Goal: Task Accomplishment & Management: Use online tool/utility

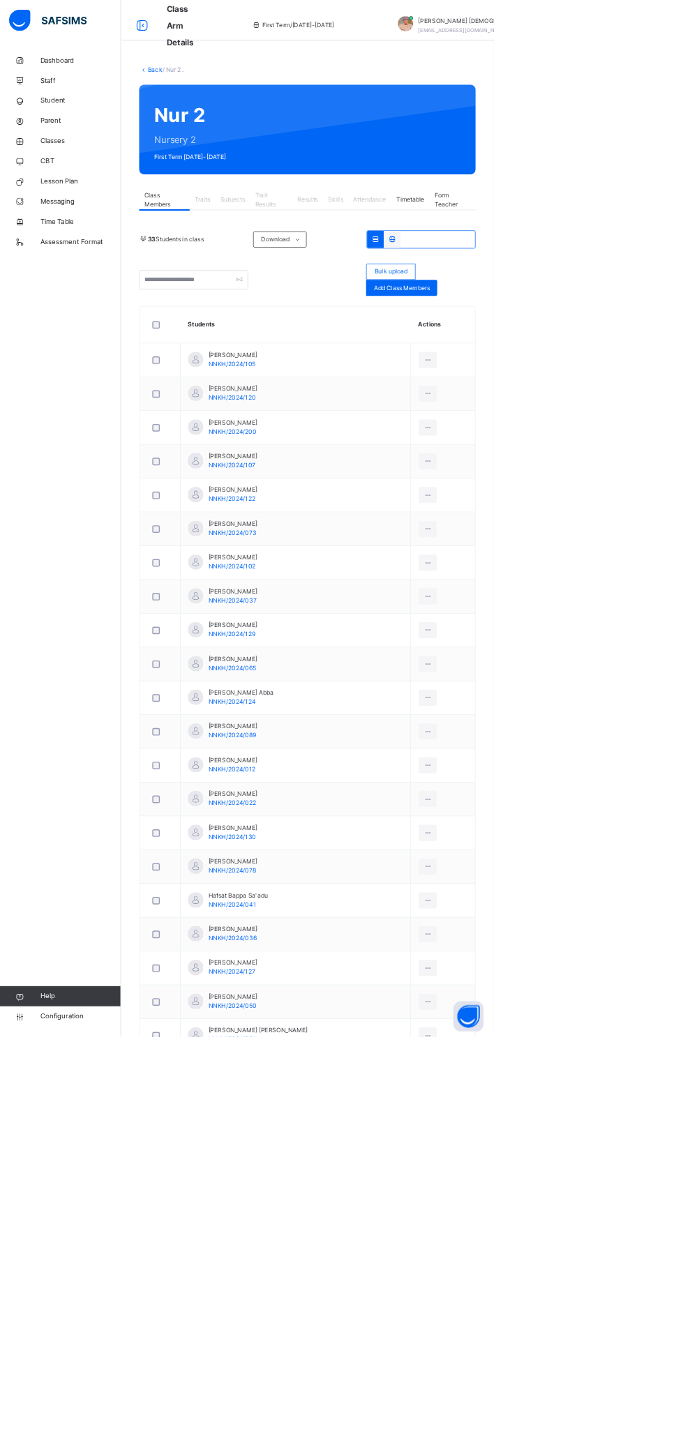
click at [87, 194] on span "Classes" at bounding box center [112, 195] width 112 height 14
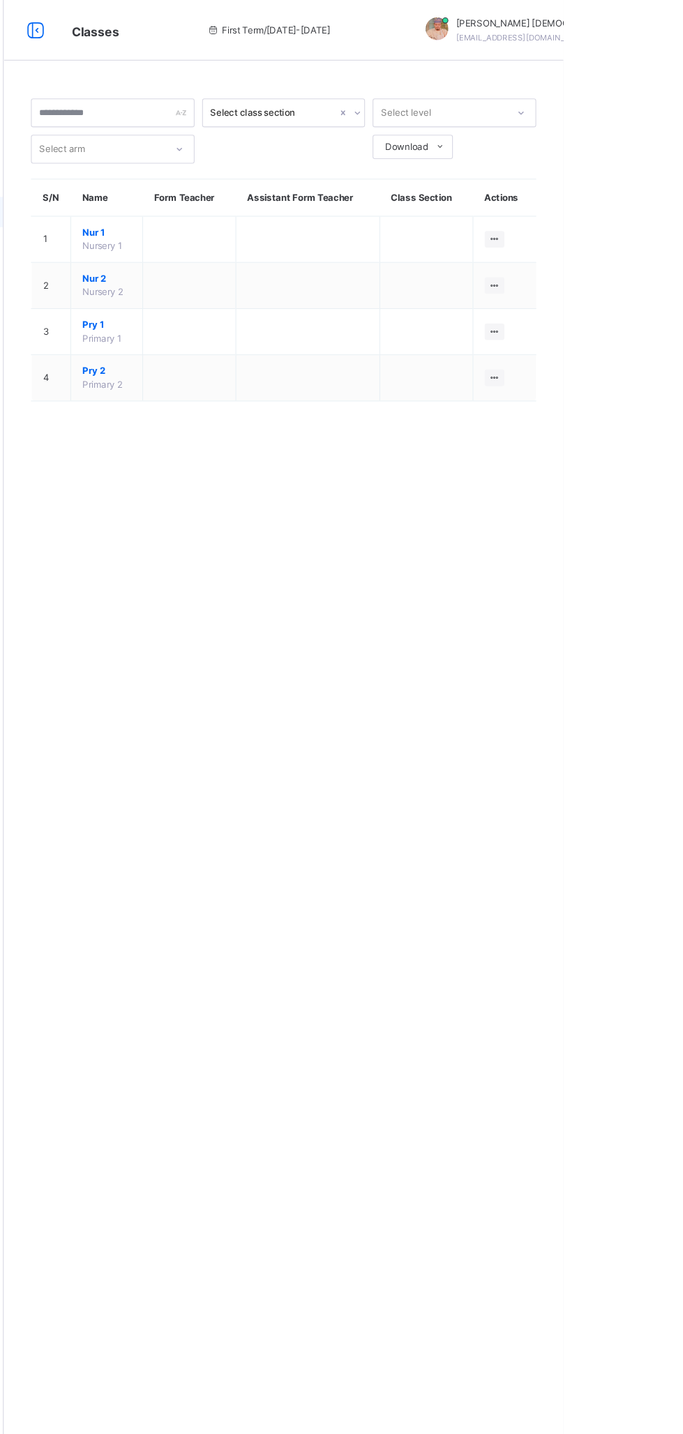
click at [620, 304] on icon at bounding box center [620, 305] width 12 height 10
click at [0, 0] on div "View Class" at bounding box center [0, 0] width 0 height 0
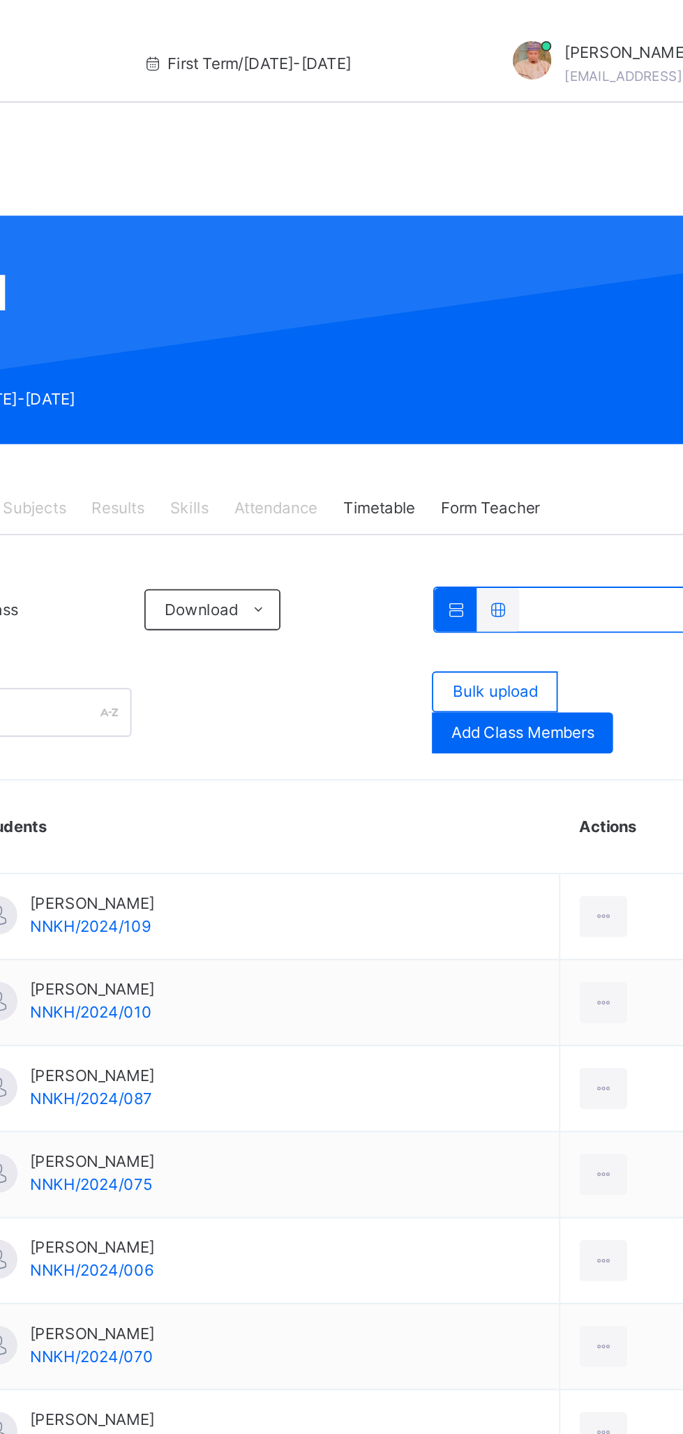
click at [578, 402] on span "Add Class Members" at bounding box center [555, 398] width 77 height 13
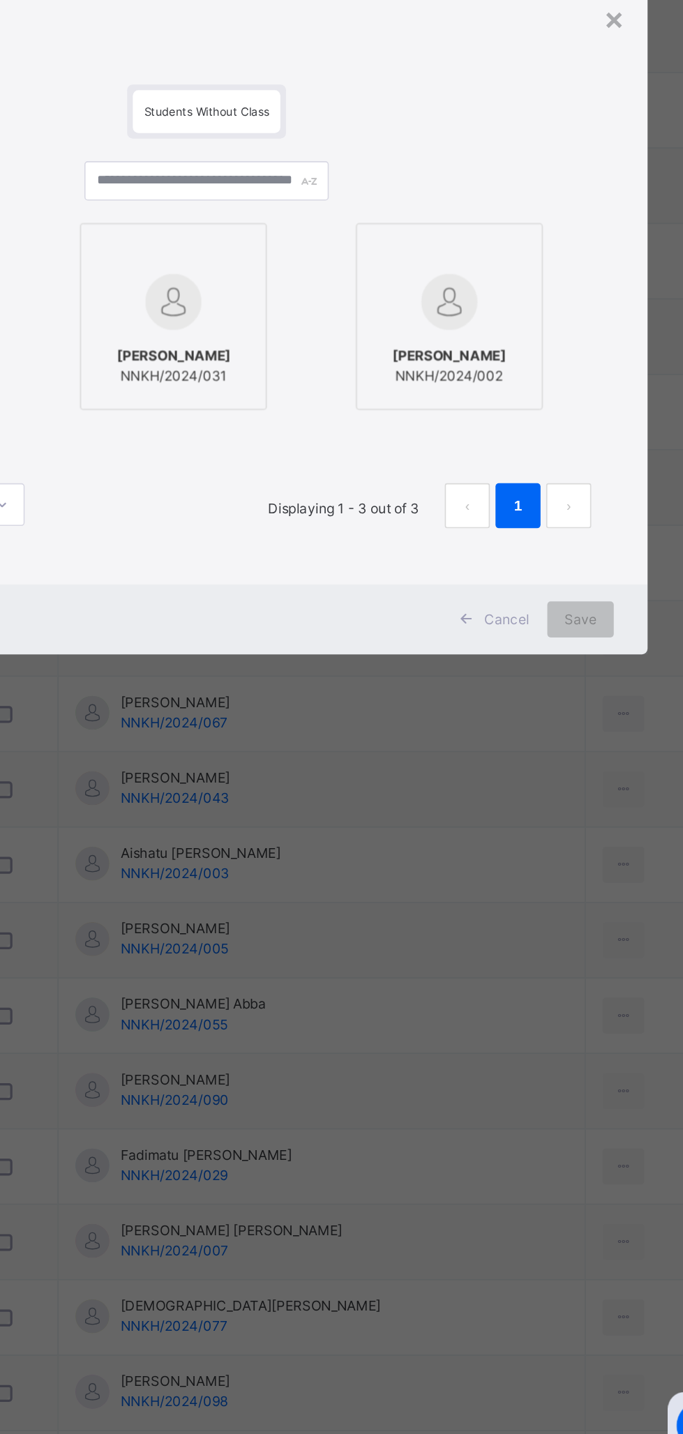
click at [371, 730] on div at bounding box center [321, 710] width 100 height 40
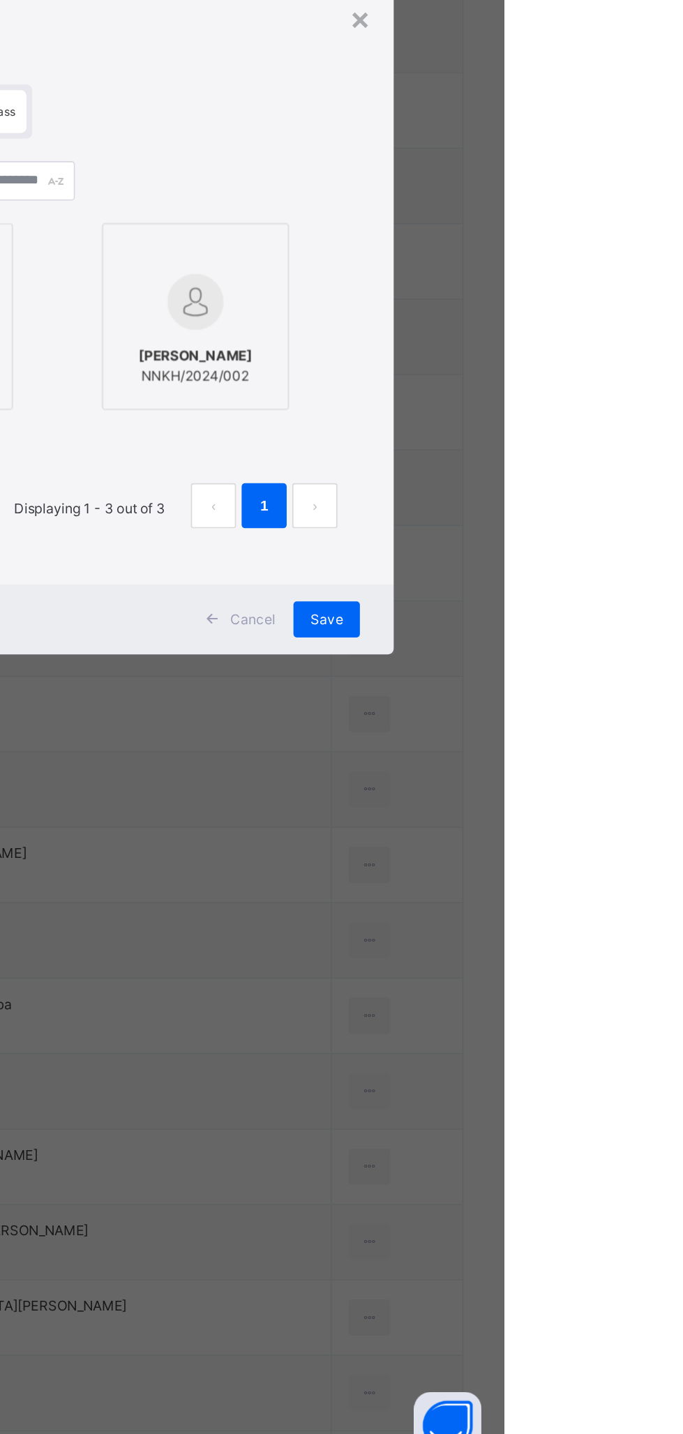
click at [615, 929] on div "Cancel Save" at bounding box center [341, 906] width 546 height 43
click at [541, 913] on span "Cancel" at bounding box center [527, 907] width 28 height 13
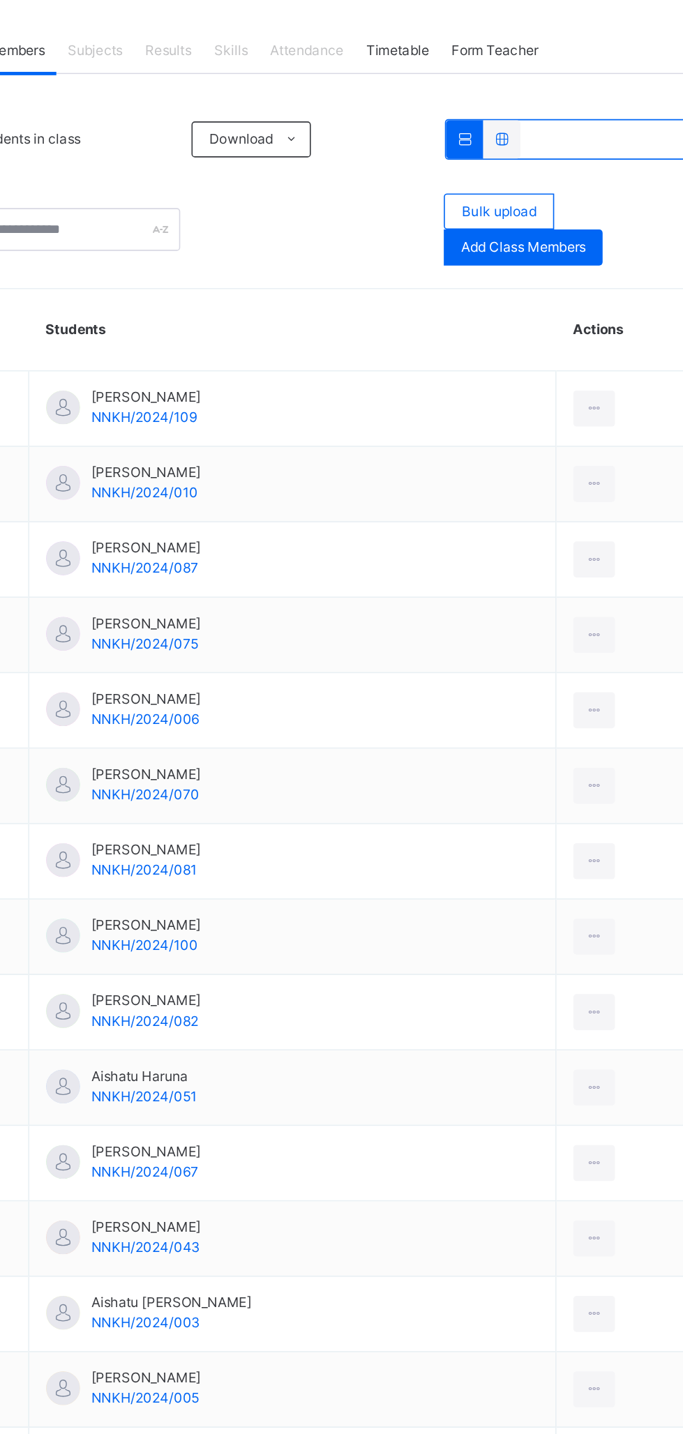
click at [580, 408] on div "Add Class Members" at bounding box center [555, 398] width 98 height 22
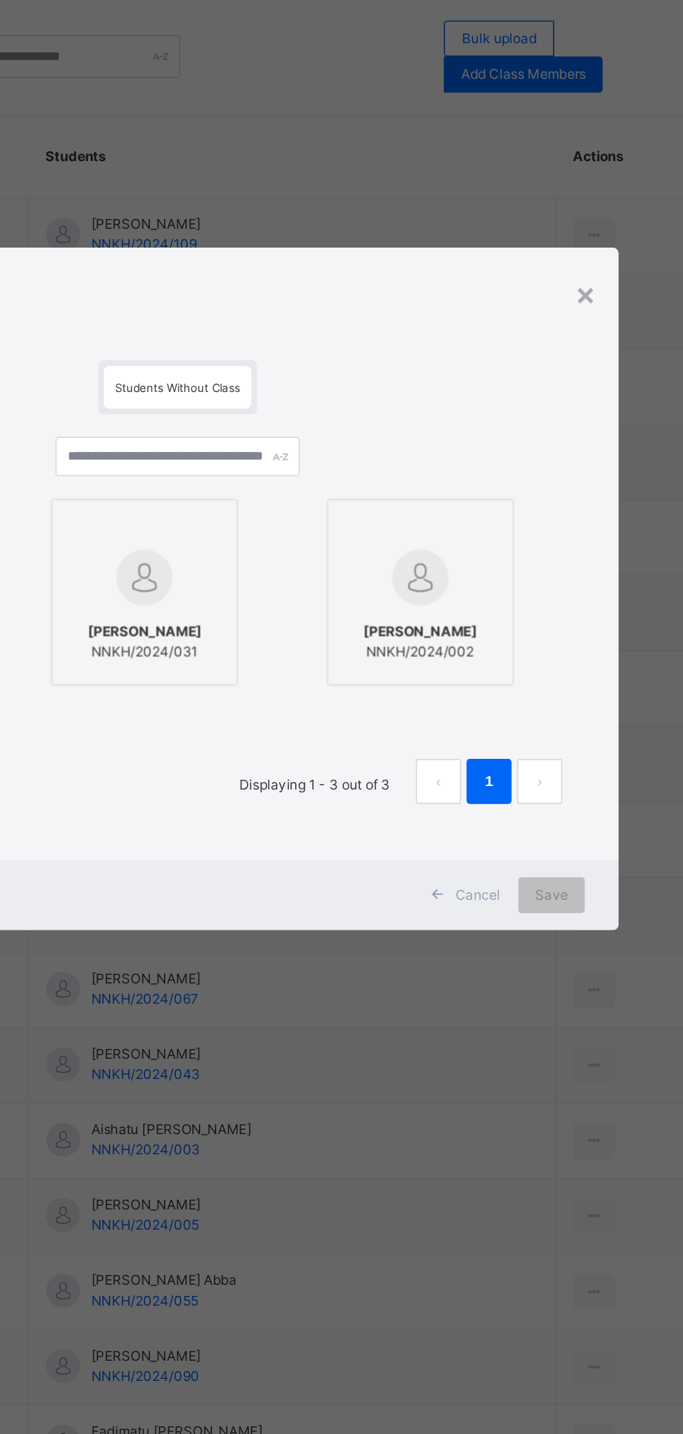
click at [371, 730] on div at bounding box center [321, 710] width 100 height 40
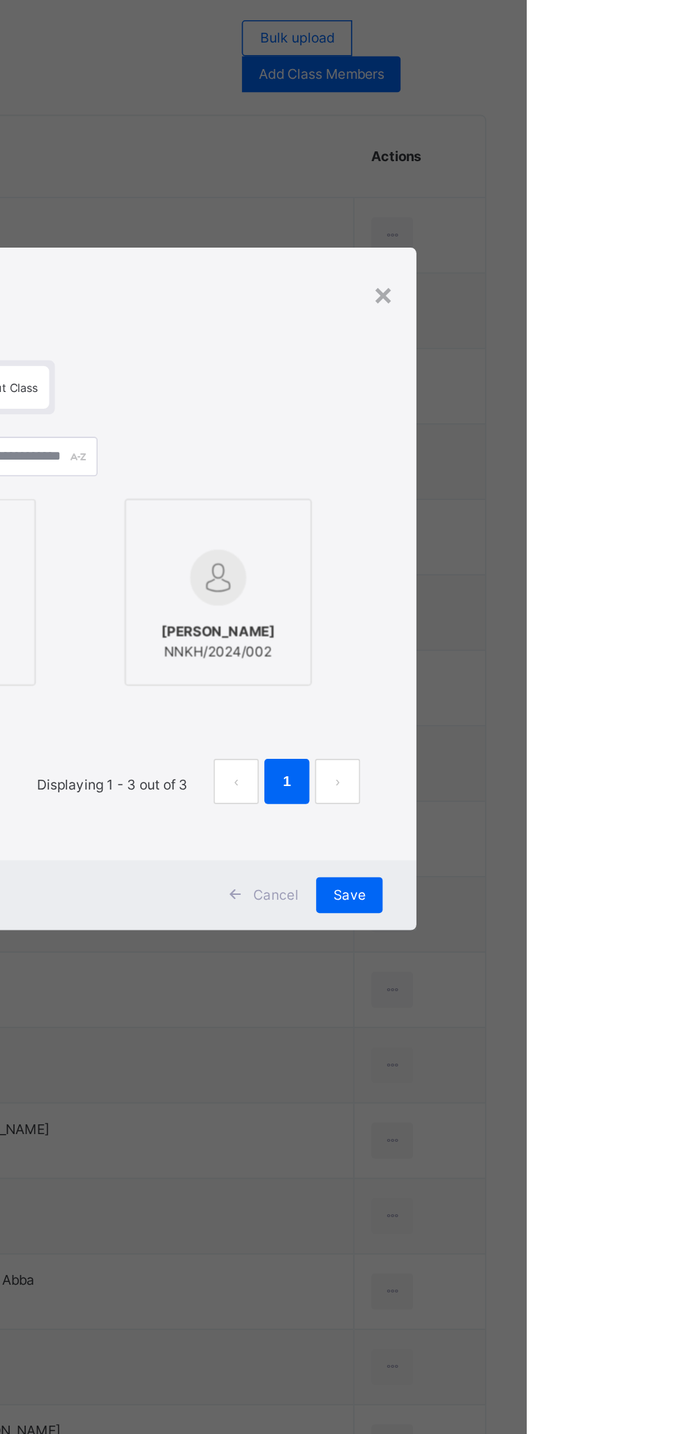
click at [583, 913] on span "Save" at bounding box center [573, 907] width 20 height 13
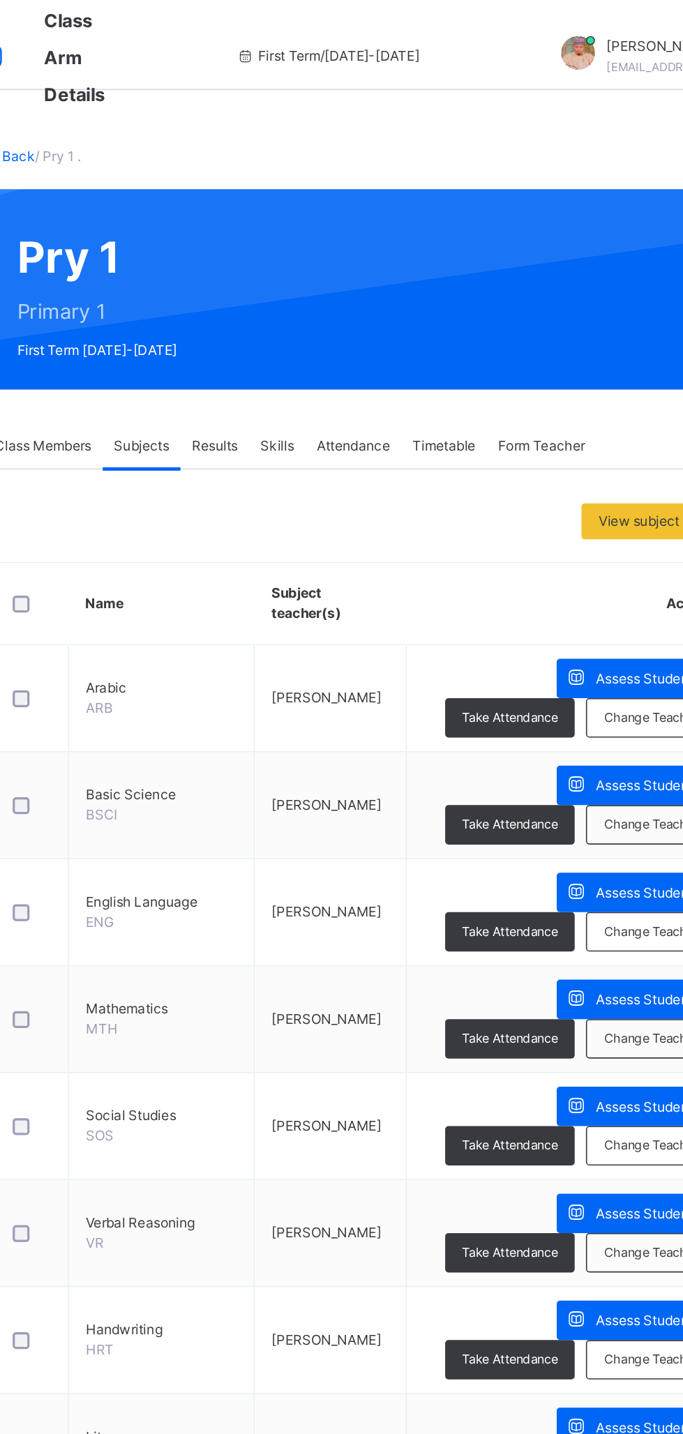
click at [572, 416] on span "Assess Students" at bounding box center [604, 420] width 64 height 13
click at [572, 417] on span "Assess Students" at bounding box center [604, 420] width 64 height 13
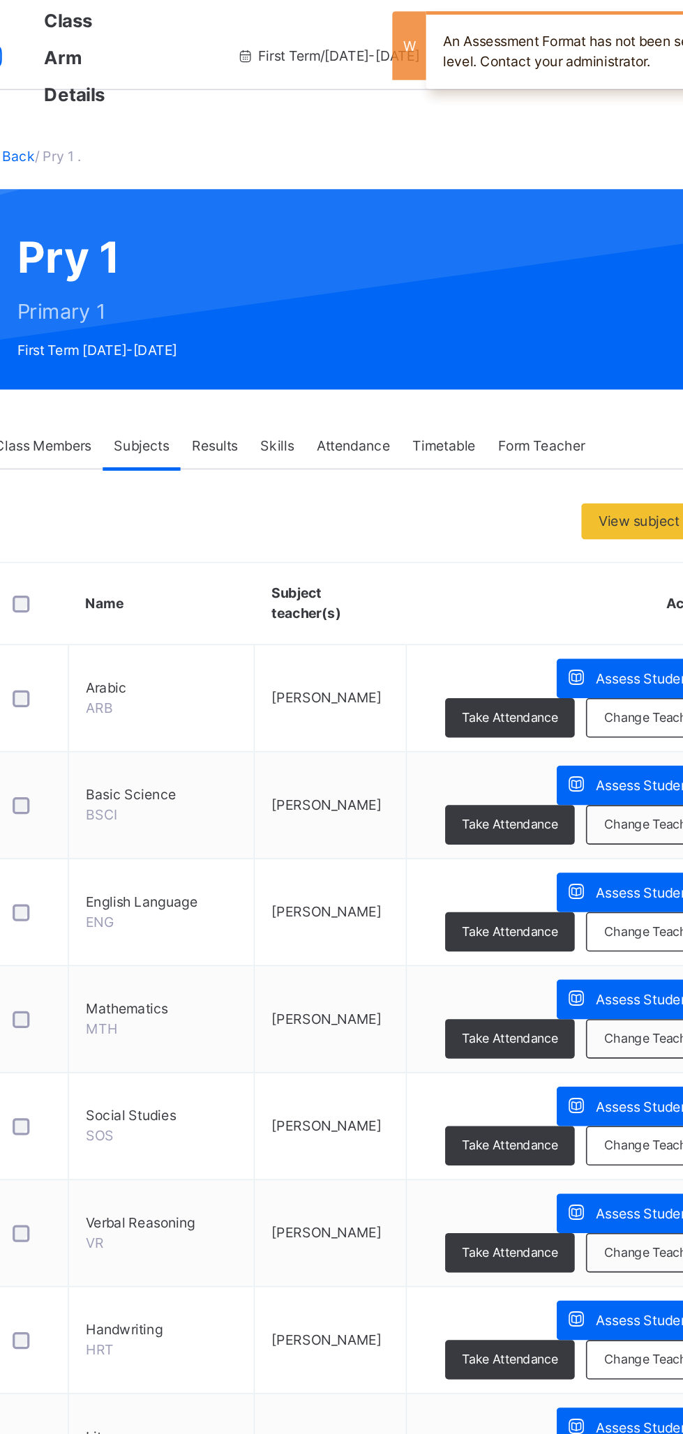
click at [572, 424] on span "Assess Students" at bounding box center [604, 420] width 64 height 13
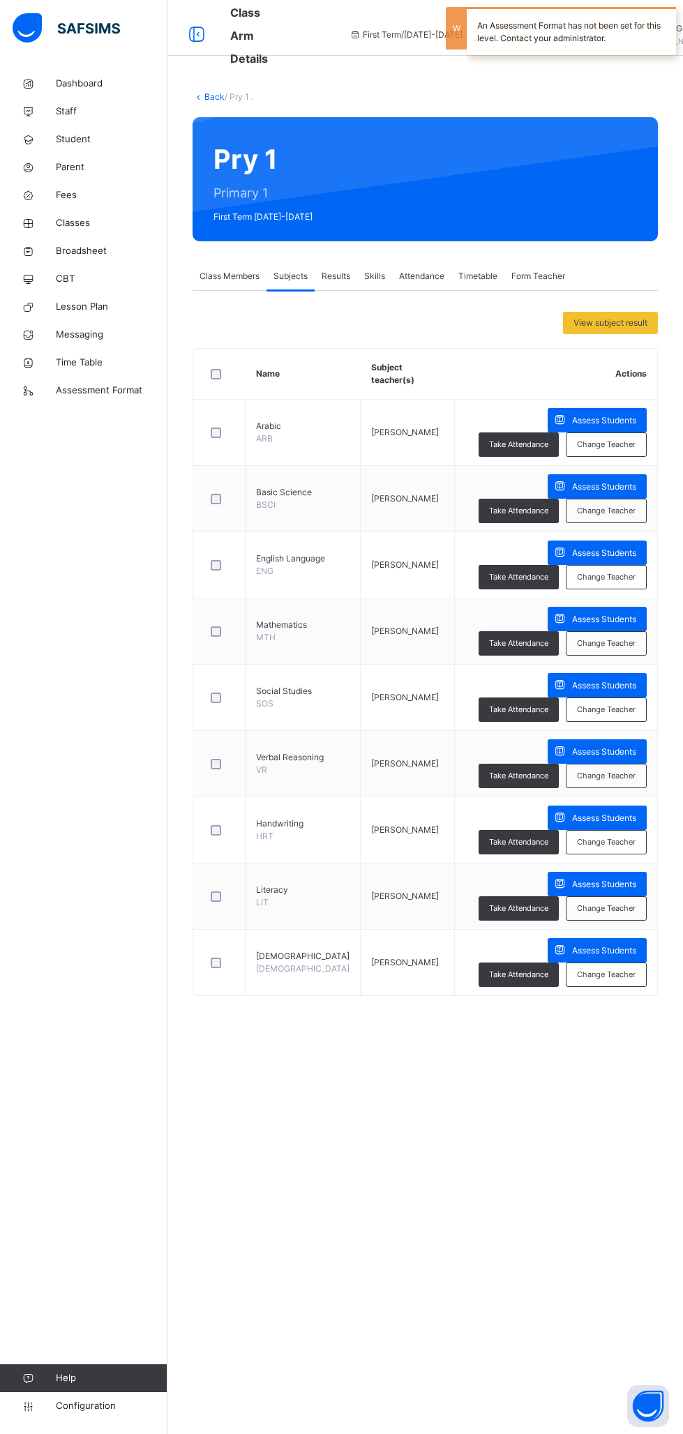
click at [572, 416] on span "Assess Students" at bounding box center [604, 420] width 64 height 13
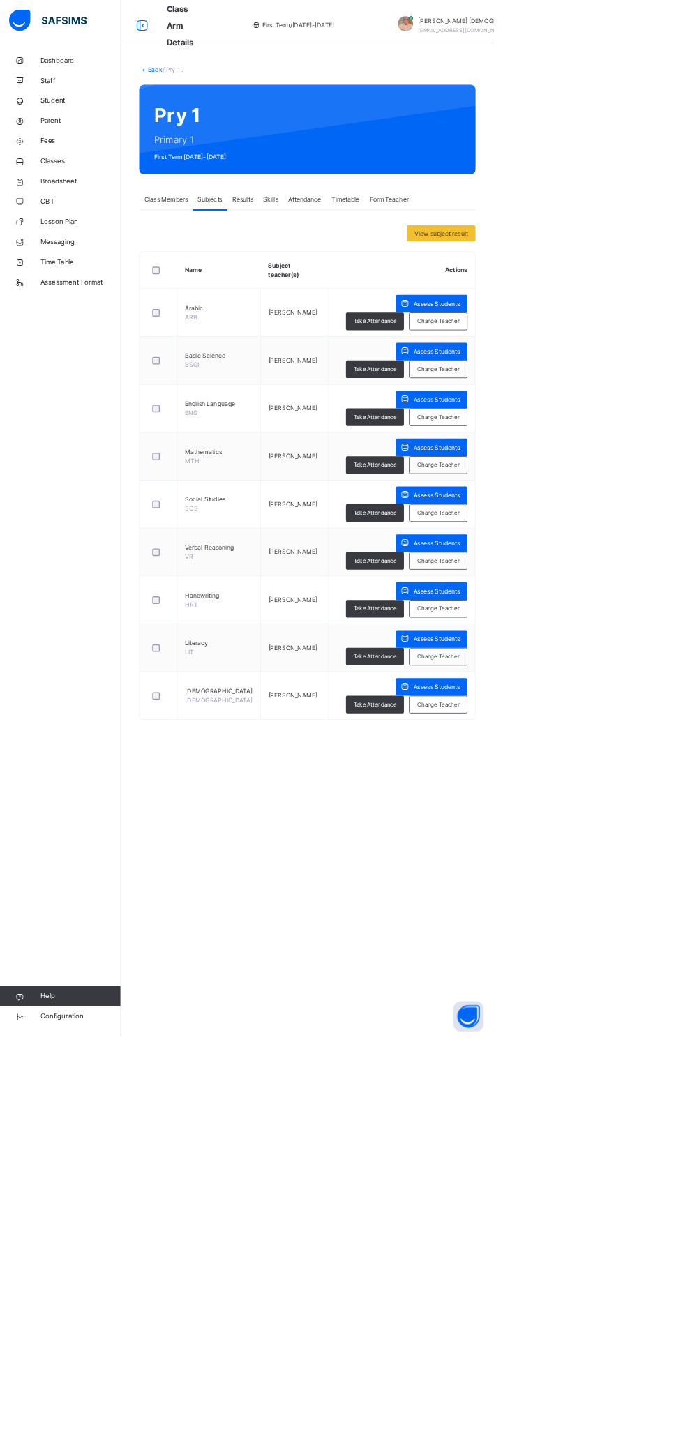
click at [572, 486] on span "Assess Students" at bounding box center [604, 487] width 64 height 13
click at [82, 218] on span "Classes" at bounding box center [112, 223] width 112 height 14
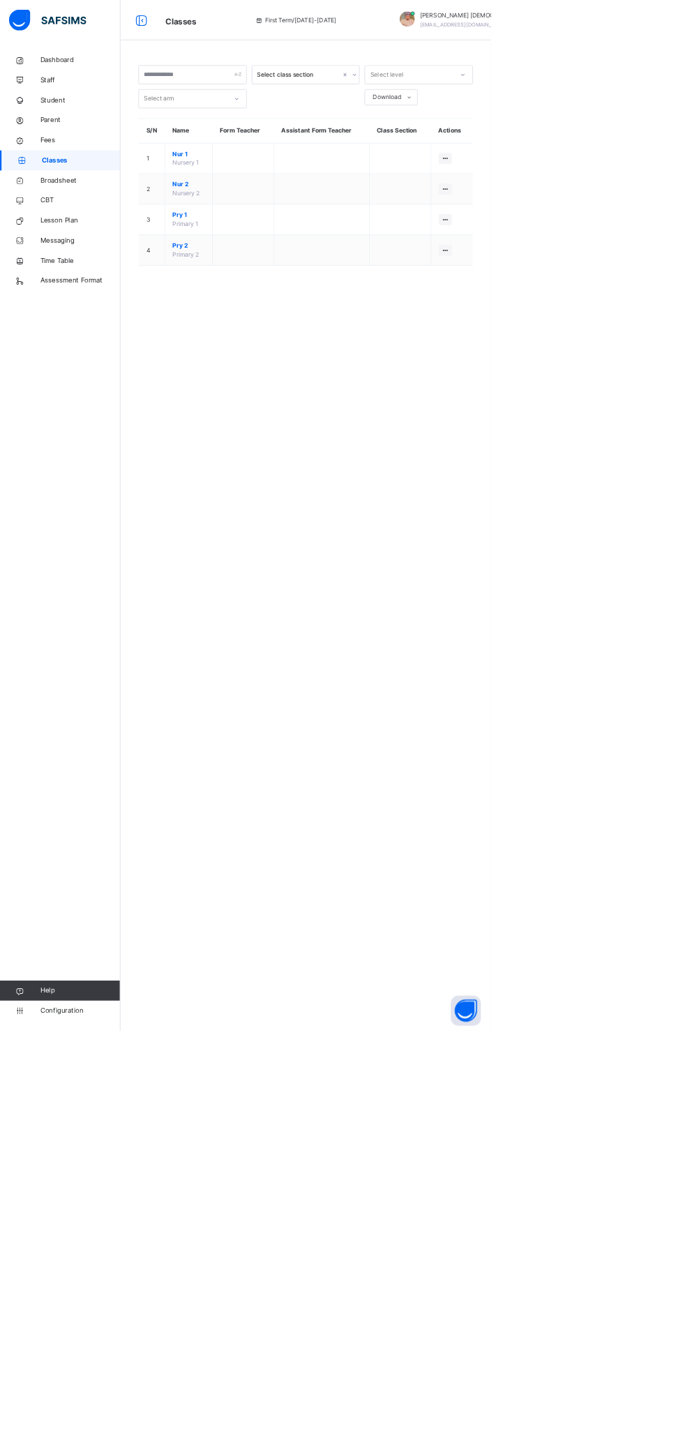
click at [619, 347] on icon at bounding box center [620, 348] width 12 height 10
click at [0, 0] on div "View Class" at bounding box center [0, 0] width 0 height 0
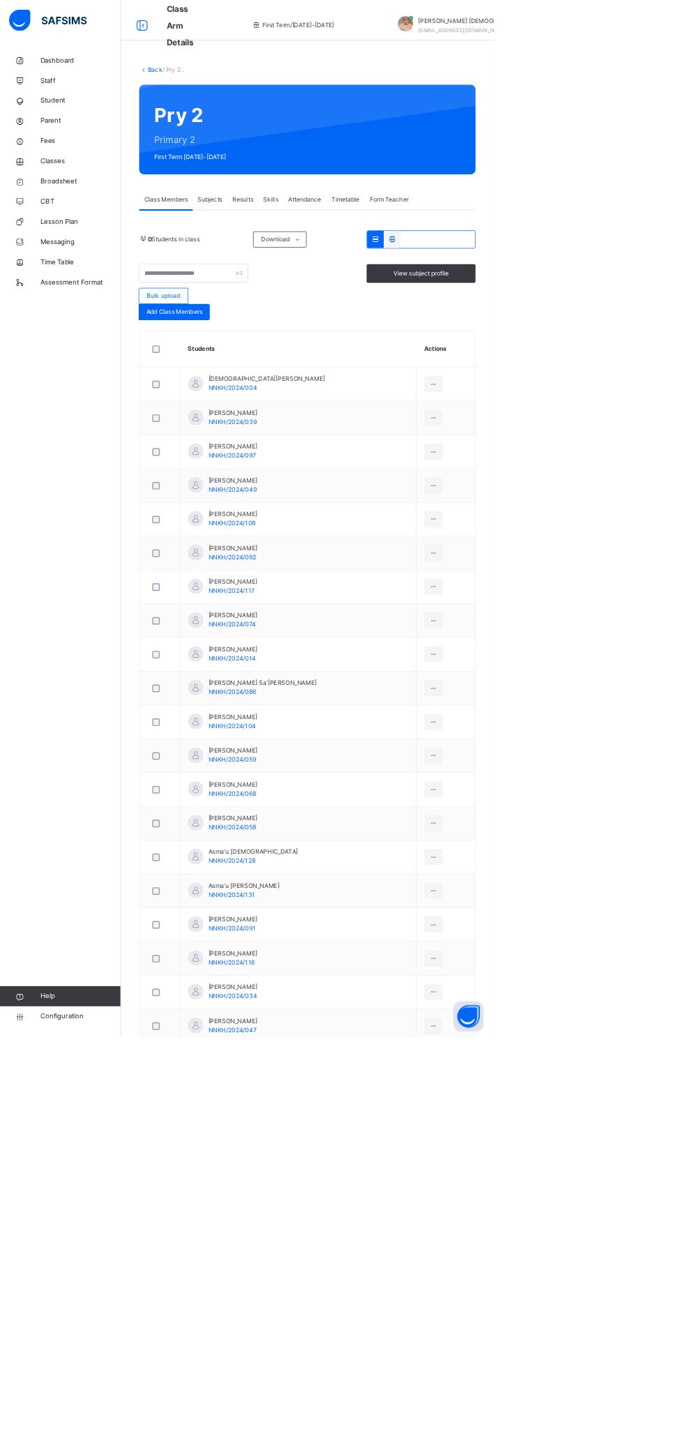
click at [292, 276] on span "Subjects" at bounding box center [290, 276] width 34 height 13
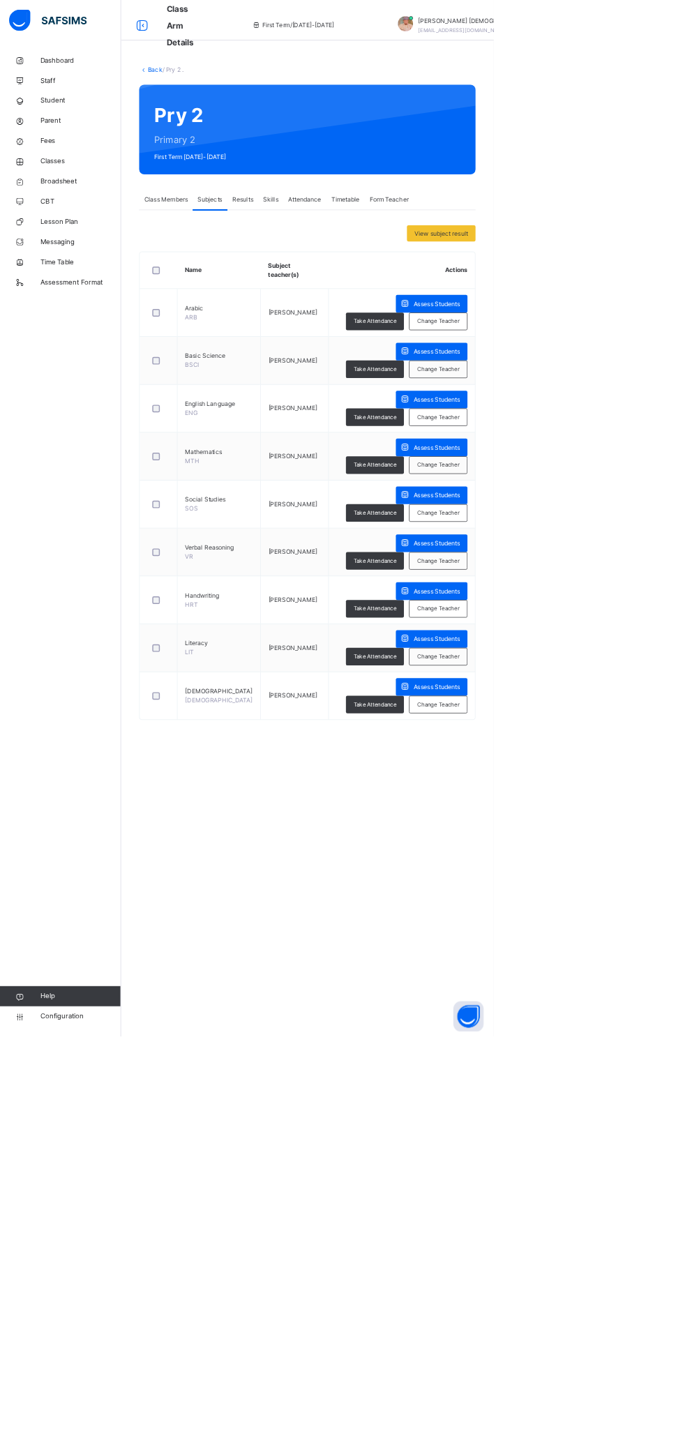
click at [234, 276] on span "Class Members" at bounding box center [230, 276] width 60 height 13
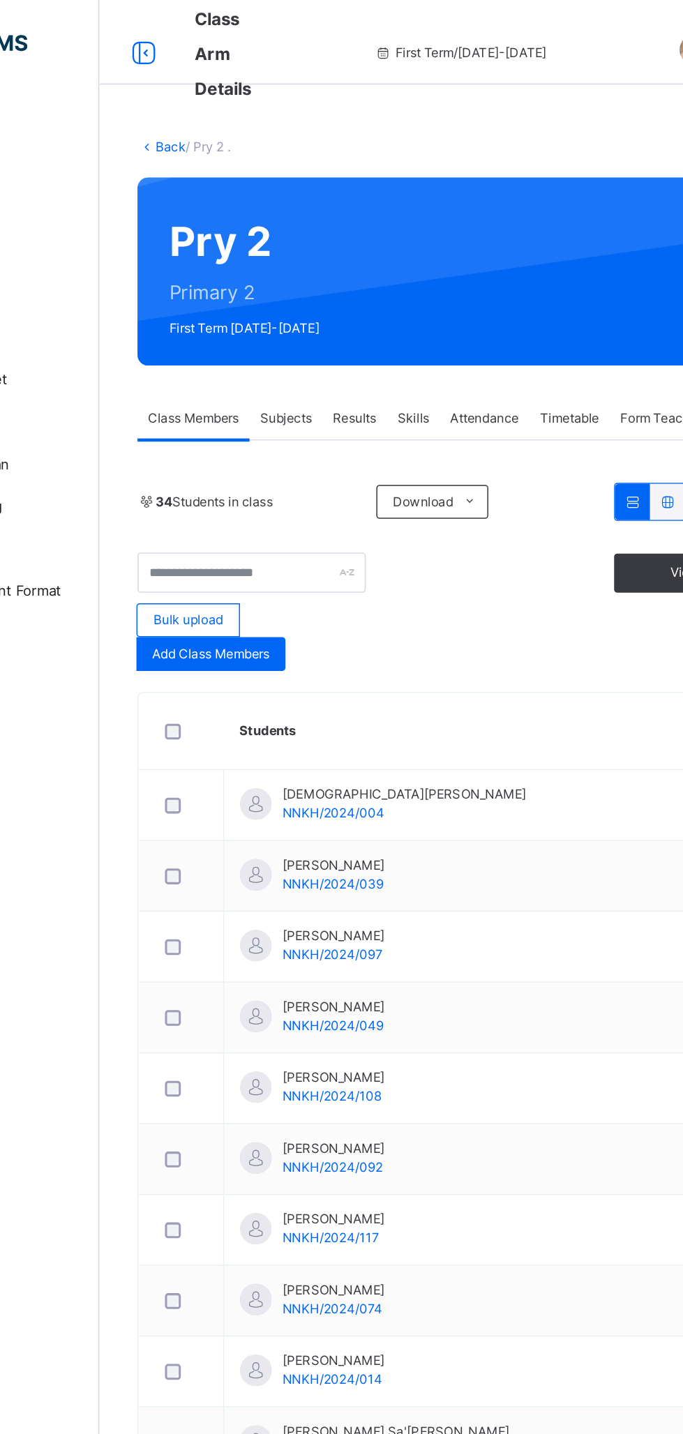
click at [276, 430] on span "Add Class Members" at bounding box center [240, 432] width 77 height 13
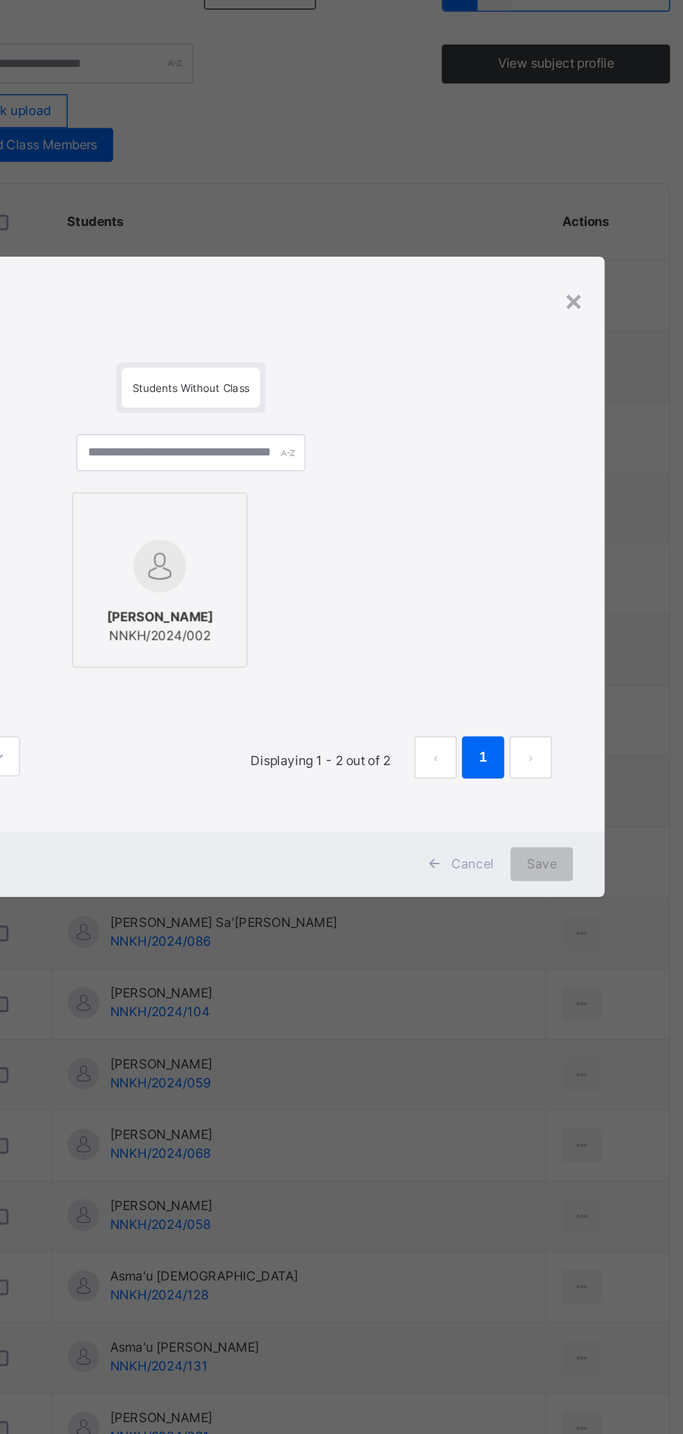
click at [379, 777] on label "FADIMATU [PERSON_NAME]/2024/002" at bounding box center [321, 719] width 116 height 116
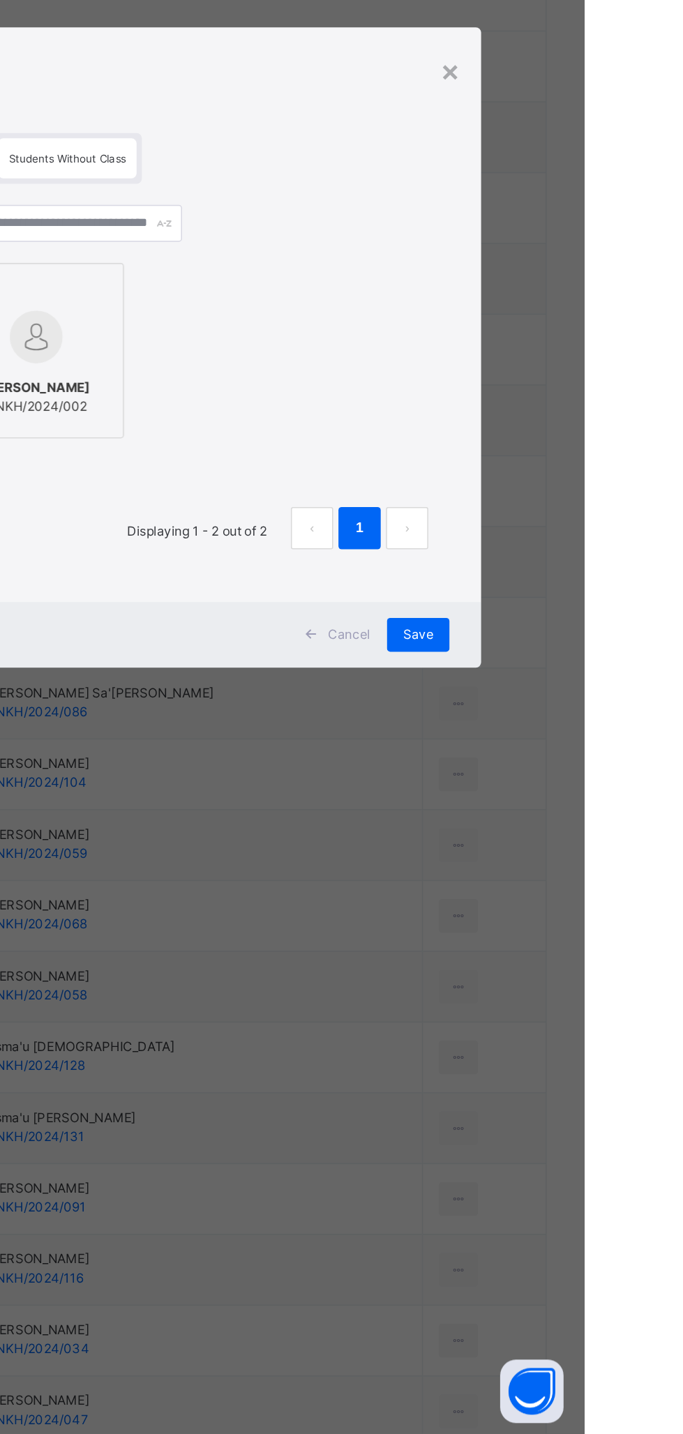
click at [594, 918] on div "Save" at bounding box center [573, 907] width 41 height 22
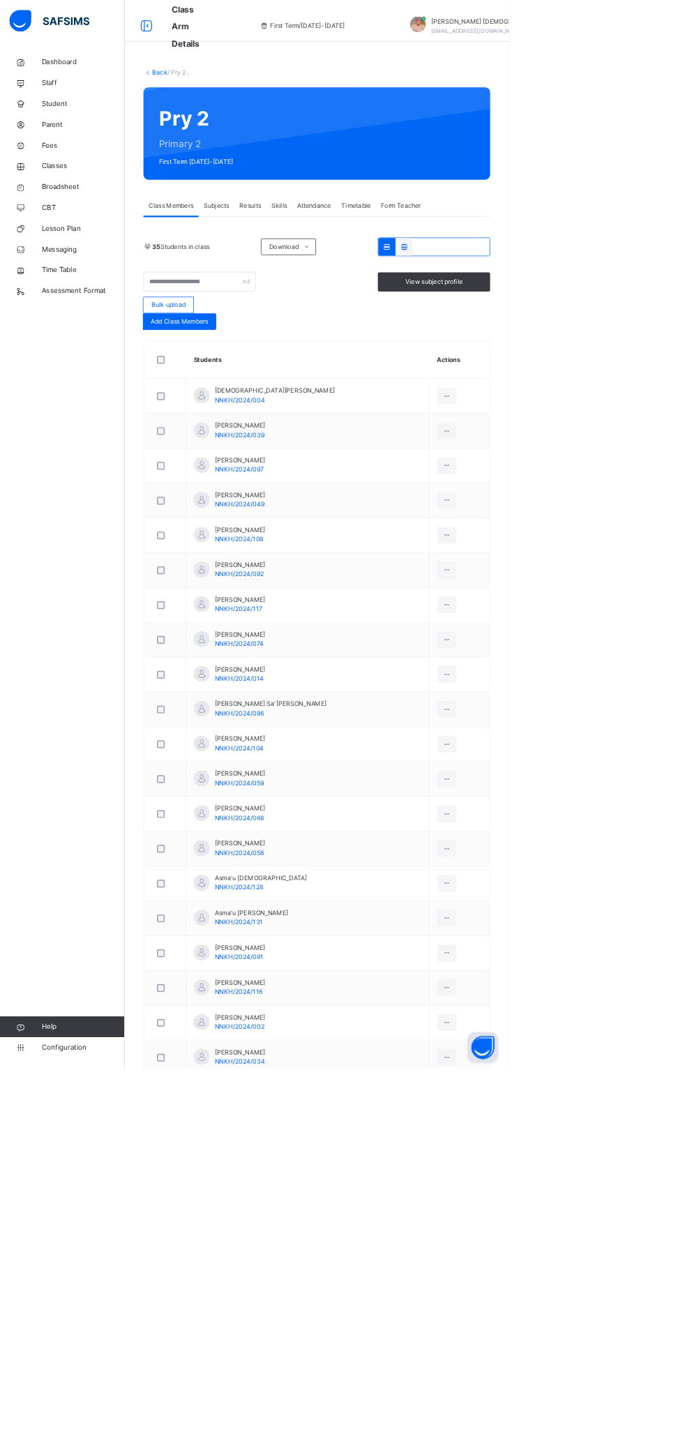
click at [303, 270] on span "Subjects" at bounding box center [290, 276] width 34 height 13
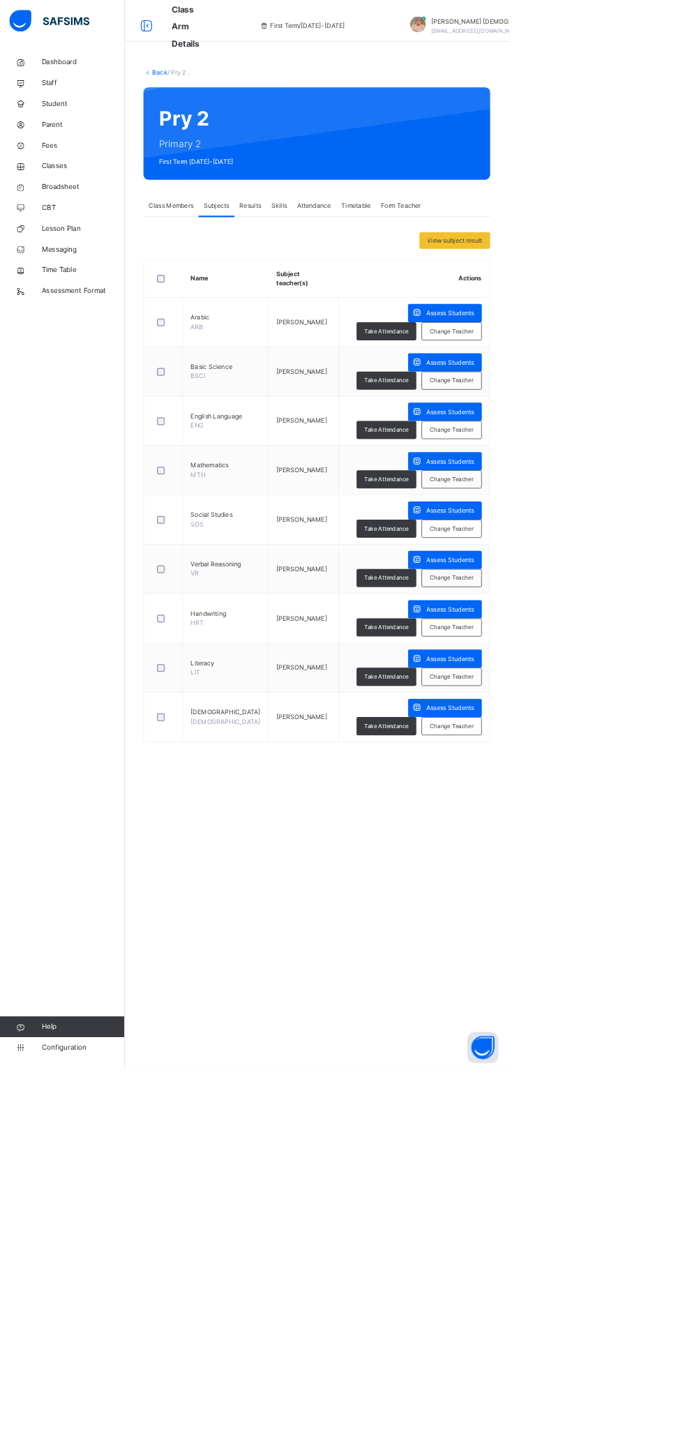
click at [572, 419] on span "Assess Students" at bounding box center [604, 420] width 64 height 13
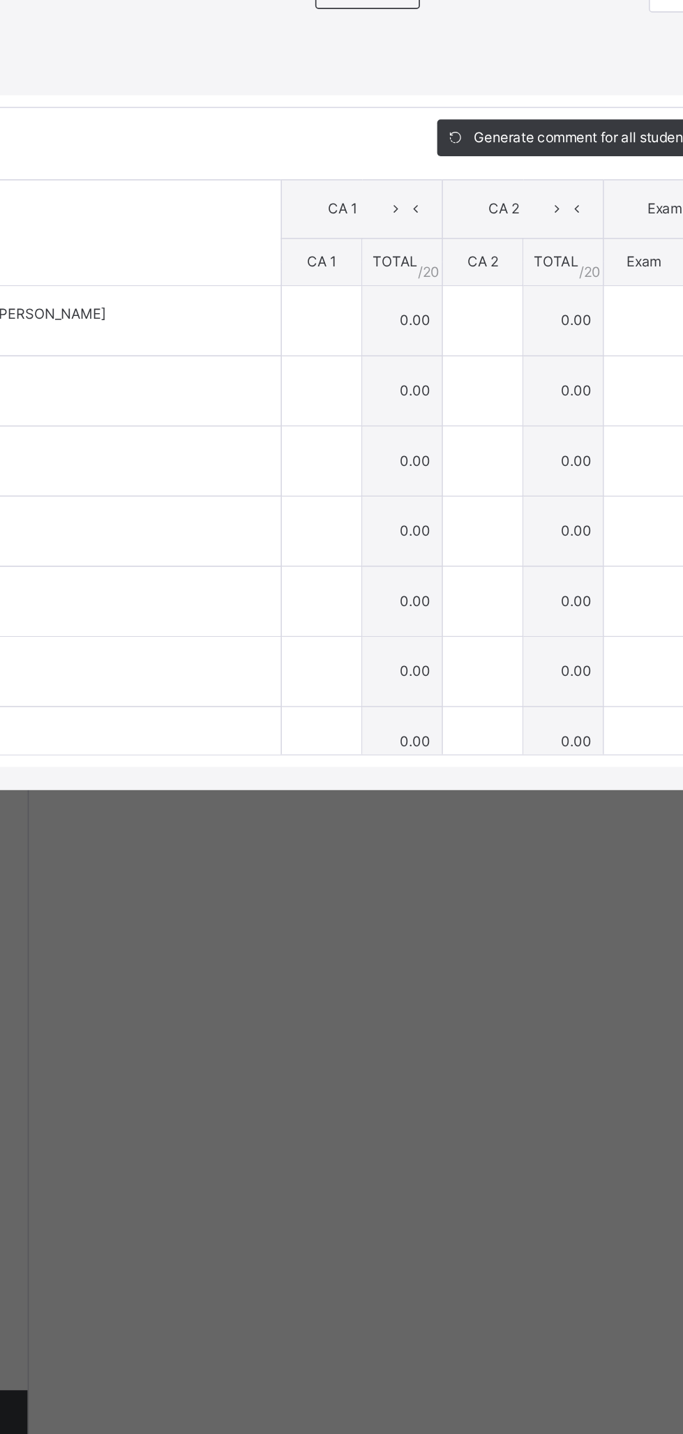
click at [382, 522] on span "Actions" at bounding box center [366, 515] width 29 height 13
click at [0, 0] on li "Upload/map score sheet" at bounding box center [0, 0] width 0 height 0
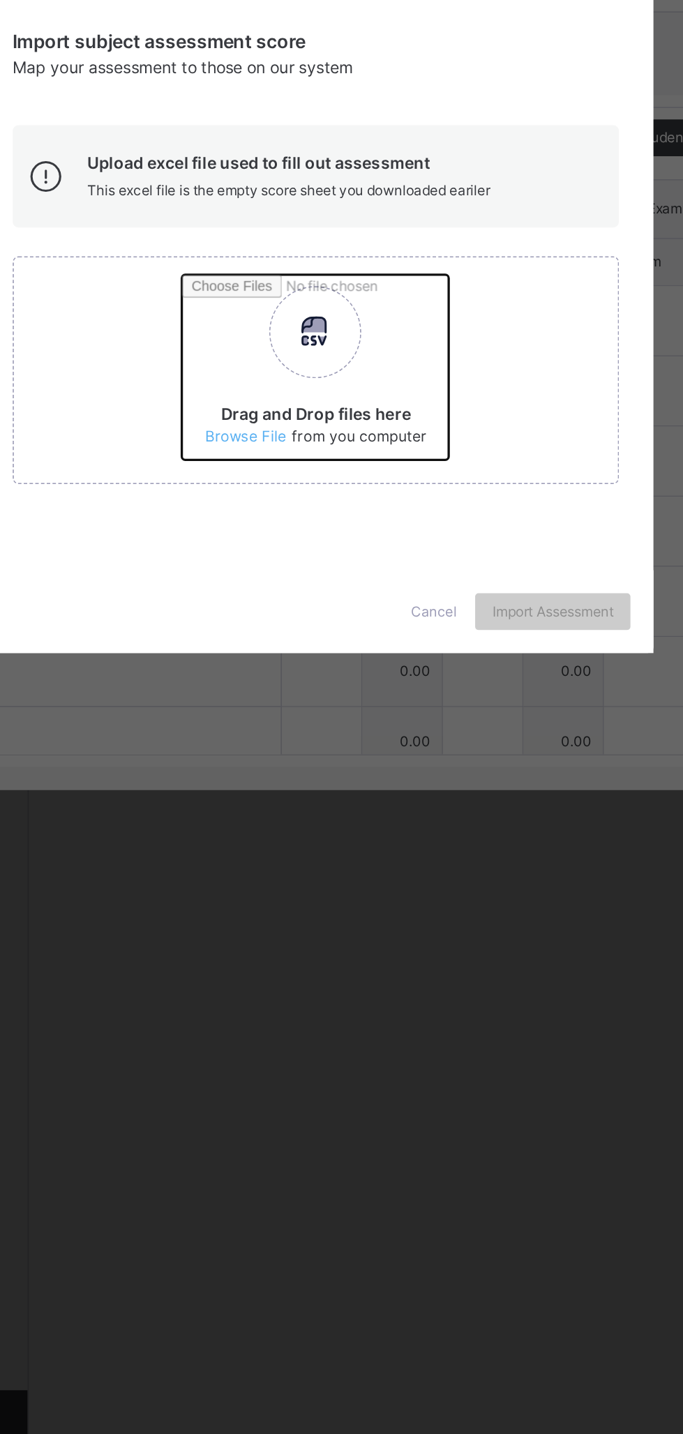
click at [431, 810] on input "Drag and Drop files here Select your Excel file Browse file Maximum size 2.5mb" at bounding box center [443, 749] width 366 height 122
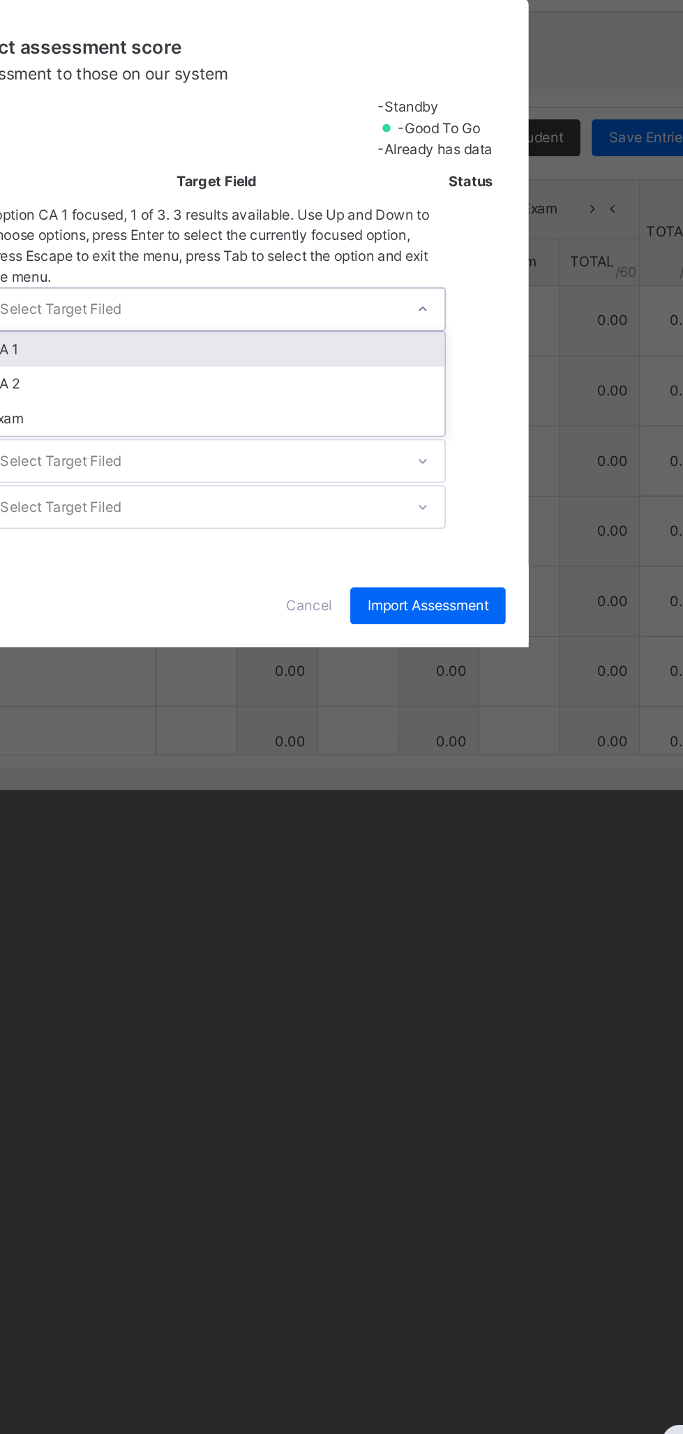
click at [495, 744] on div "CA 1" at bounding box center [357, 733] width 276 height 21
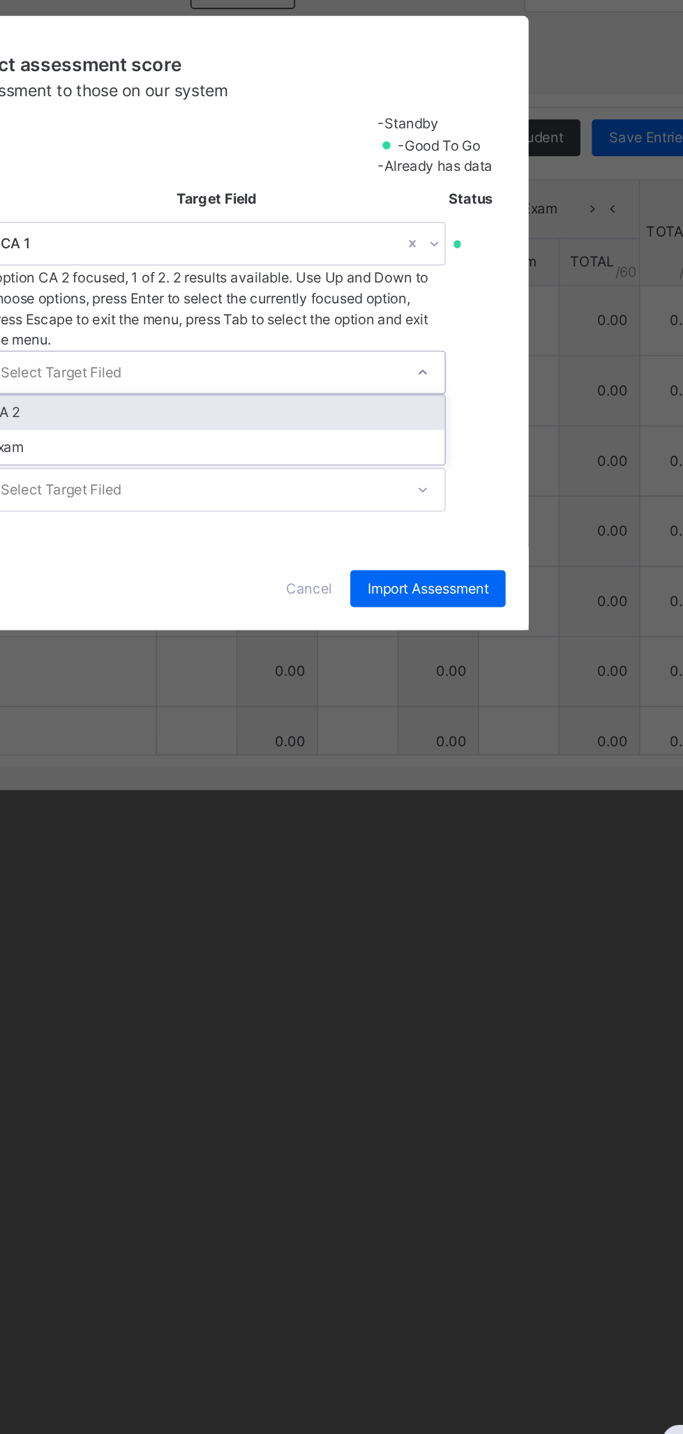
click at [495, 782] on div "CA 2" at bounding box center [357, 771] width 276 height 21
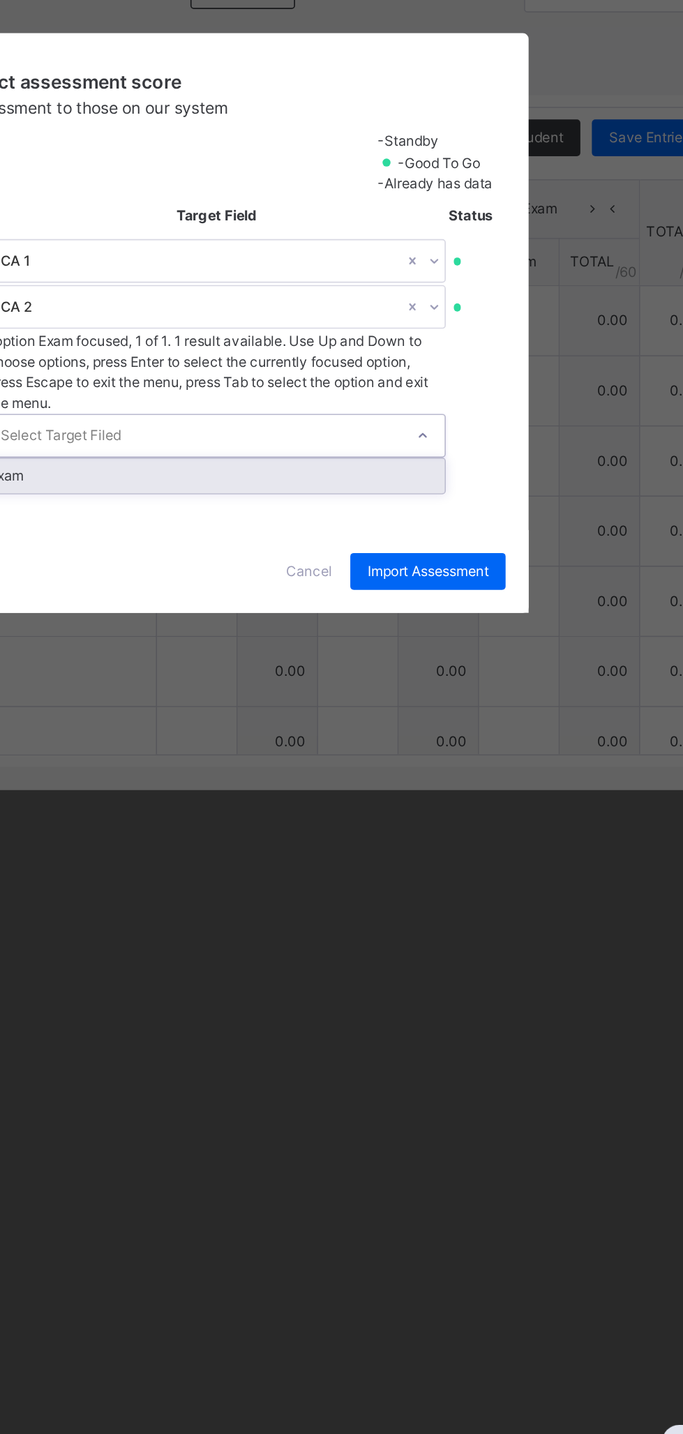
click at [495, 820] on div "Exam" at bounding box center [357, 809] width 276 height 21
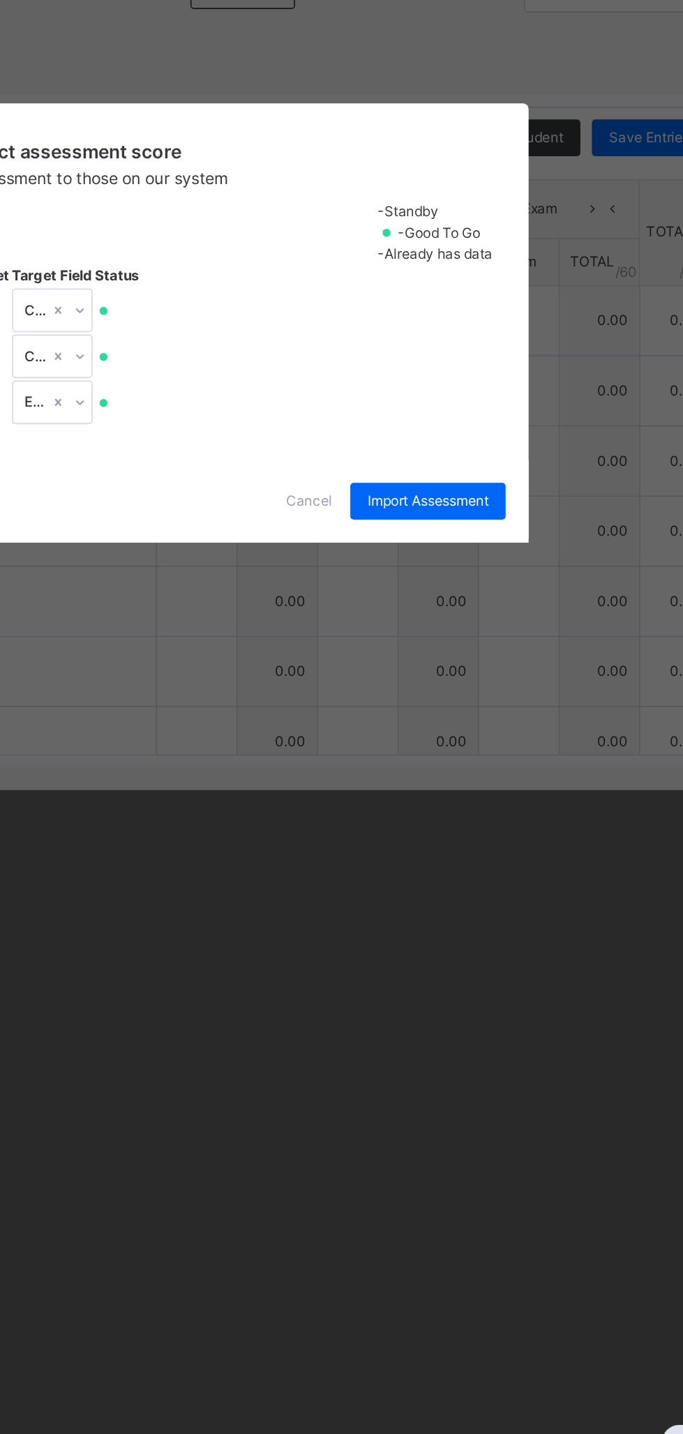
click at [522, 832] on span "Import Assessment" at bounding box center [485, 825] width 73 height 13
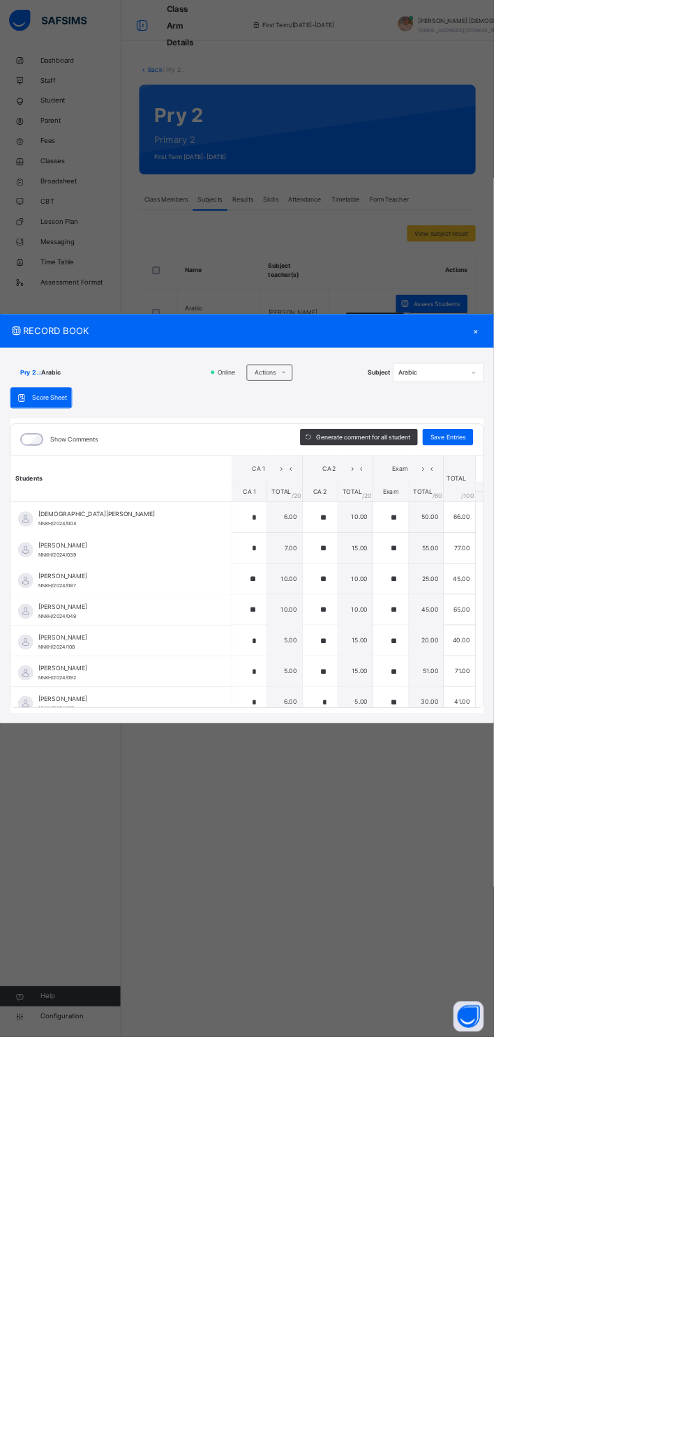
type input "*"
type input "**"
type input "*"
type input "**"
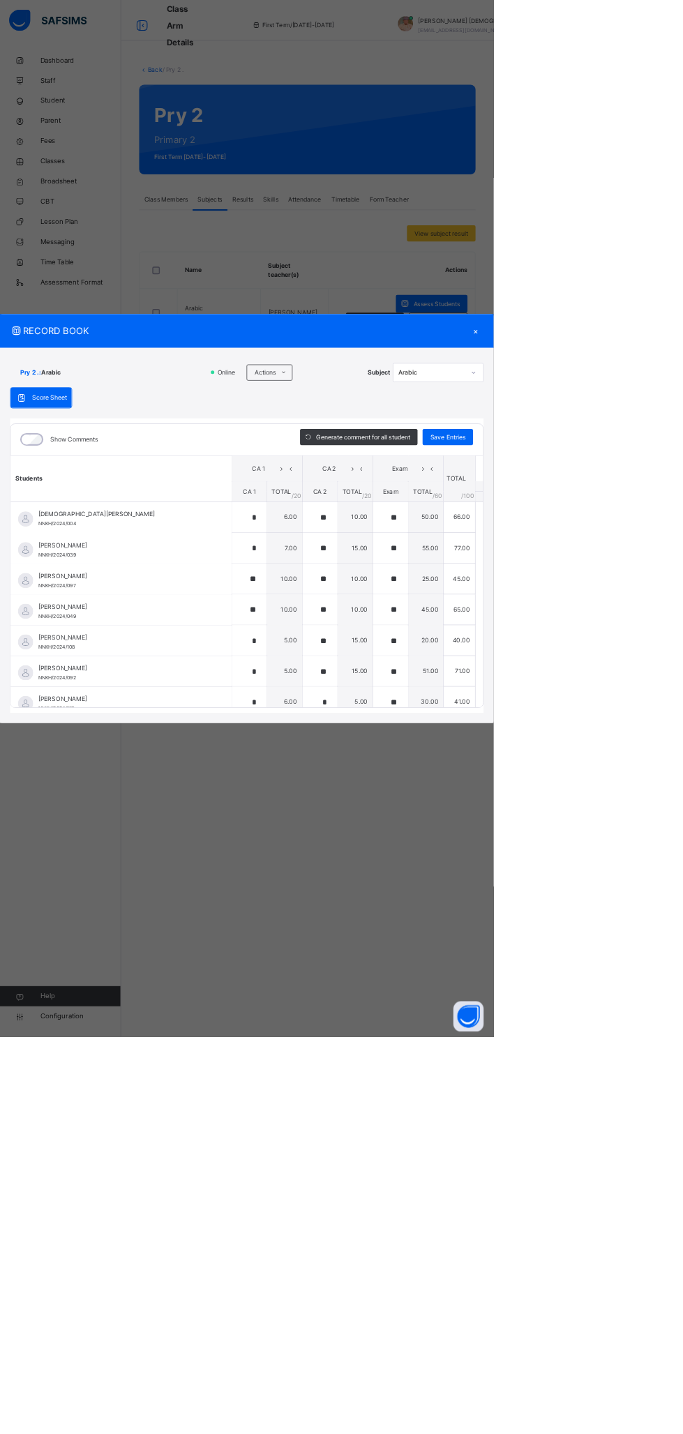
type input "**"
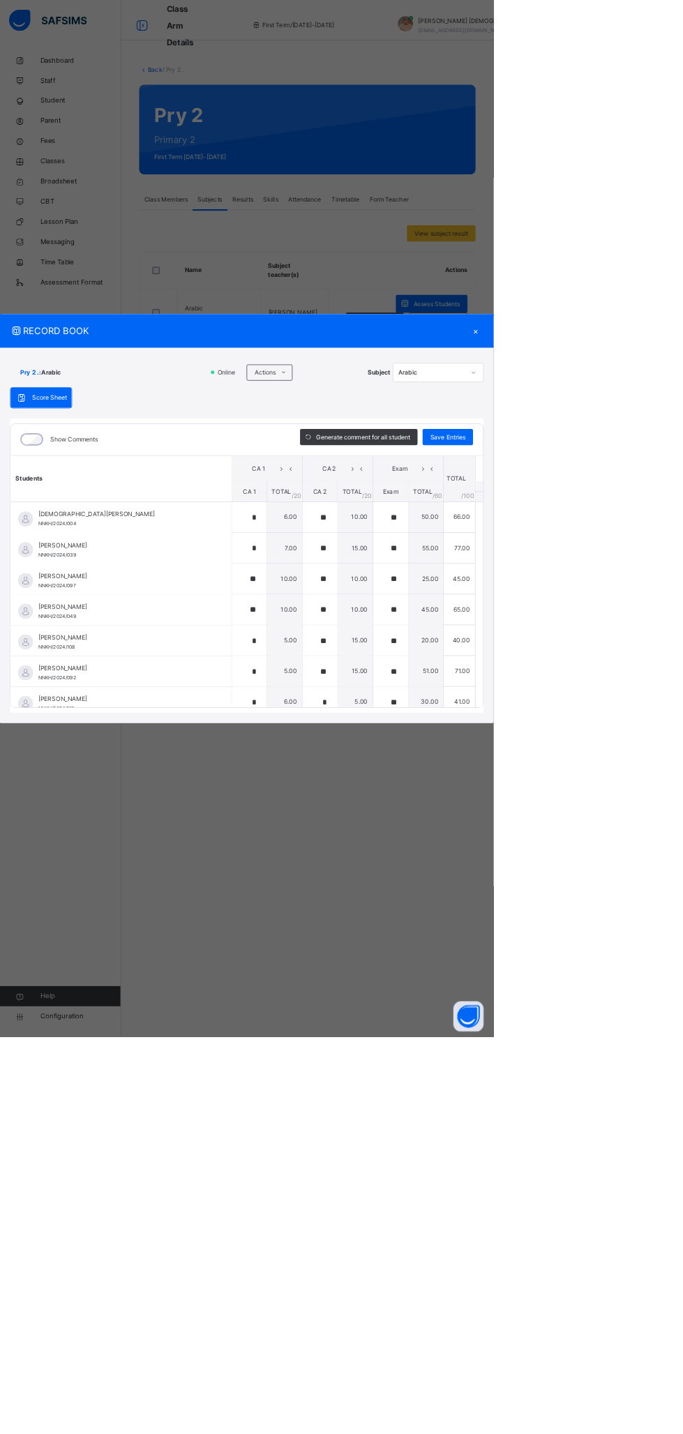
type input "**"
type input "*"
type input "**"
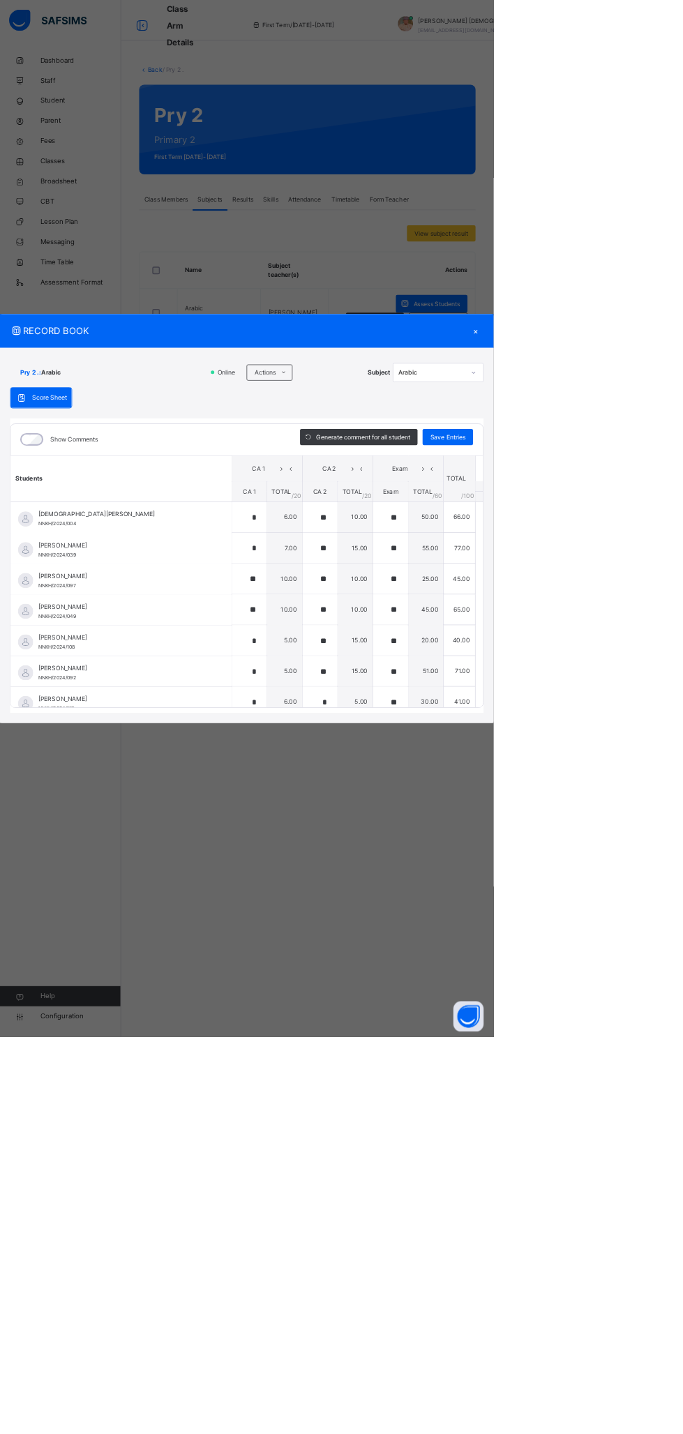
type input "*"
type input "**"
type input "*"
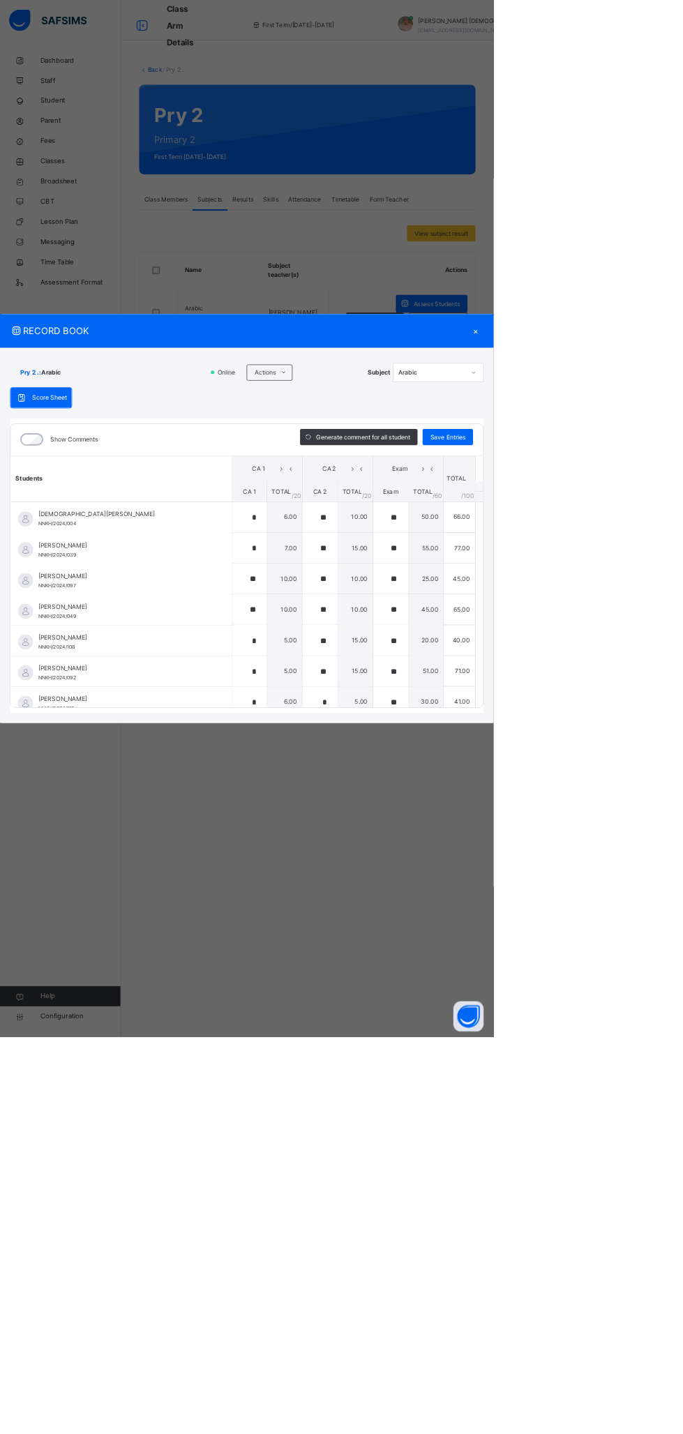
type input "**"
type input "*"
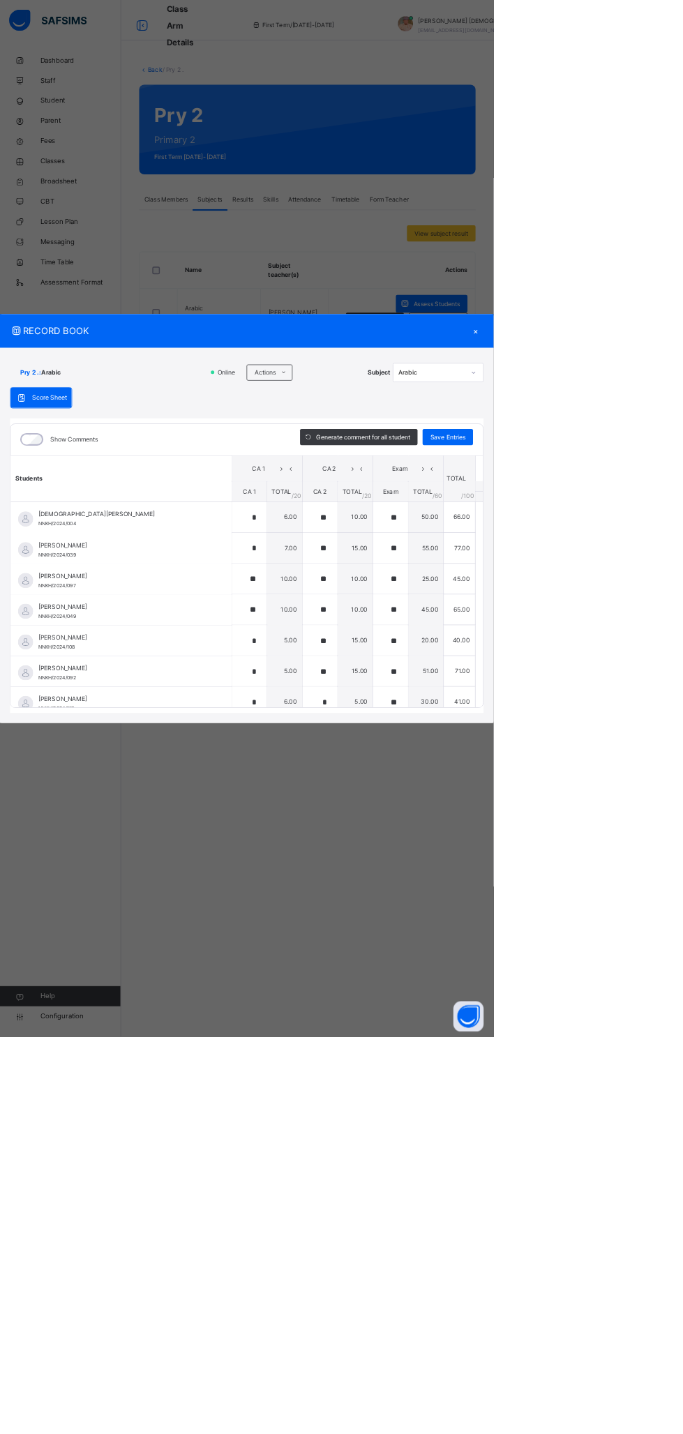
type input "*"
type input "**"
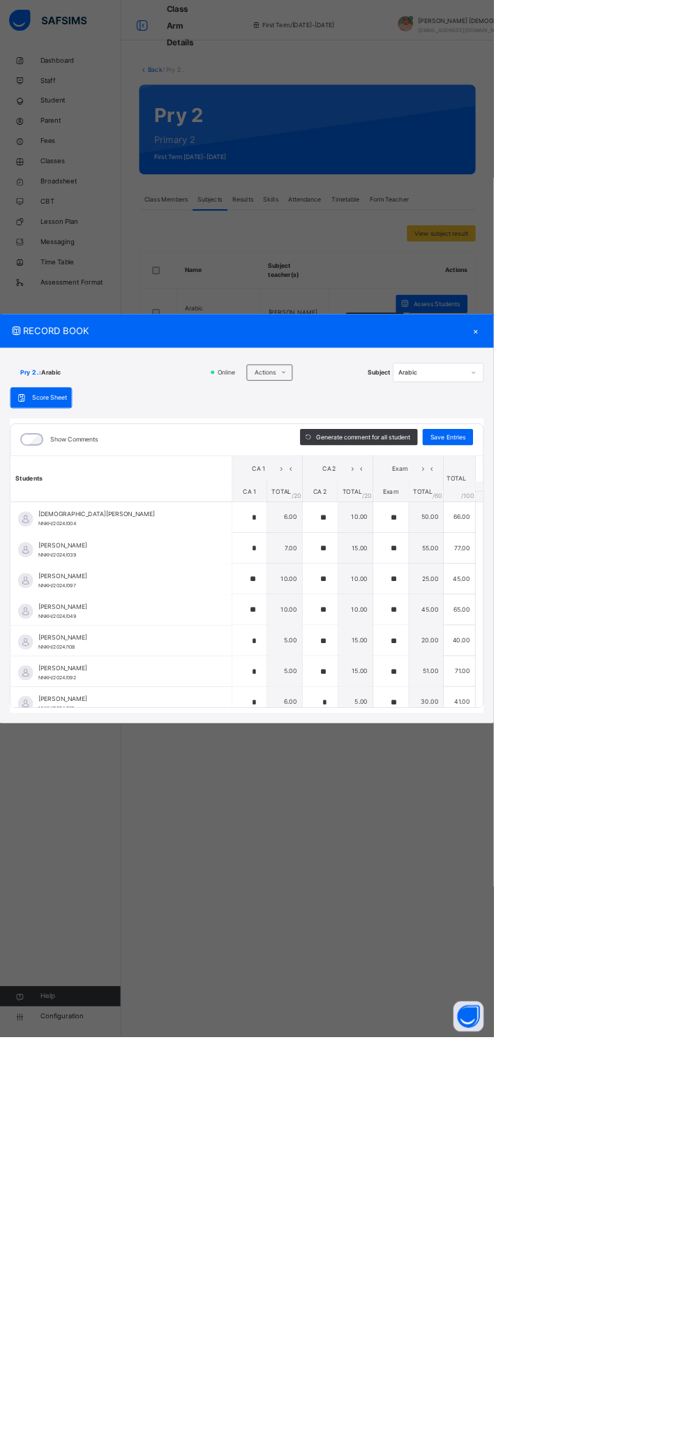
type input "*"
type input "**"
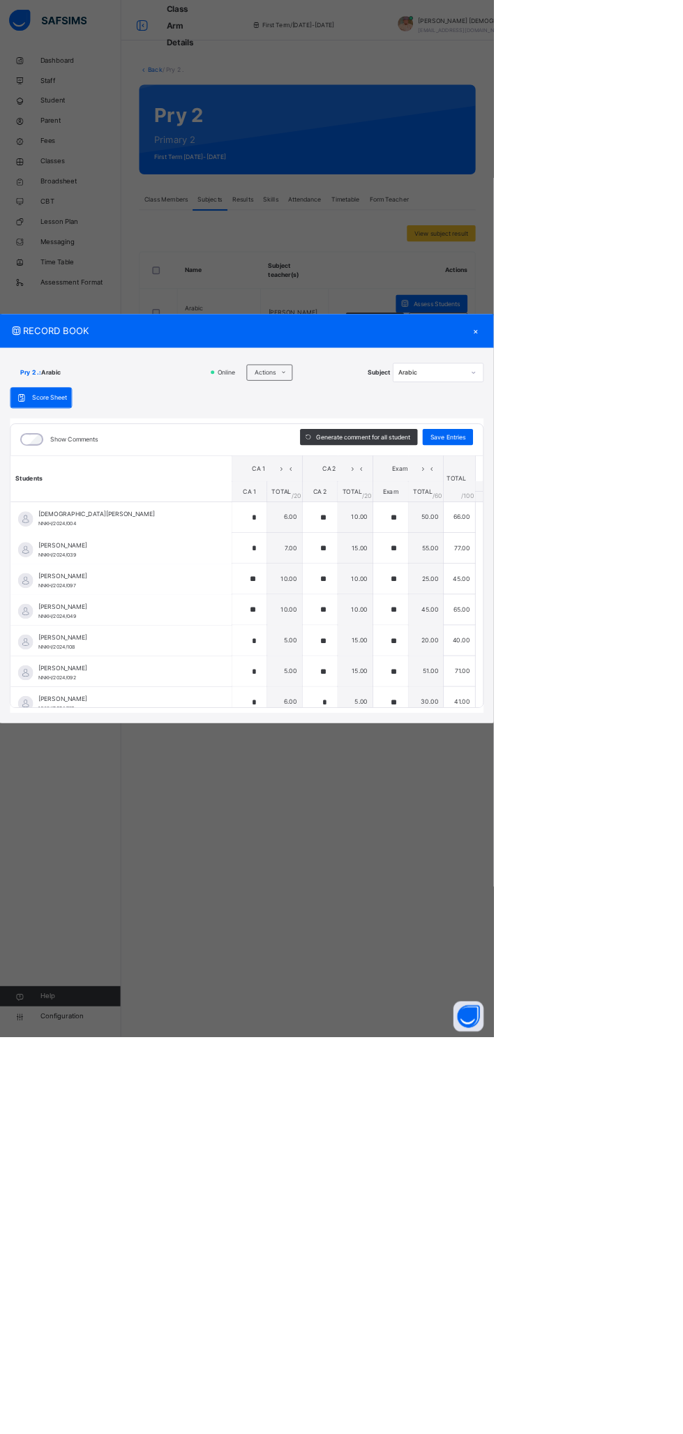
type input "**"
type input "*"
type input "**"
type input "*"
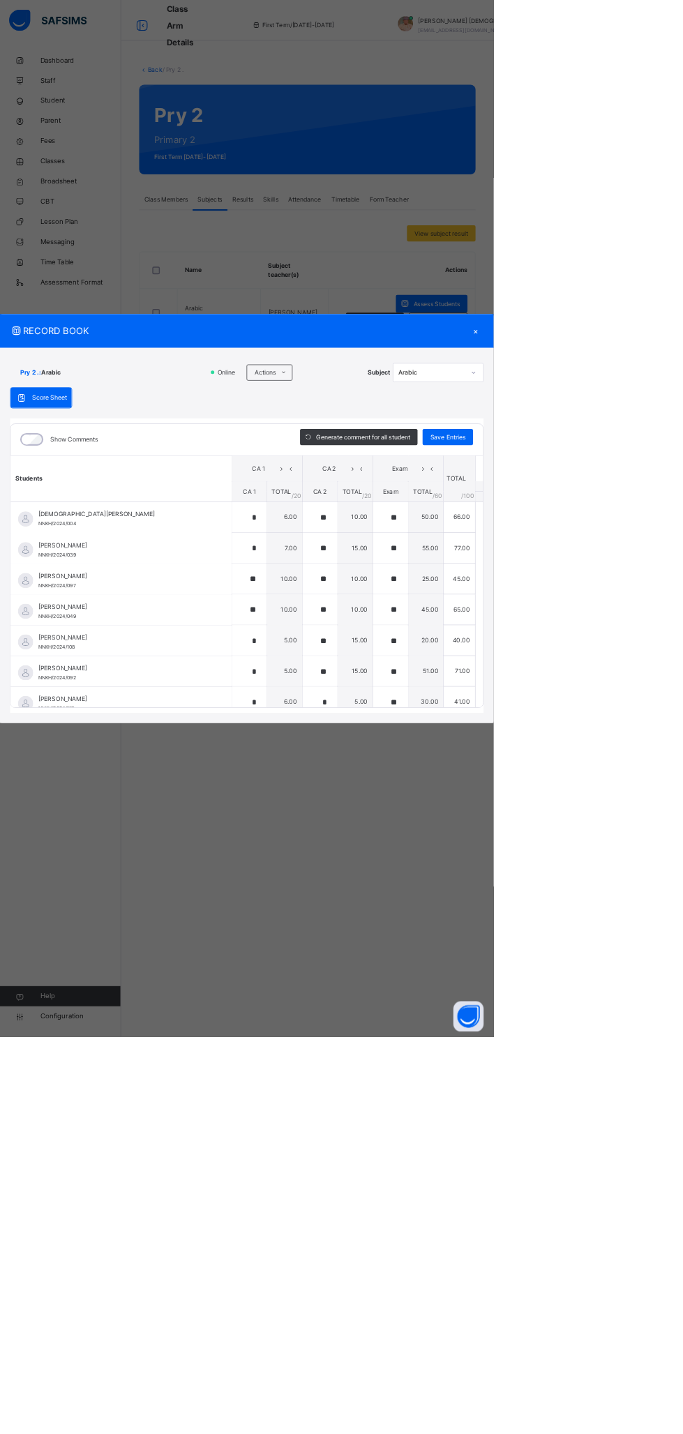
type input "*"
type input "**"
type input "*"
type input "**"
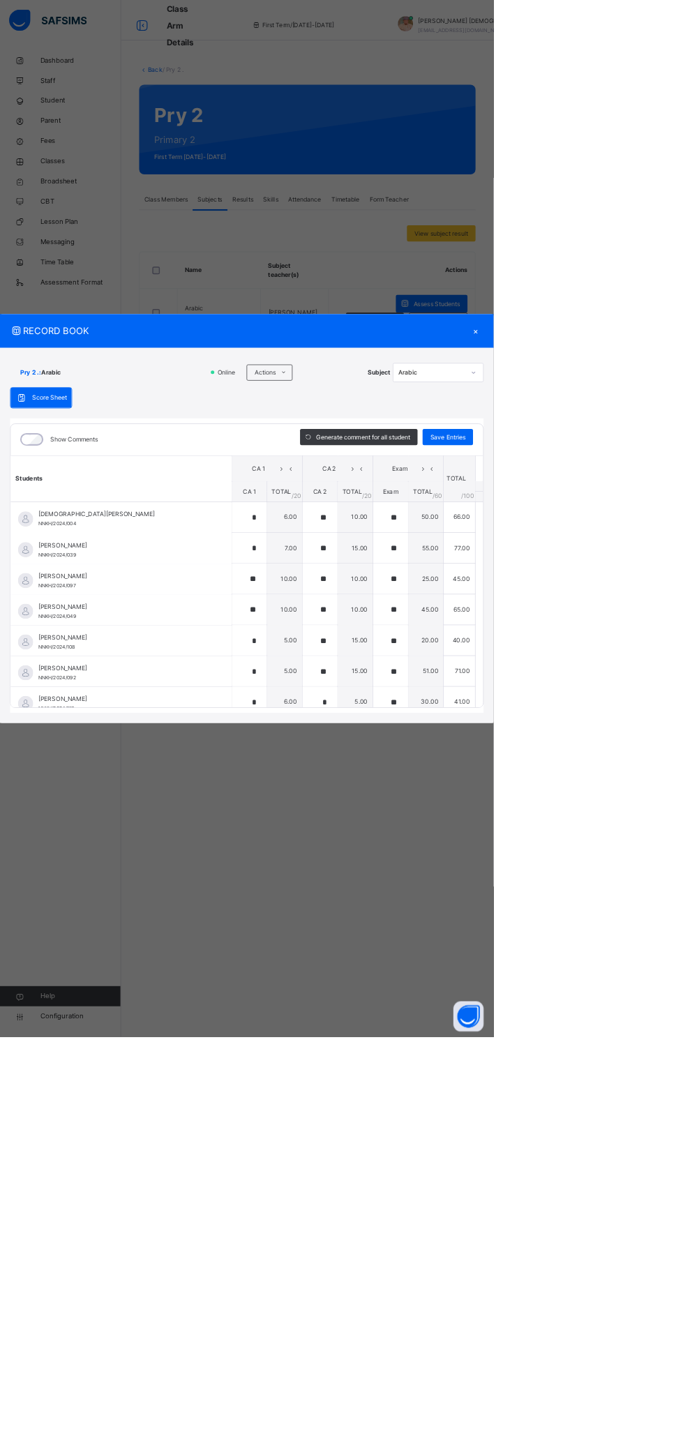
type input "*"
type input "**"
type input "*"
type input "**"
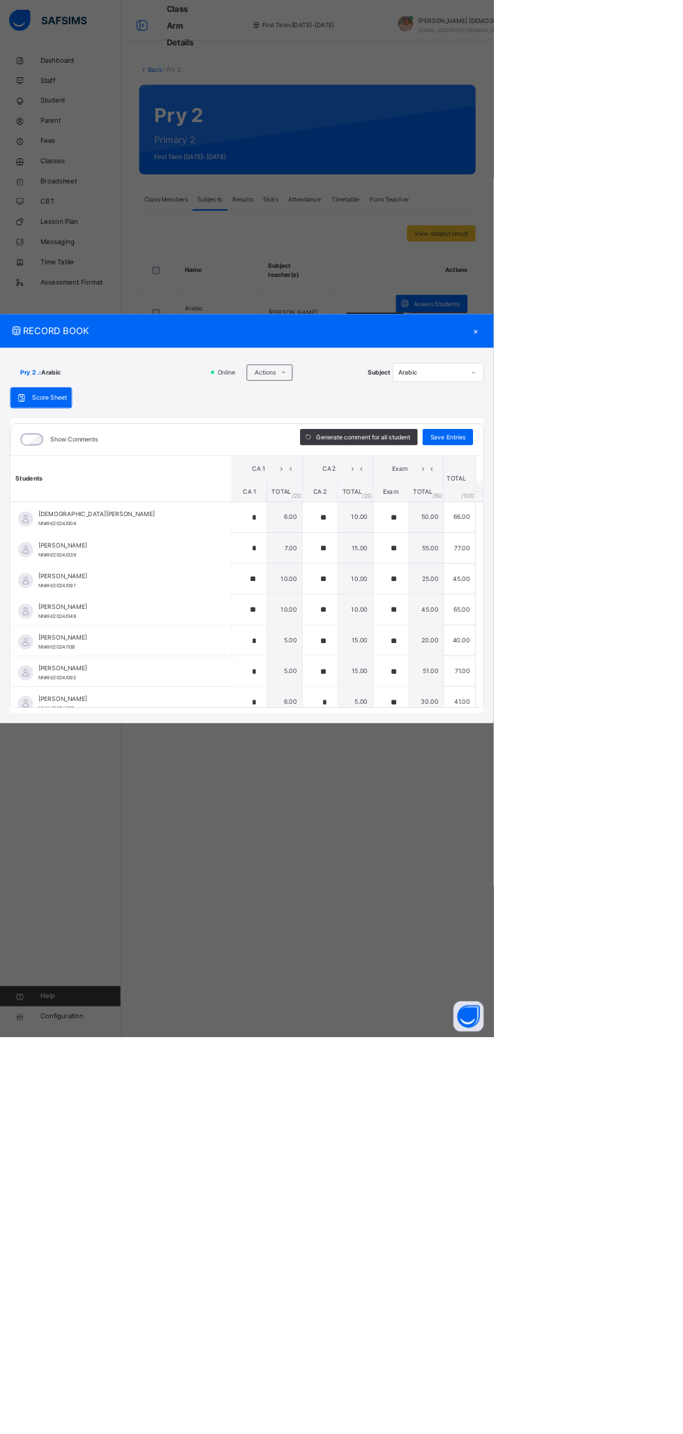
type input "**"
type input "*"
type input "**"
type input "*"
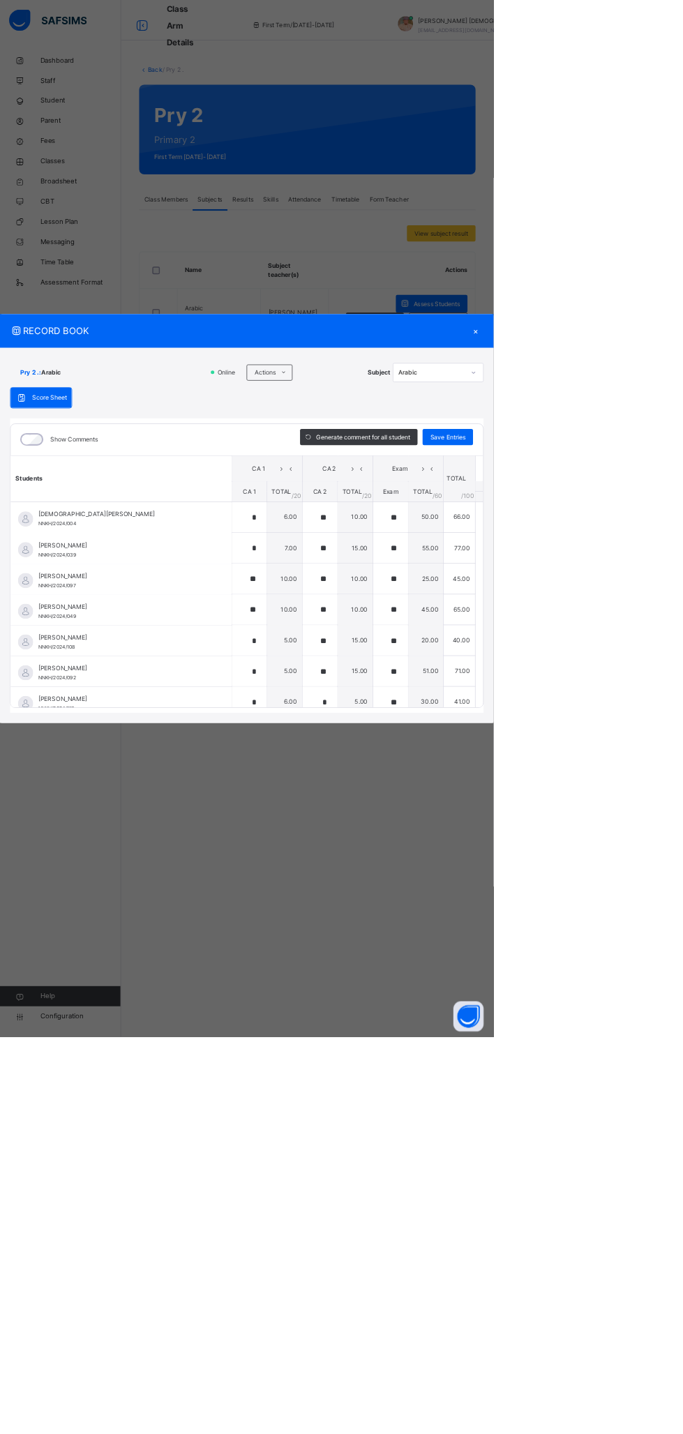
type input "**"
type input "*"
type input "**"
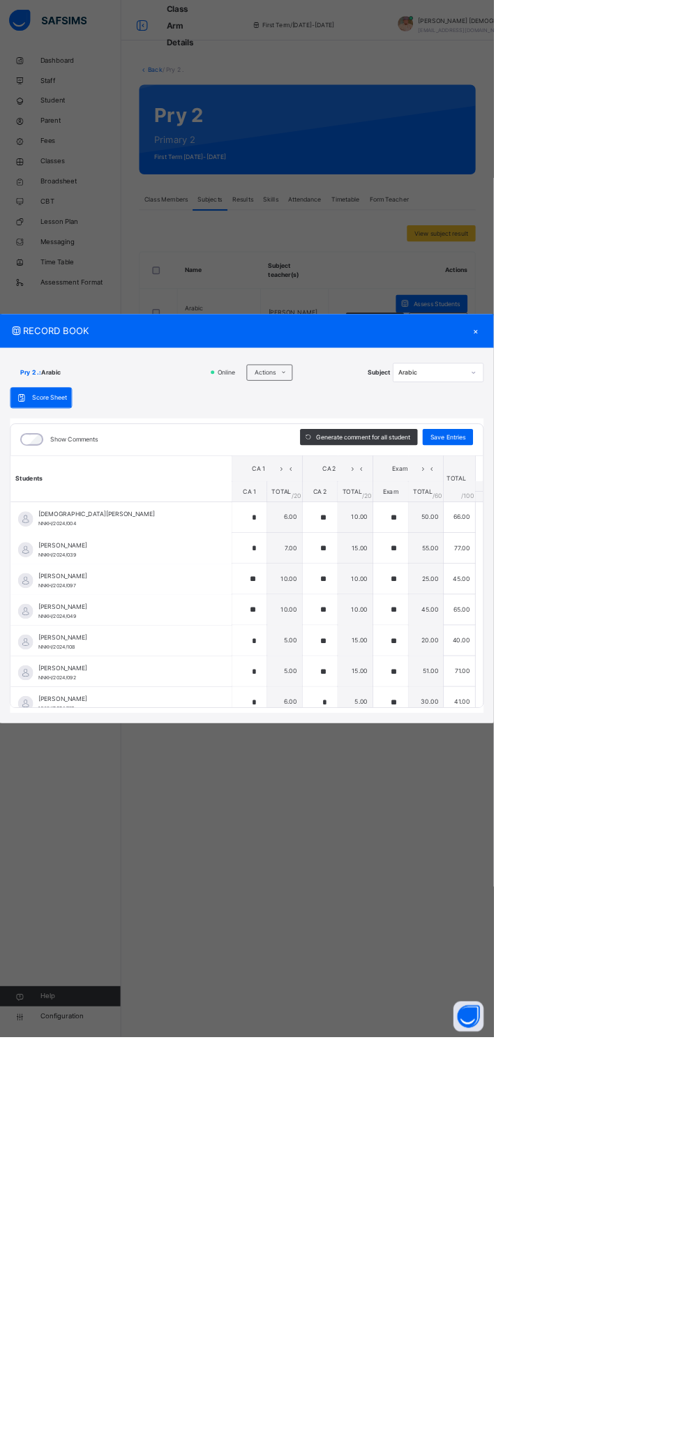
type input "*"
type input "**"
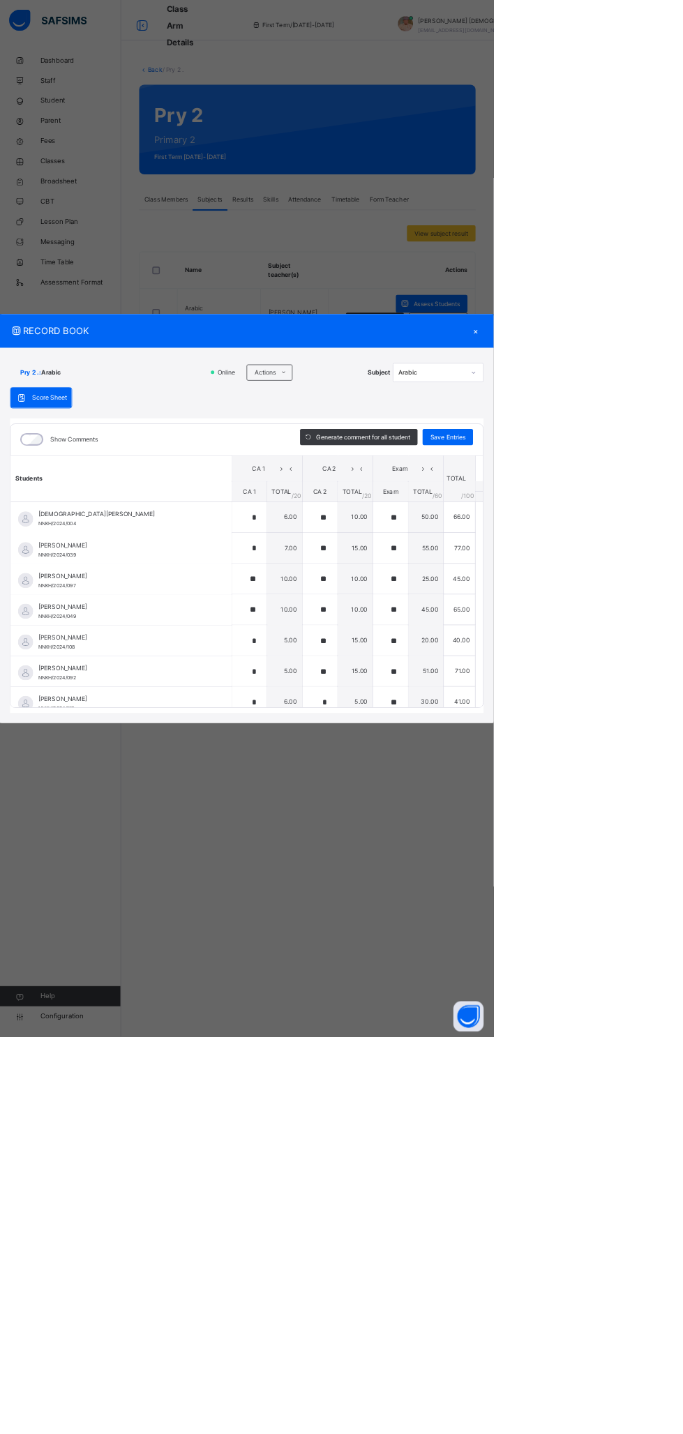
type input "**"
type input "*"
type input "**"
type input "*"
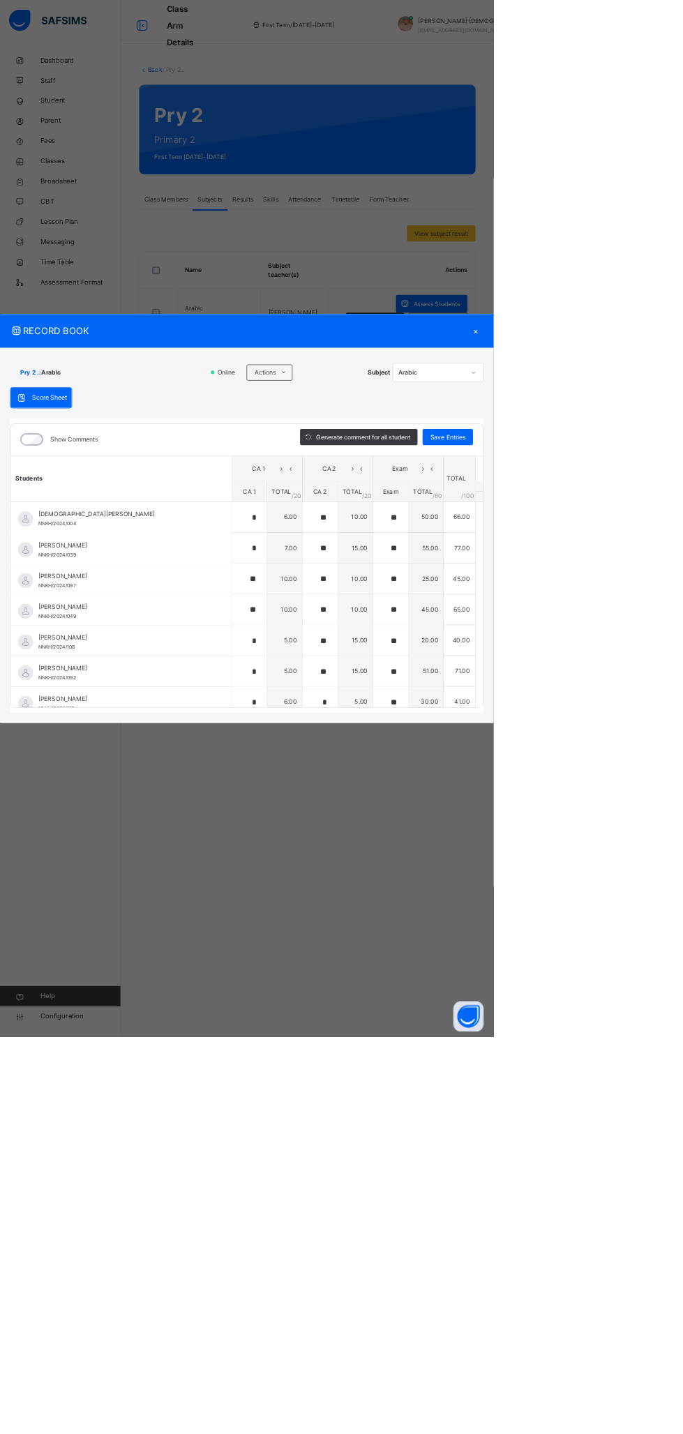
type input "**"
type input "*"
type input "**"
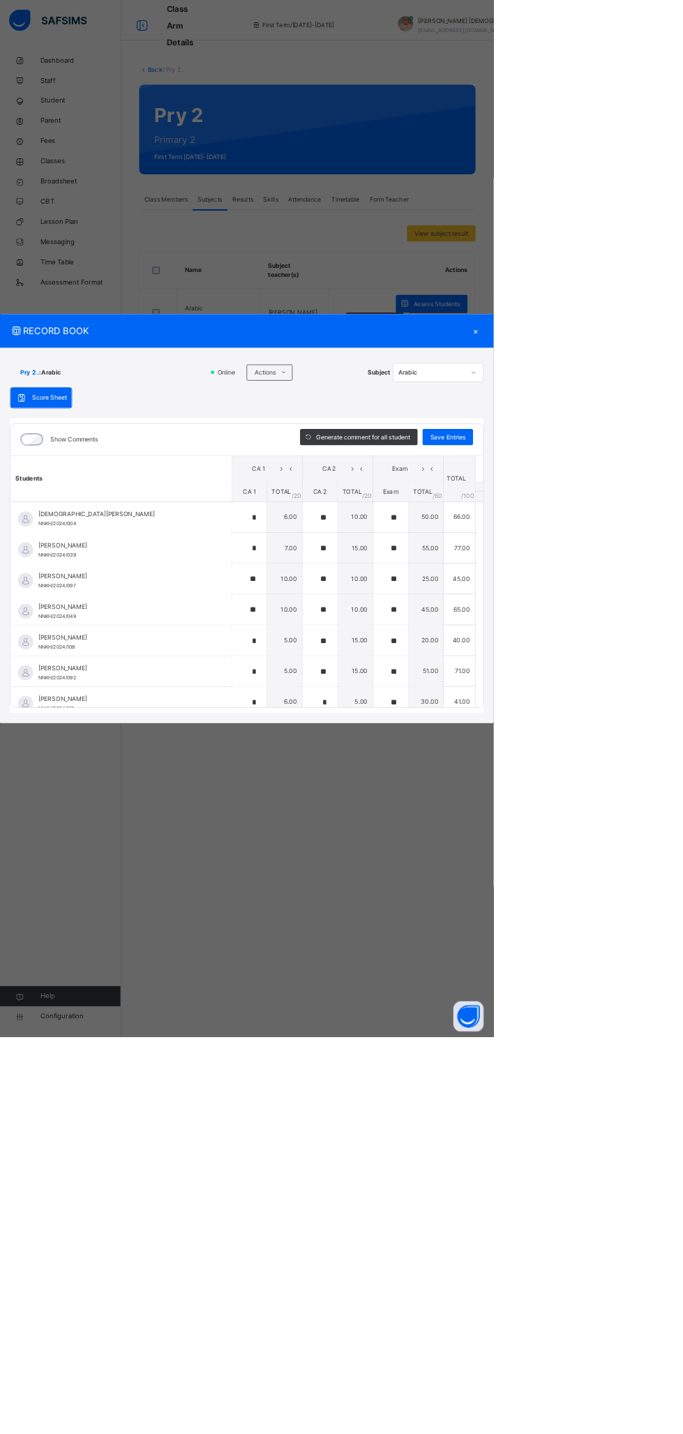
type input "**"
type input "*"
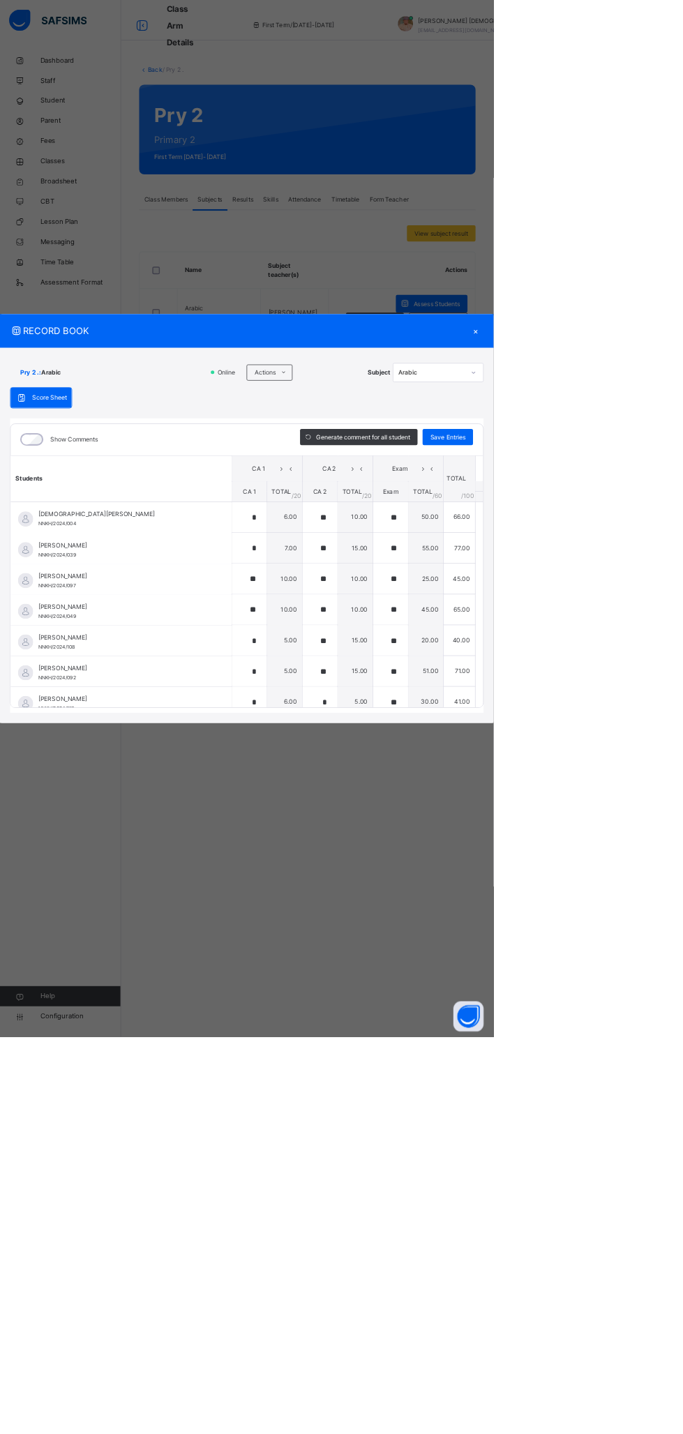
type input "**"
type input "*"
type input "**"
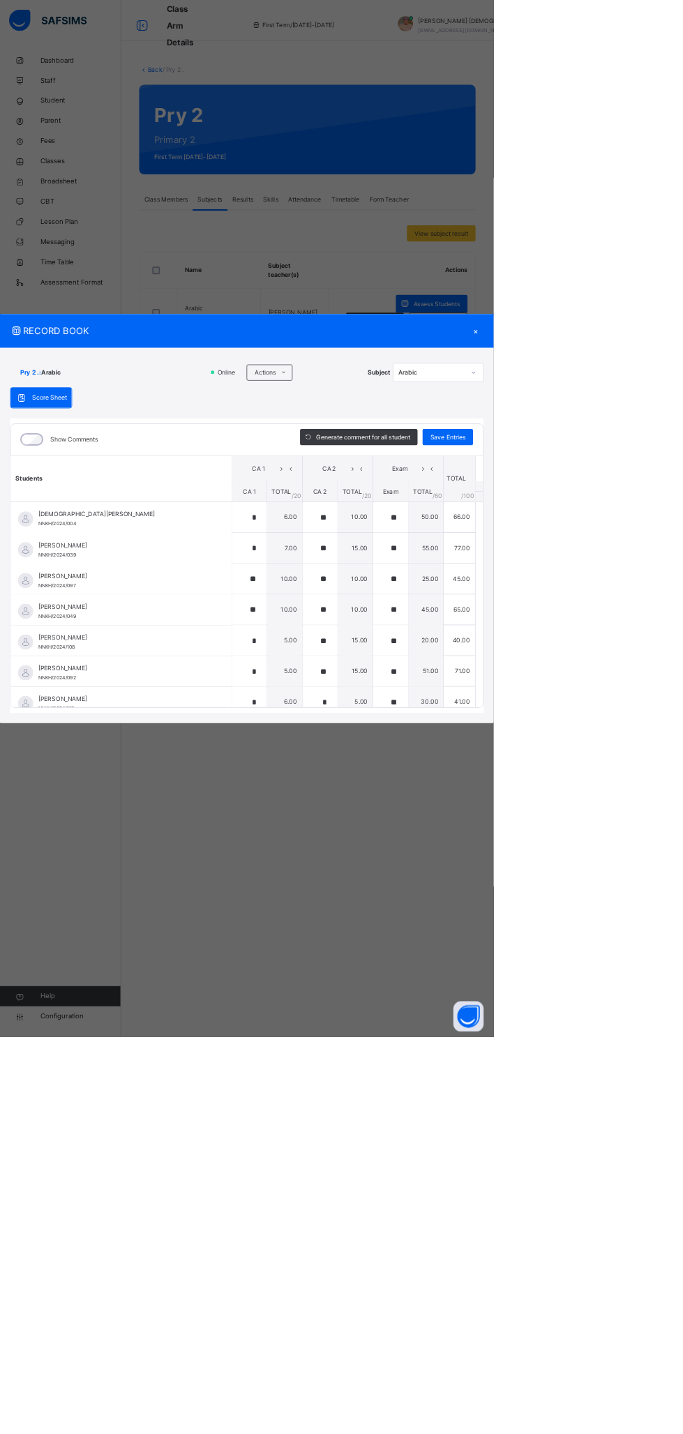
type input "**"
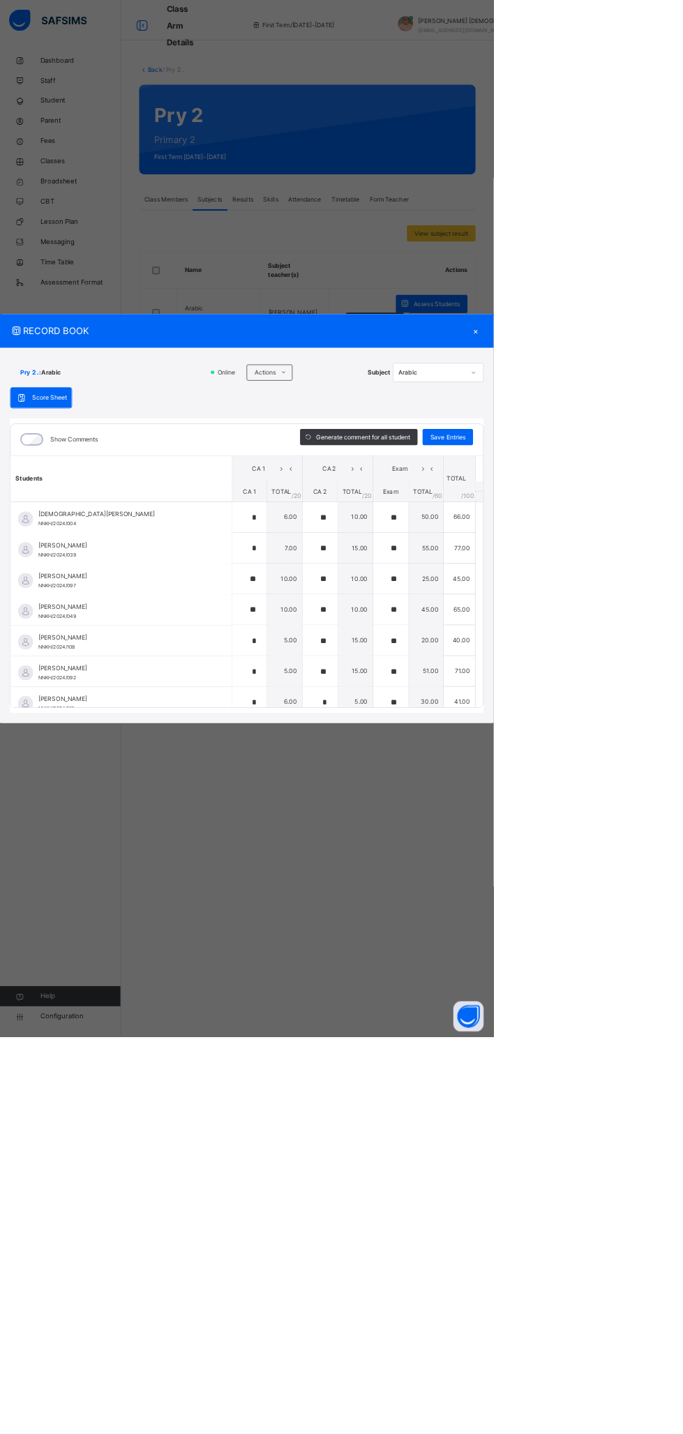
type input "*"
type input "**"
type input "*"
type input "**"
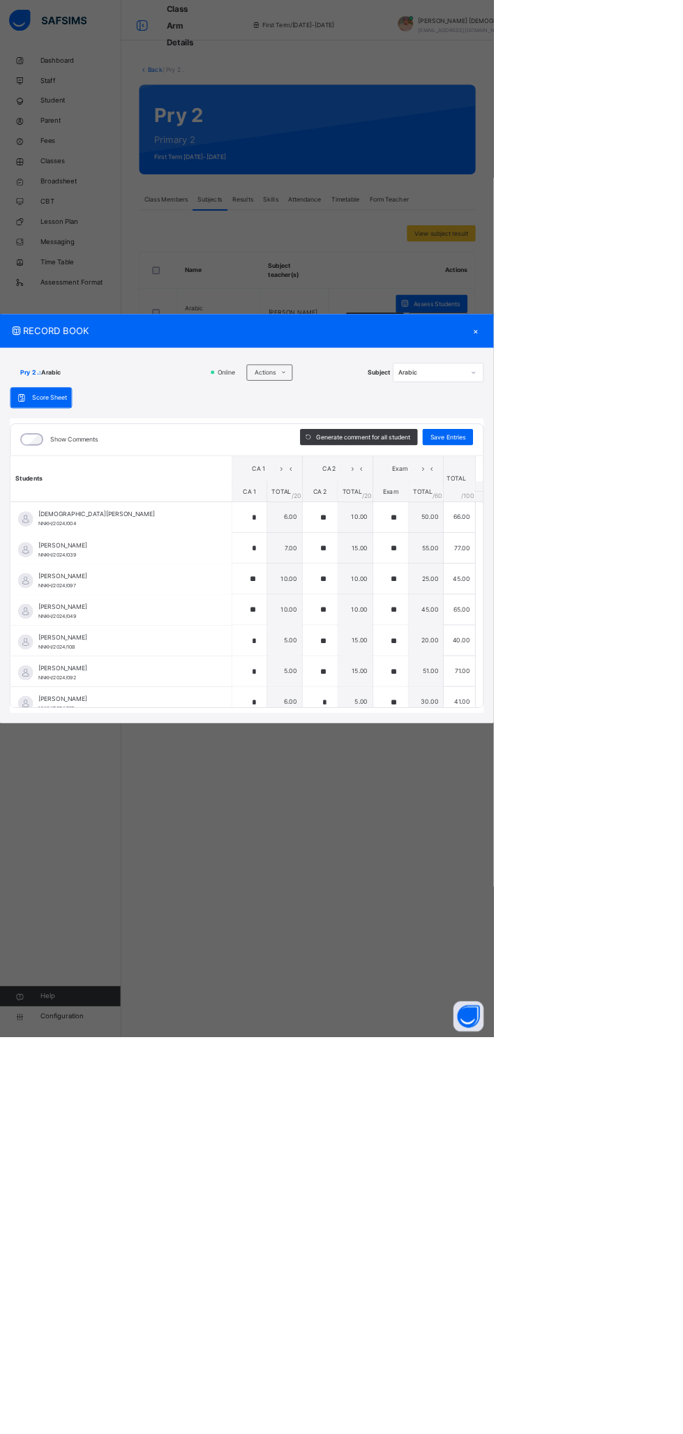
type input "**"
type input "*"
type input "**"
click at [669, 467] on div "×" at bounding box center [658, 458] width 21 height 19
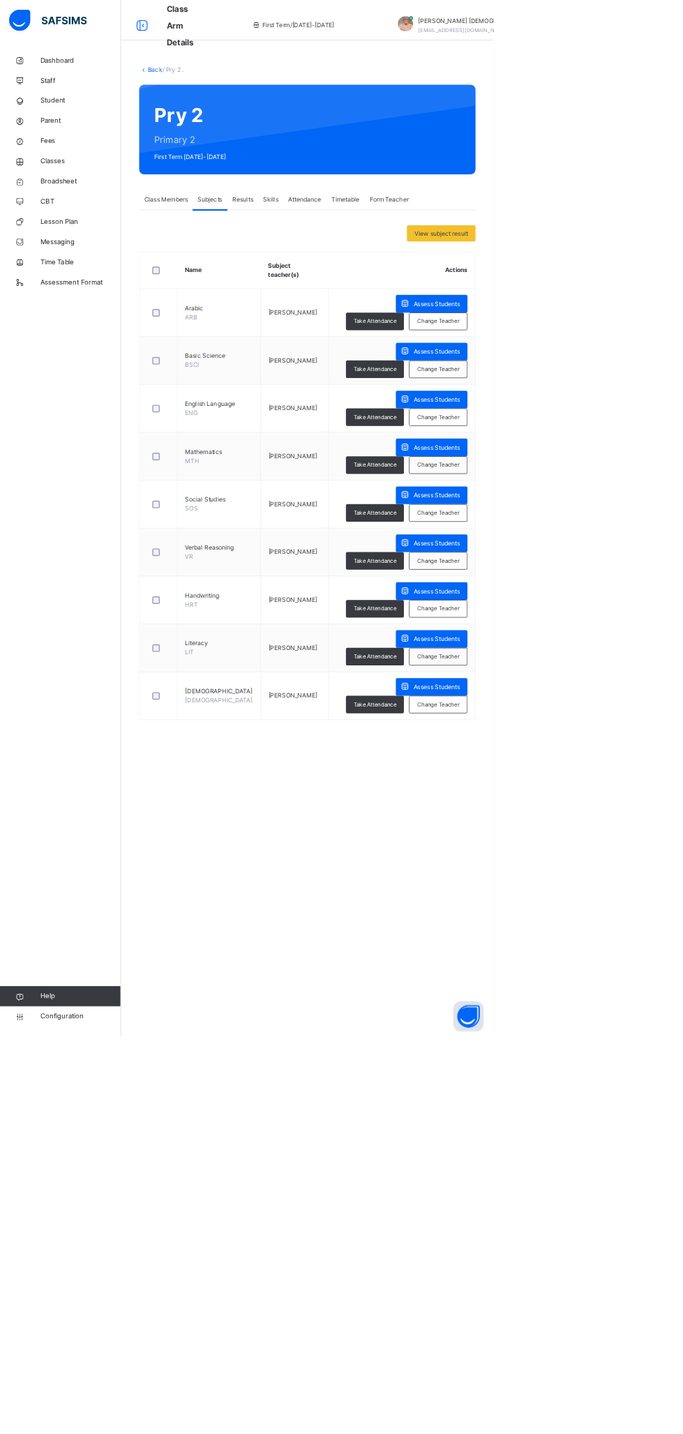
click at [572, 486] on span "Assess Students" at bounding box center [604, 487] width 64 height 13
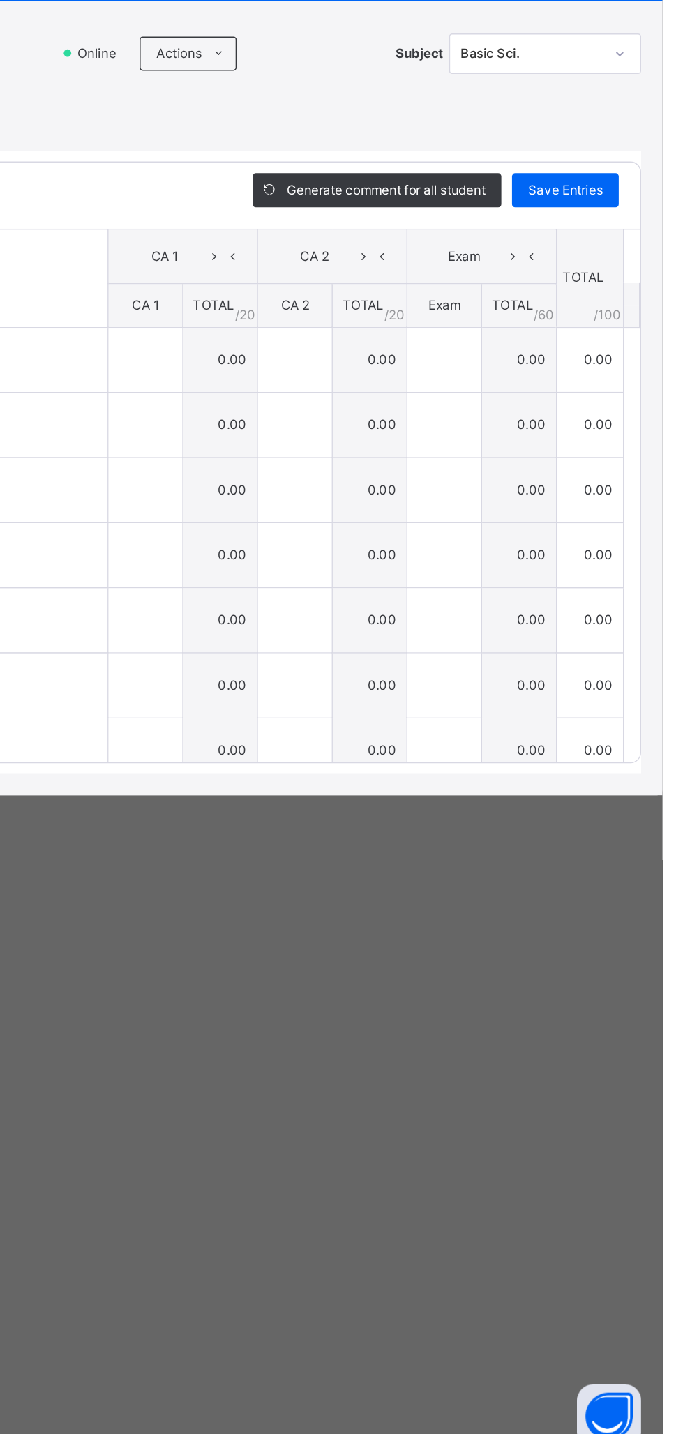
click at [398, 521] on icon at bounding box center [393, 515] width 10 height 11
click at [0, 0] on li "Upload/map score sheet" at bounding box center [0, 0] width 0 height 0
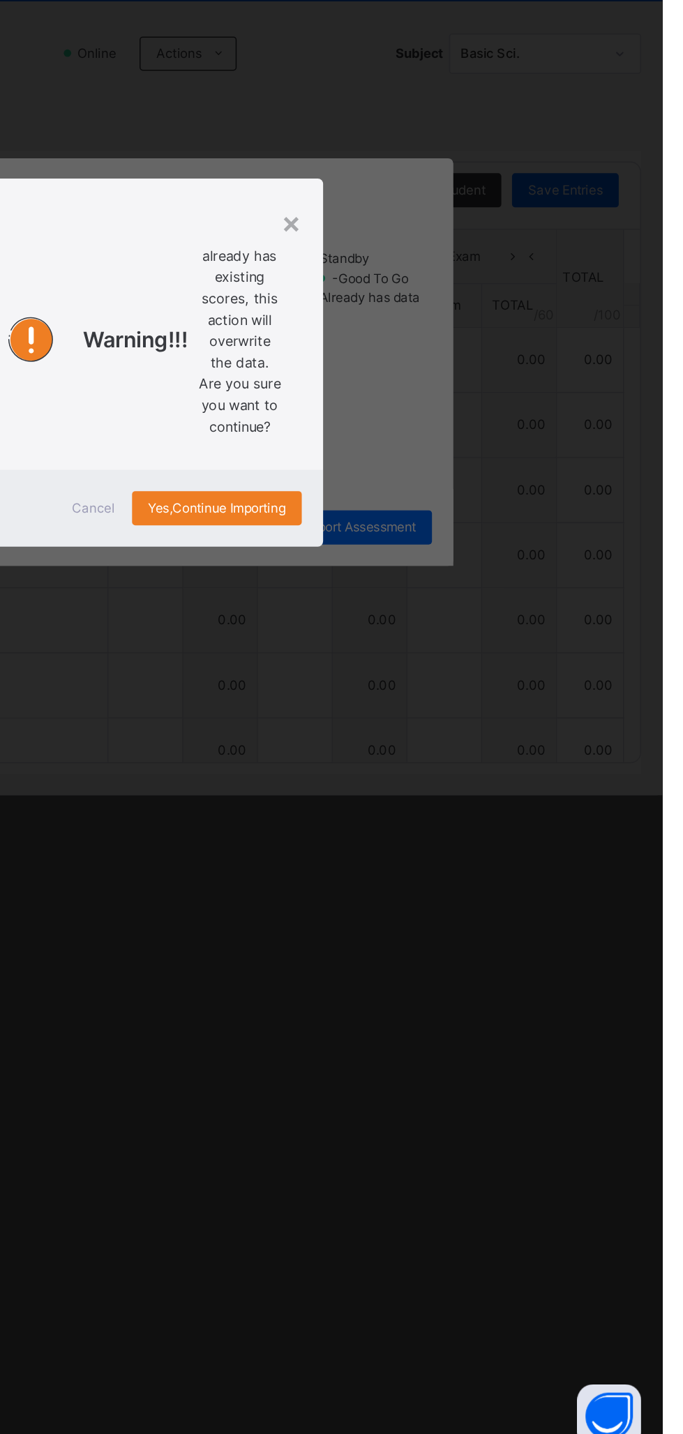
click at [325, 819] on span "Cancel" at bounding box center [311, 812] width 28 height 13
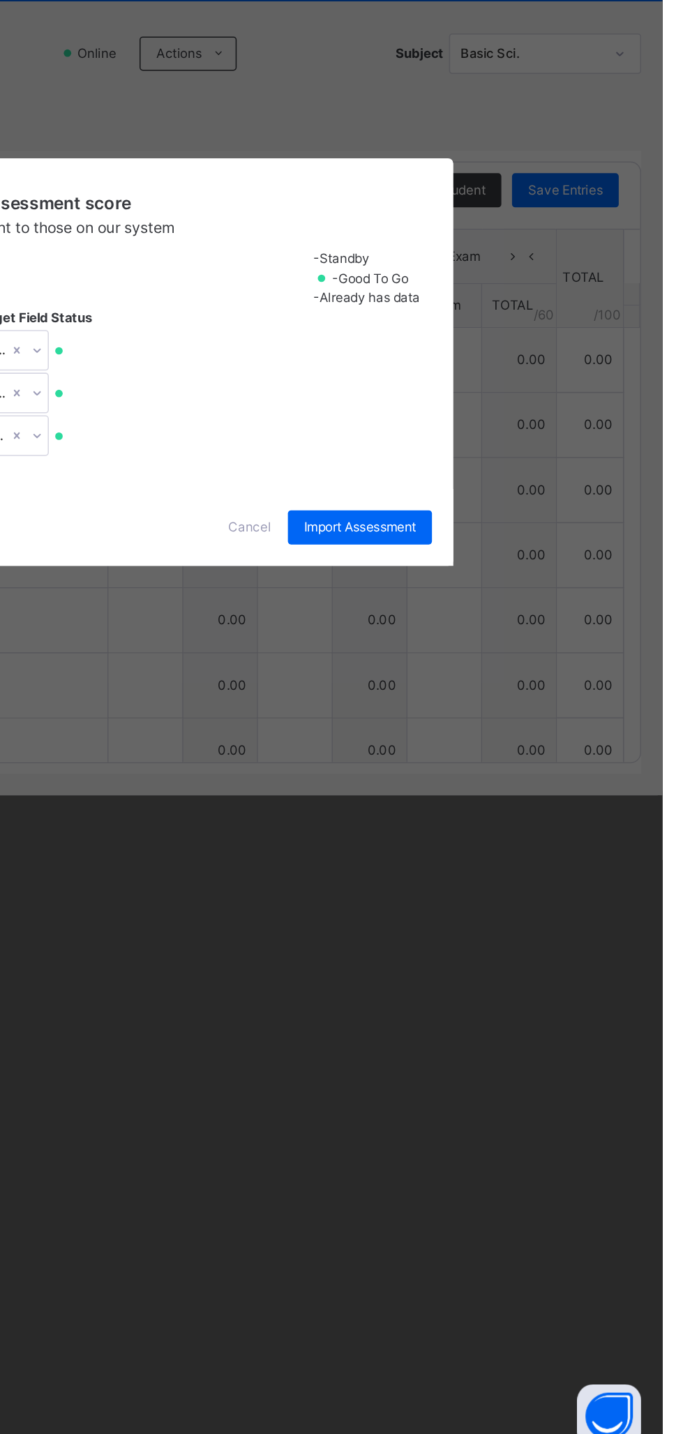
click at [427, 832] on span "Cancel" at bounding box center [413, 825] width 28 height 13
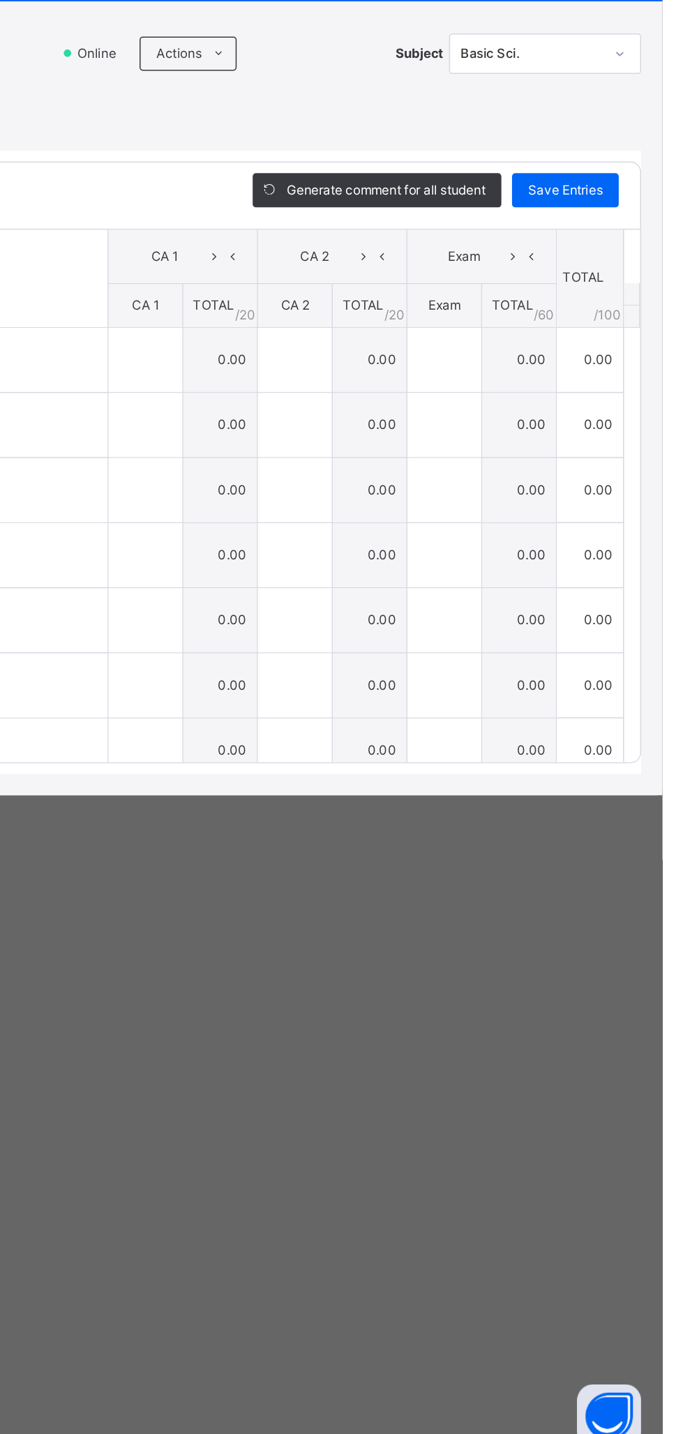
click at [404, 527] on span at bounding box center [393, 515] width 22 height 22
click at [0, 0] on li "Upload/map score sheet" at bounding box center [0, 0] width 0 height 0
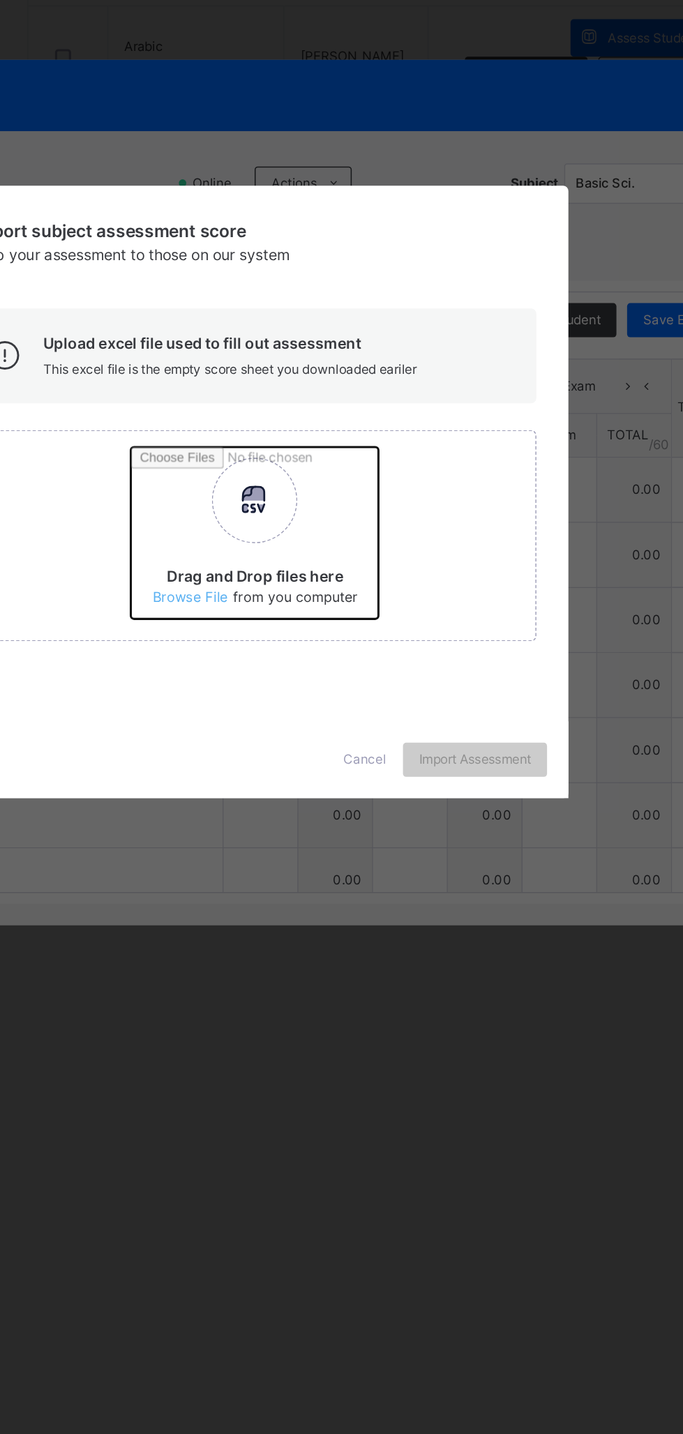
click at [450, 810] on input "Drag and Drop files here Select your Excel file Browse file Maximum size 2.5mb" at bounding box center [443, 749] width 366 height 122
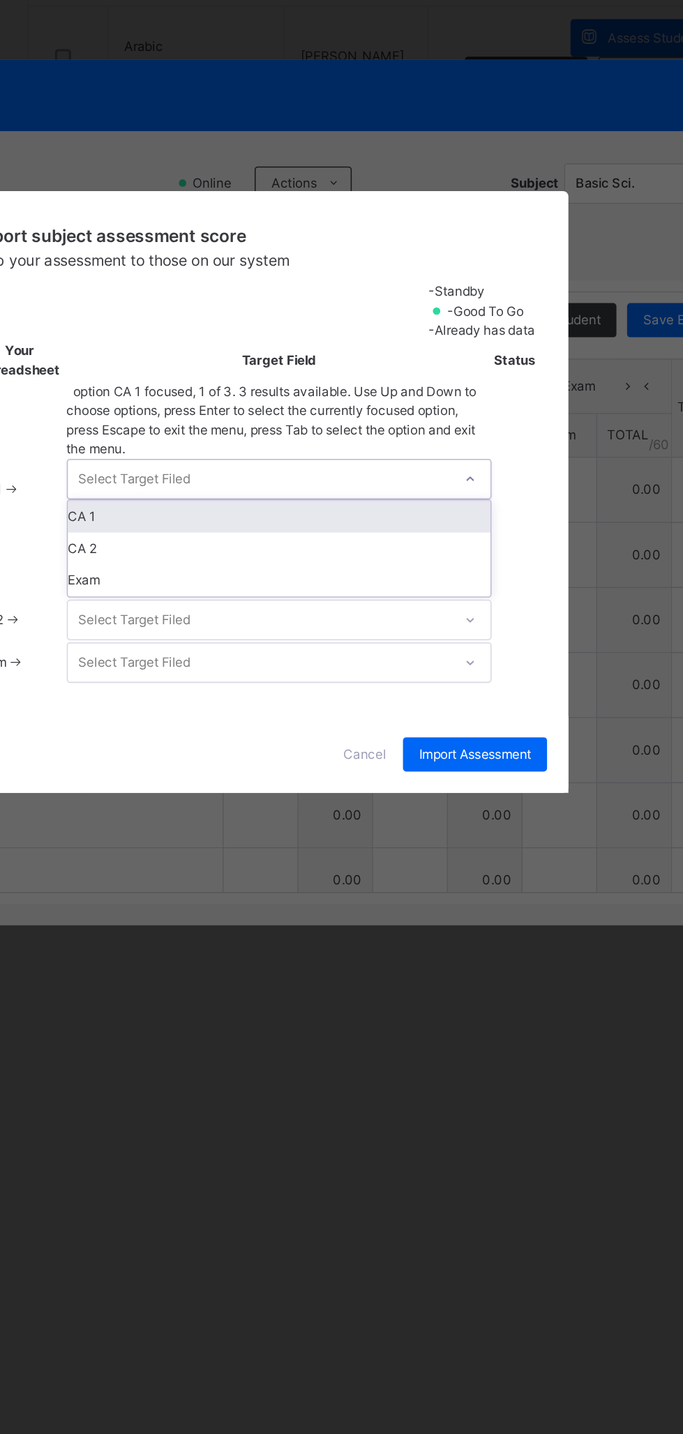
click at [495, 744] on div "CA 1" at bounding box center [357, 733] width 276 height 21
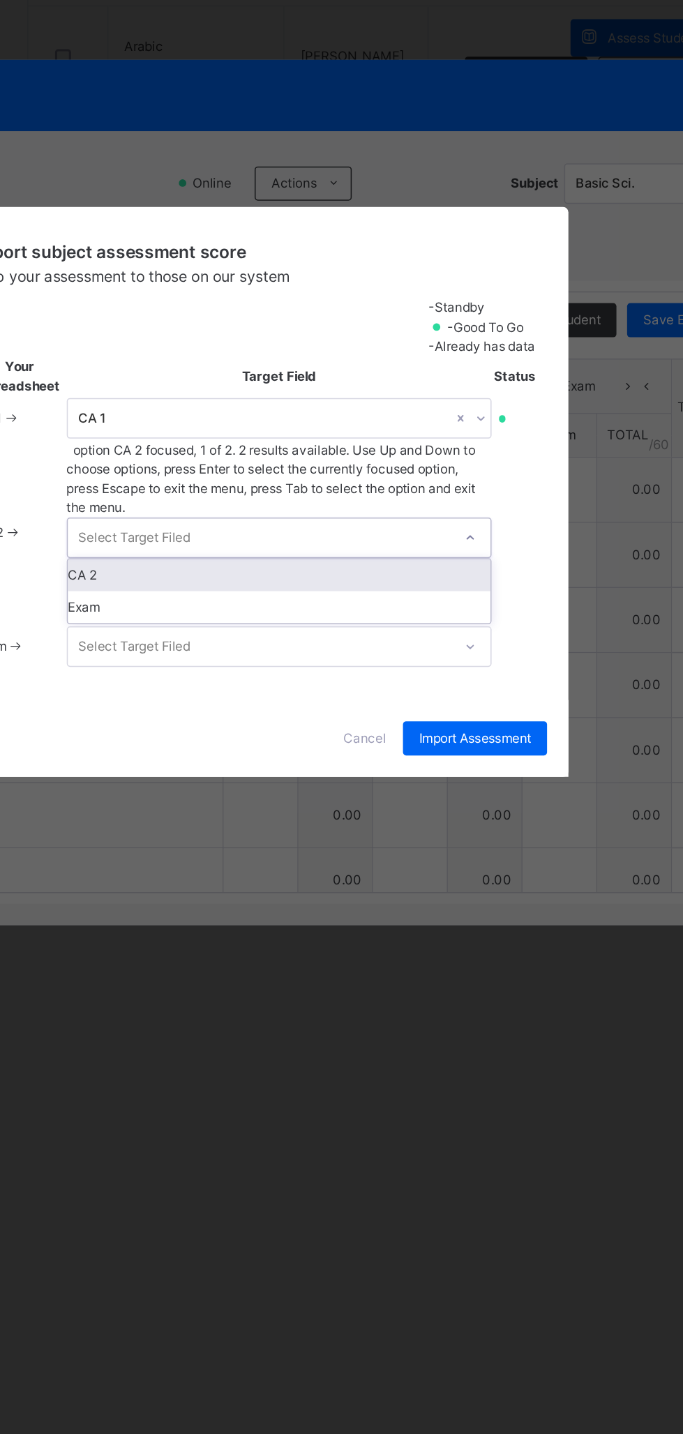
click at [495, 782] on div "CA 2" at bounding box center [357, 771] width 276 height 21
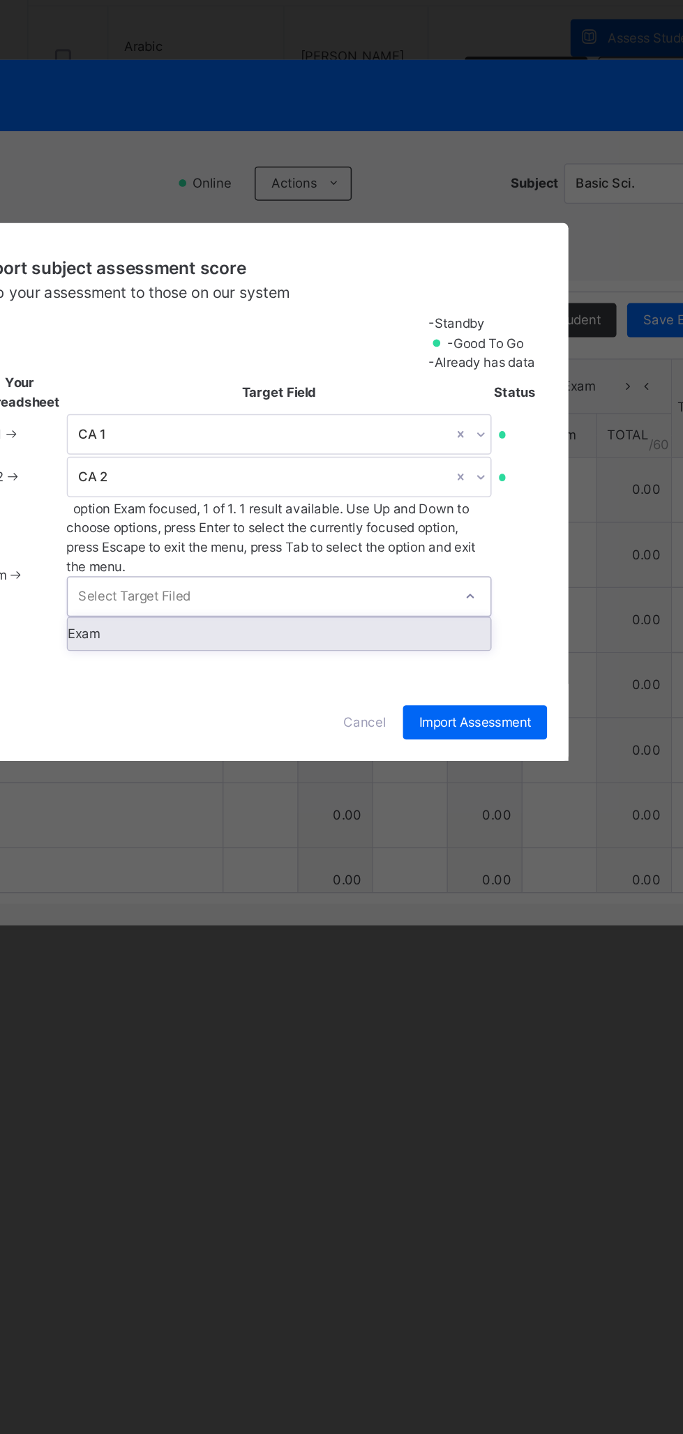
click at [495, 820] on div "Exam" at bounding box center [357, 809] width 276 height 21
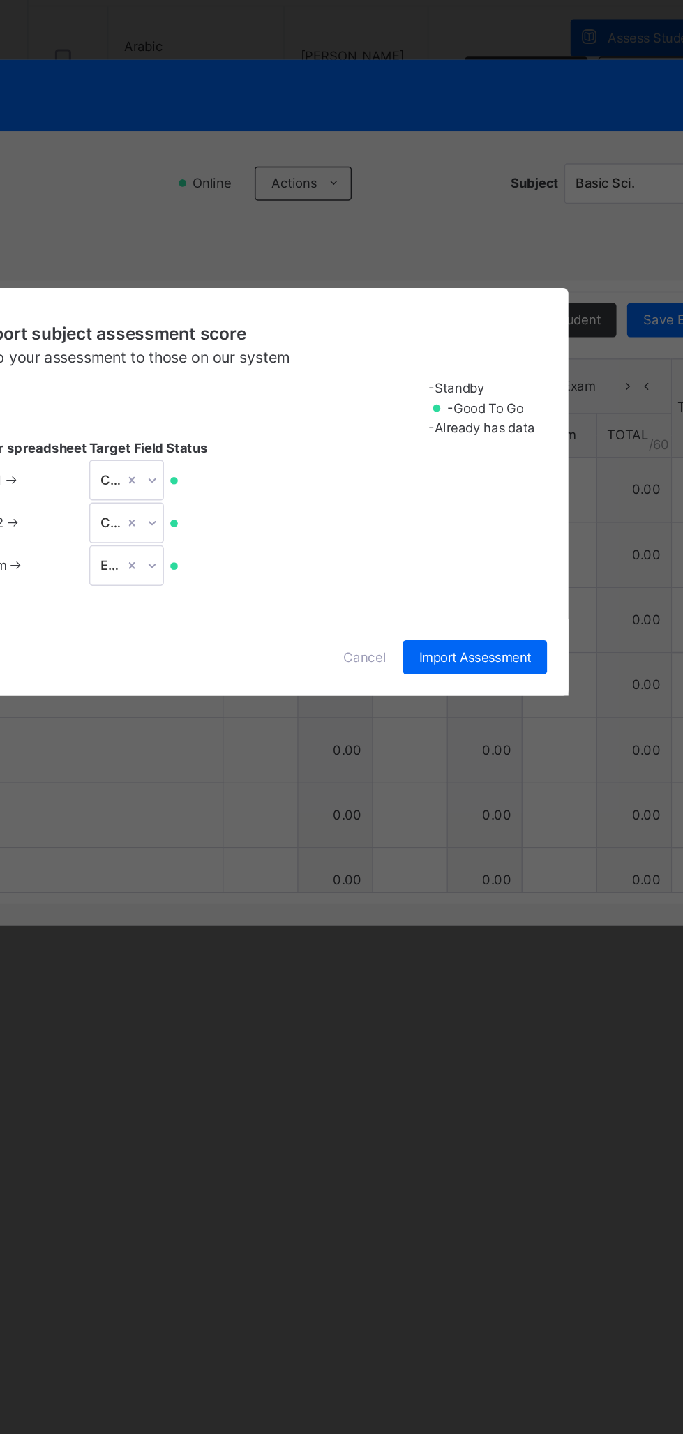
click at [532, 836] on div "Import Assessment" at bounding box center [485, 825] width 94 height 22
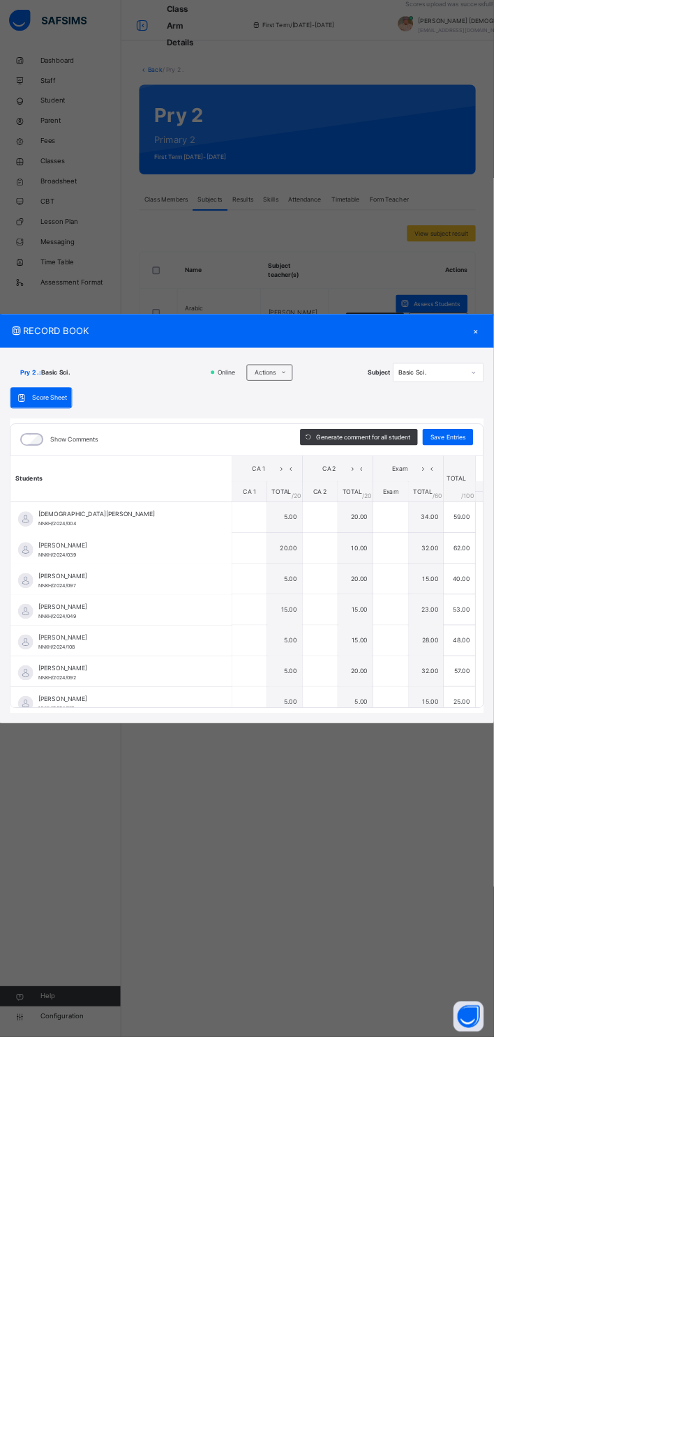
type input "*"
type input "**"
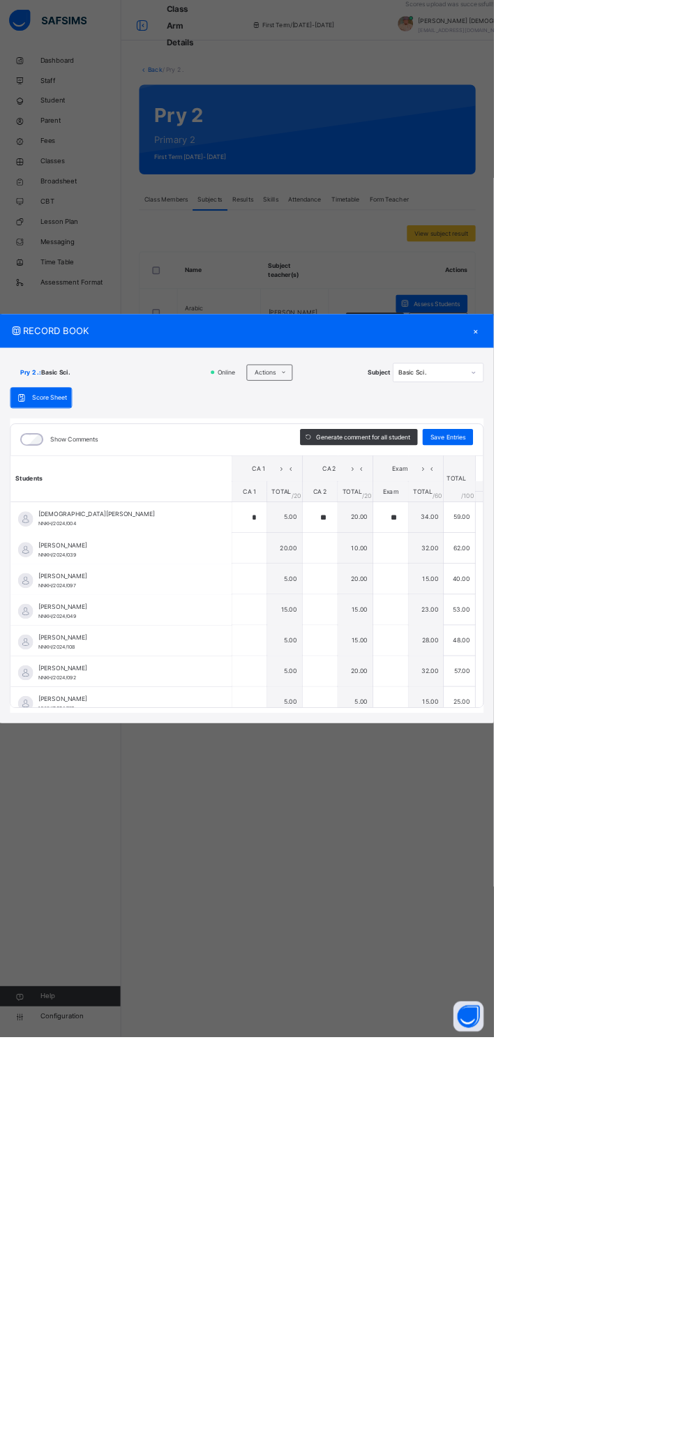
type input "**"
type input "*"
type input "**"
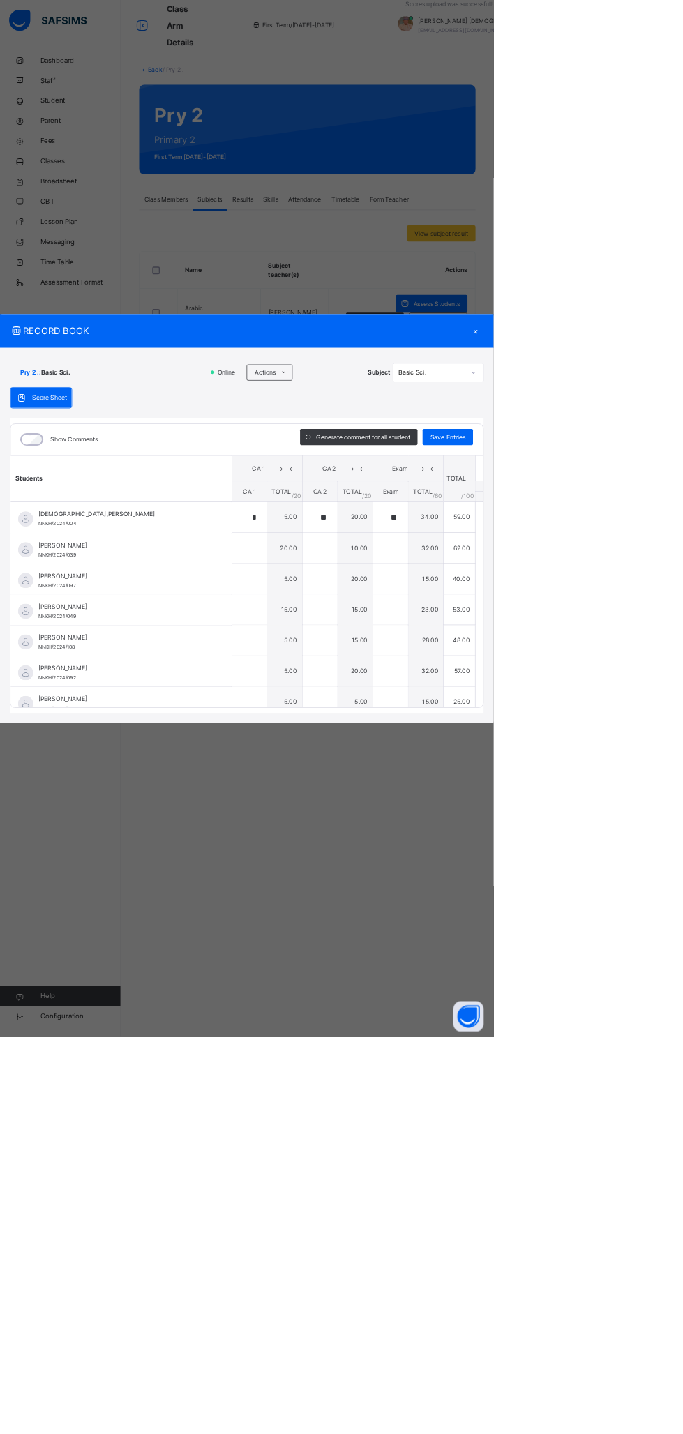
type input "**"
type input "*"
type input "**"
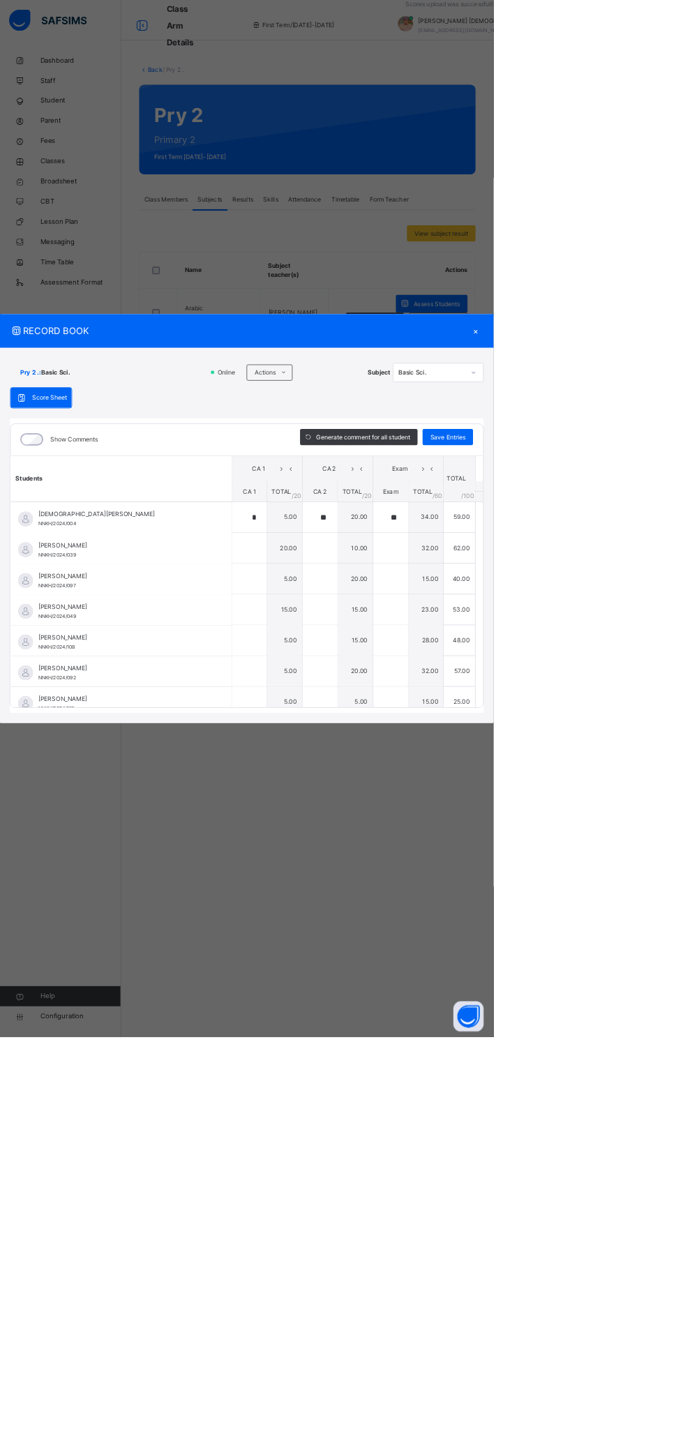
type input "*"
type input "**"
type input "*"
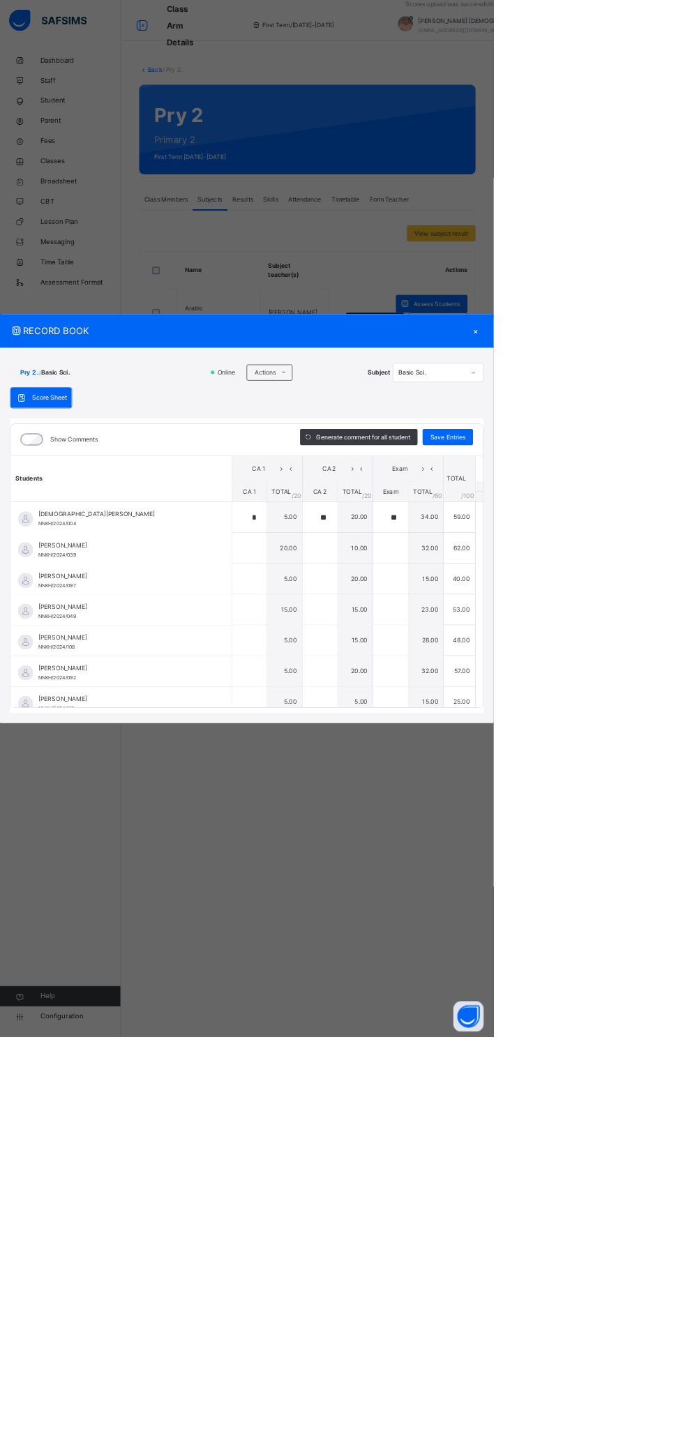
type input "**"
type input "*"
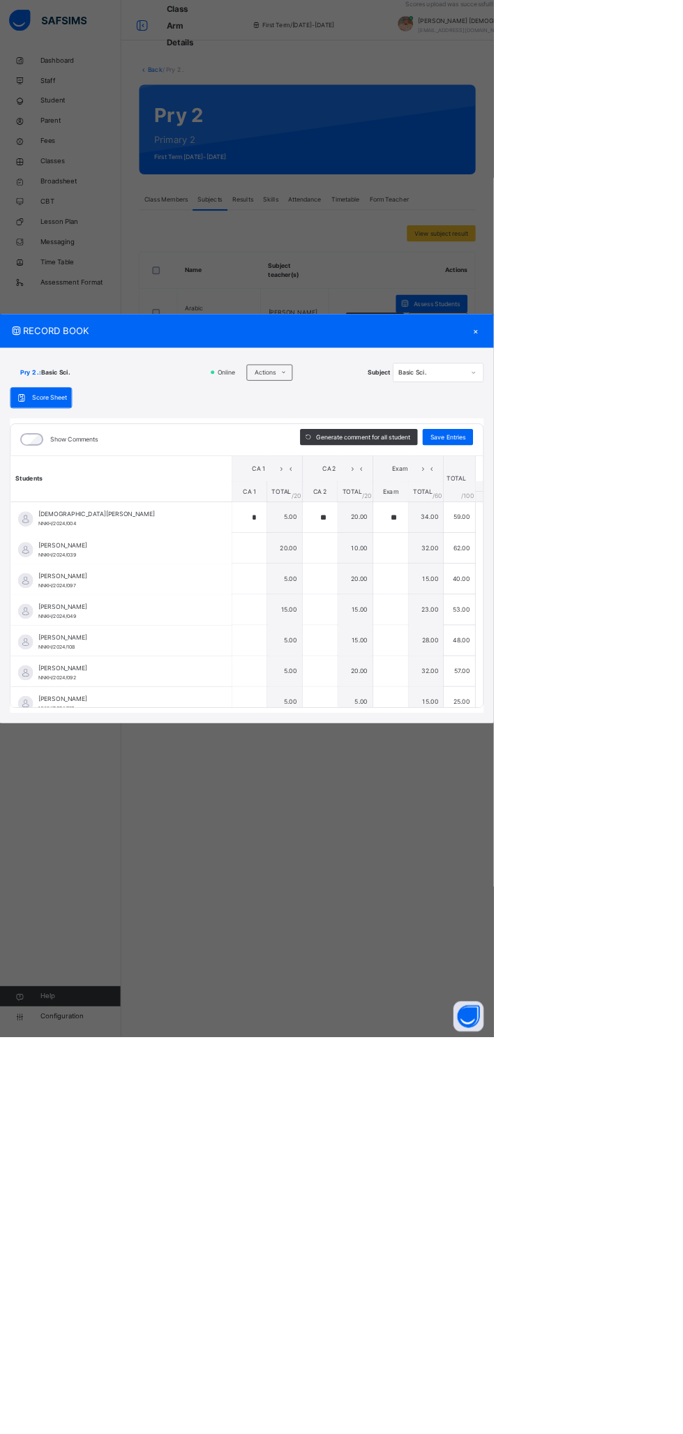
type input "*"
type input "**"
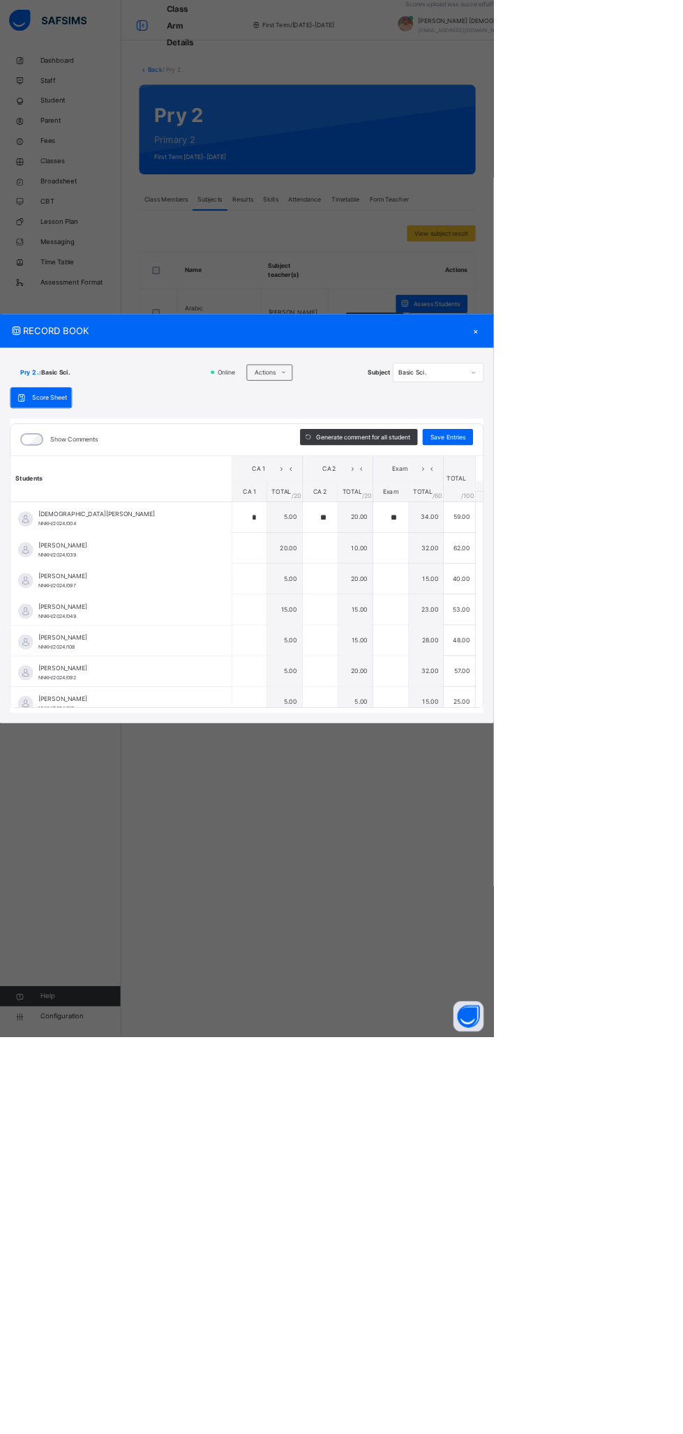
type input "*"
type input "**"
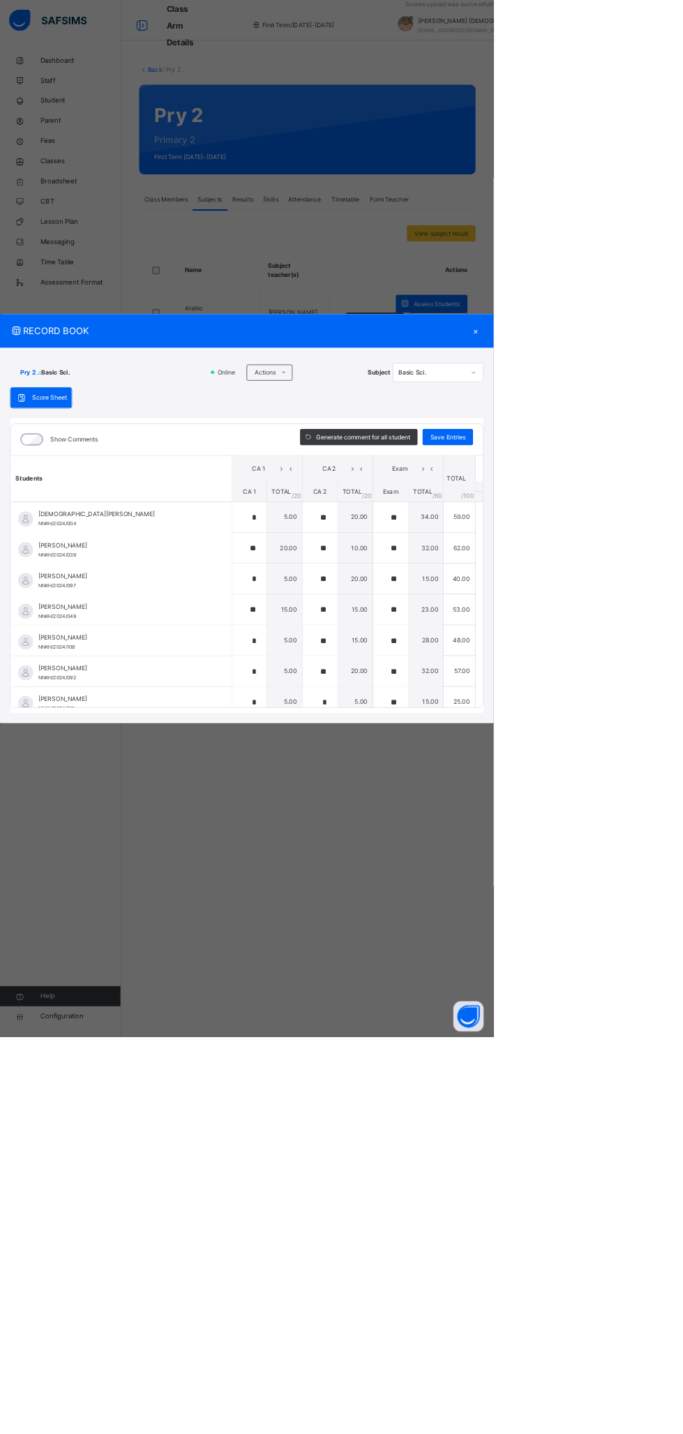
type input "**"
type input "*"
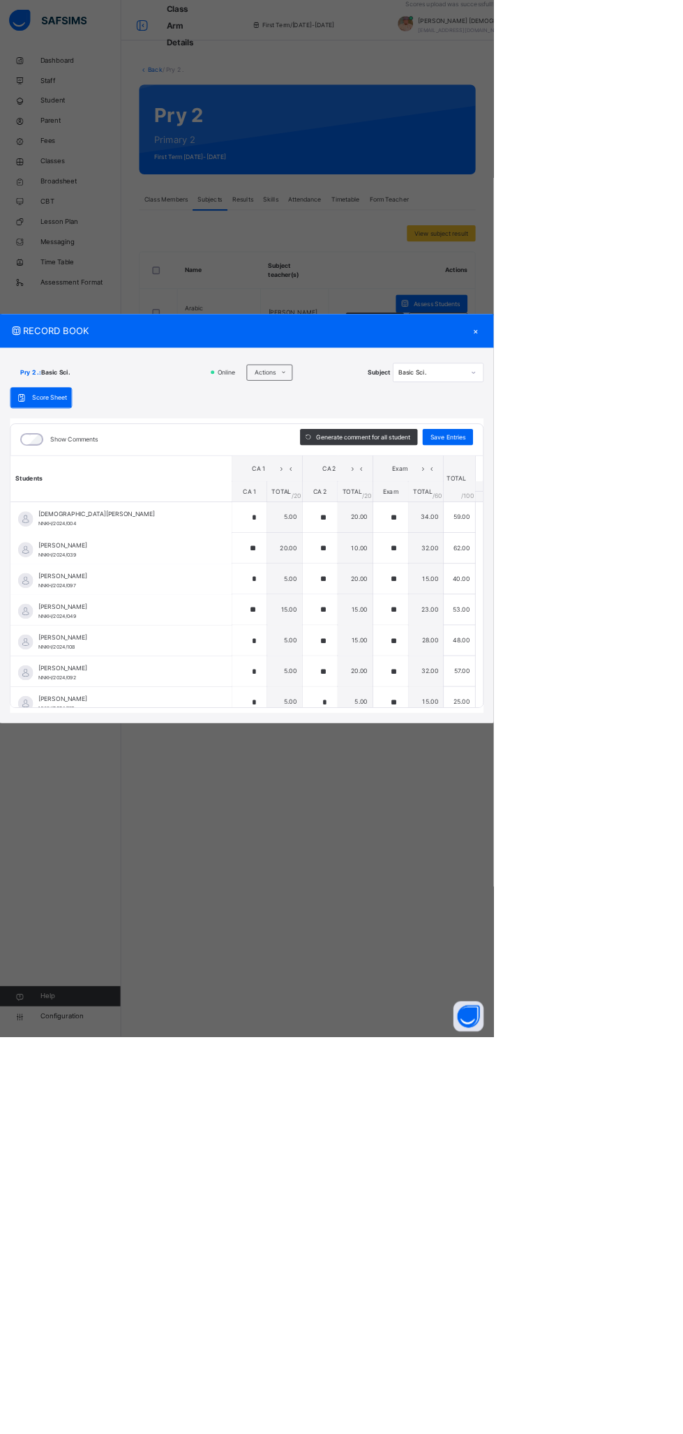
type input "*"
type input "**"
type input "*"
type input "**"
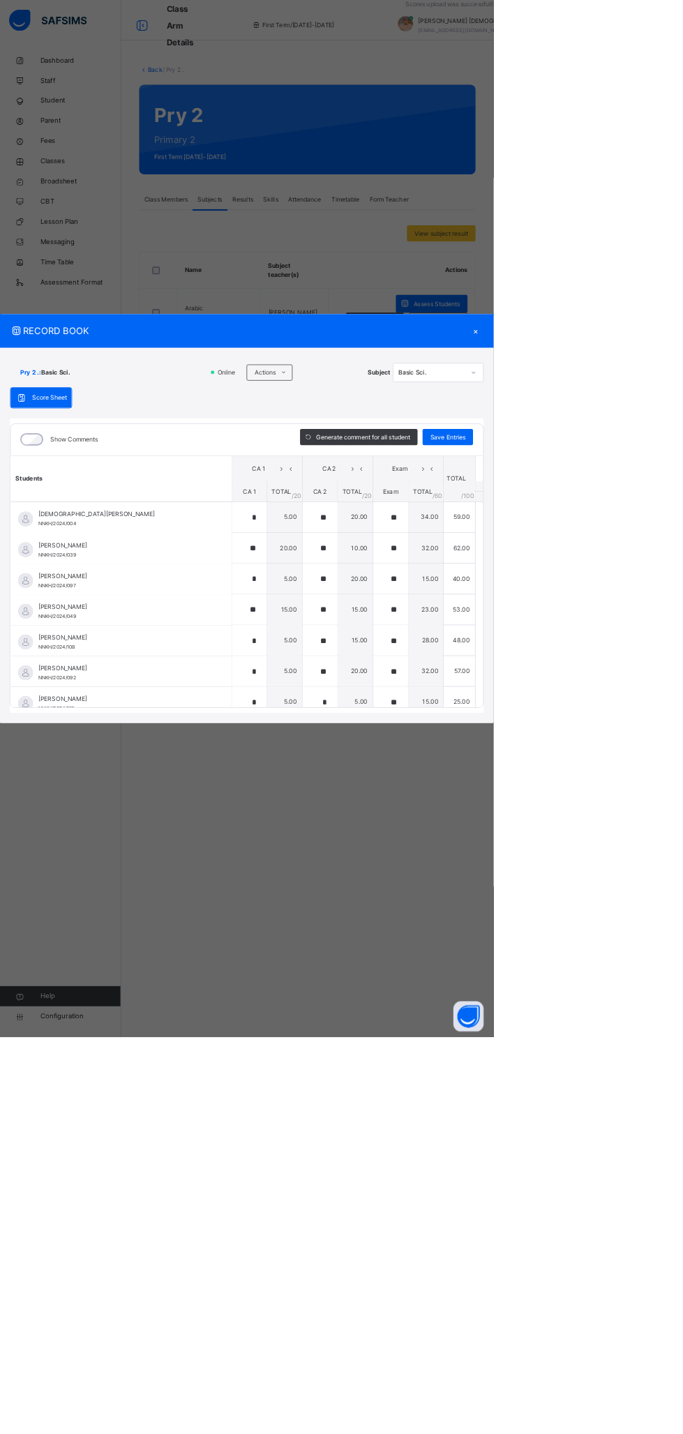
type input "*"
type input "**"
type input "*"
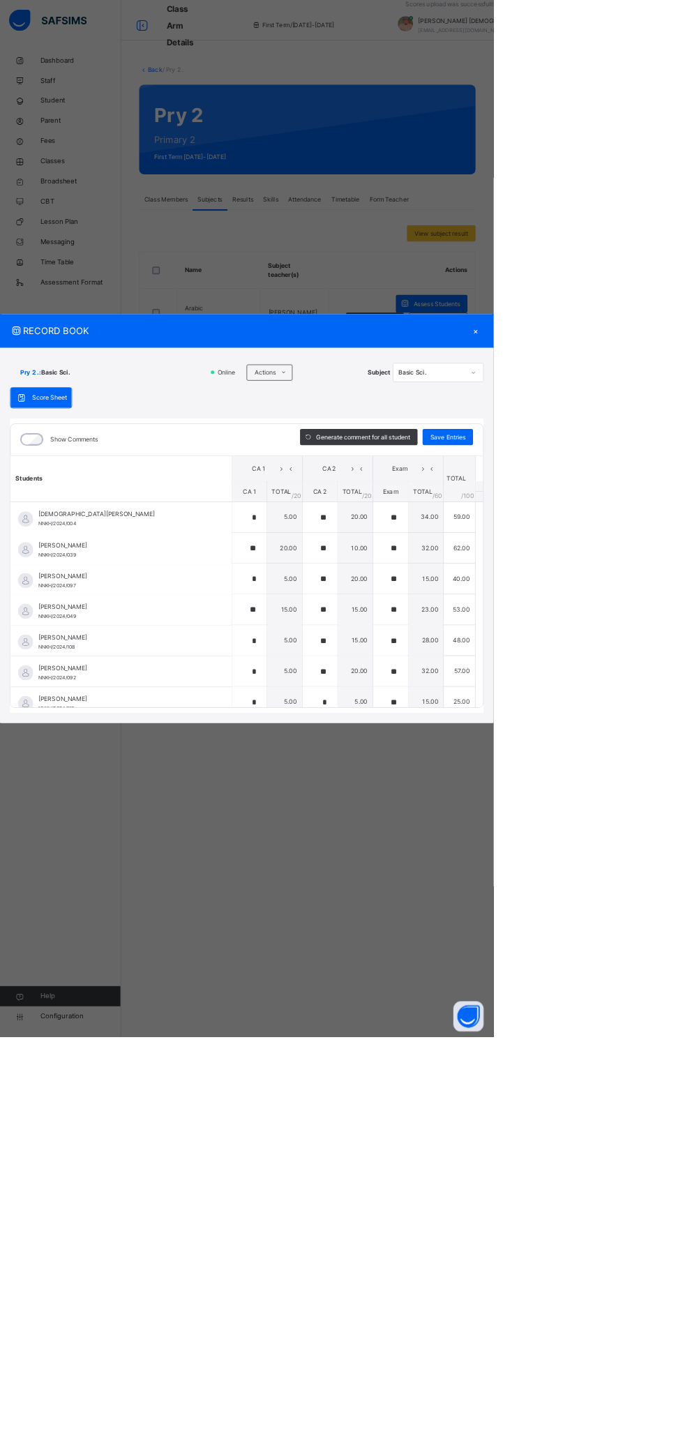
type input "**"
type input "*"
type input "**"
type input "*"
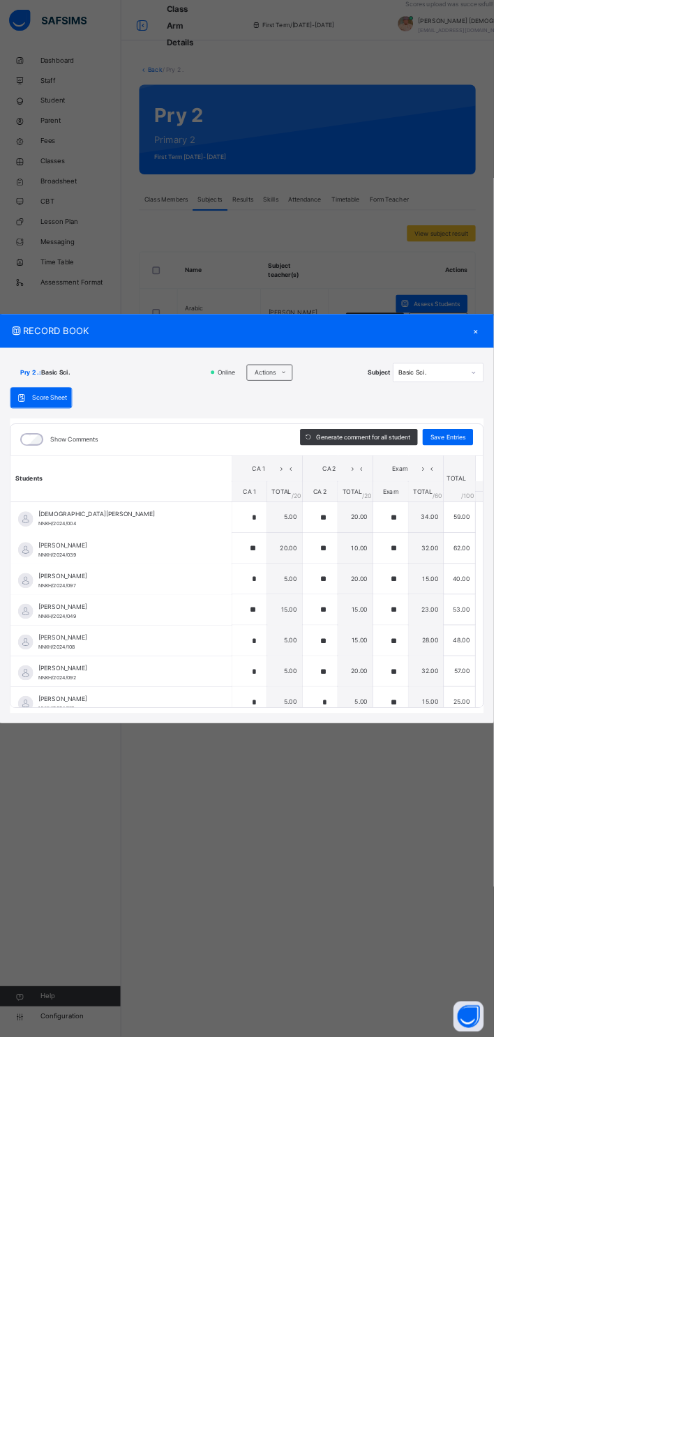
type input "**"
type input "*"
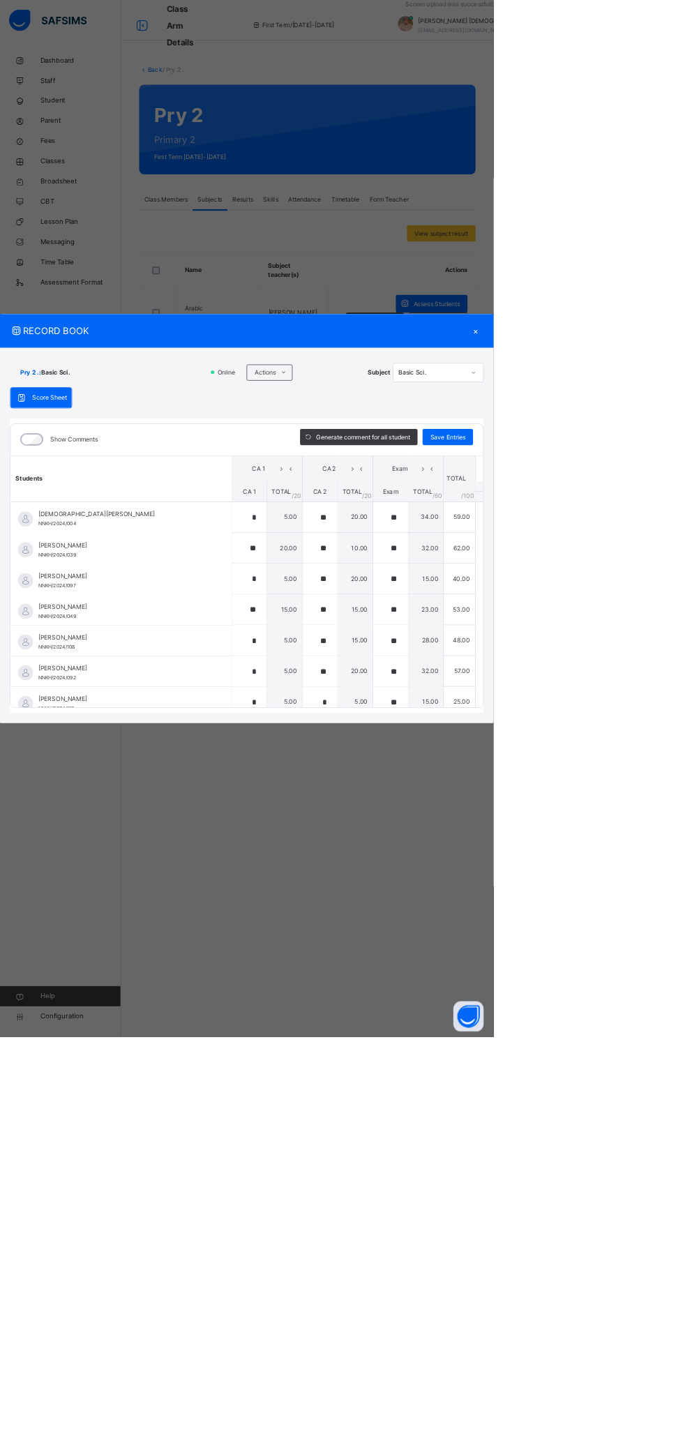
type input "*"
type input "**"
type input "*"
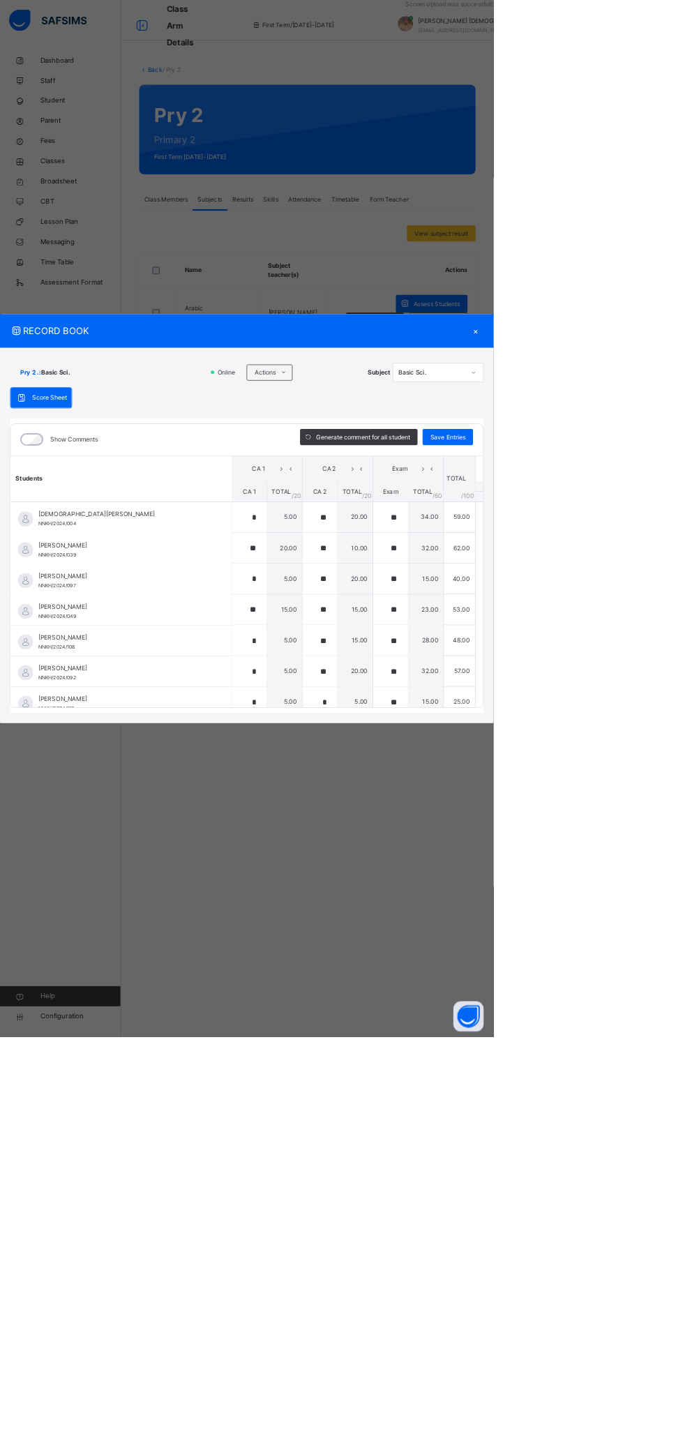
type input "**"
type input "*"
type input "**"
type input "*"
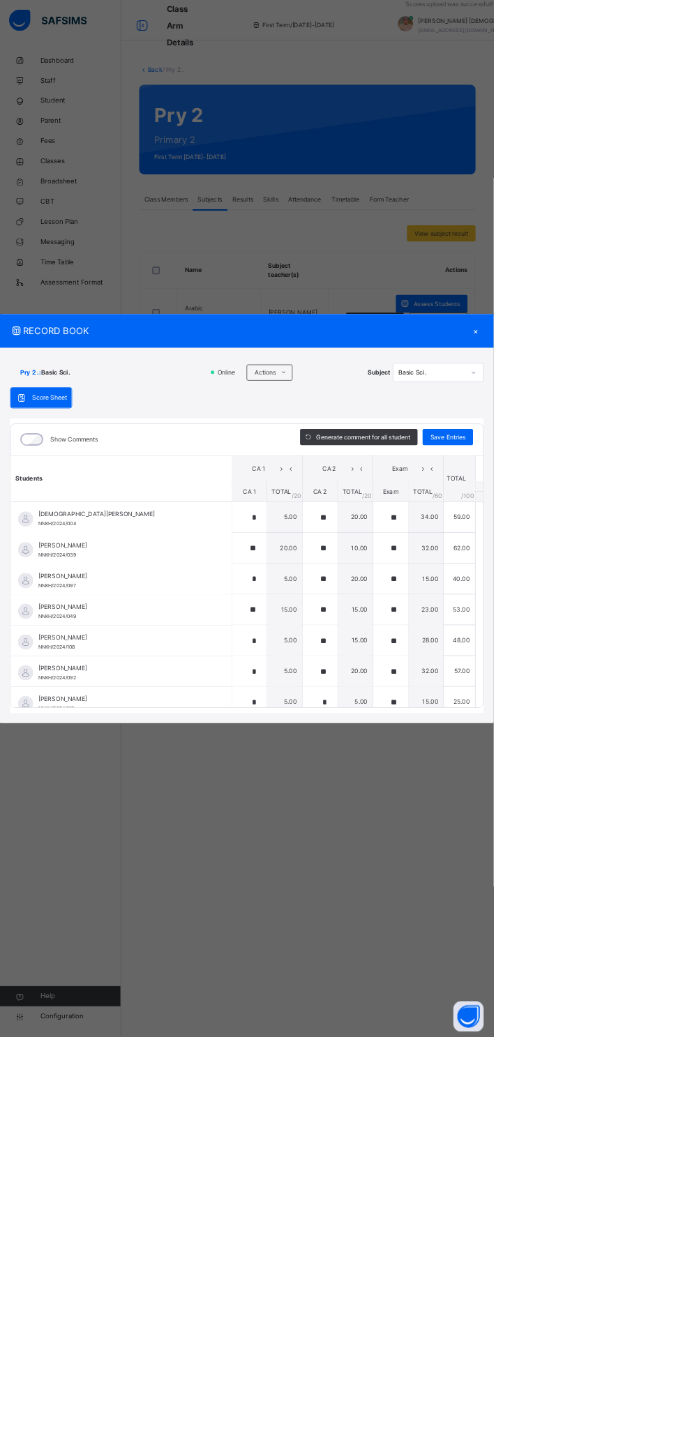
type input "**"
type input "*"
type input "**"
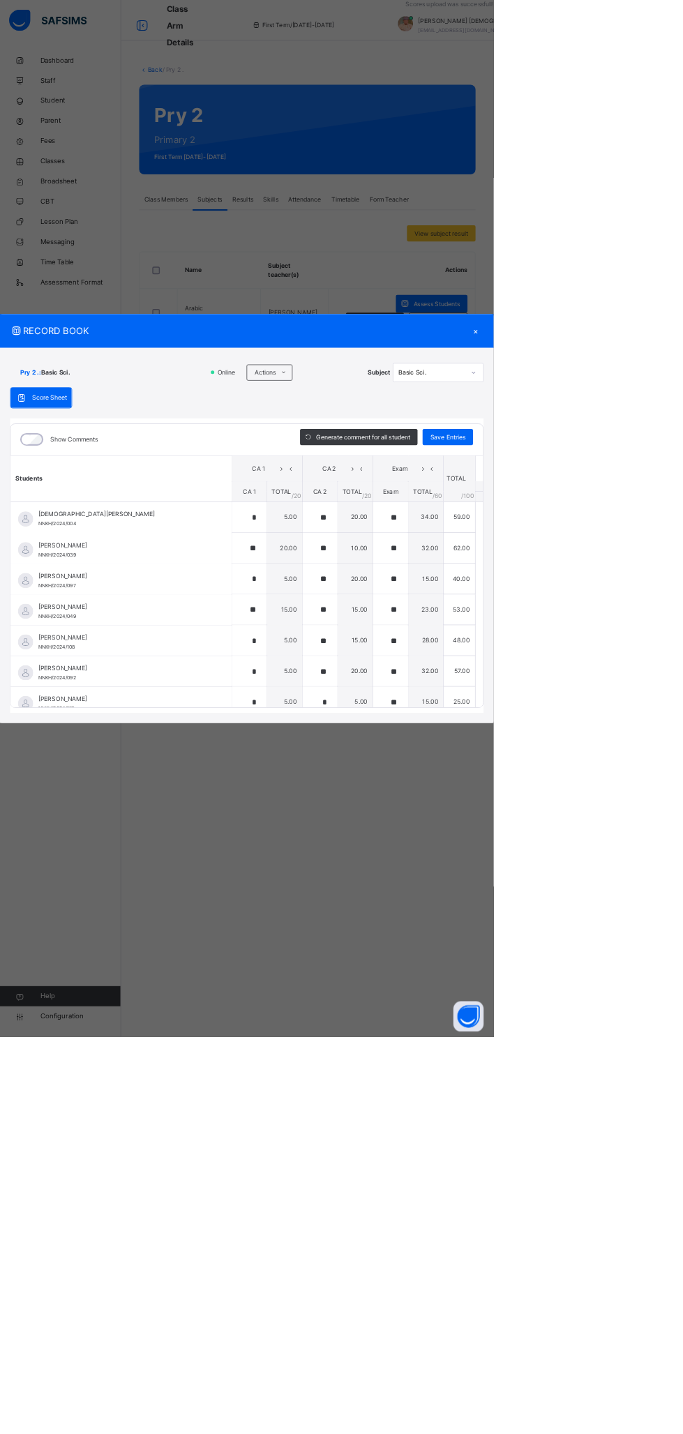
type input "*"
type input "**"
type input "*"
type input "**"
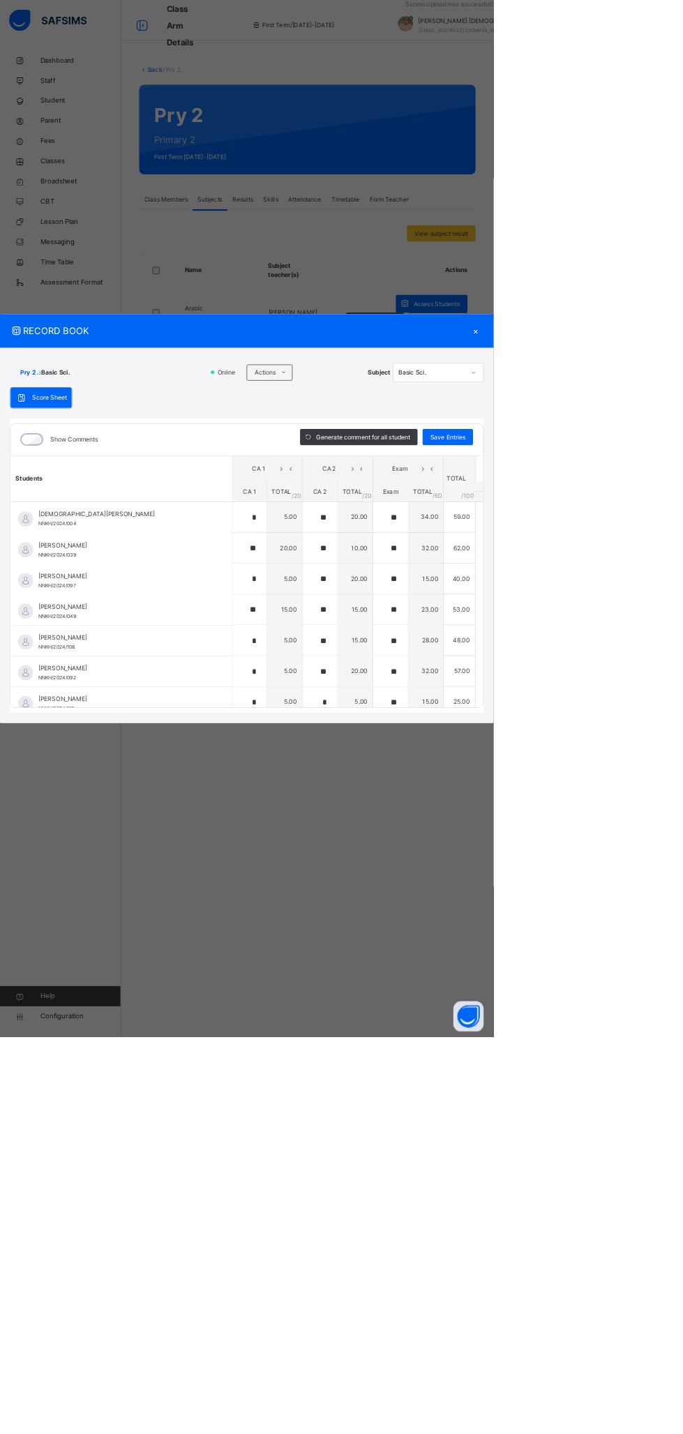
type input "**"
type input "*"
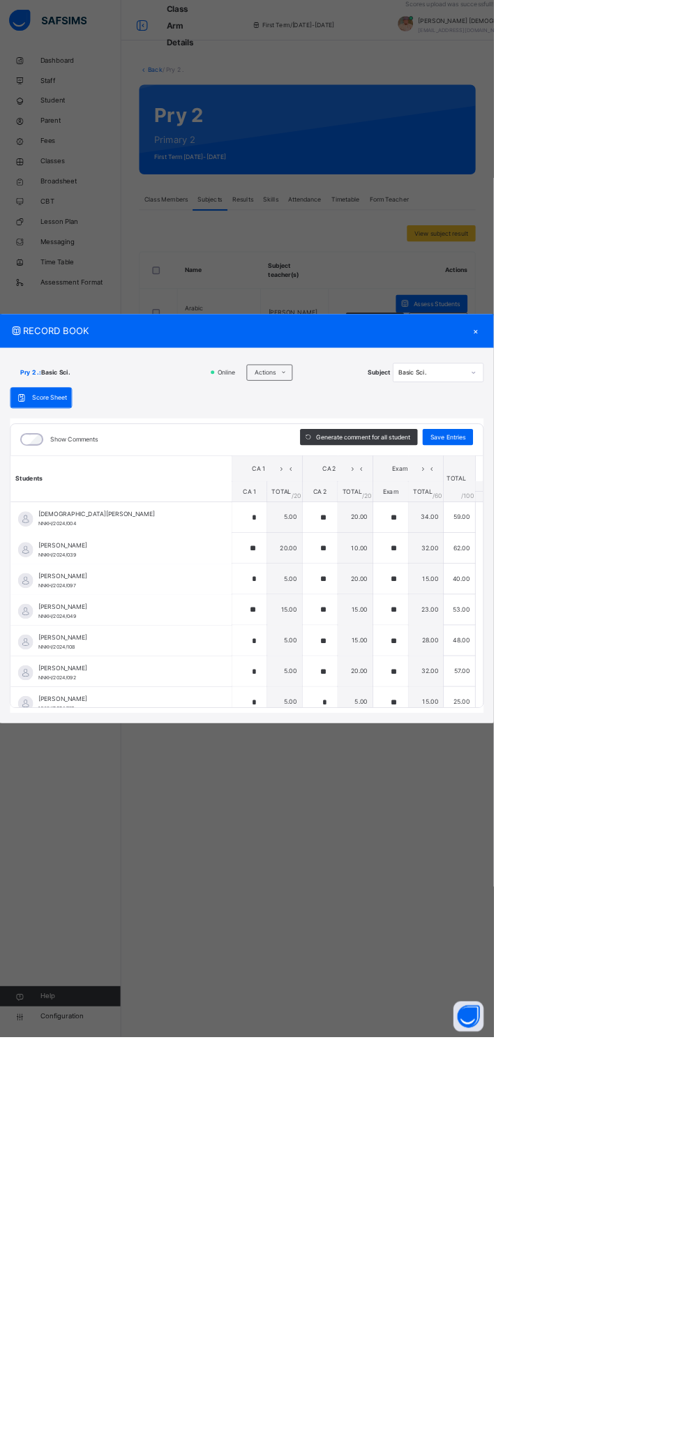
type input "**"
type input "*"
type input "**"
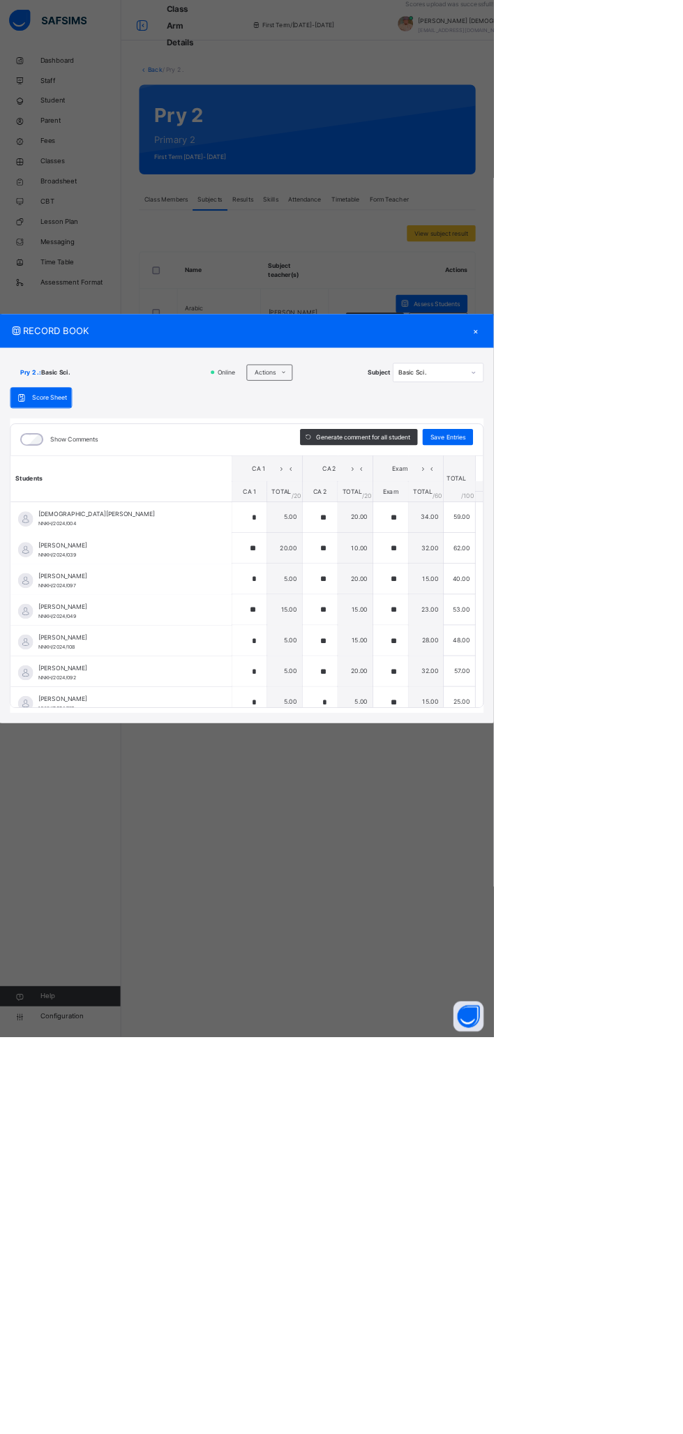
type input "*"
type input "**"
type input "*"
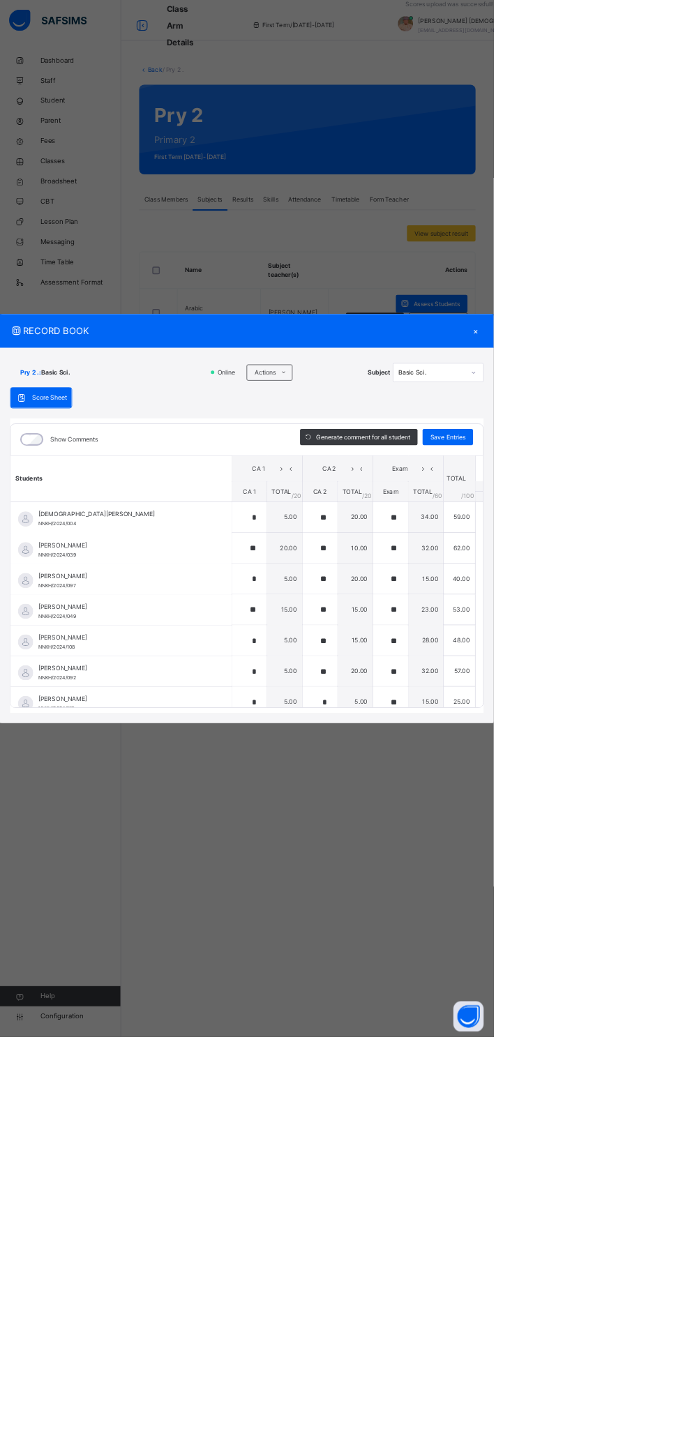
type input "**"
type input "*"
type input "**"
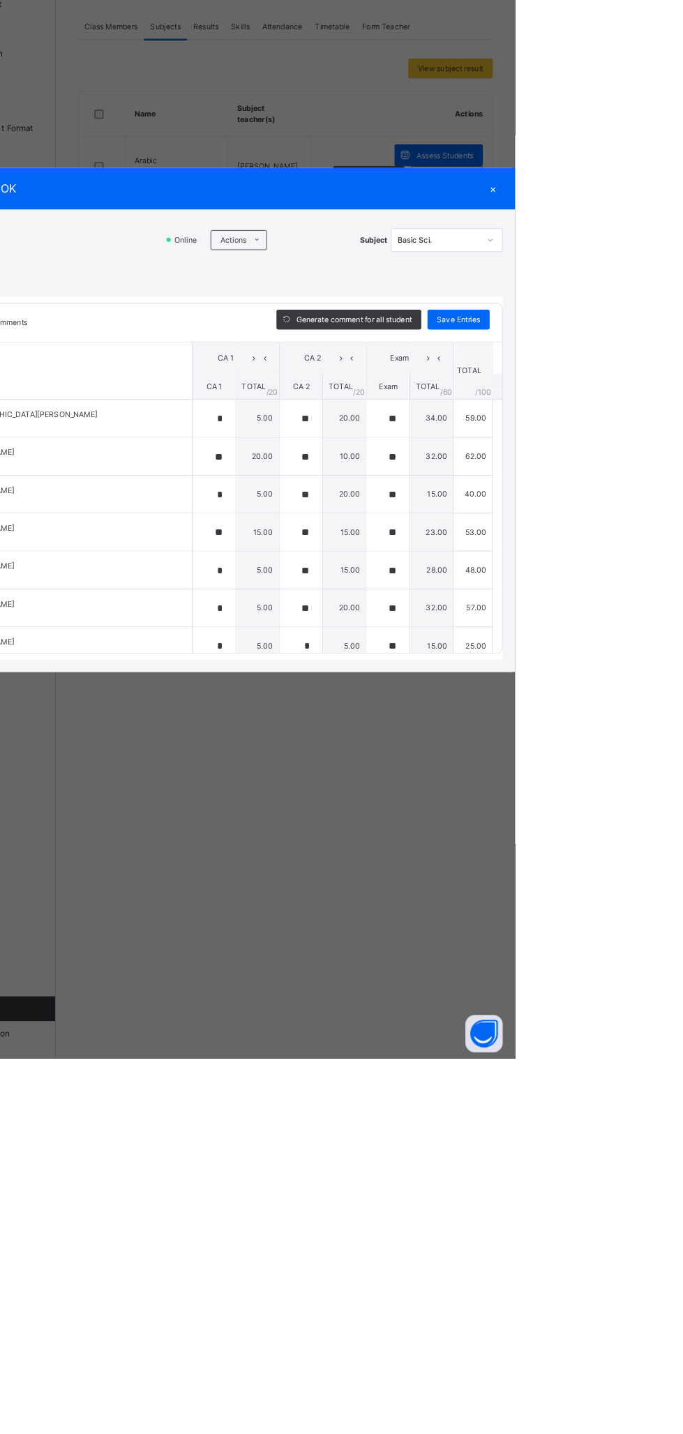
click at [669, 467] on div "×" at bounding box center [658, 458] width 21 height 19
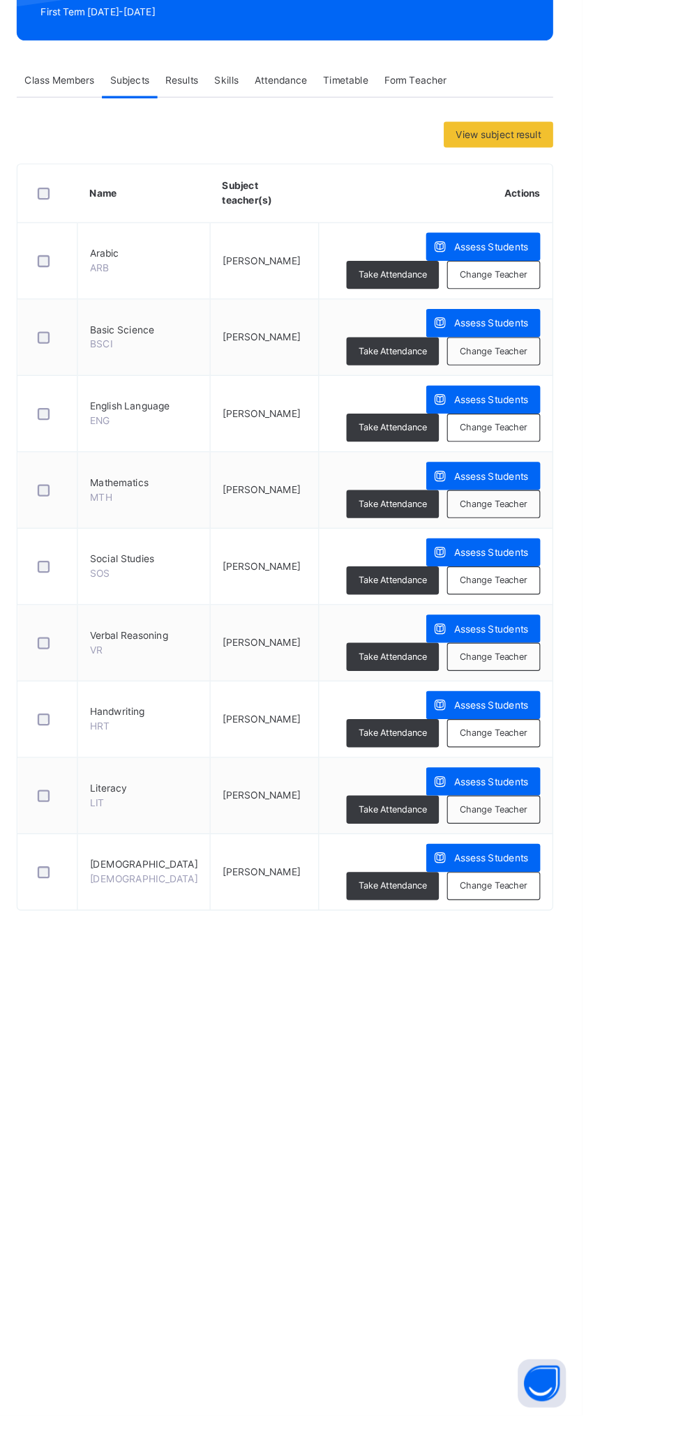
click at [572, 555] on span "Assess Students" at bounding box center [604, 553] width 64 height 13
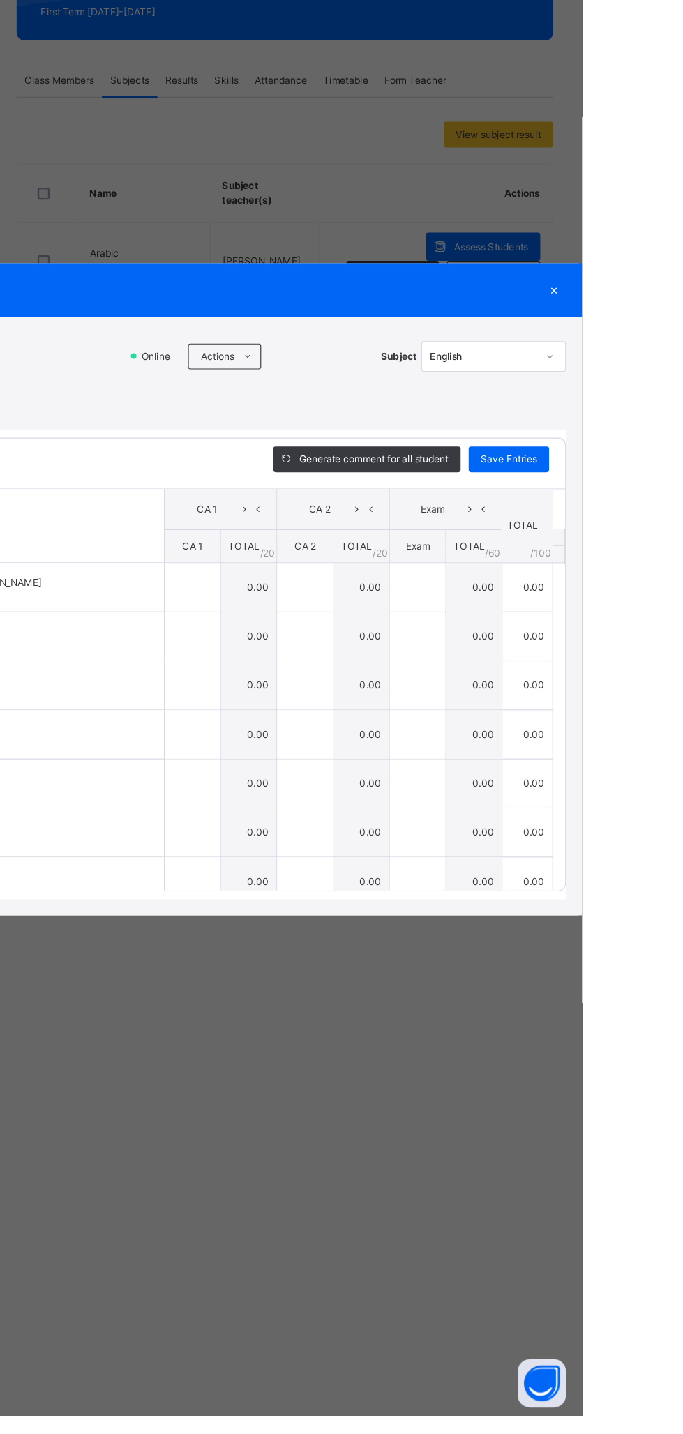
click at [404, 527] on span at bounding box center [393, 515] width 22 height 22
click at [0, 0] on li "Upload/map score sheet" at bounding box center [0, 0] width 0 height 0
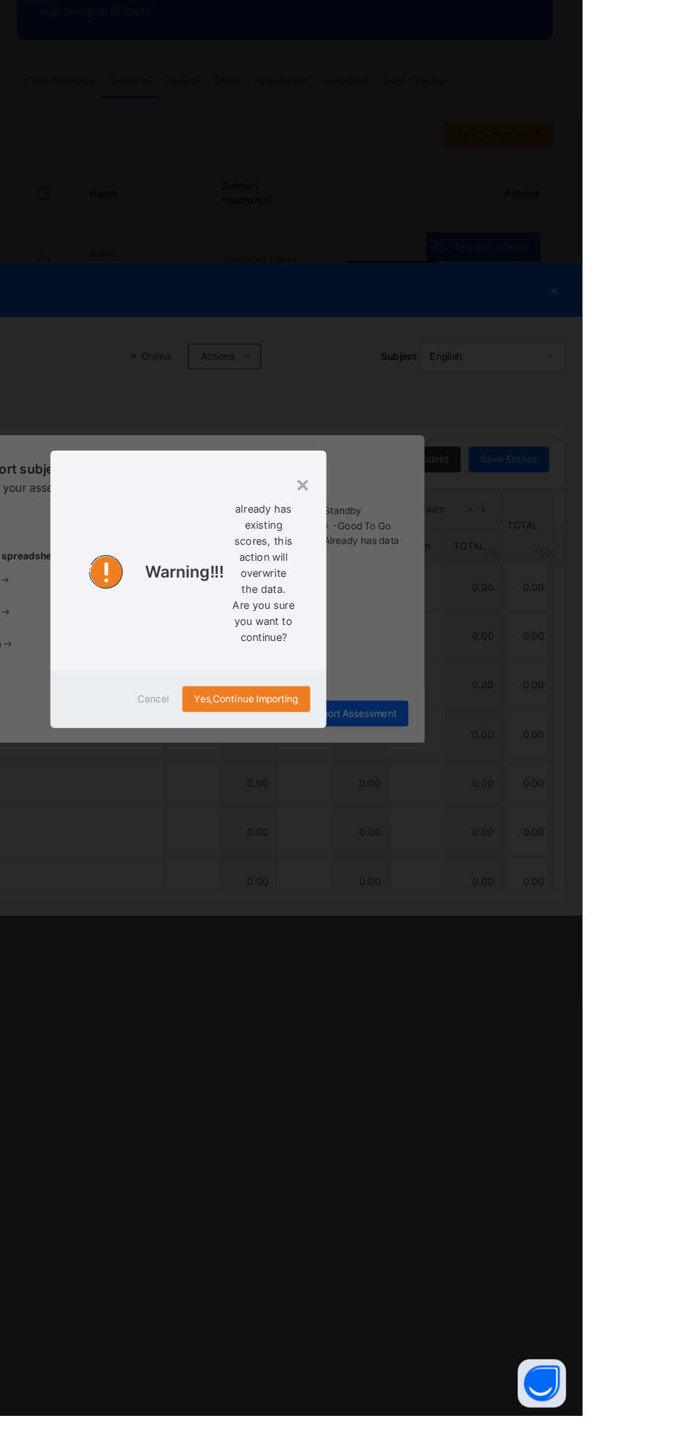
click at [325, 819] on span "Cancel" at bounding box center [311, 812] width 28 height 13
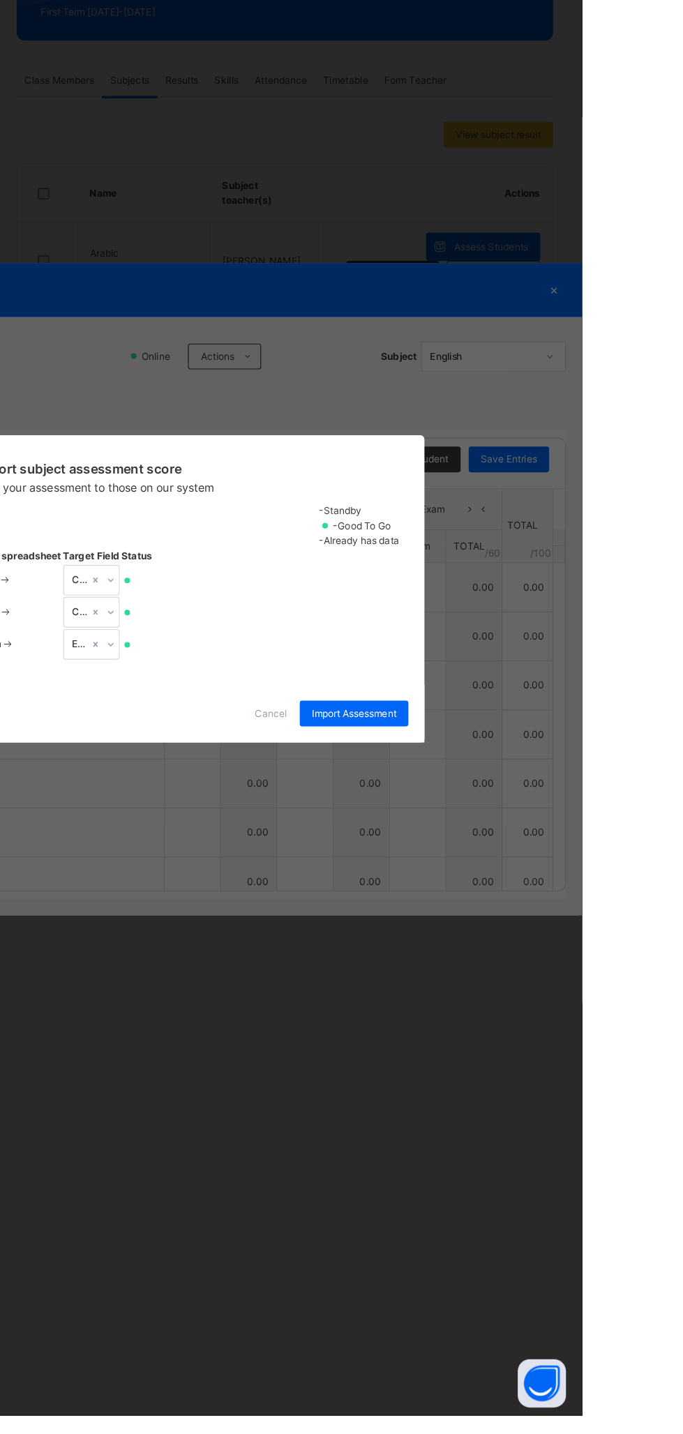
click at [438, 836] on div "Cancel" at bounding box center [413, 825] width 50 height 22
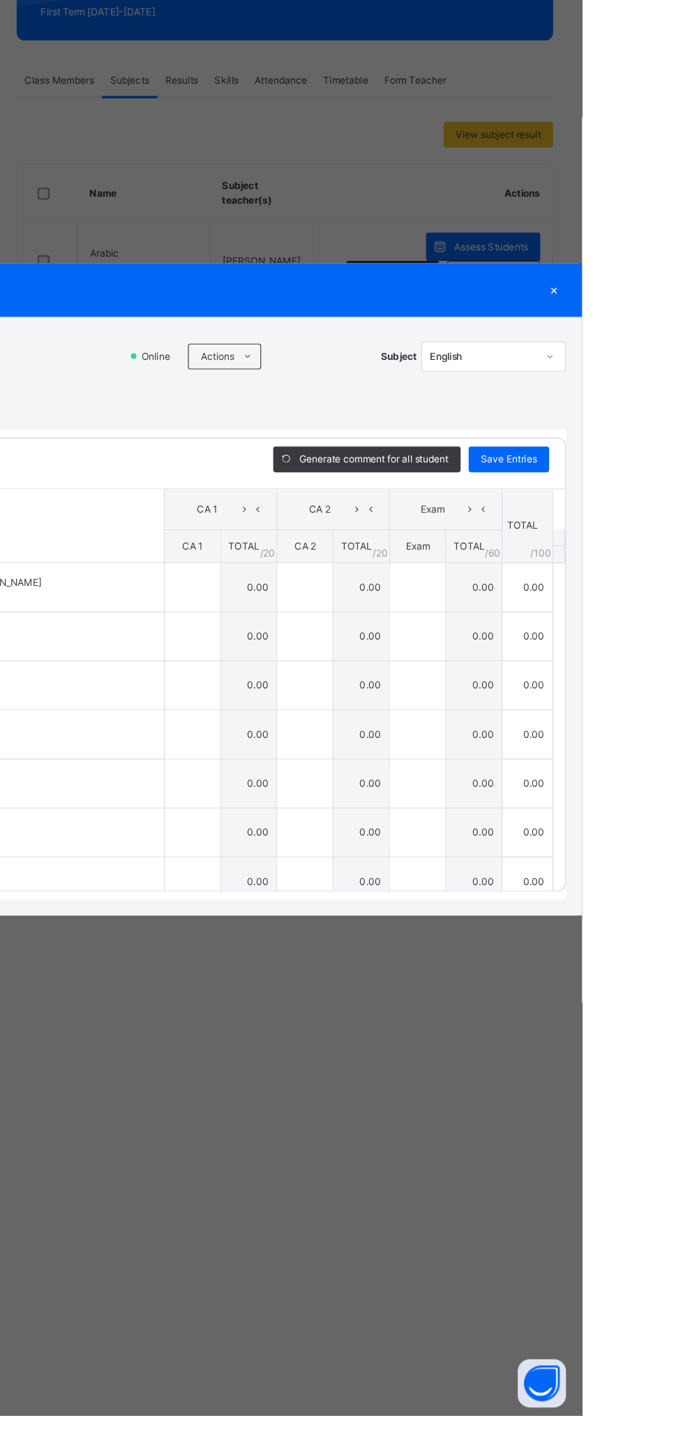
click at [404, 527] on span at bounding box center [393, 515] width 22 height 22
click at [0, 0] on li "Upload/map score sheet" at bounding box center [0, 0] width 0 height 0
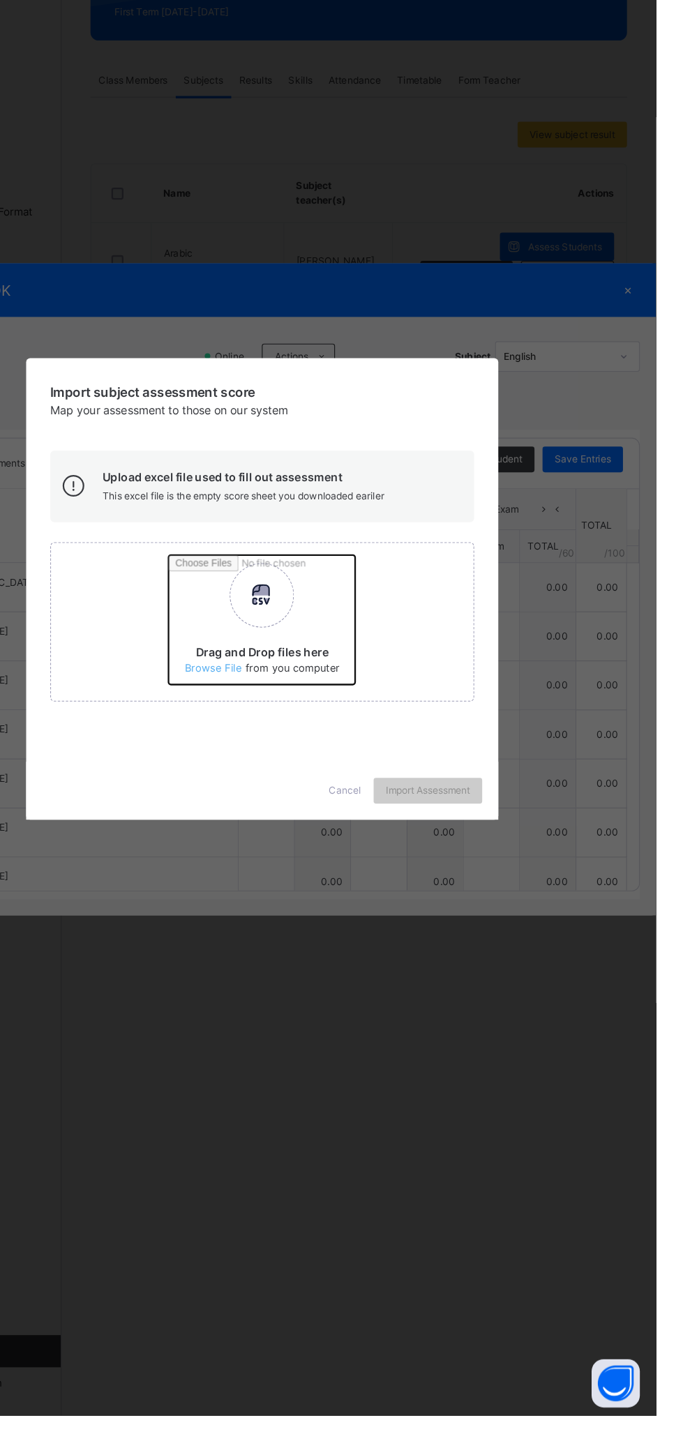
click at [447, 810] on input "Drag and Drop files here Select your Excel file Browse file Maximum size 2.5mb" at bounding box center [443, 749] width 366 height 122
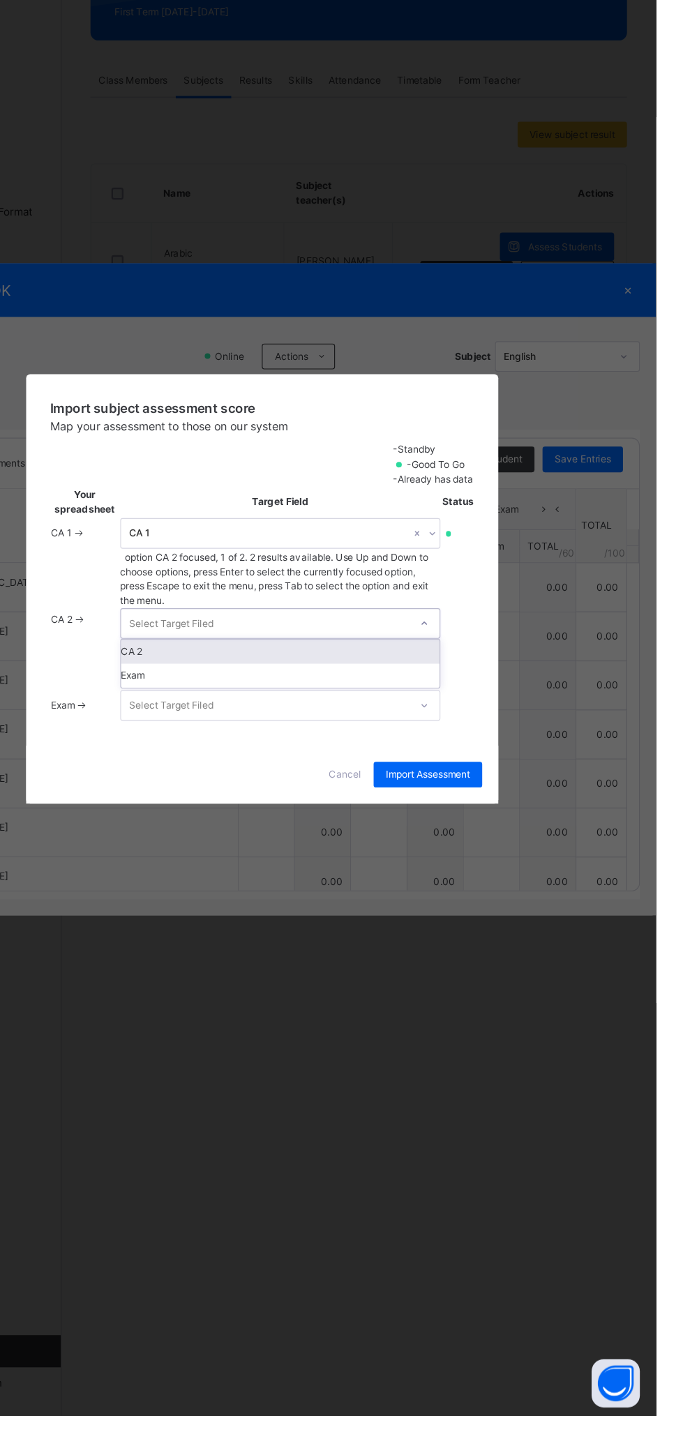
click at [495, 782] on div "CA 2" at bounding box center [357, 771] width 276 height 21
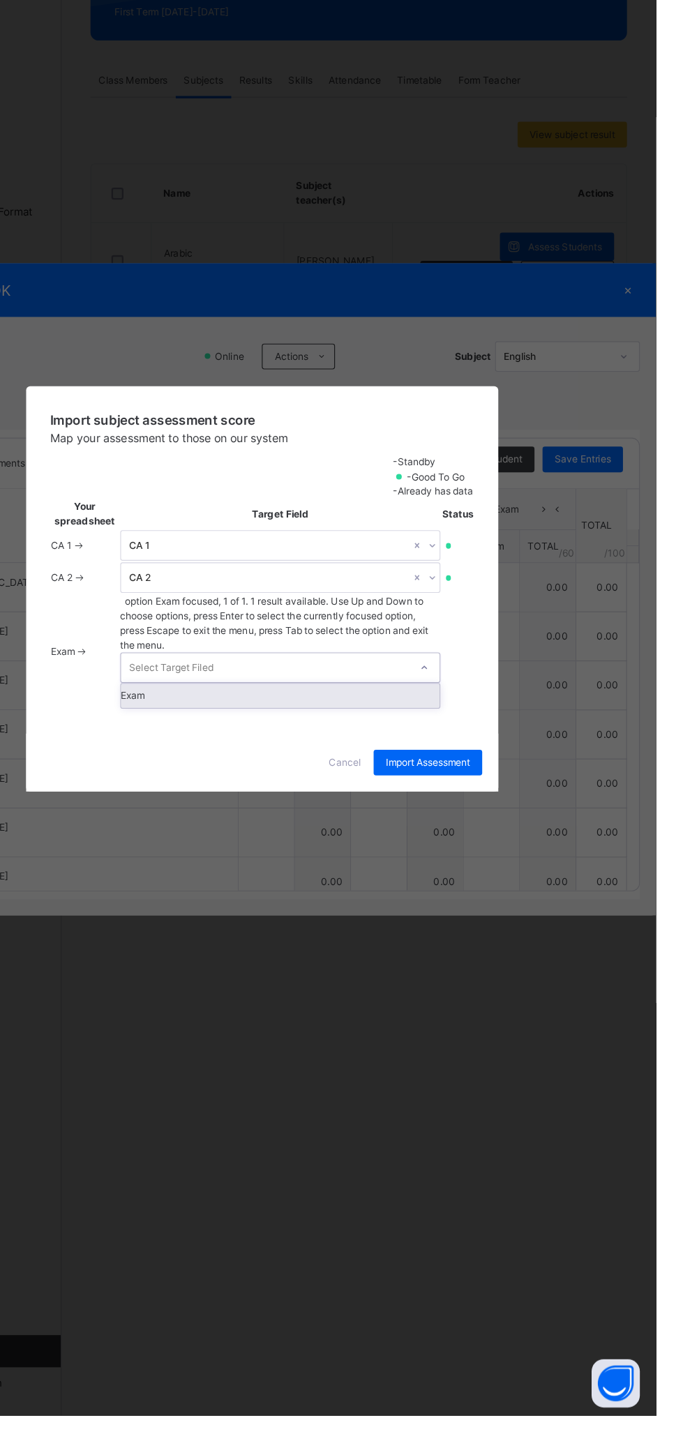
click at [495, 820] on div "Exam" at bounding box center [357, 809] width 276 height 21
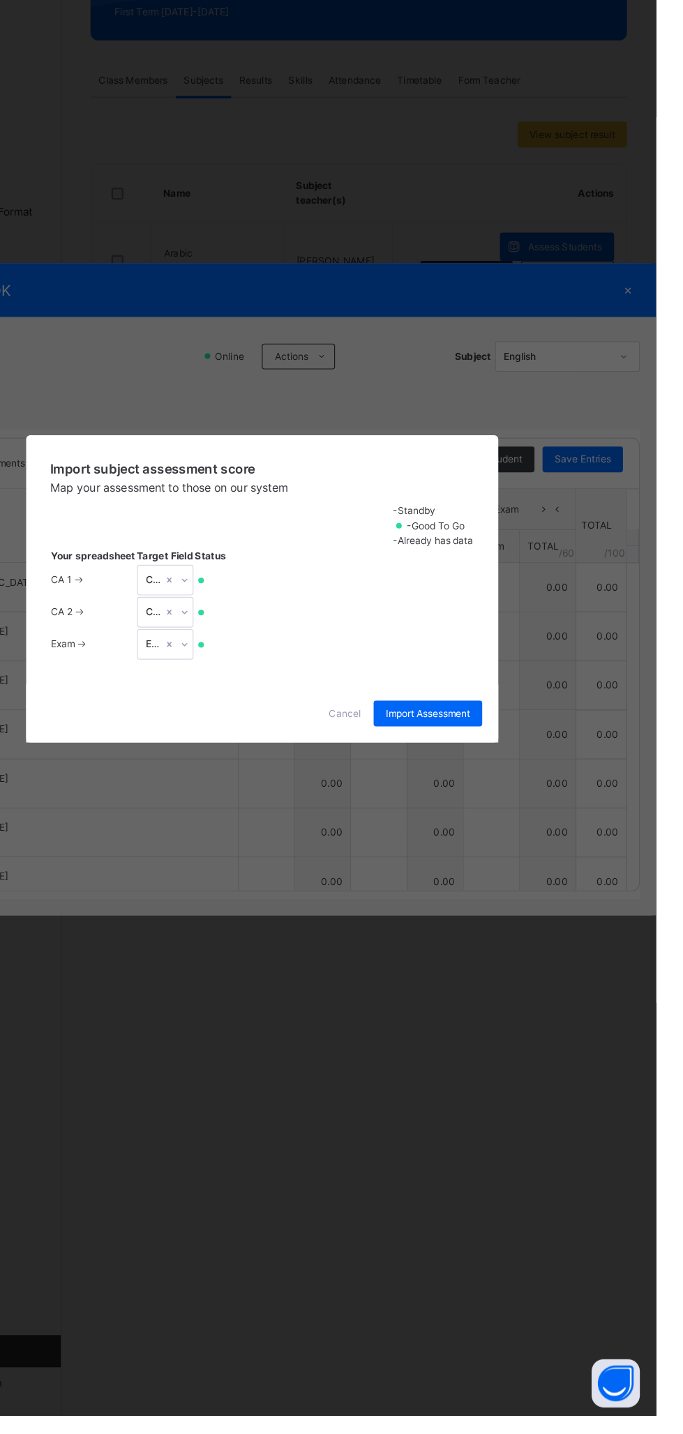
click at [522, 832] on span "Import Assessment" at bounding box center [485, 825] width 73 height 13
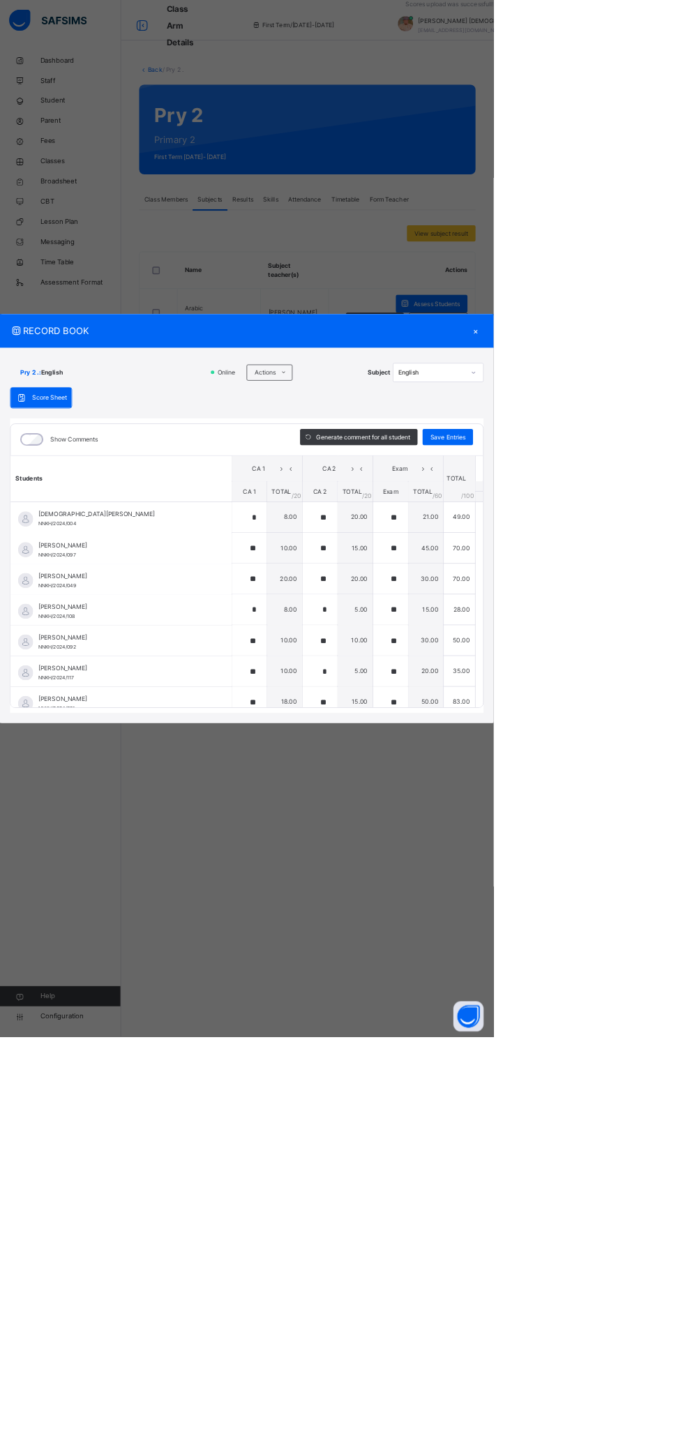
type input "*"
type input "**"
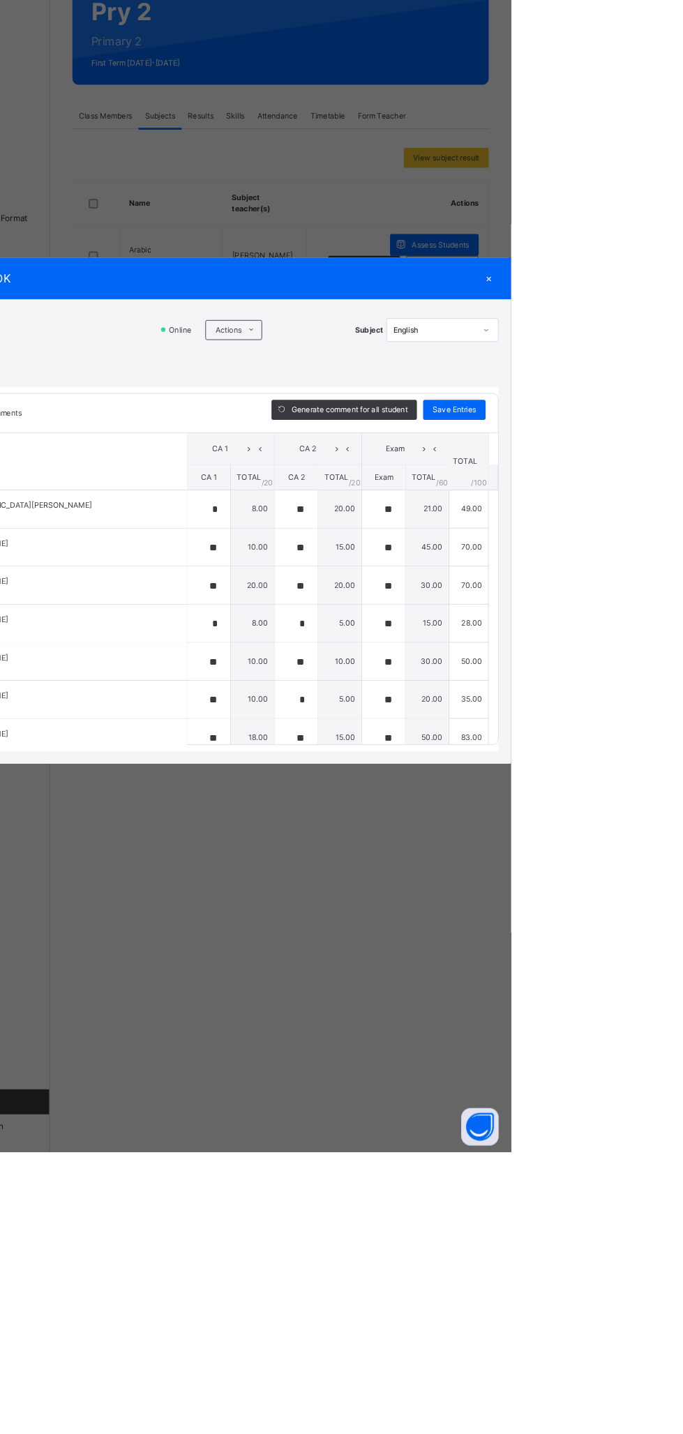
click at [669, 467] on div "×" at bounding box center [658, 458] width 21 height 19
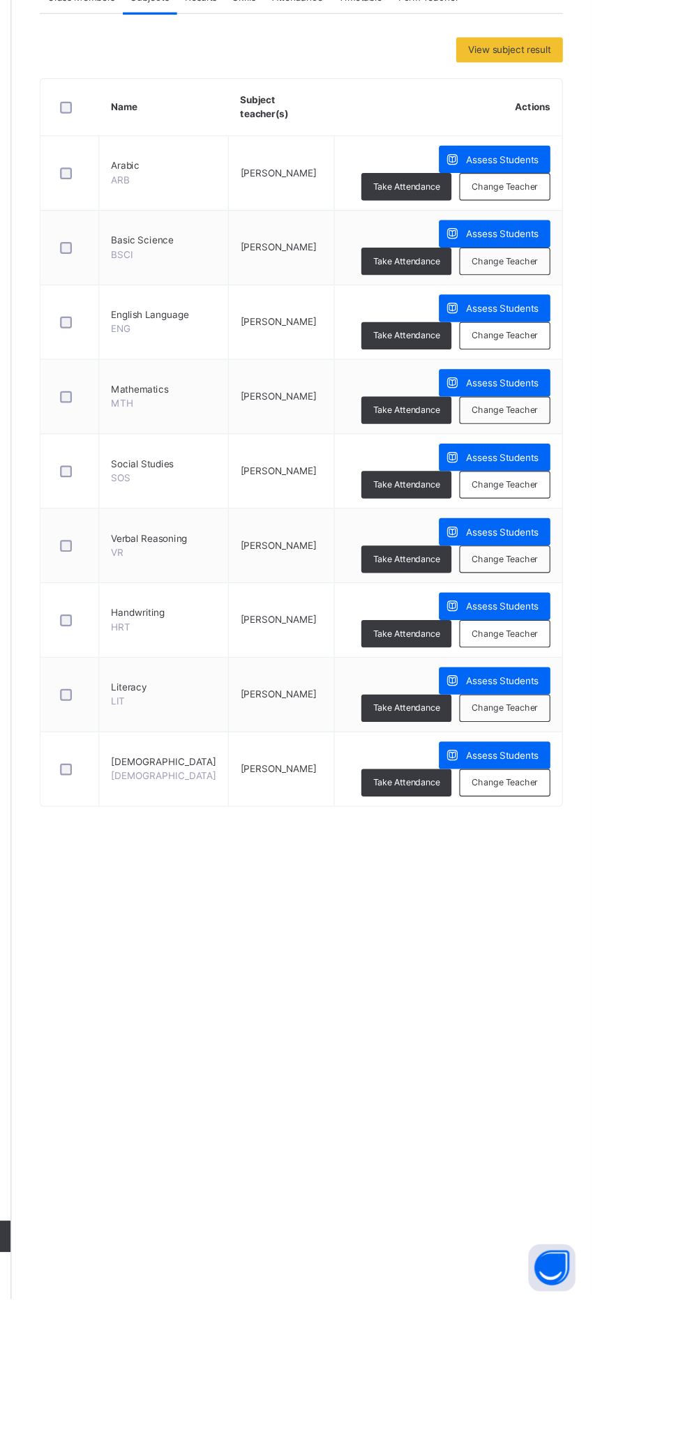
click at [572, 615] on span "Assess Students" at bounding box center [604, 619] width 64 height 13
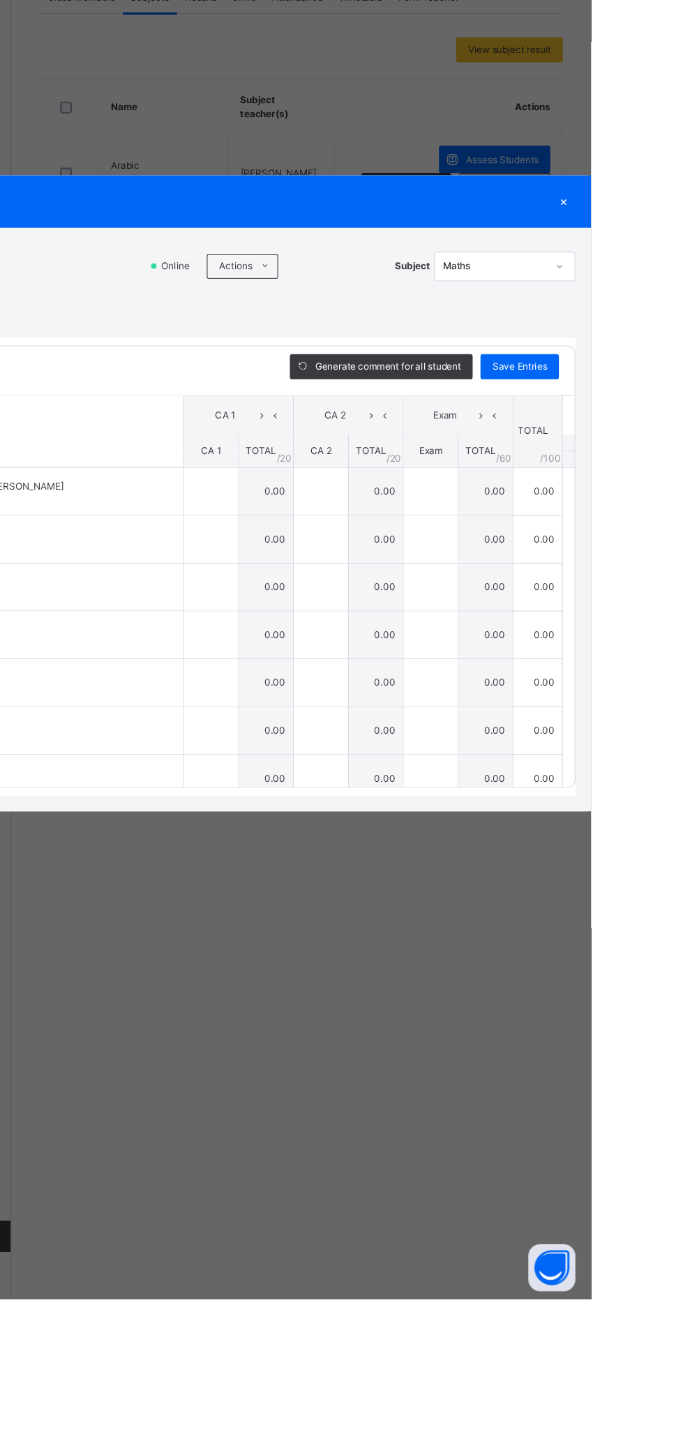
click at [398, 521] on icon at bounding box center [393, 515] width 10 height 11
click at [0, 0] on li "Upload/map score sheet" at bounding box center [0, 0] width 0 height 0
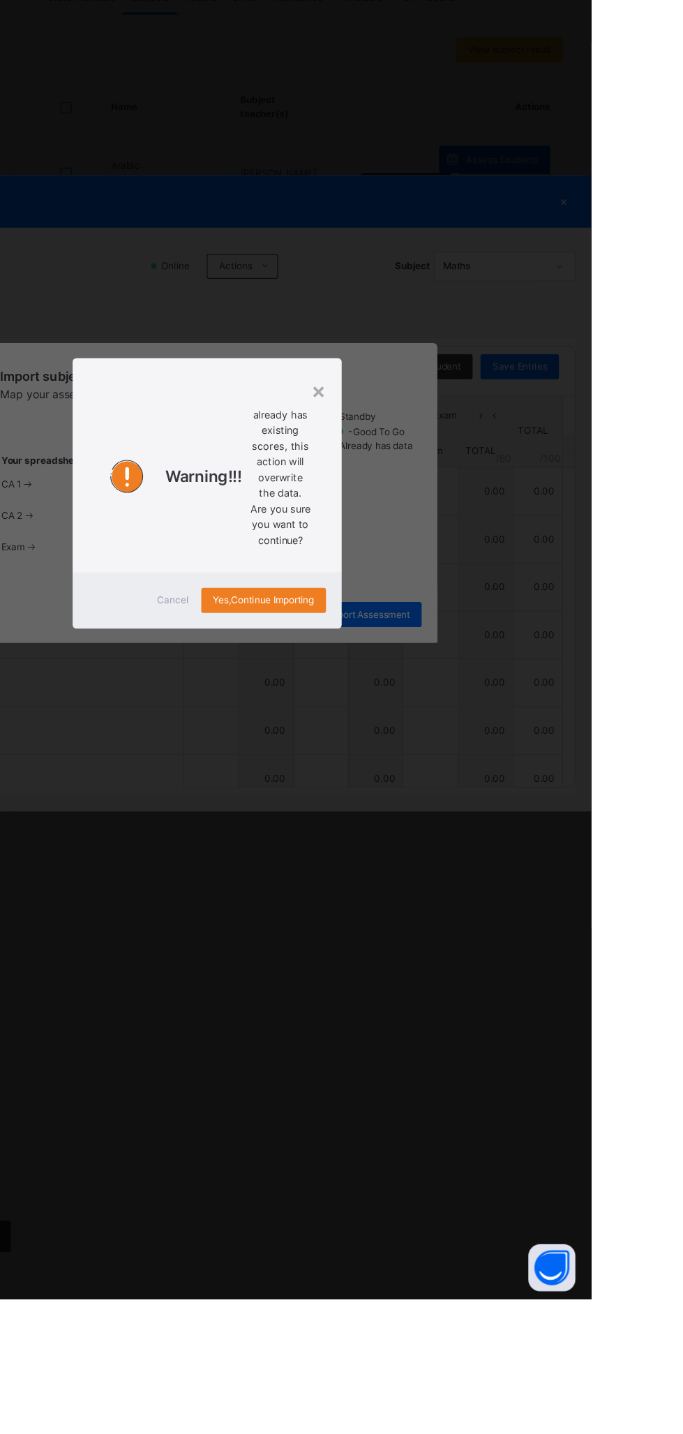
click at [336, 824] on div "Cancel" at bounding box center [311, 813] width 50 height 22
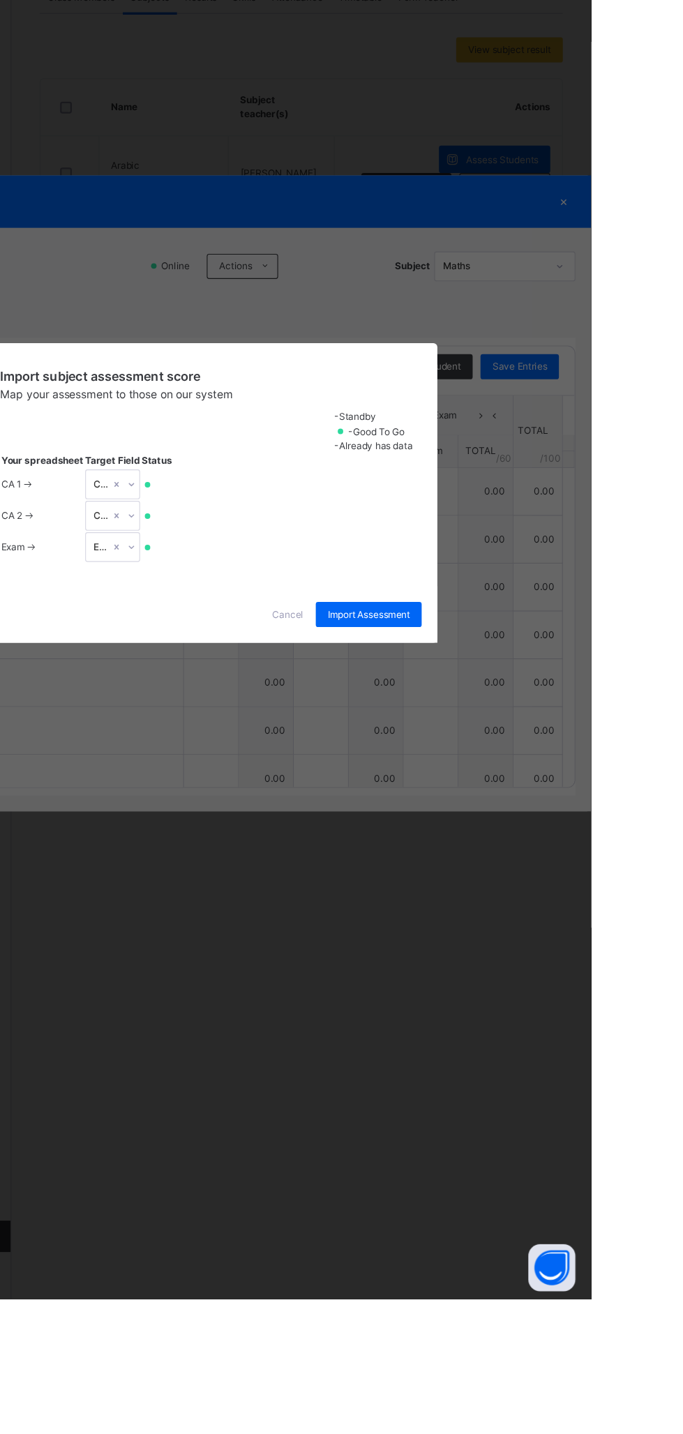
click at [427, 832] on span "Cancel" at bounding box center [413, 825] width 28 height 13
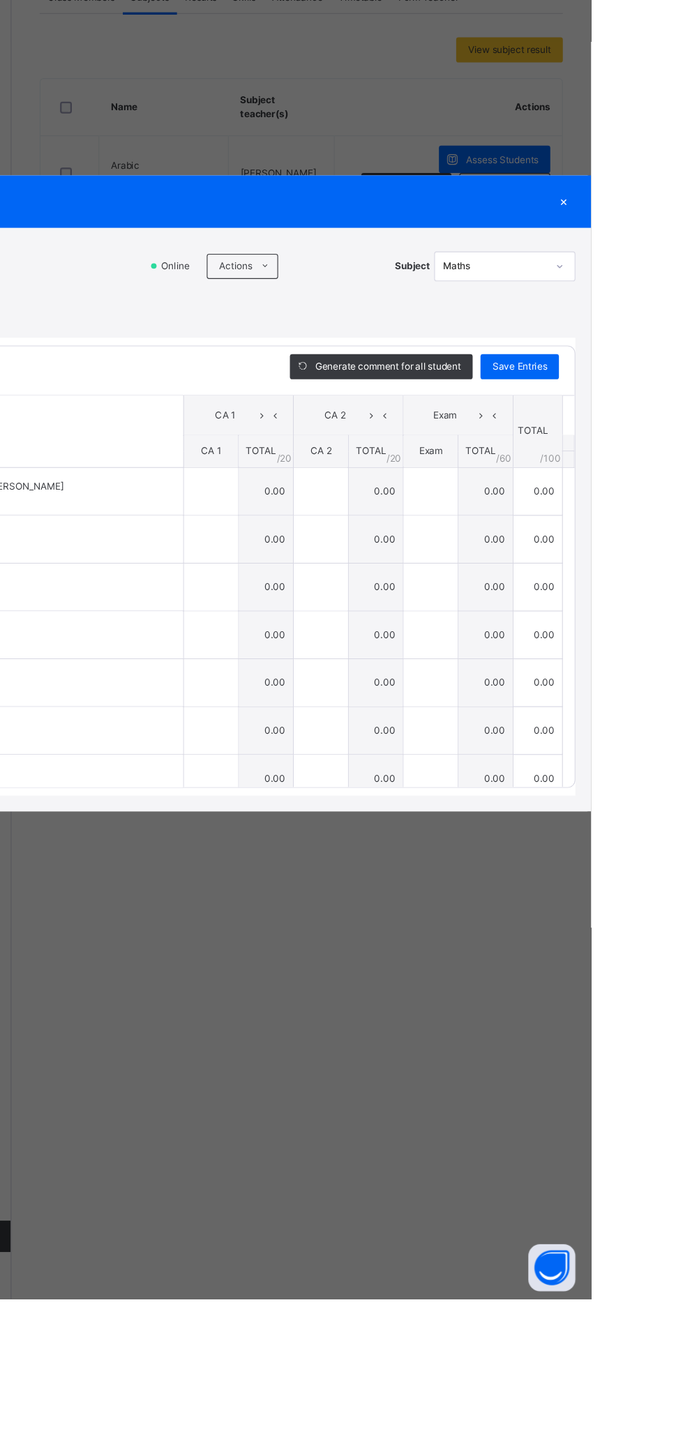
click at [382, 522] on span "Actions" at bounding box center [366, 515] width 29 height 13
click at [0, 0] on li "Upload/map score sheet" at bounding box center [0, 0] width 0 height 0
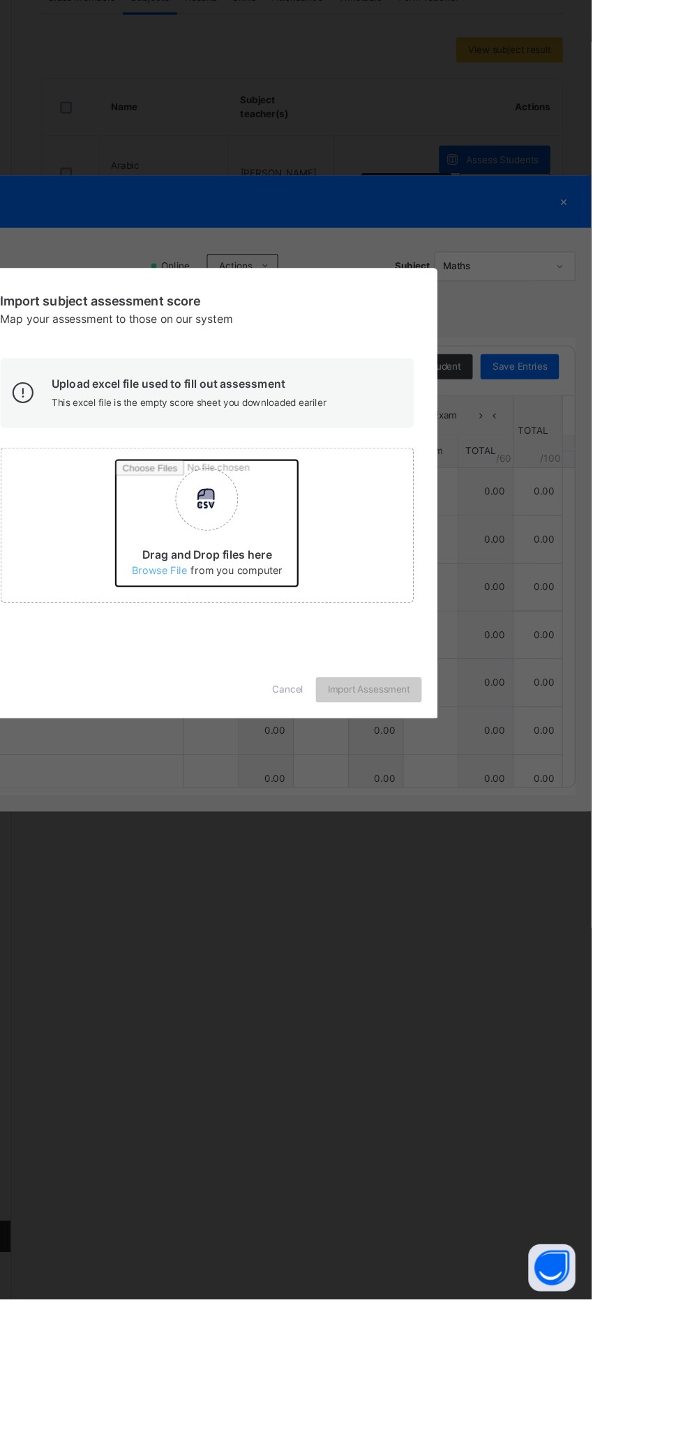
click at [443, 810] on input "Drag and Drop files here Select your Excel file Browse file Maximum size 2.5mb" at bounding box center [443, 749] width 366 height 122
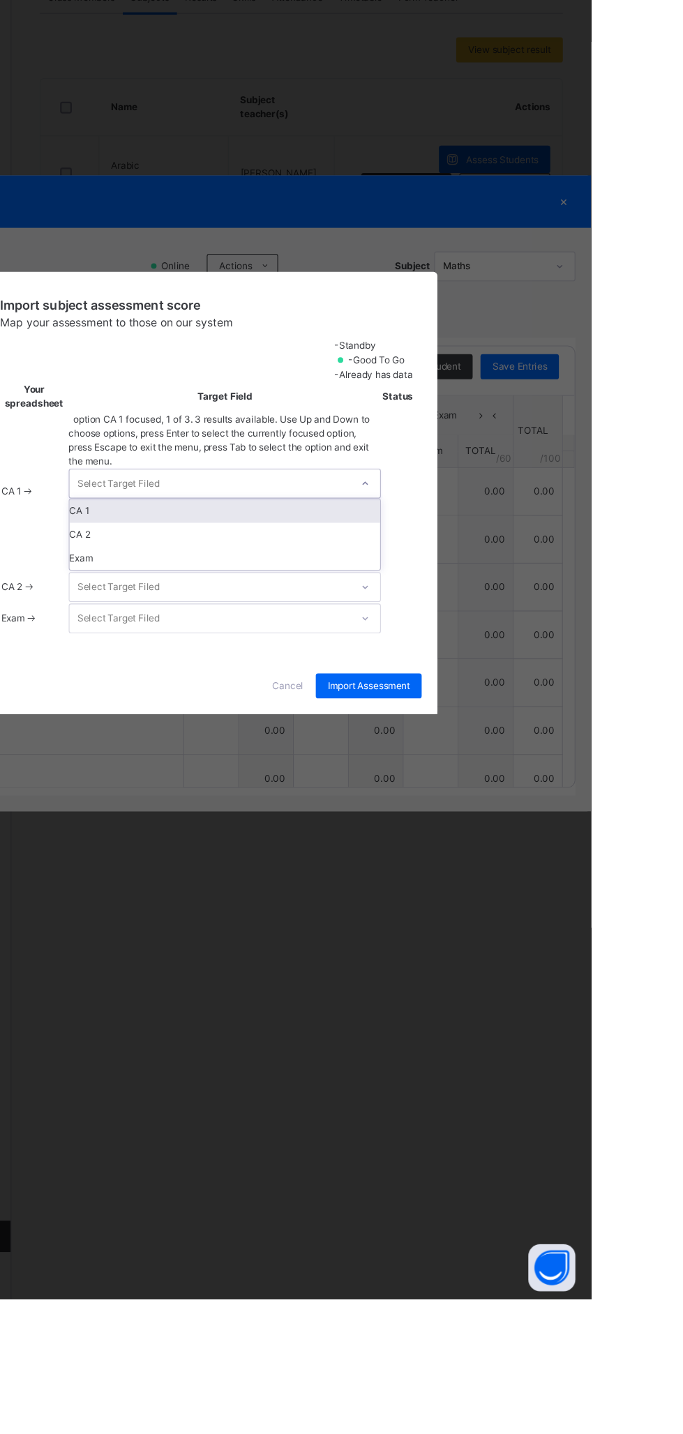
click at [495, 744] on div "CA 1" at bounding box center [357, 733] width 276 height 21
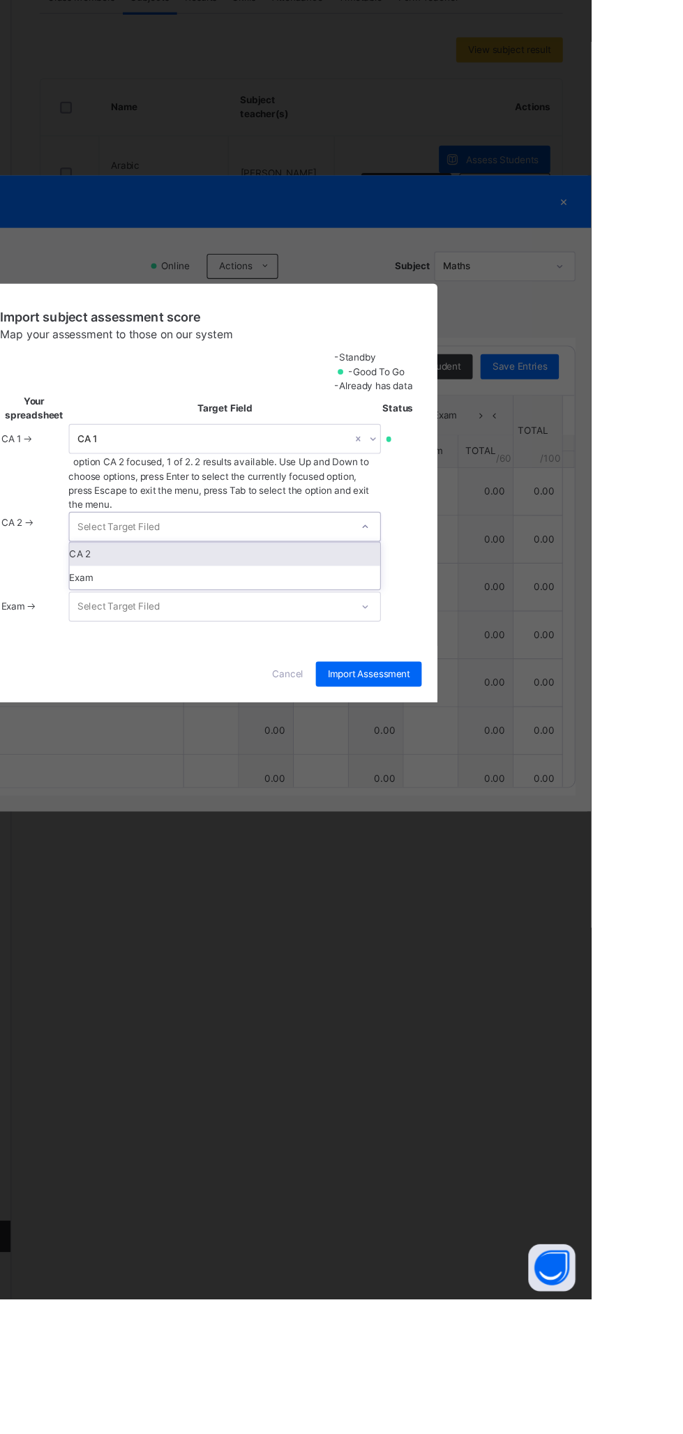
click at [495, 782] on div "CA 2" at bounding box center [357, 771] width 276 height 21
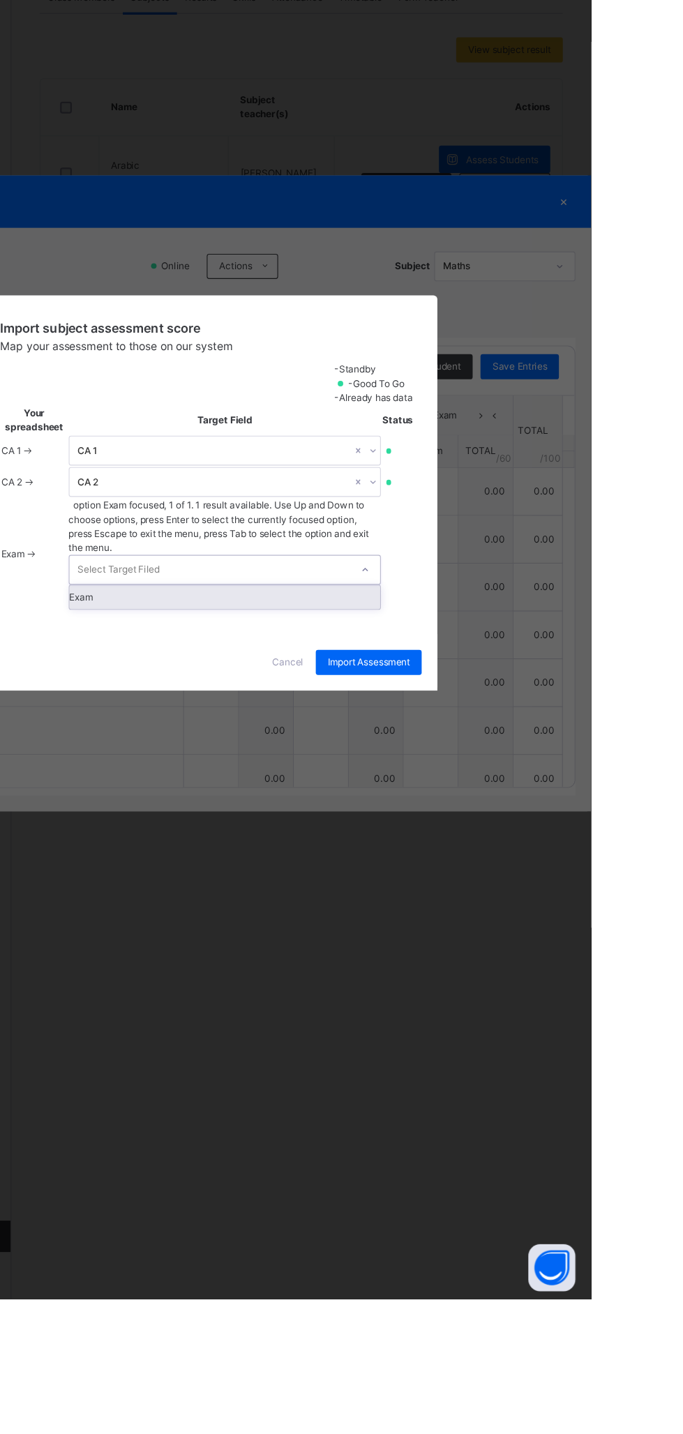
click at [495, 820] on div "Exam" at bounding box center [357, 809] width 276 height 21
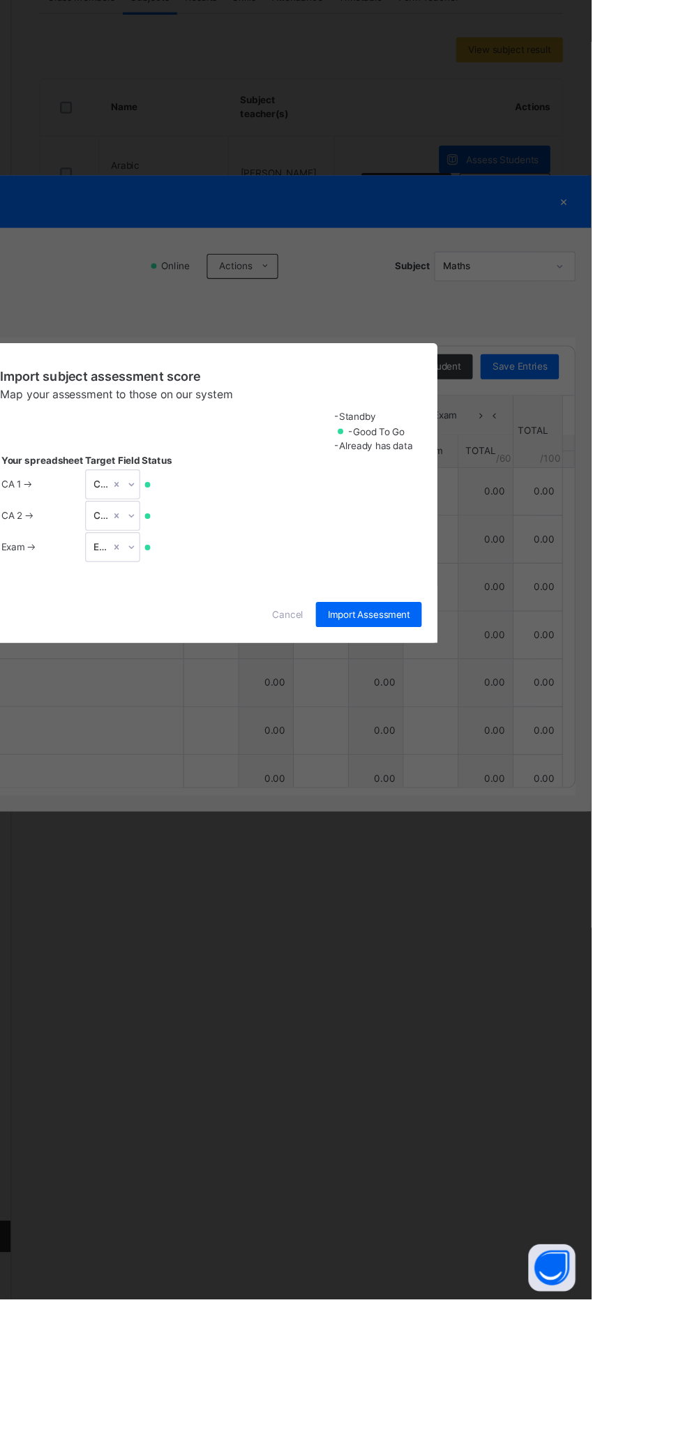
click at [522, 832] on span "Import Assessment" at bounding box center [485, 825] width 73 height 13
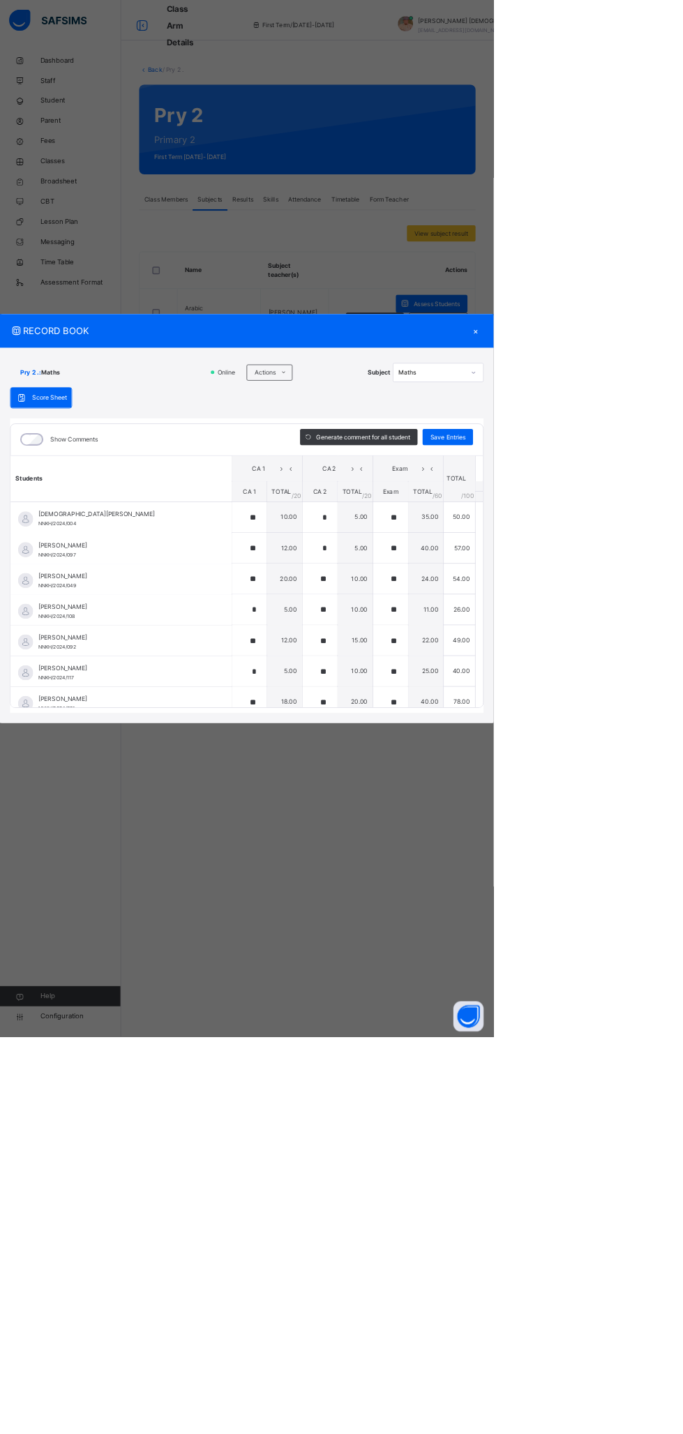
click at [669, 467] on div "×" at bounding box center [658, 458] width 21 height 19
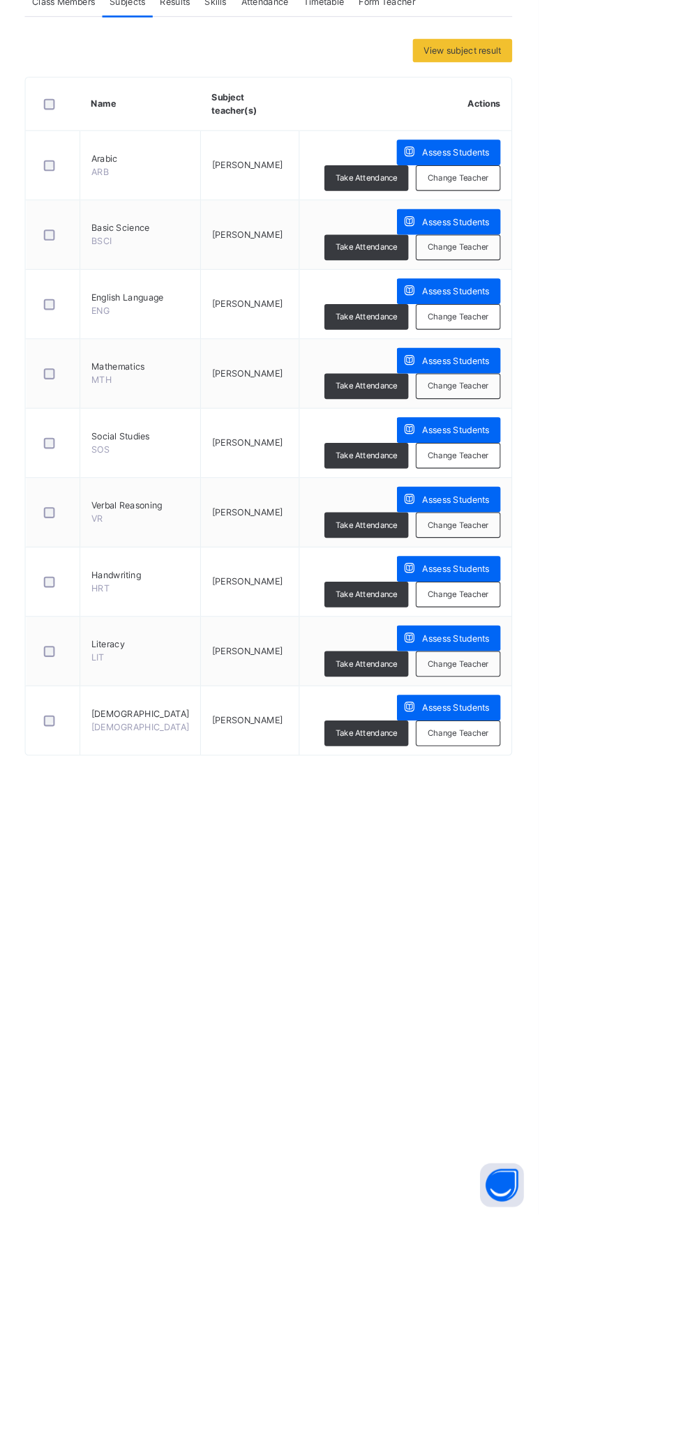
click at [572, 686] on span "Assess Students" at bounding box center [604, 685] width 64 height 13
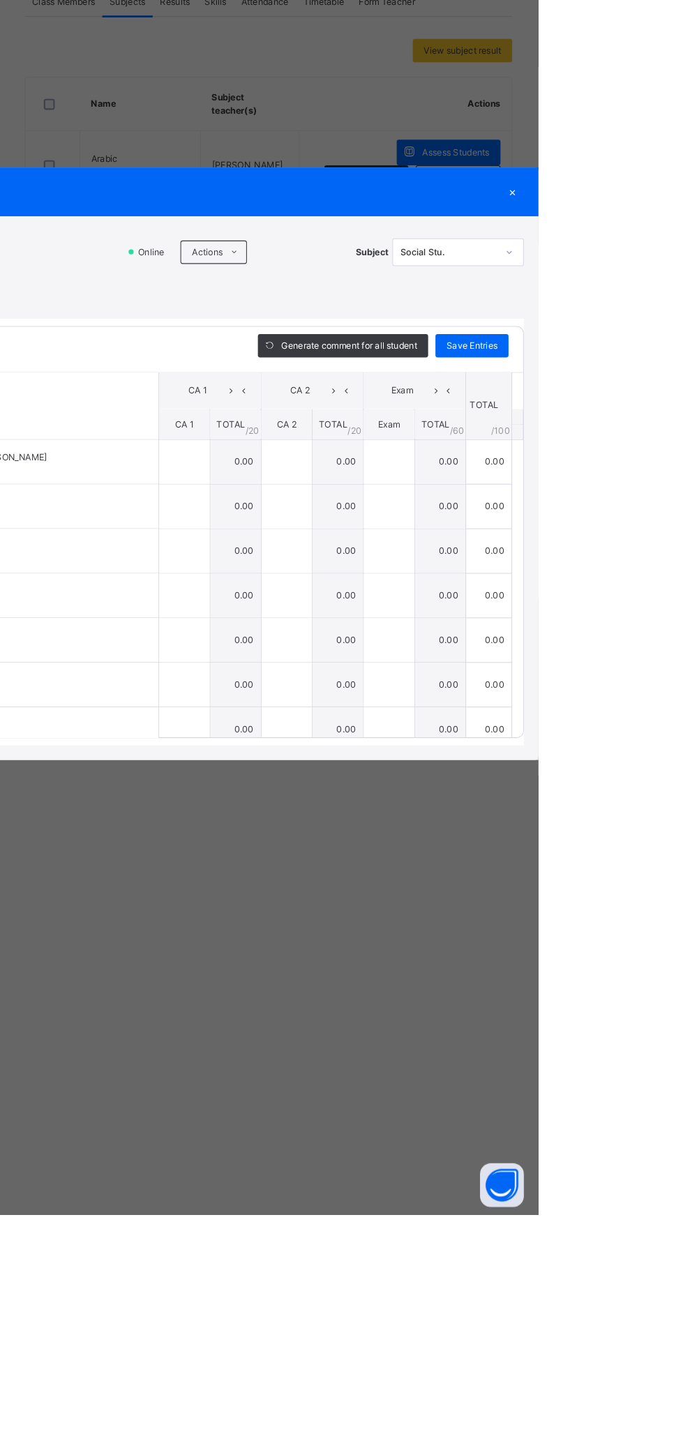
click at [404, 527] on span at bounding box center [393, 515] width 22 height 22
click at [0, 0] on li "Upload/map score sheet" at bounding box center [0, 0] width 0 height 0
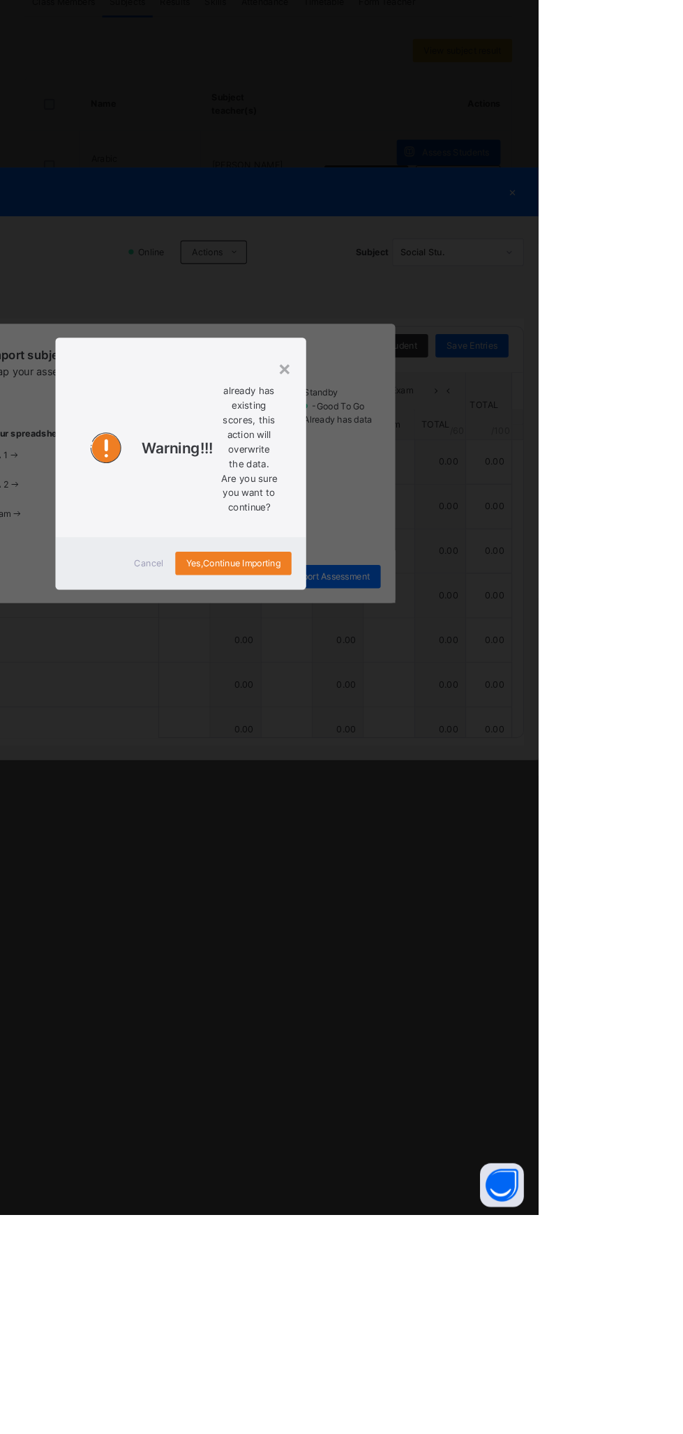
click at [325, 819] on span "Cancel" at bounding box center [311, 812] width 28 height 13
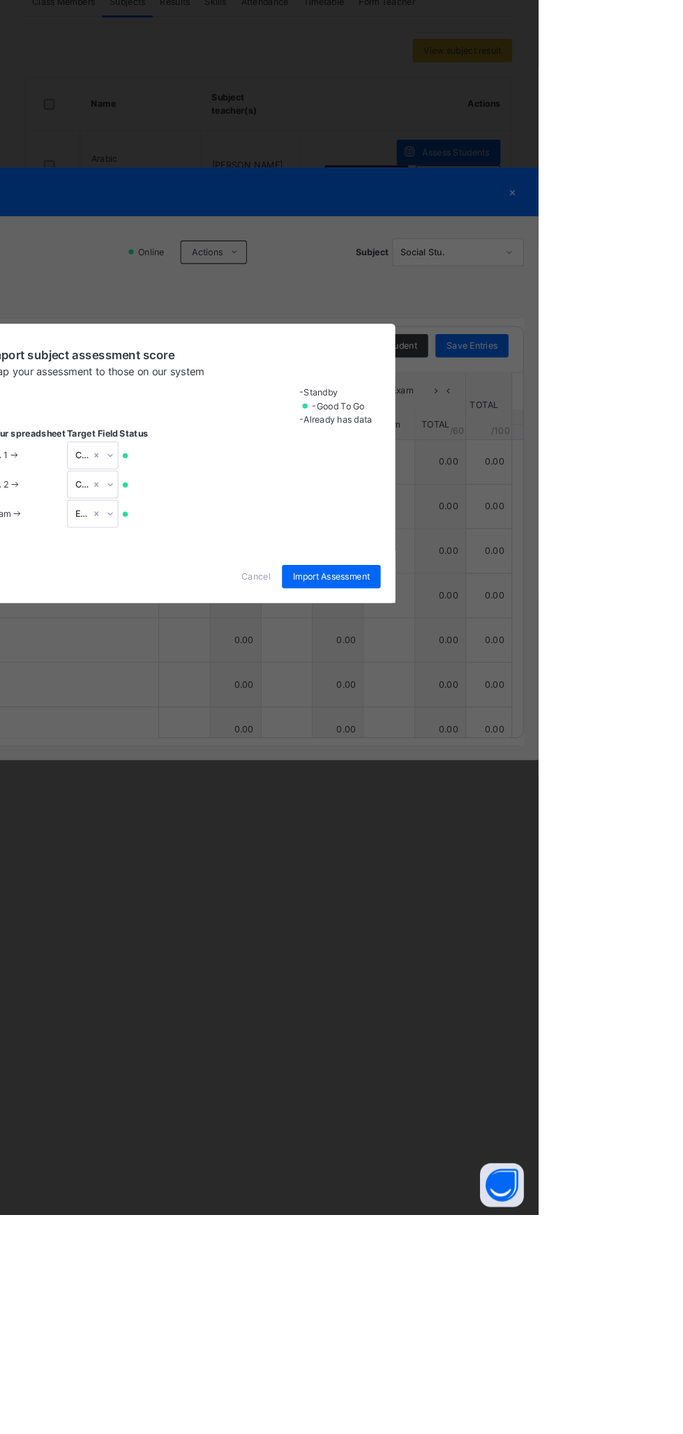
click at [427, 832] on span "Cancel" at bounding box center [413, 825] width 28 height 13
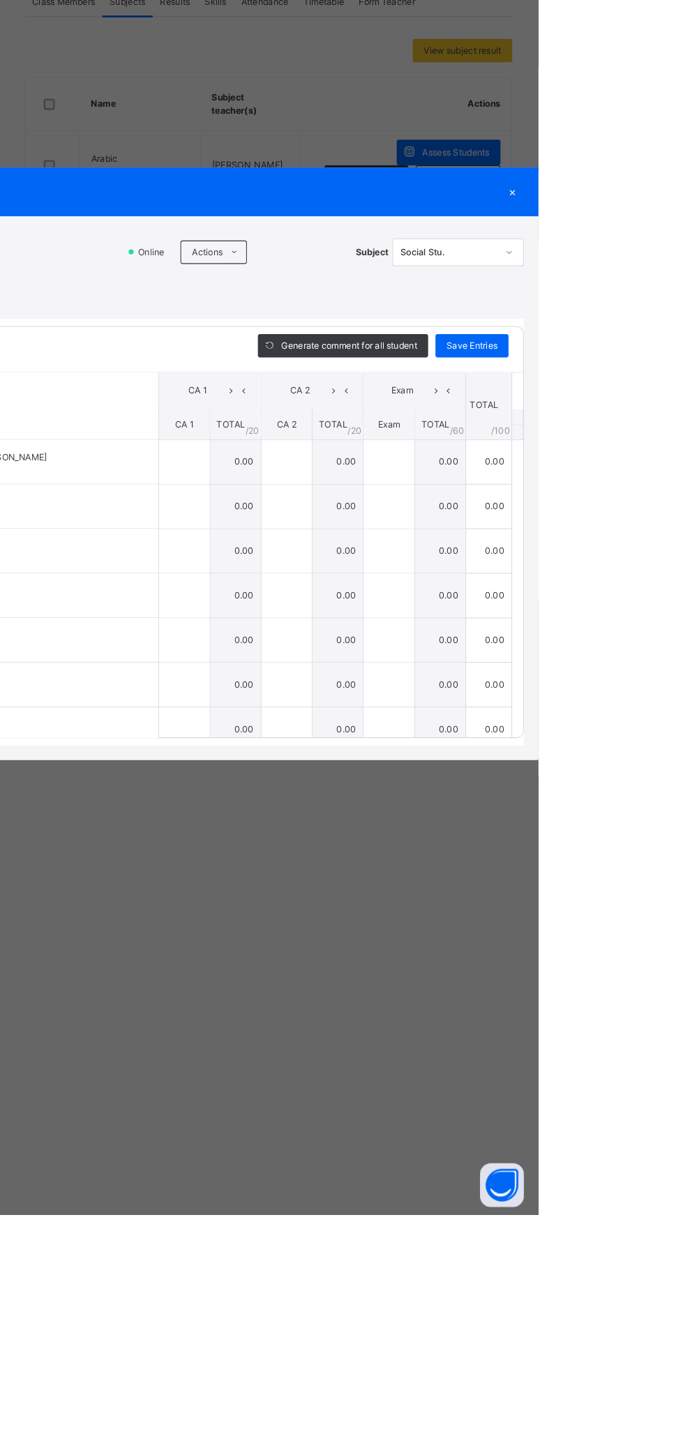
click at [398, 521] on icon at bounding box center [393, 515] width 10 height 11
click at [0, 0] on li "Upload/map score sheet" at bounding box center [0, 0] width 0 height 0
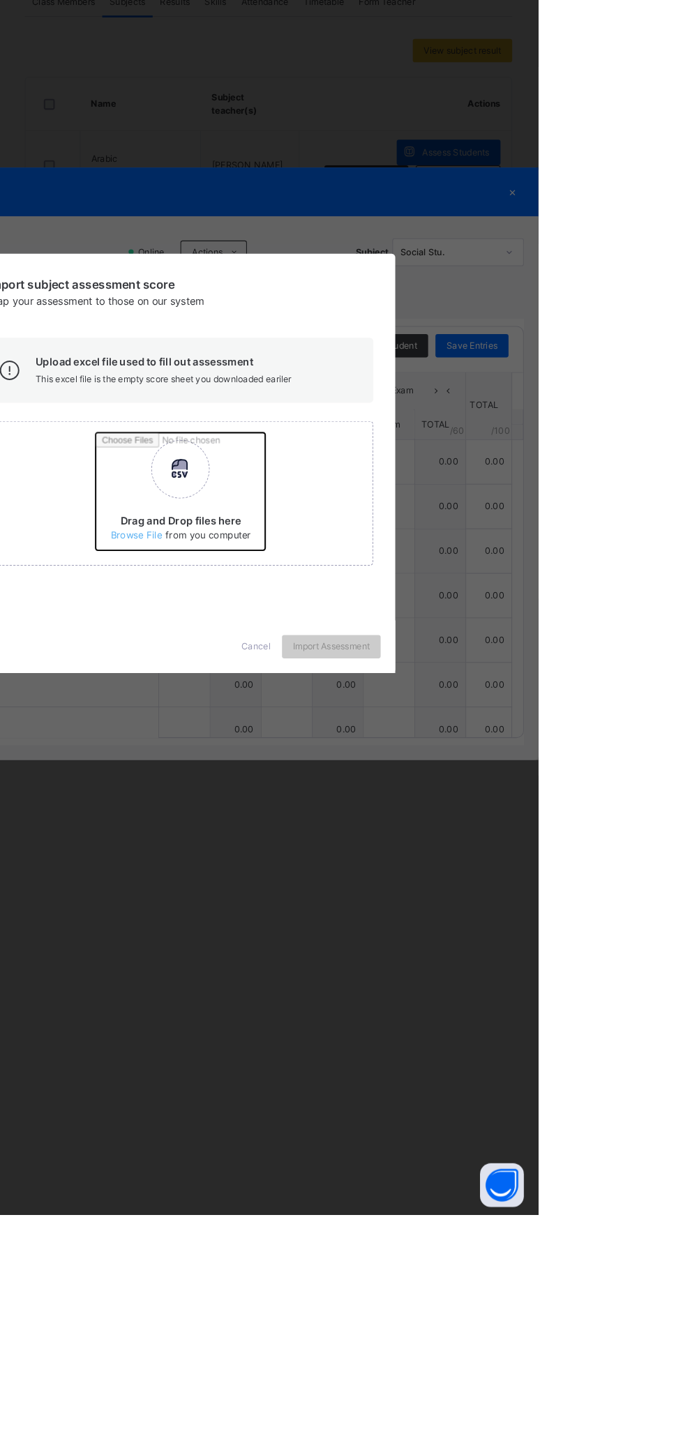
click at [443, 810] on input "Drag and Drop files here Select your Excel file Browse file Maximum size 2.5mb" at bounding box center [443, 749] width 366 height 122
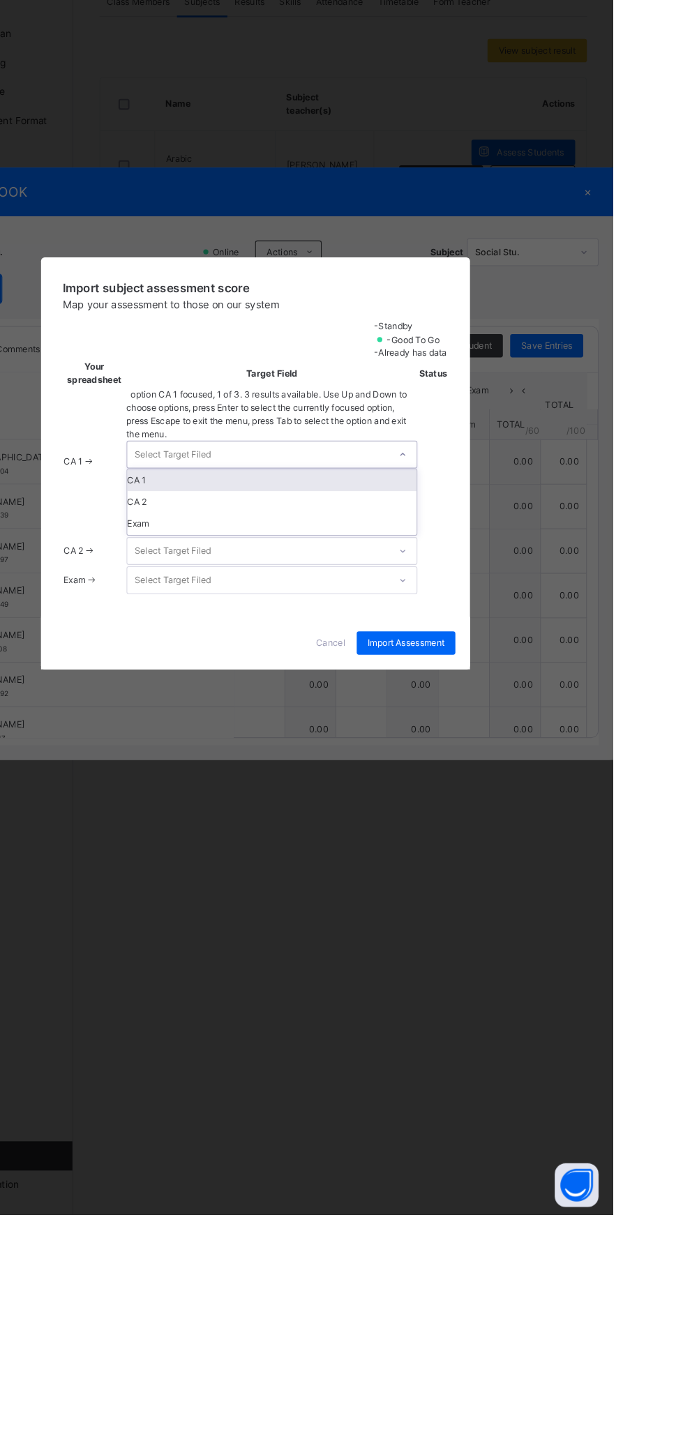
click at [495, 744] on div "CA 1" at bounding box center [357, 733] width 276 height 21
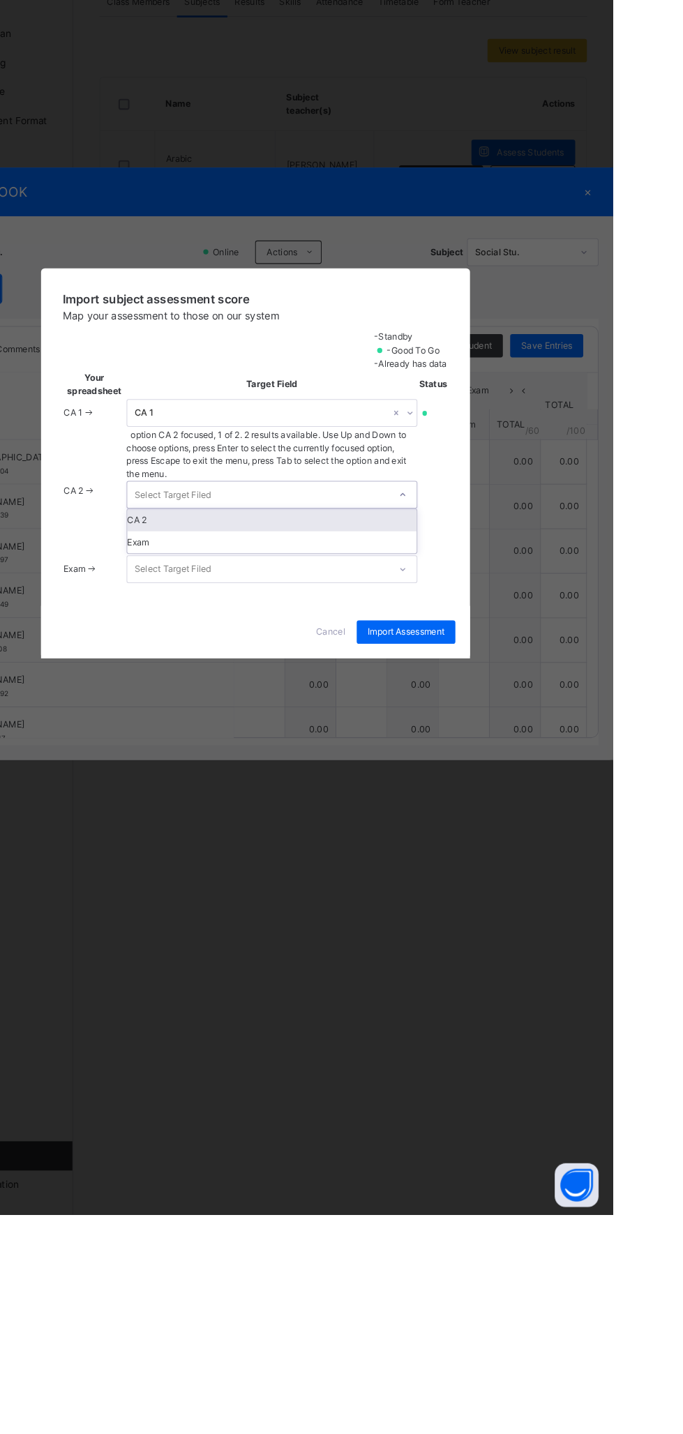
click at [495, 782] on div "CA 2" at bounding box center [357, 771] width 276 height 21
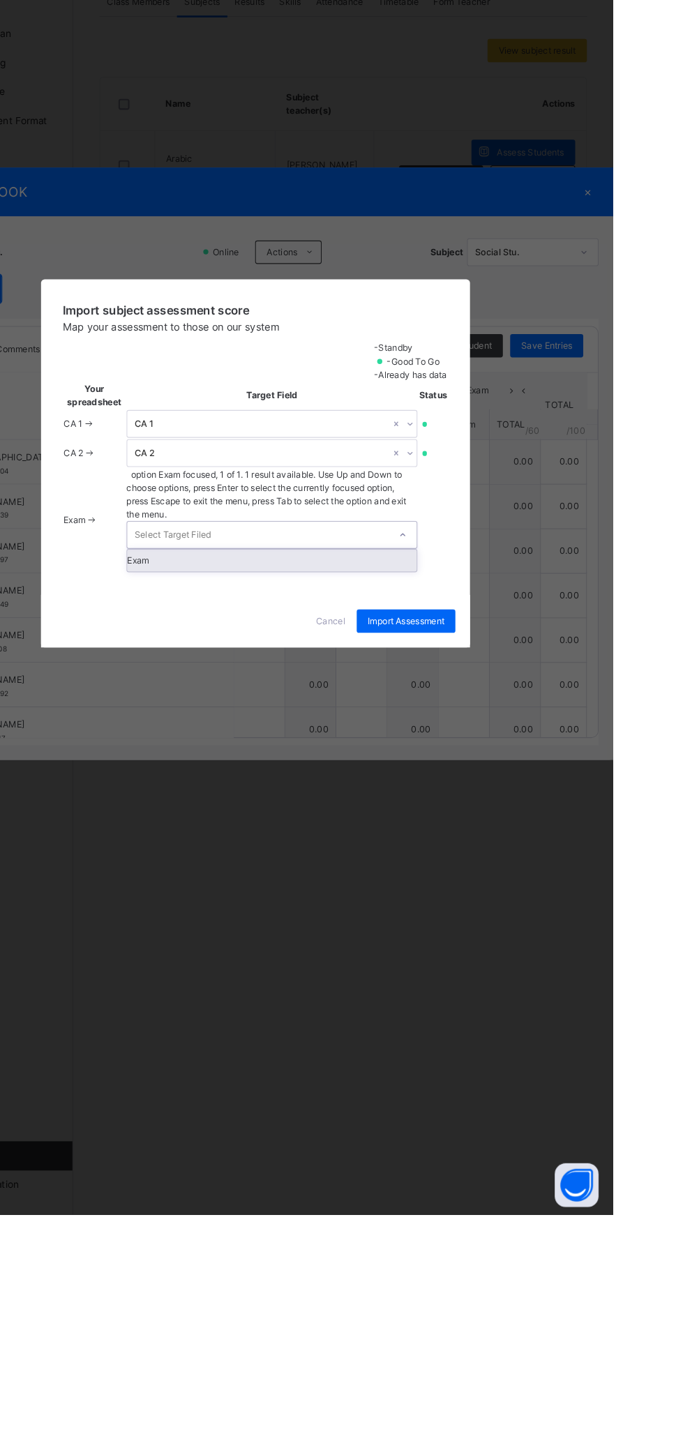
click at [495, 820] on div "Exam" at bounding box center [357, 809] width 276 height 21
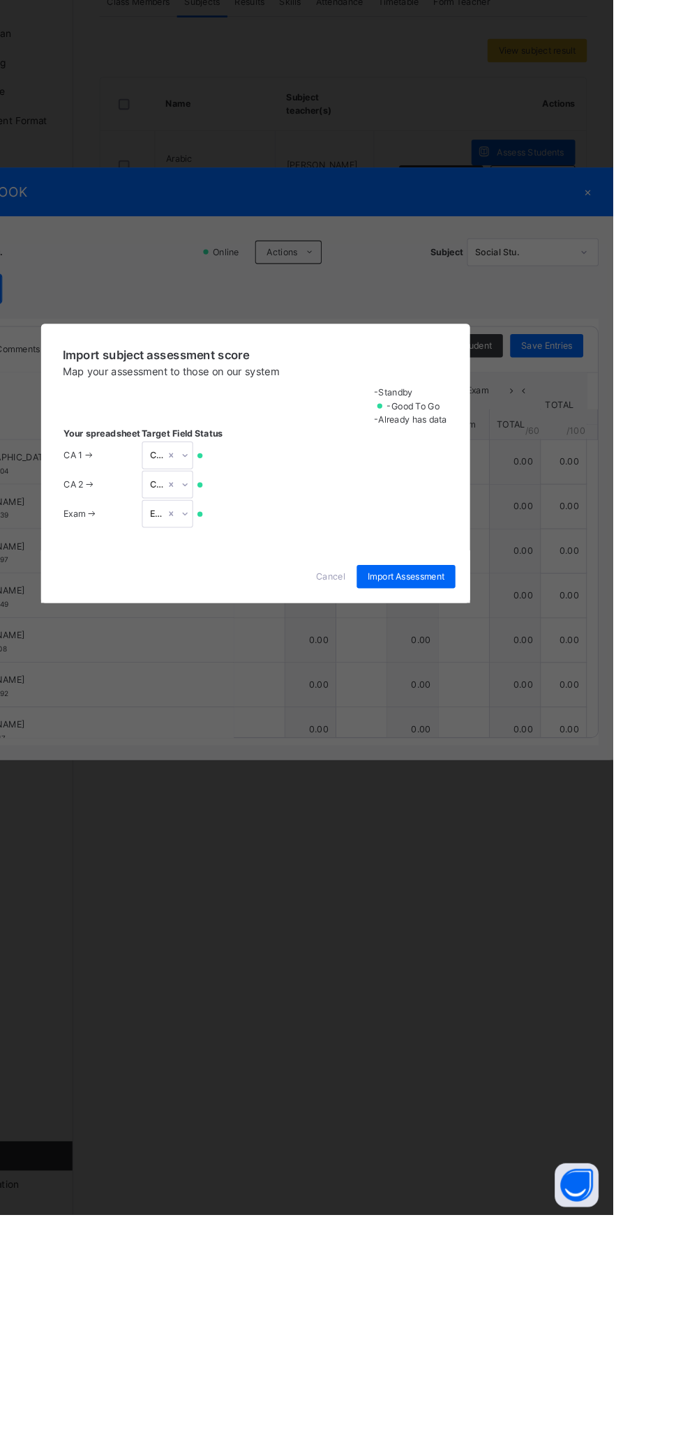
click at [522, 832] on span "Import Assessment" at bounding box center [485, 825] width 73 height 13
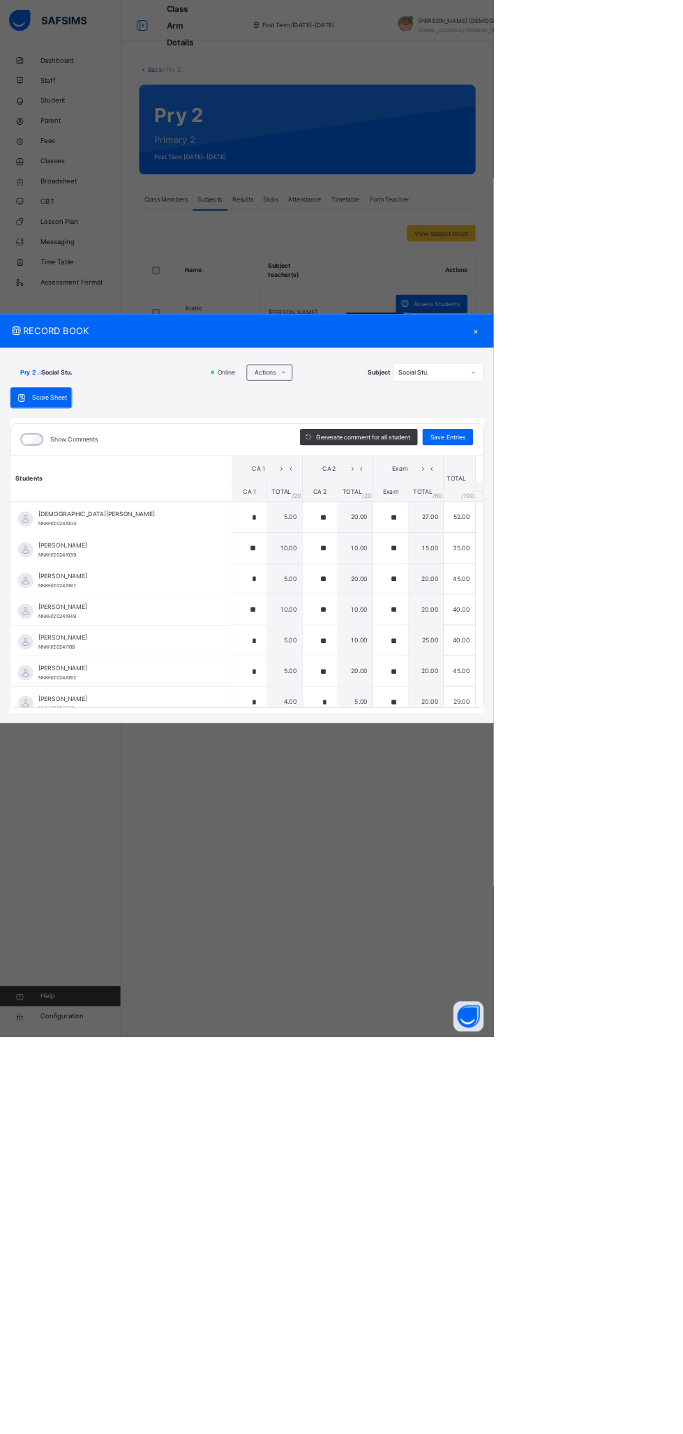
click at [669, 467] on div "×" at bounding box center [658, 458] width 21 height 19
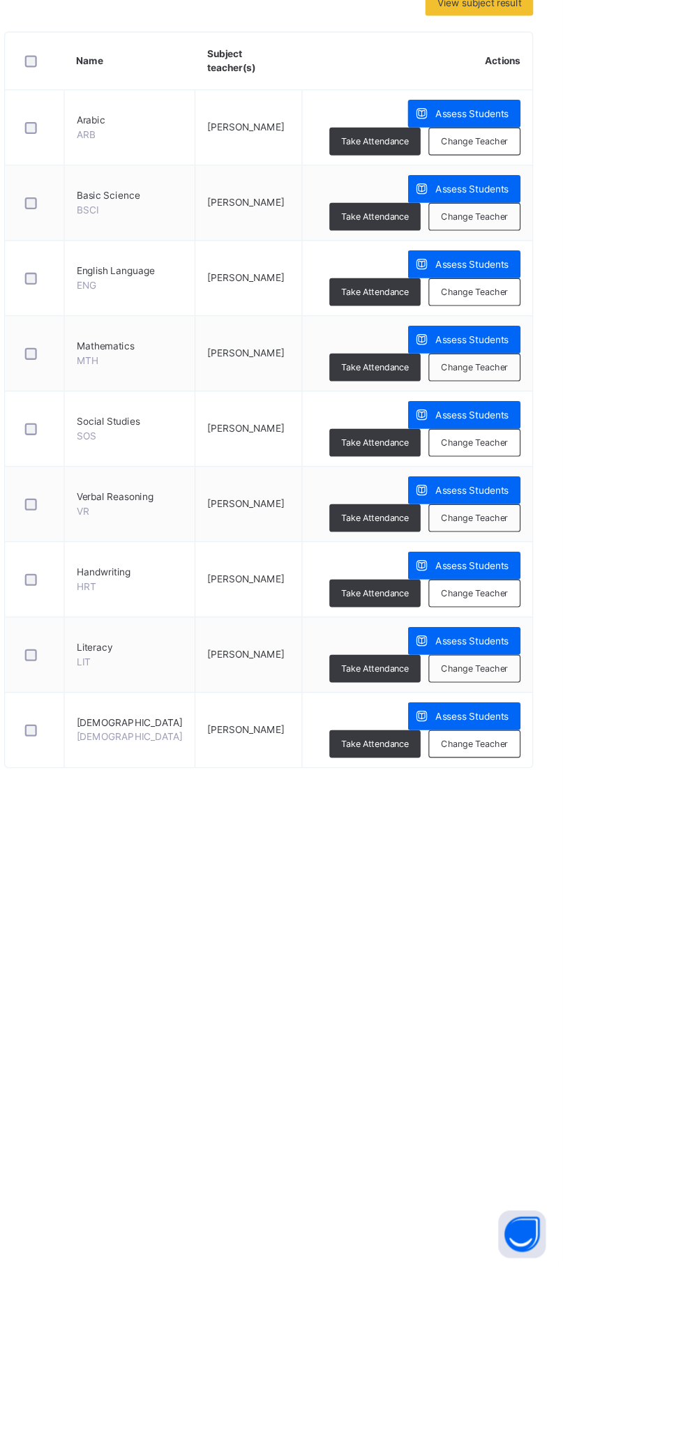
click at [572, 756] on span "Assess Students" at bounding box center [604, 752] width 64 height 13
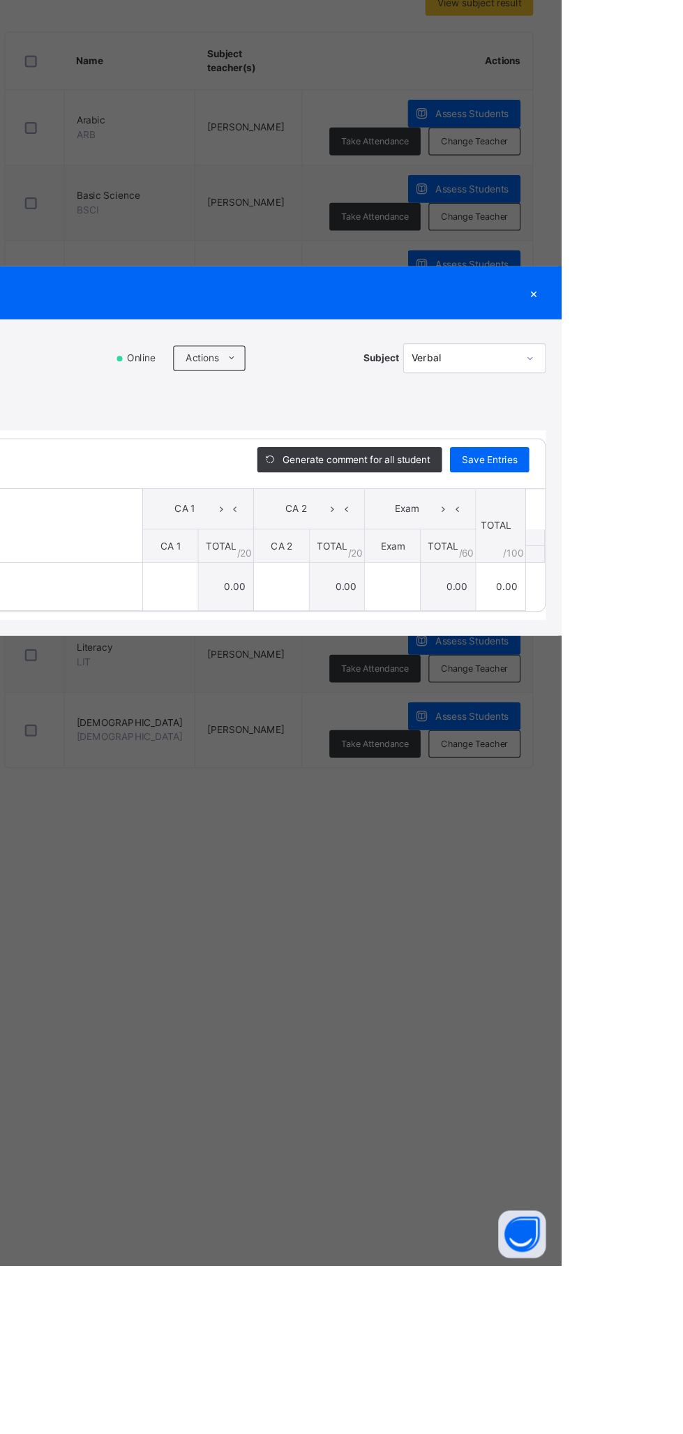
click at [382, 642] on span "Actions" at bounding box center [366, 635] width 29 height 13
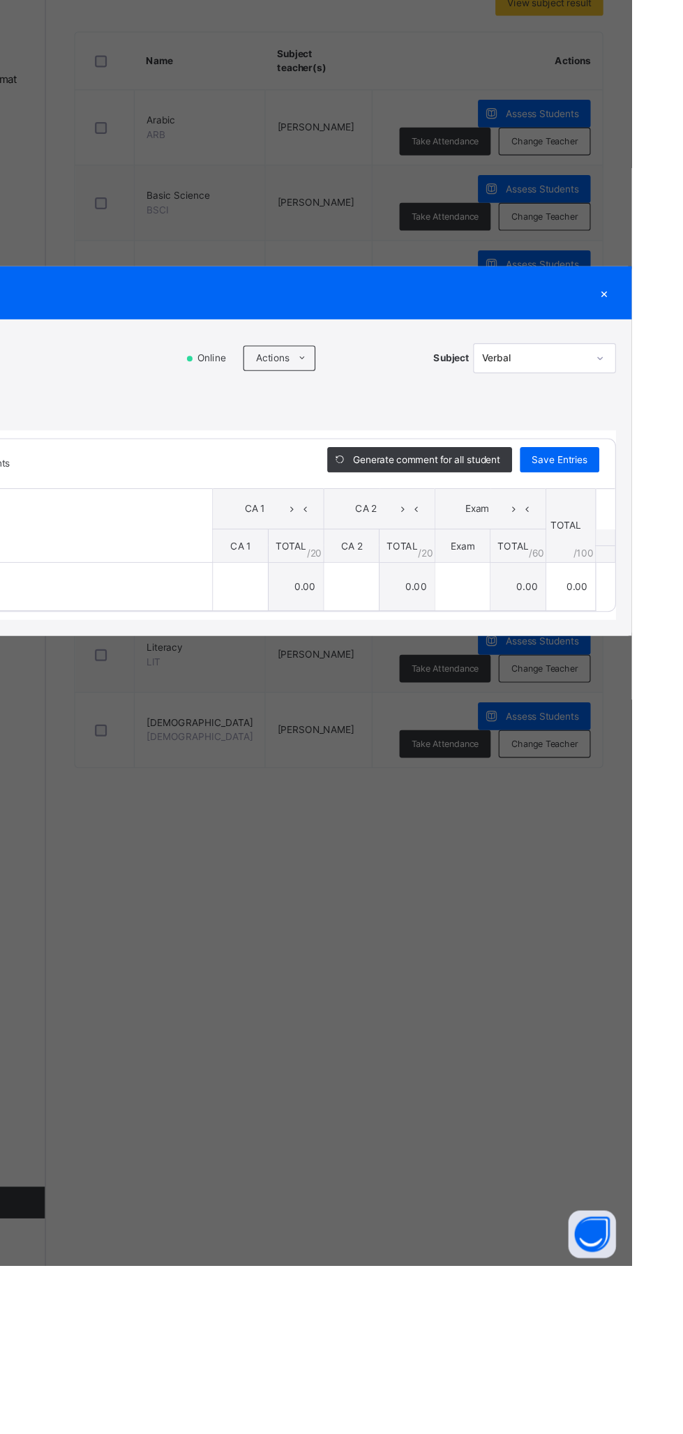
click at [0, 0] on li "Upload/map score sheet" at bounding box center [0, 0] width 0 height 0
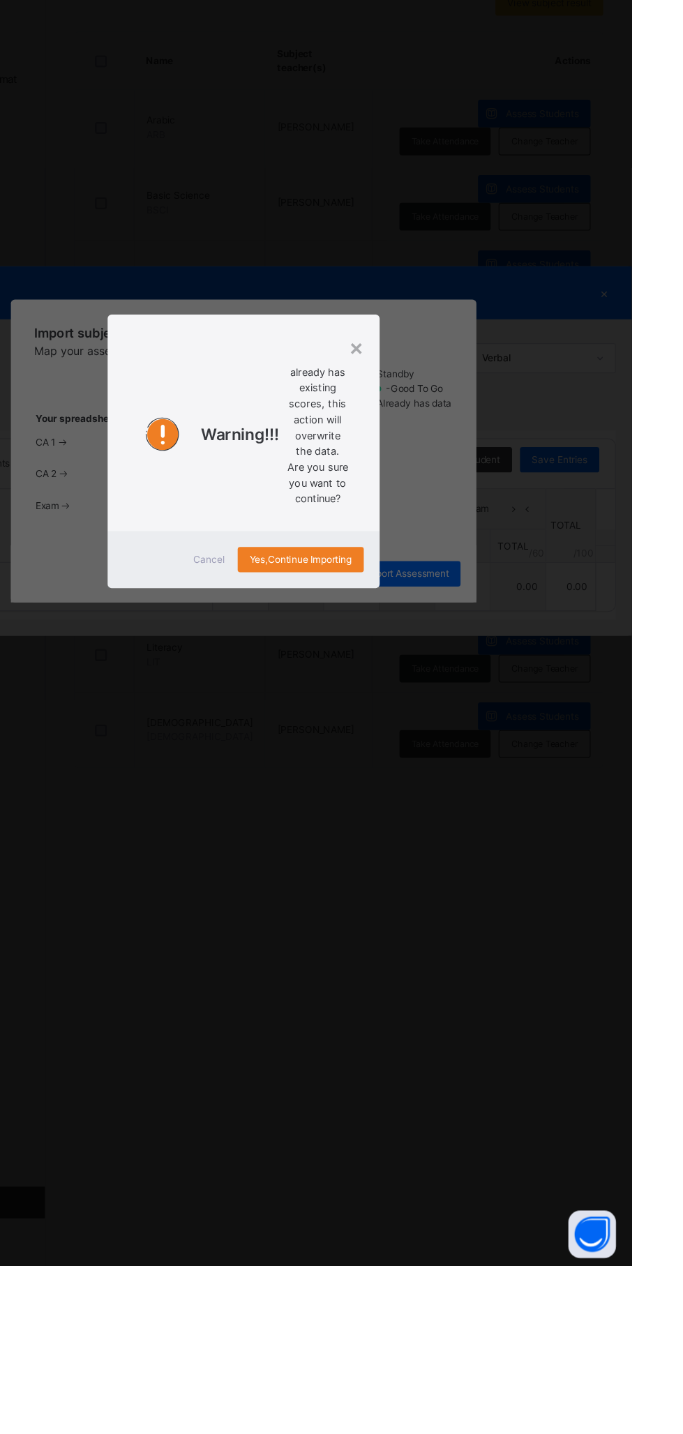
click at [325, 819] on span "Cancel" at bounding box center [311, 812] width 28 height 13
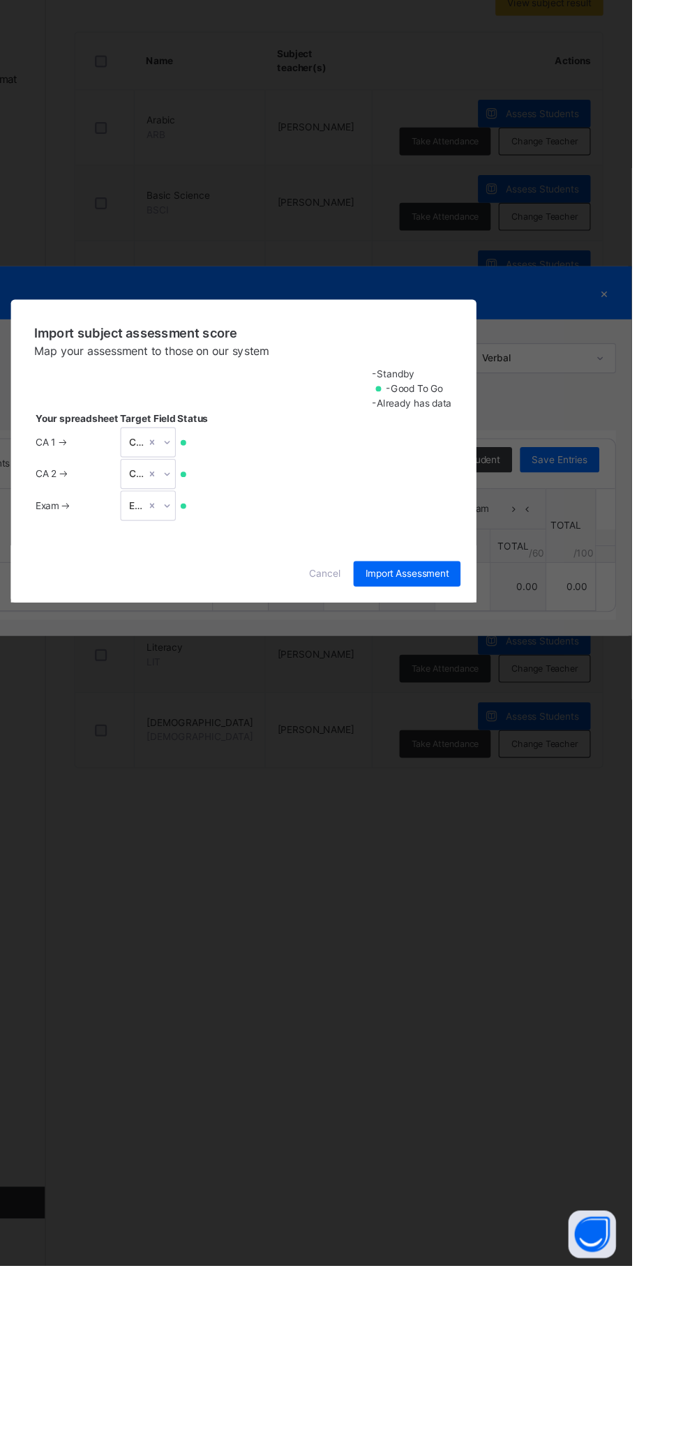
click at [427, 832] on span "Cancel" at bounding box center [413, 825] width 28 height 13
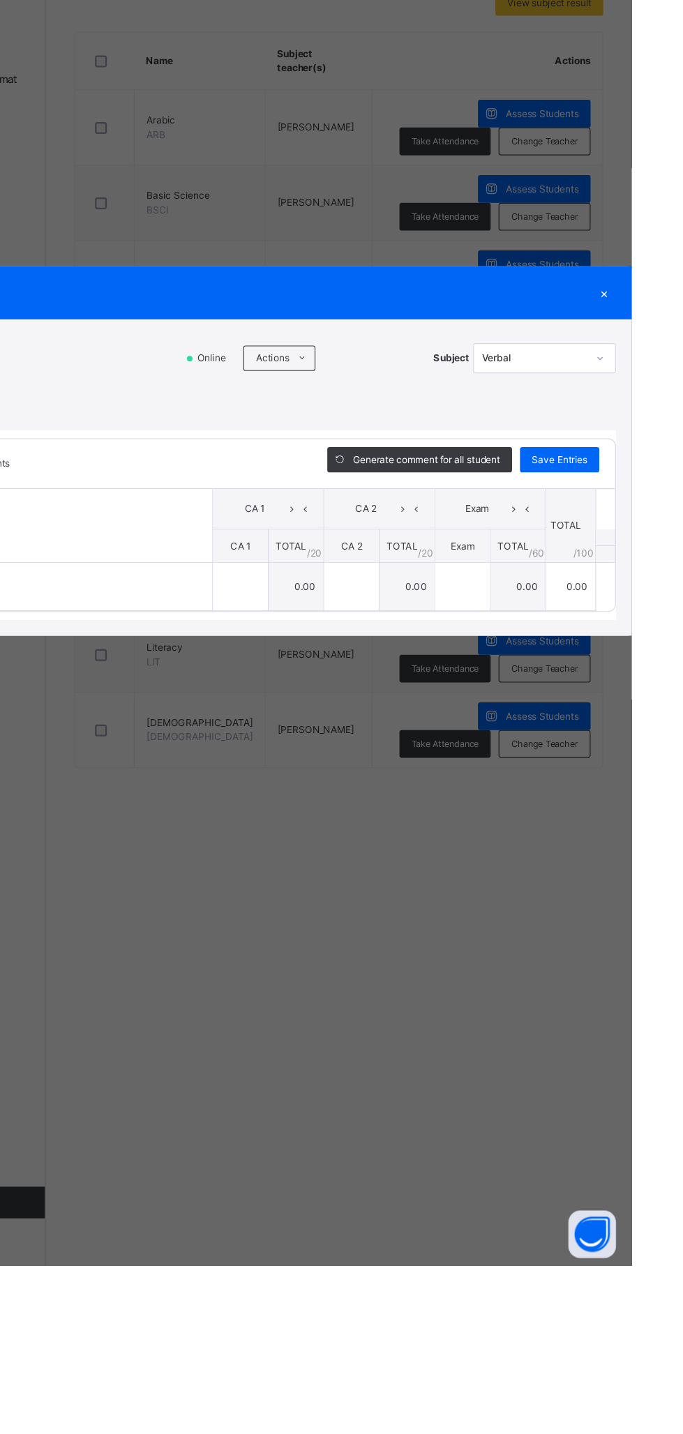
click at [382, 642] on span "Actions" at bounding box center [366, 635] width 29 height 13
click at [0, 0] on li "Upload/map score sheet" at bounding box center [0, 0] width 0 height 0
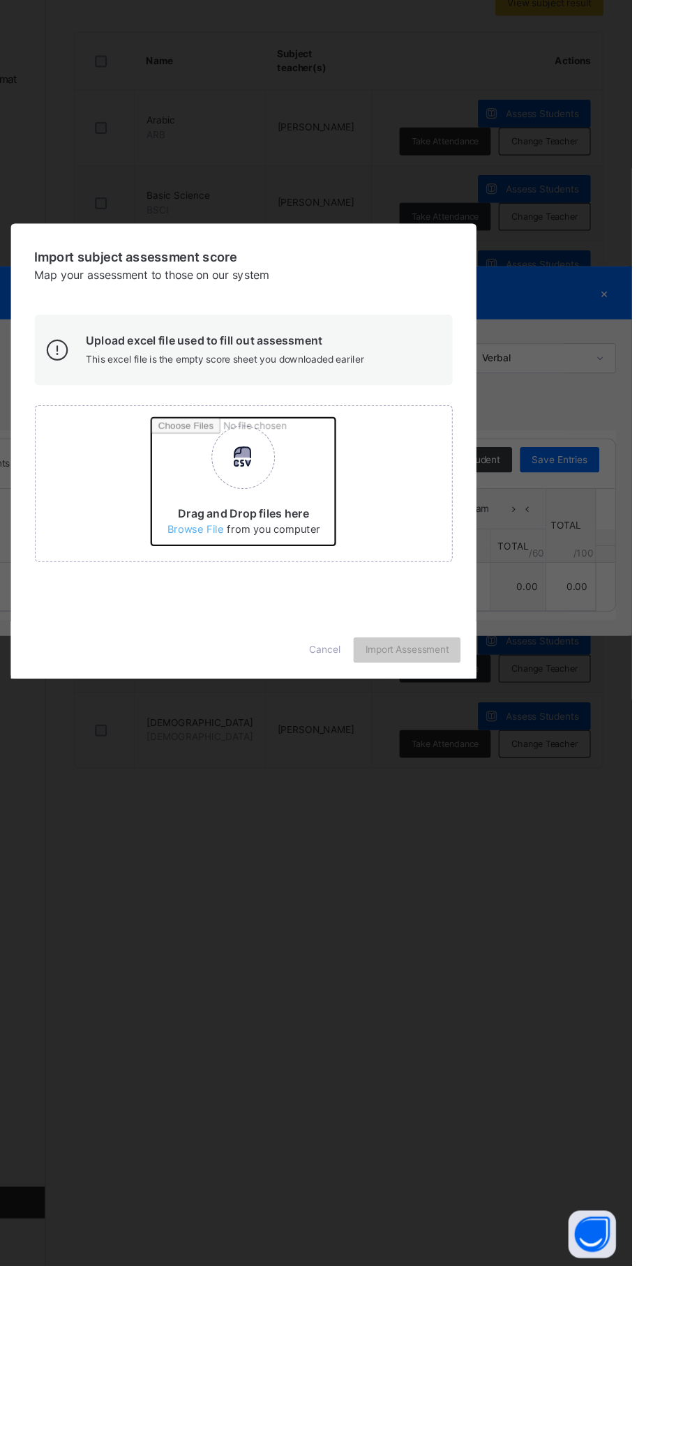
click at [440, 810] on input "Drag and Drop files here Select your Excel file Browse file Maximum size 2.5mb" at bounding box center [443, 749] width 366 height 122
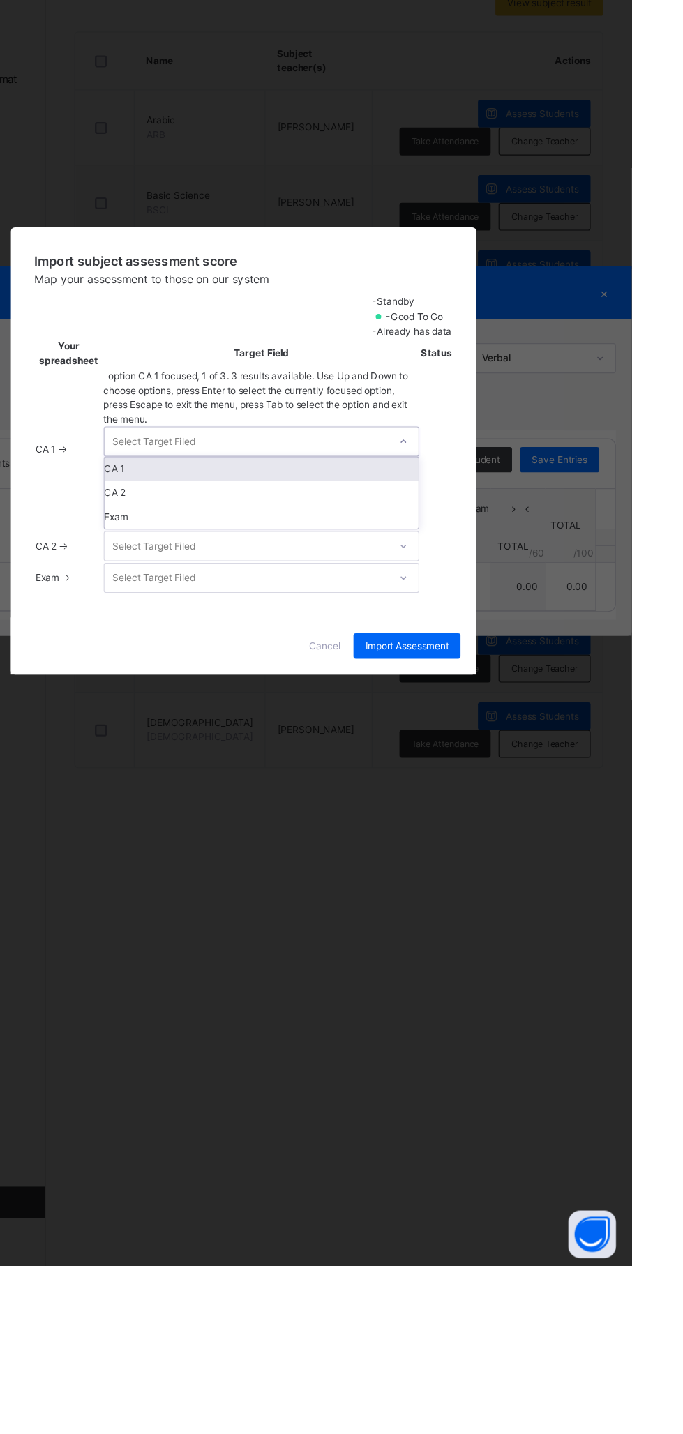
click at [495, 744] on div "CA 1" at bounding box center [357, 733] width 276 height 21
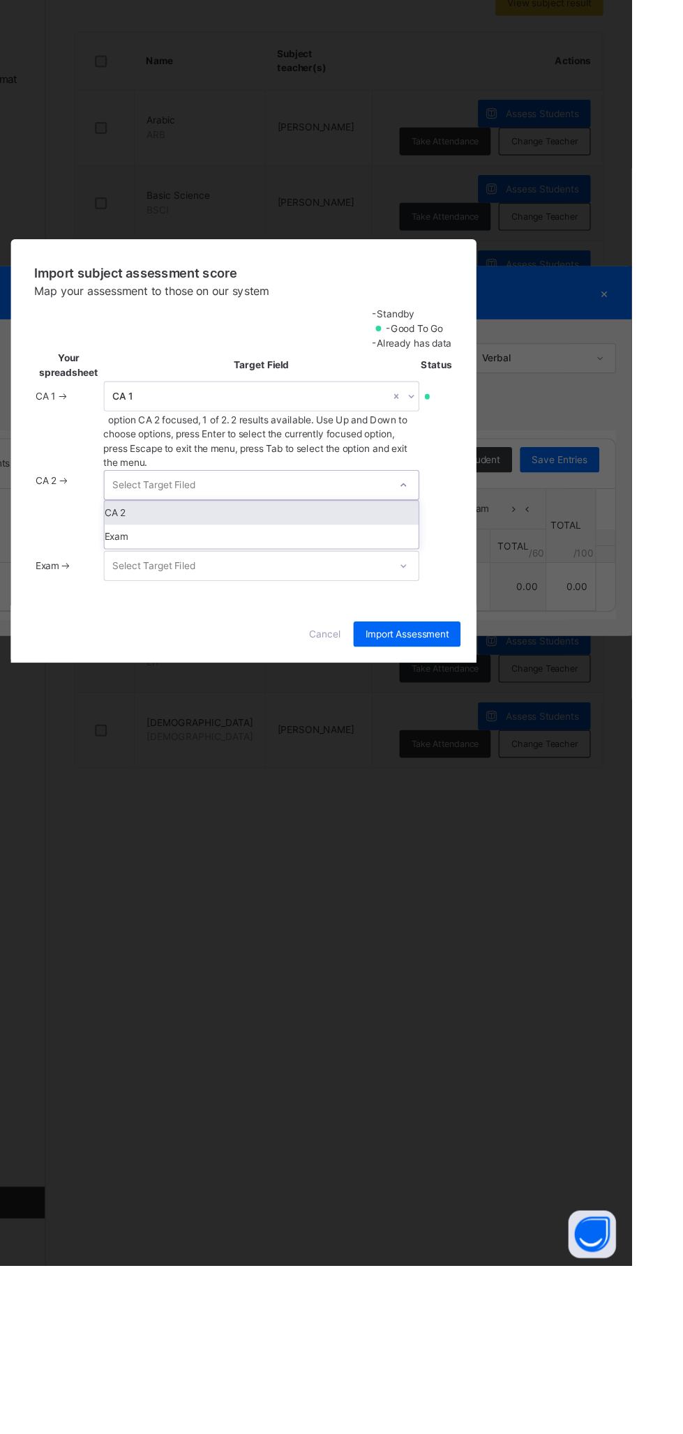
click at [495, 782] on div "CA 2" at bounding box center [357, 771] width 276 height 21
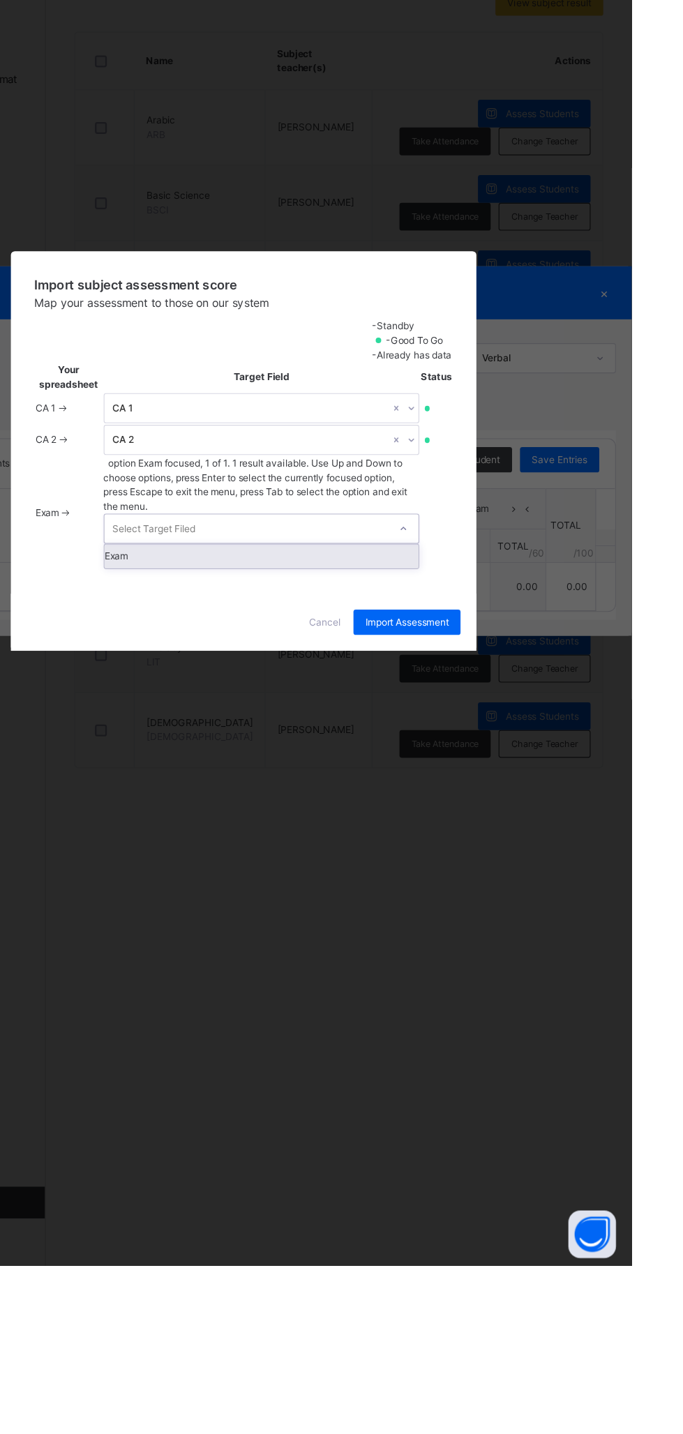
click at [495, 820] on div "Exam" at bounding box center [357, 809] width 276 height 21
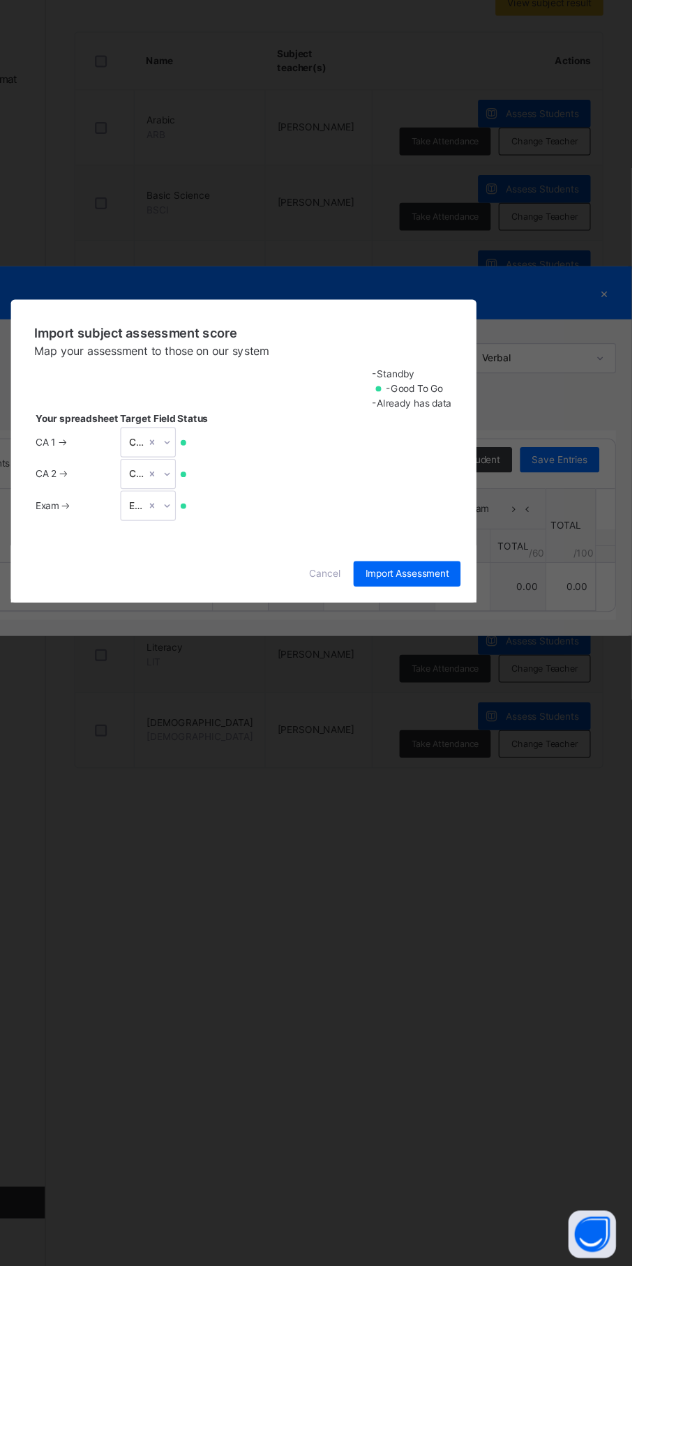
click at [522, 832] on span "Import Assessment" at bounding box center [485, 825] width 73 height 13
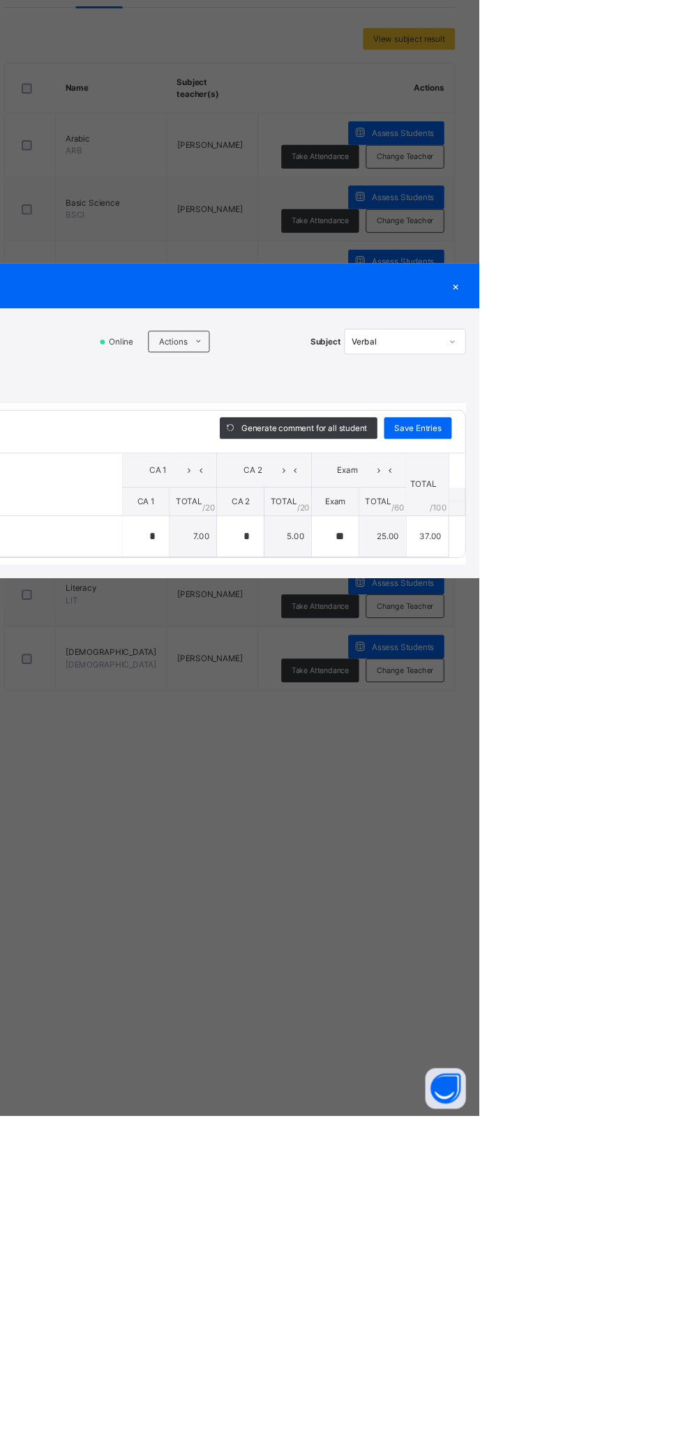
click at [669, 587] on div "×" at bounding box center [658, 578] width 21 height 19
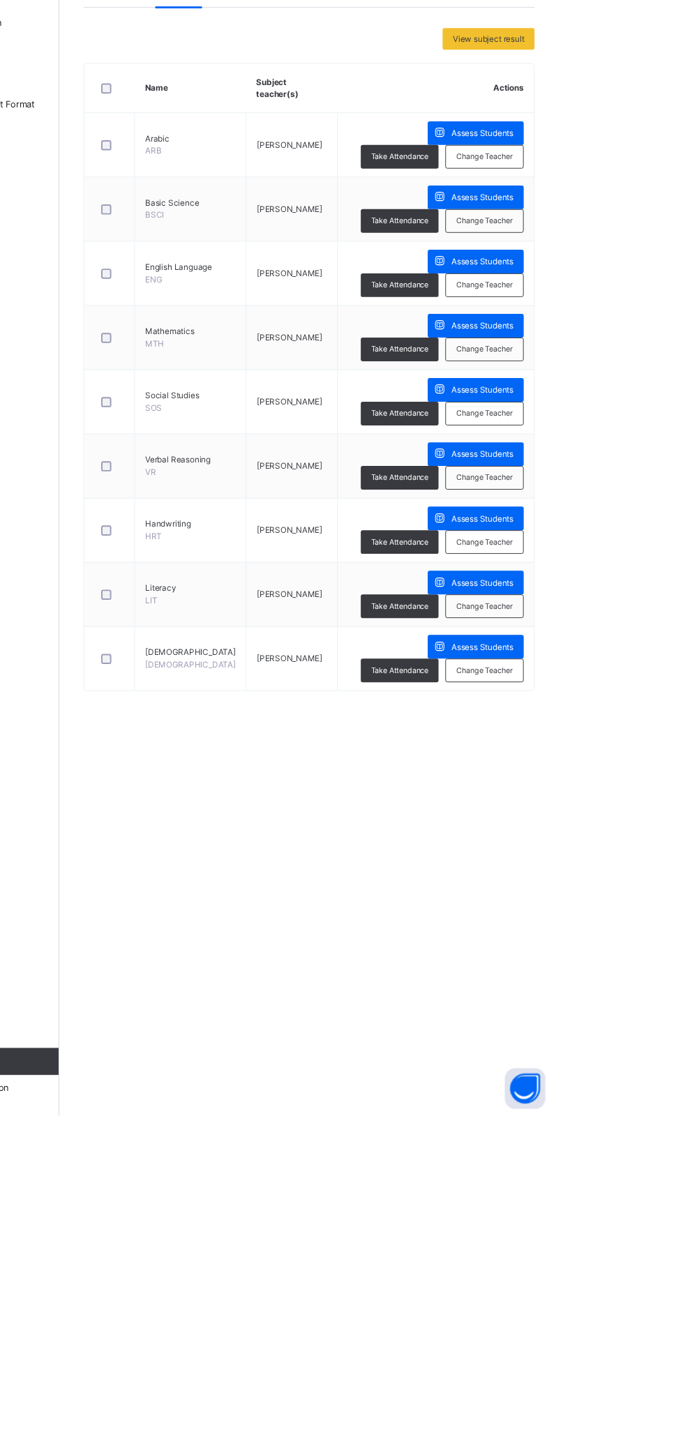
click at [572, 812] on span "Assess Students" at bounding box center [604, 818] width 64 height 13
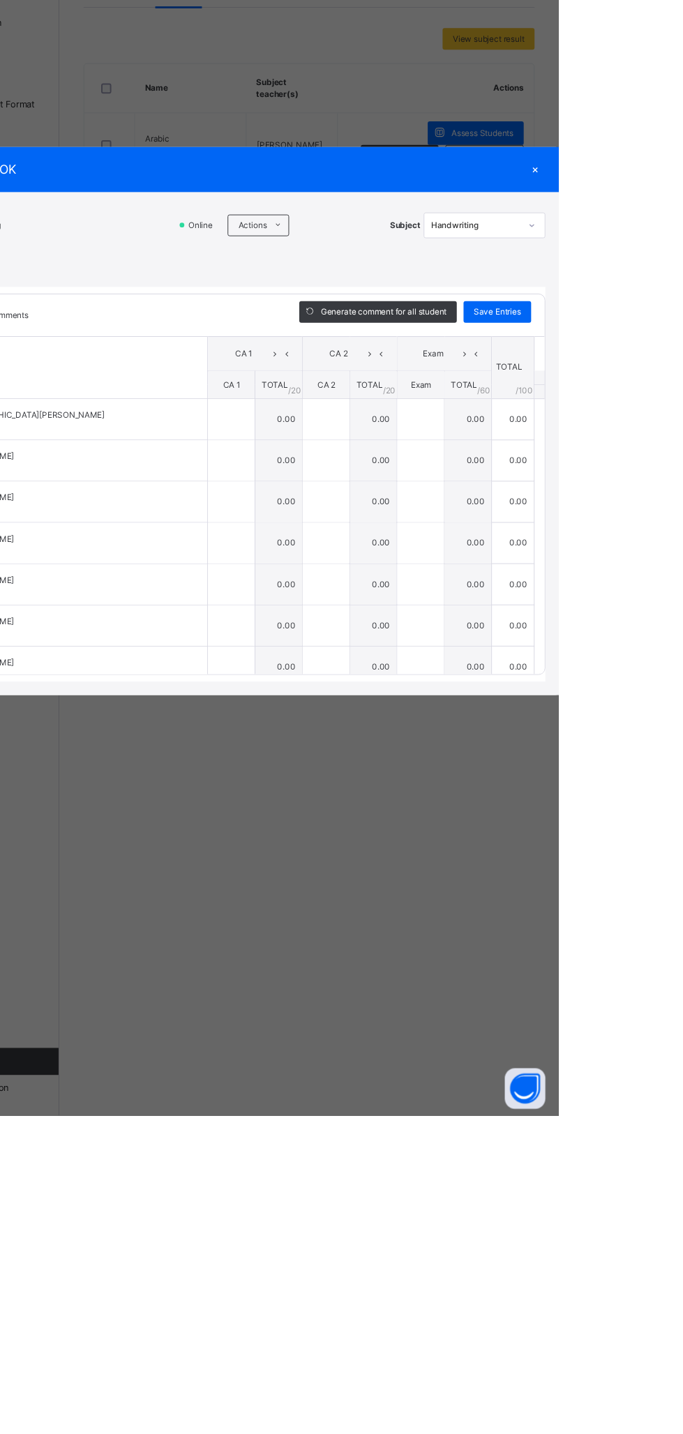
click at [382, 522] on span "Actions" at bounding box center [366, 515] width 29 height 13
click at [0, 0] on li "Upload/map score sheet" at bounding box center [0, 0] width 0 height 0
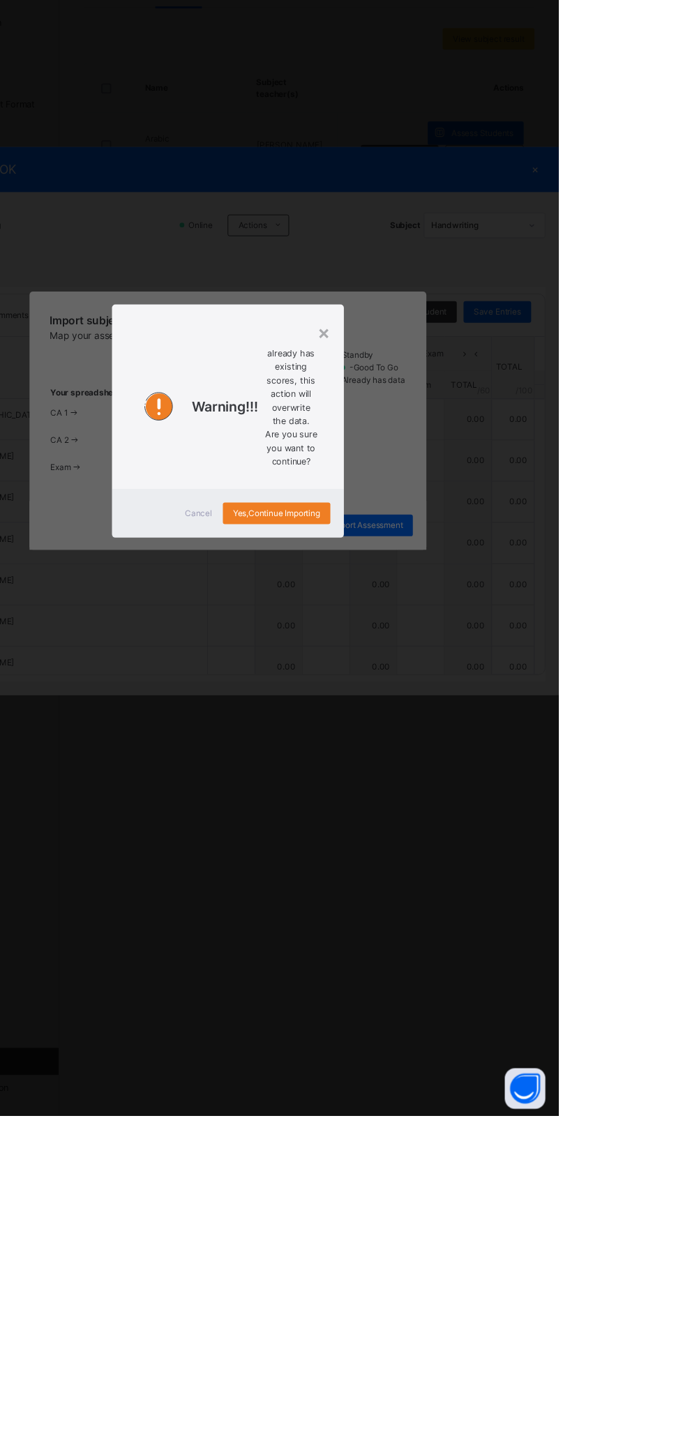
click at [325, 819] on span "Cancel" at bounding box center [311, 812] width 28 height 13
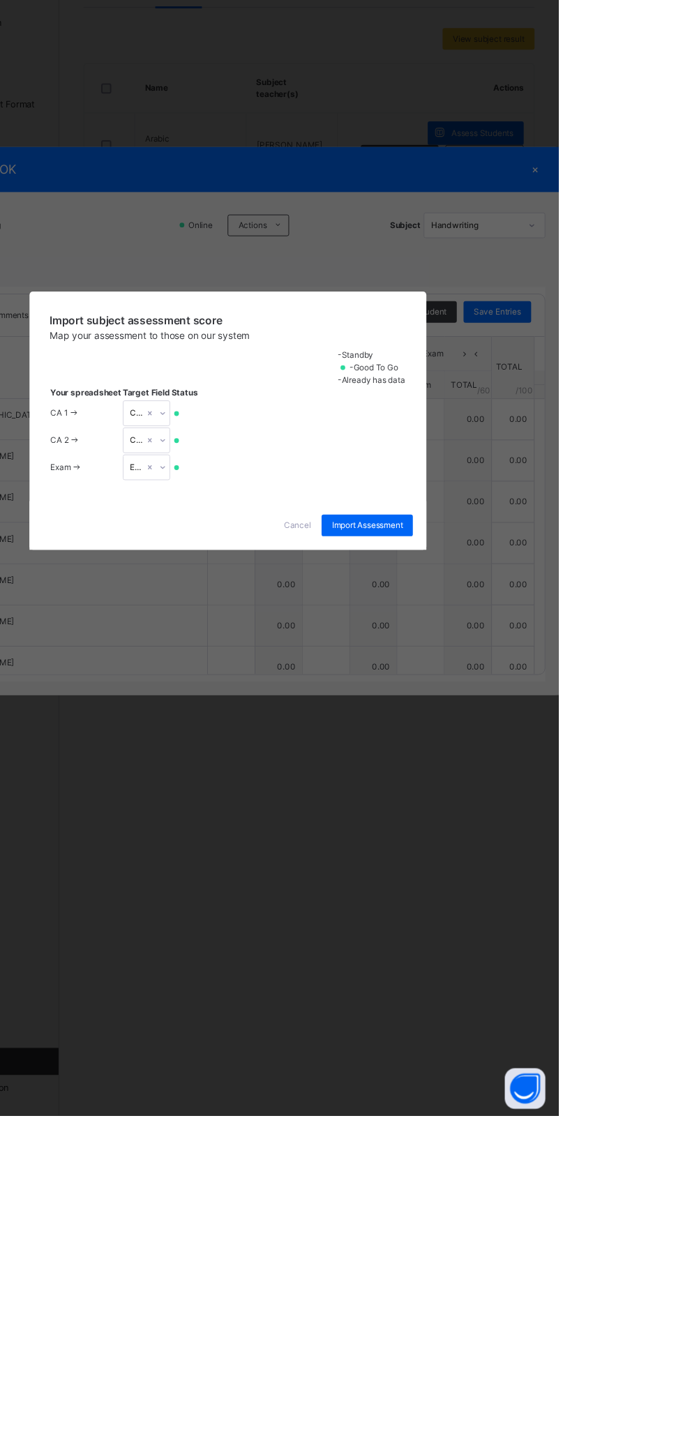
click at [427, 832] on span "Cancel" at bounding box center [413, 825] width 28 height 13
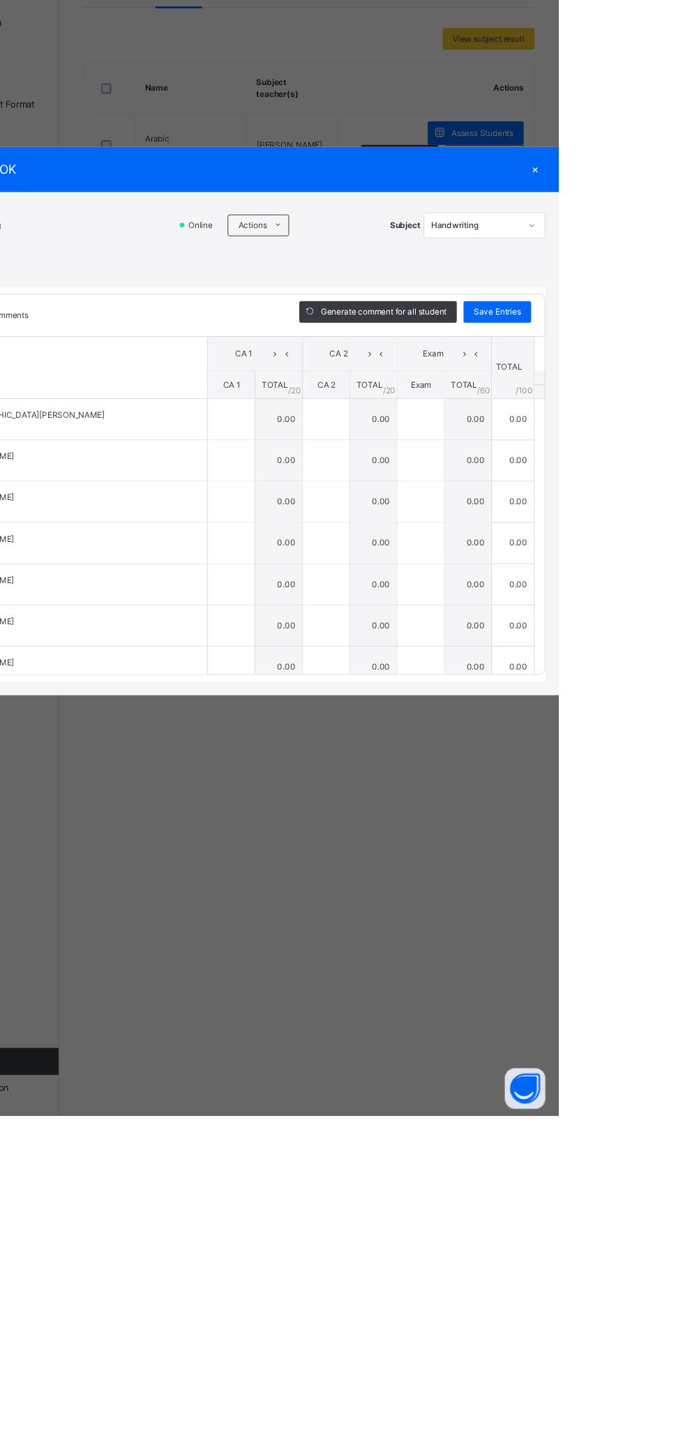
click at [398, 521] on icon at bounding box center [393, 515] width 10 height 11
click at [0, 0] on li "Upload/map score sheet" at bounding box center [0, 0] width 0 height 0
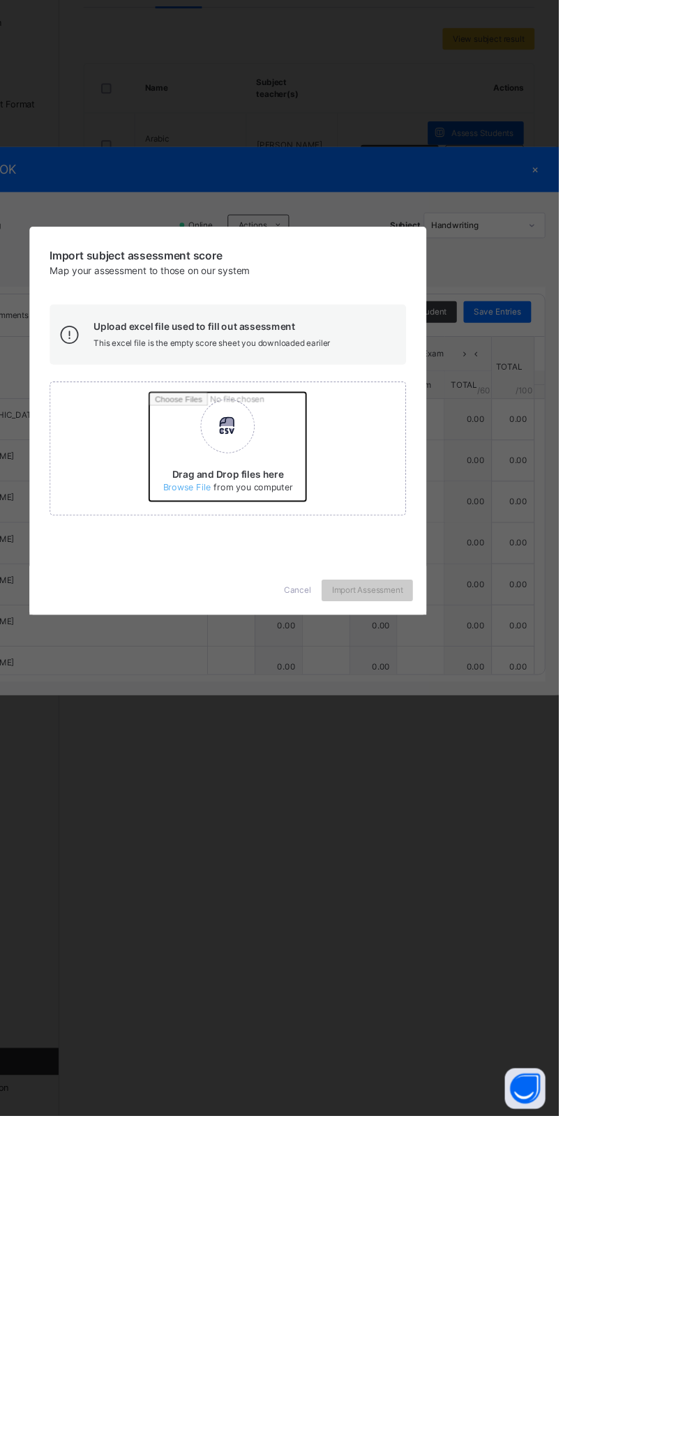
click at [438, 810] on input "Drag and Drop files here Select your Excel file Browse file Maximum size 2.5mb" at bounding box center [443, 749] width 366 height 122
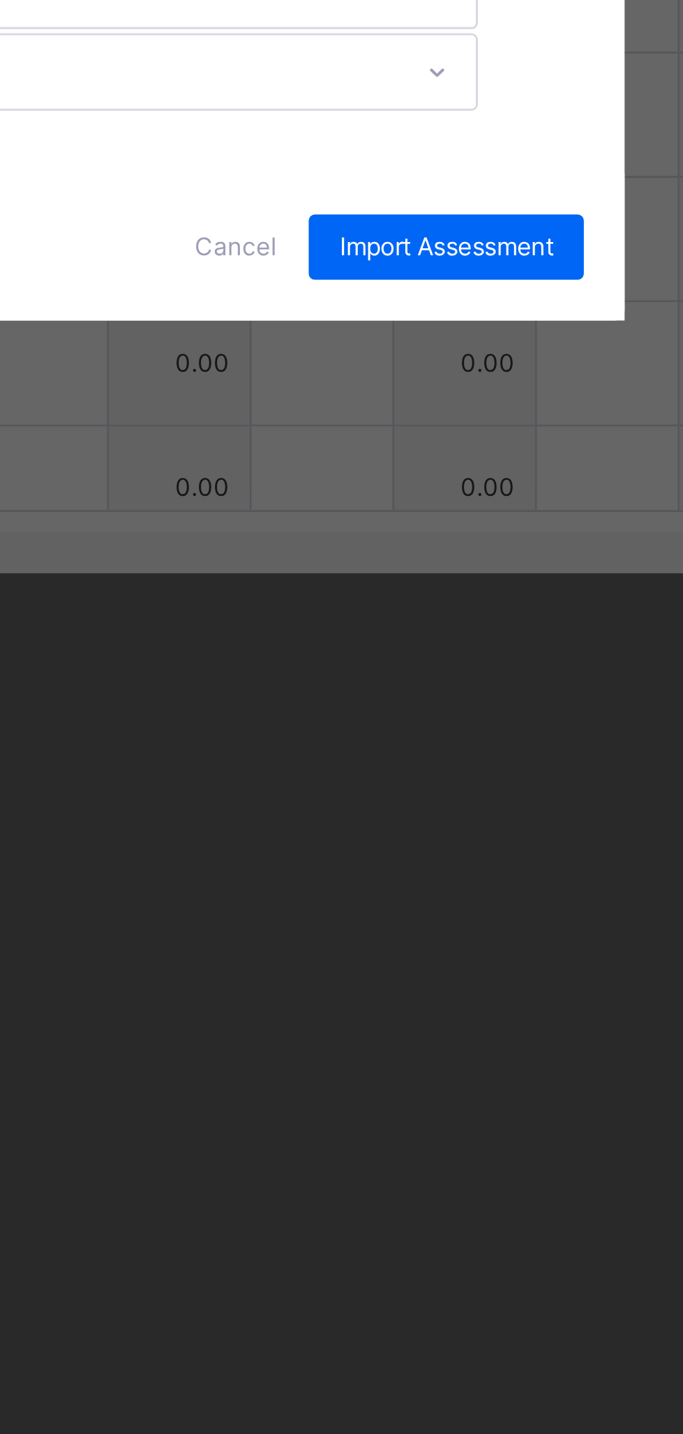
click at [495, 744] on div "CA 1" at bounding box center [357, 733] width 276 height 21
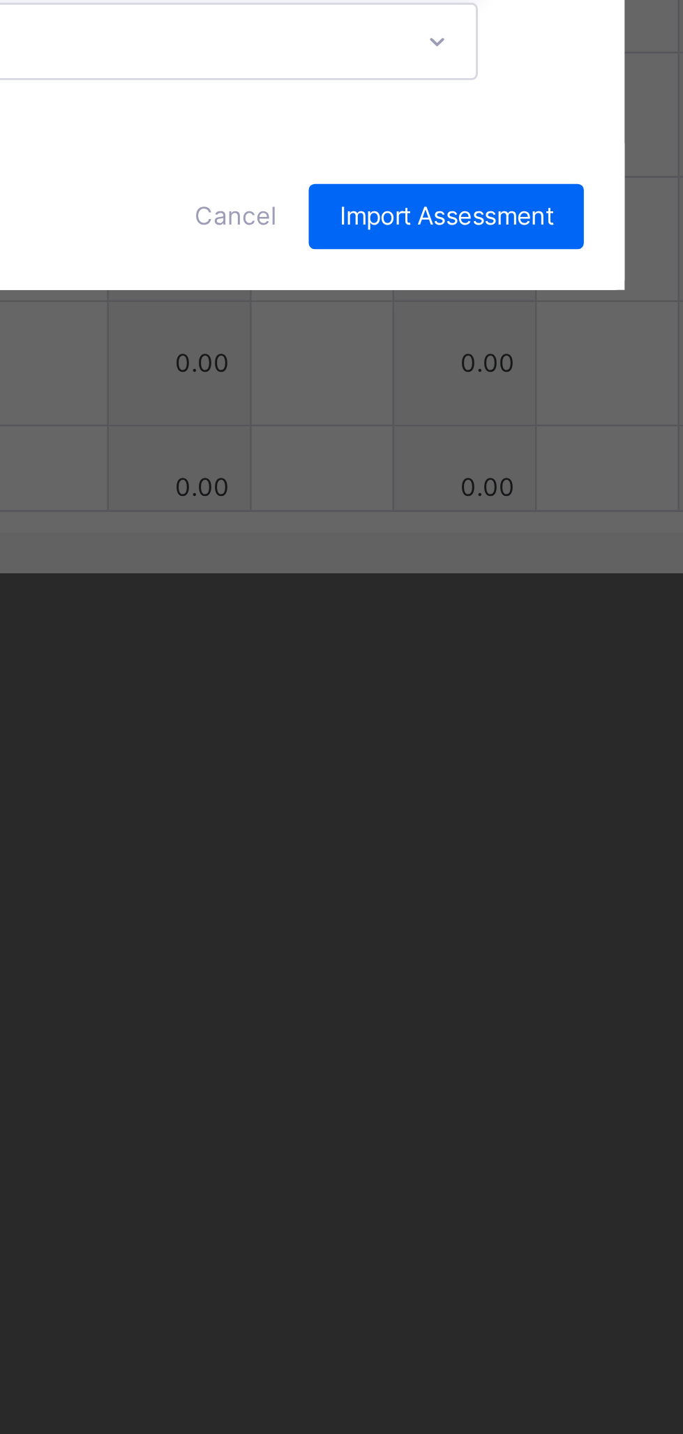
click at [495, 782] on div "CA 2" at bounding box center [357, 771] width 276 height 21
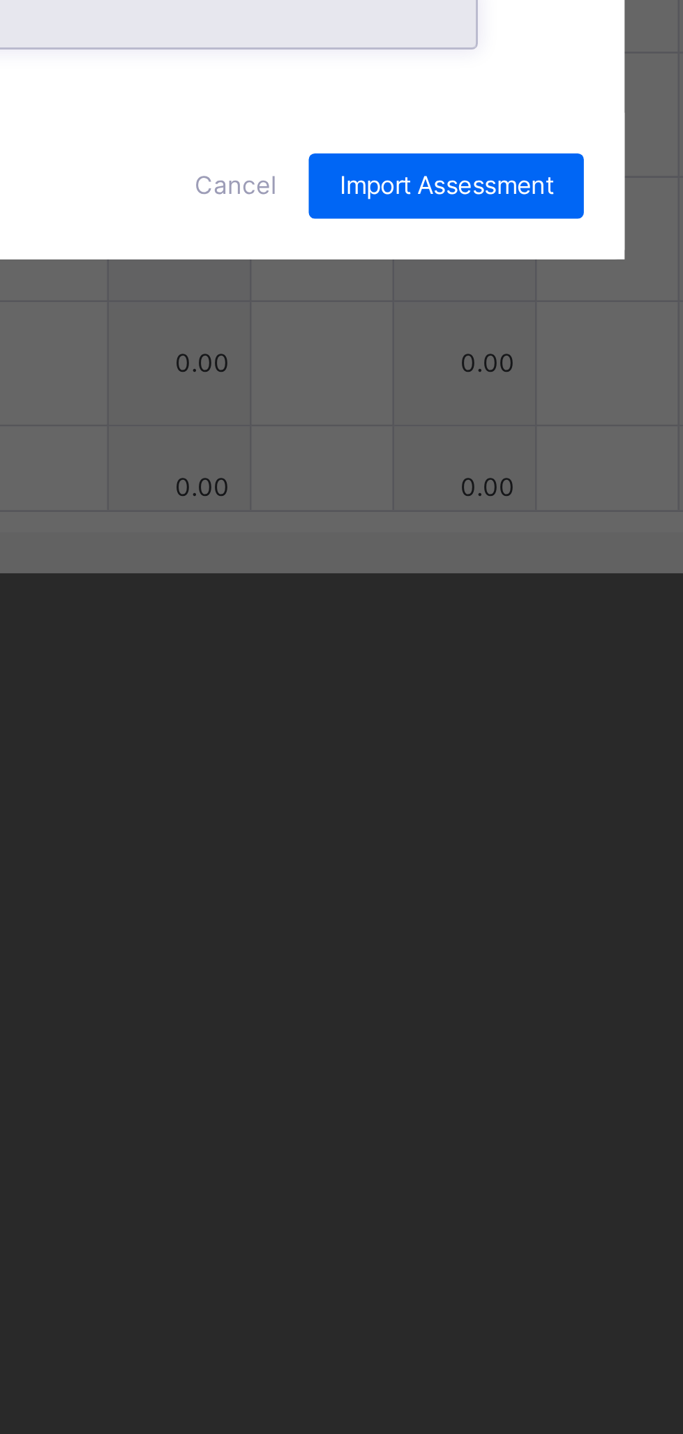
click at [495, 820] on div "Exam" at bounding box center [357, 809] width 276 height 21
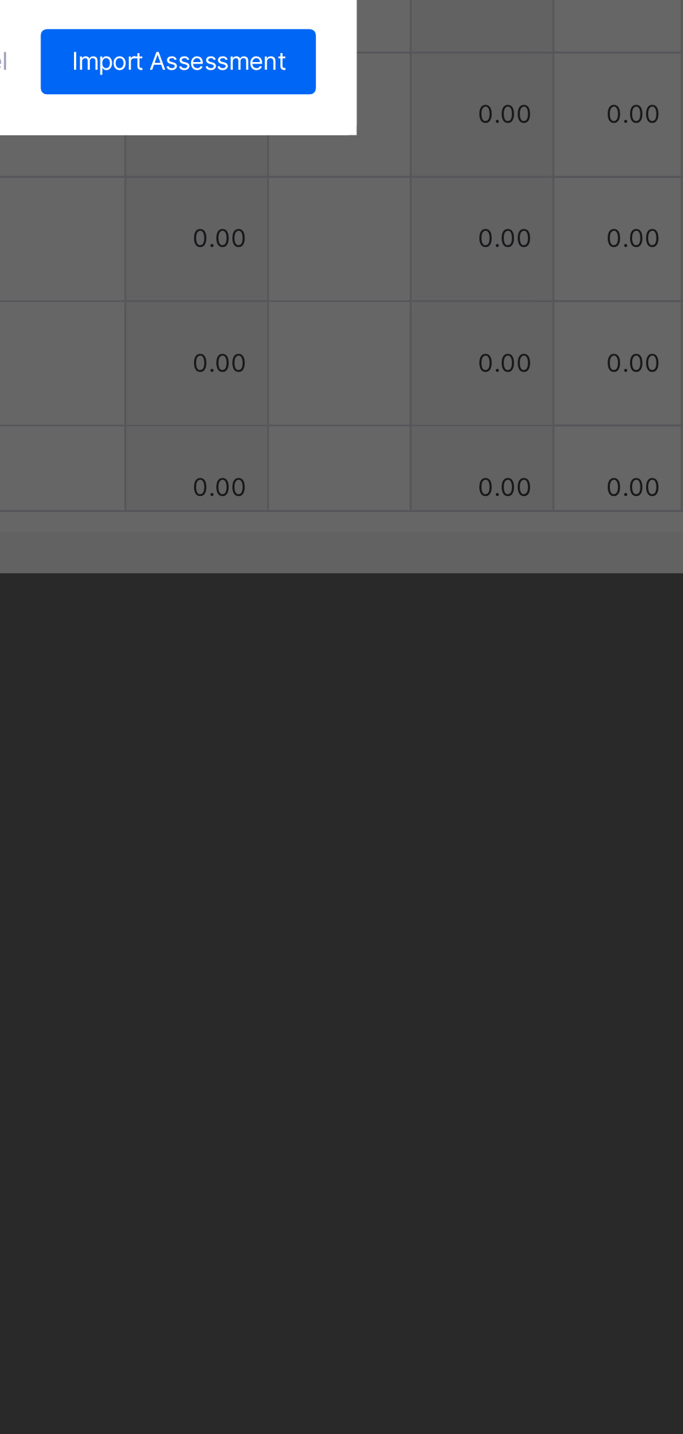
click at [522, 832] on span "Import Assessment" at bounding box center [485, 825] width 73 height 13
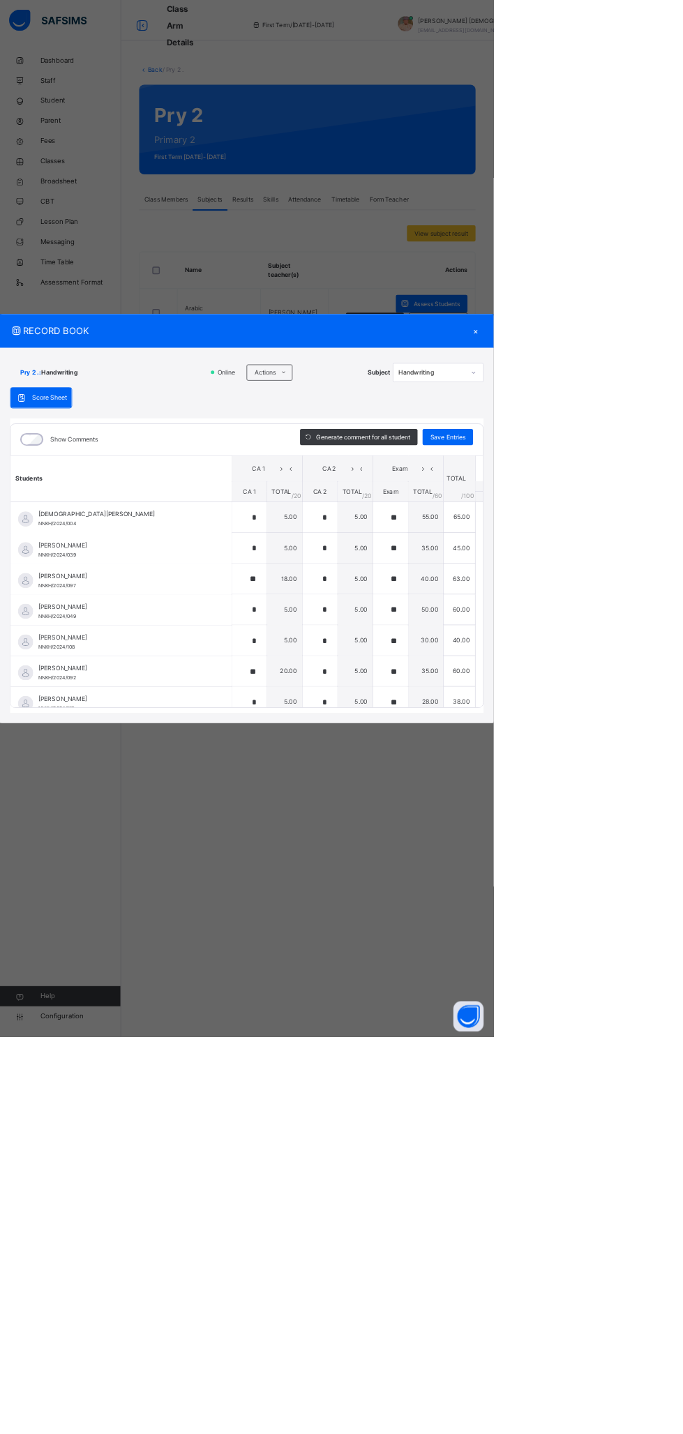
click at [669, 467] on div "×" at bounding box center [658, 458] width 21 height 19
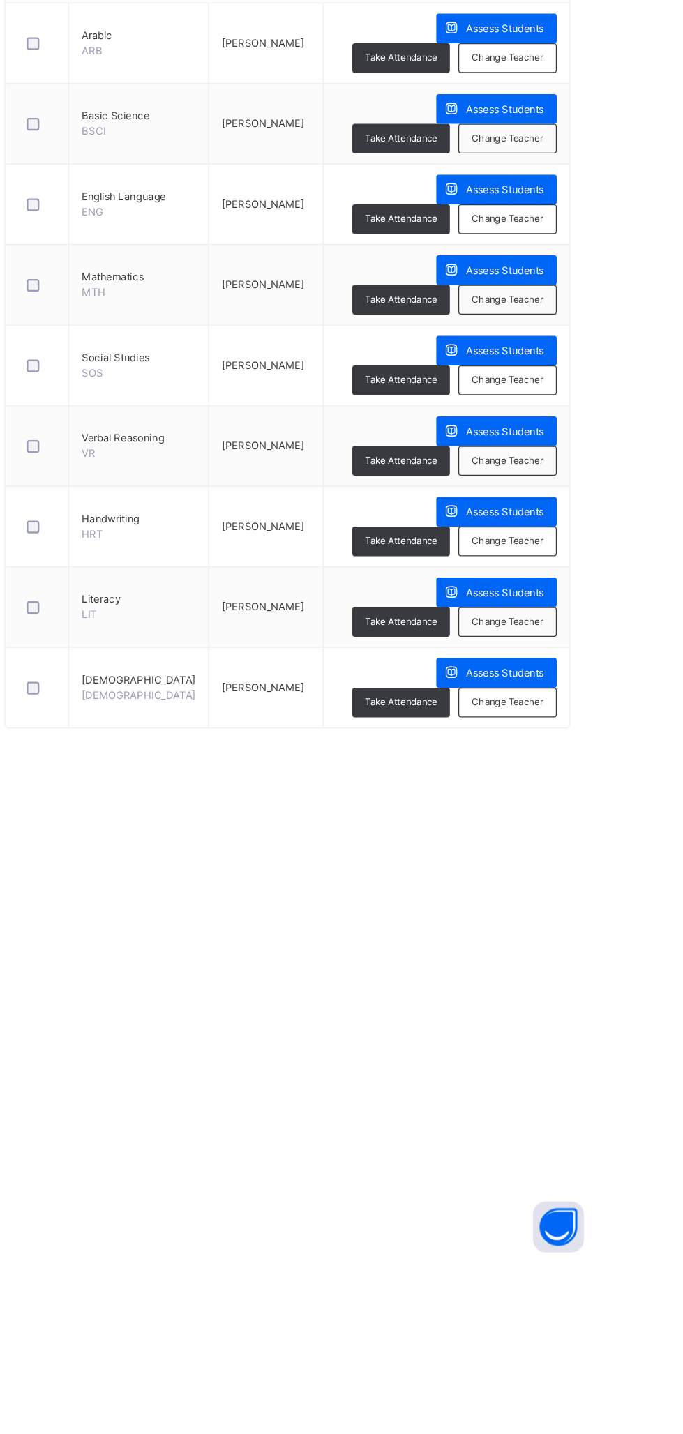
click at [572, 883] on span "Assess Students" at bounding box center [604, 884] width 64 height 13
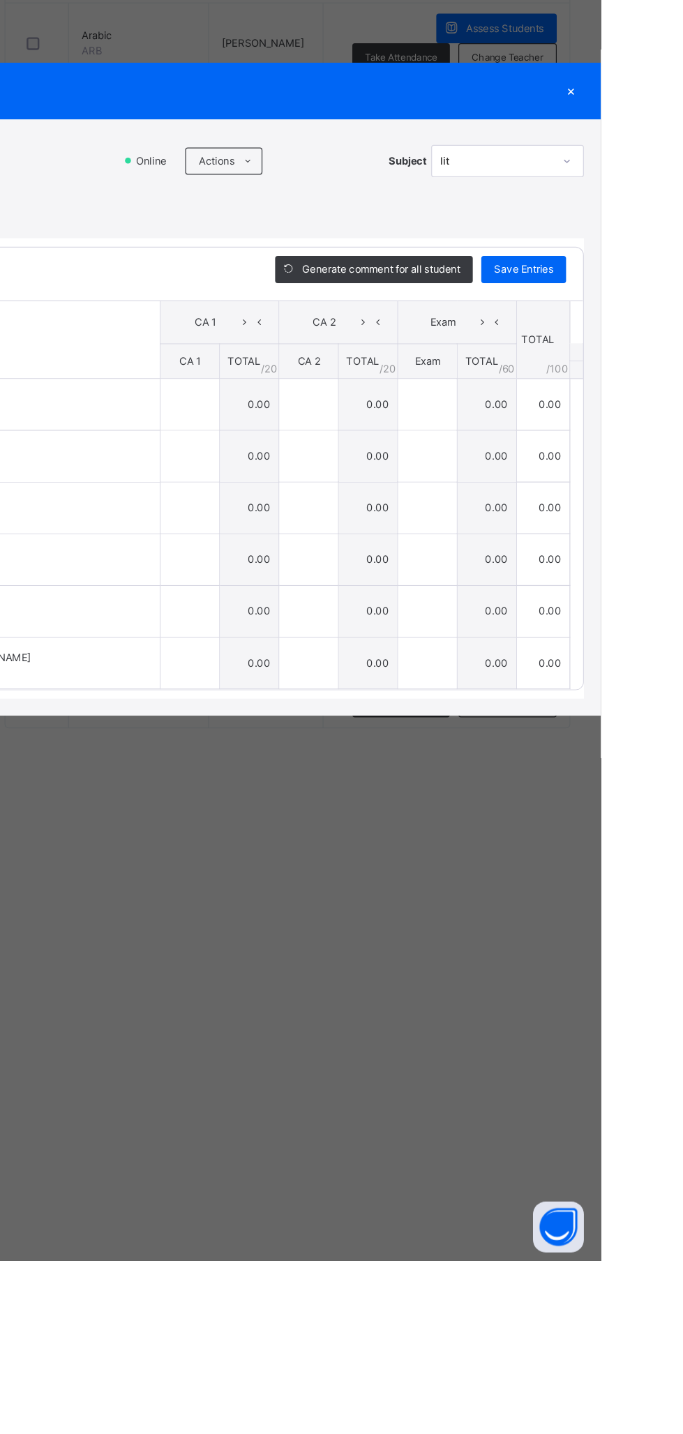
click at [398, 535] on icon at bounding box center [393, 529] width 10 height 11
click at [0, 0] on li "Upload/map score sheet" at bounding box center [0, 0] width 0 height 0
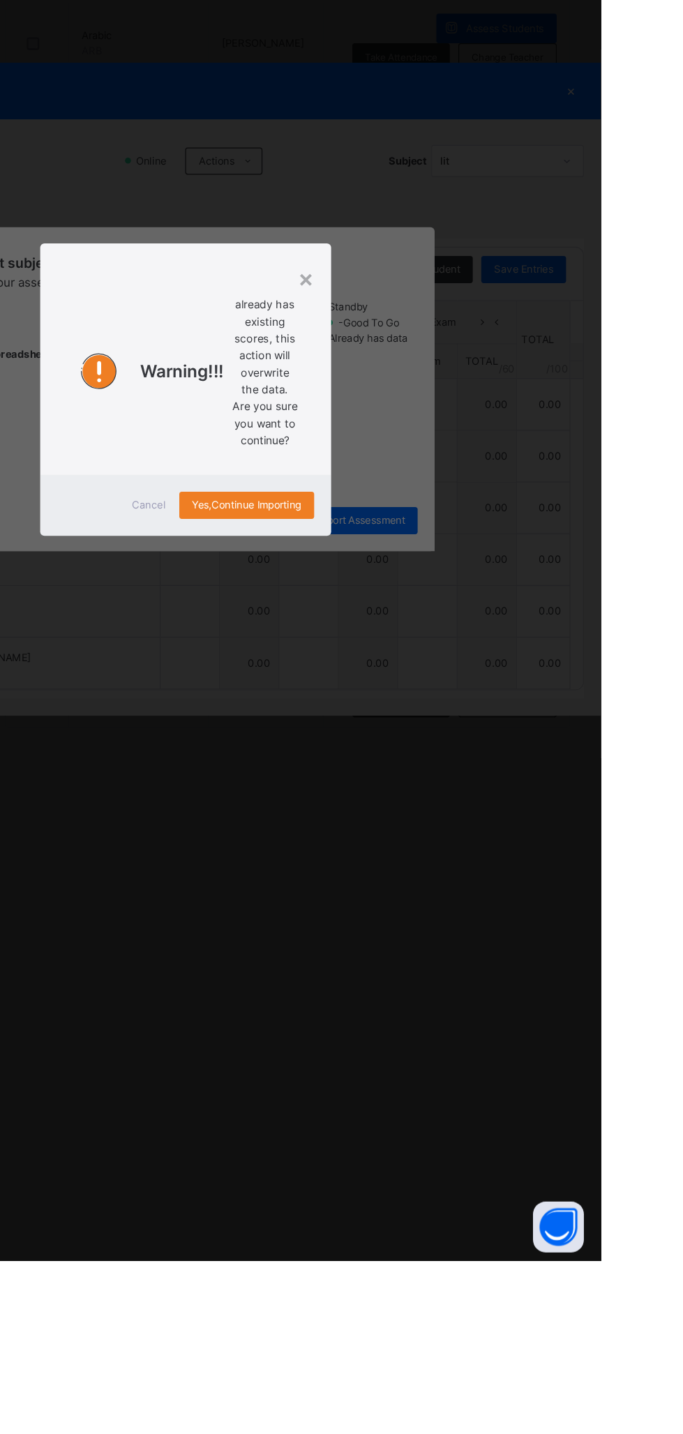
click at [325, 819] on span "Cancel" at bounding box center [311, 812] width 28 height 13
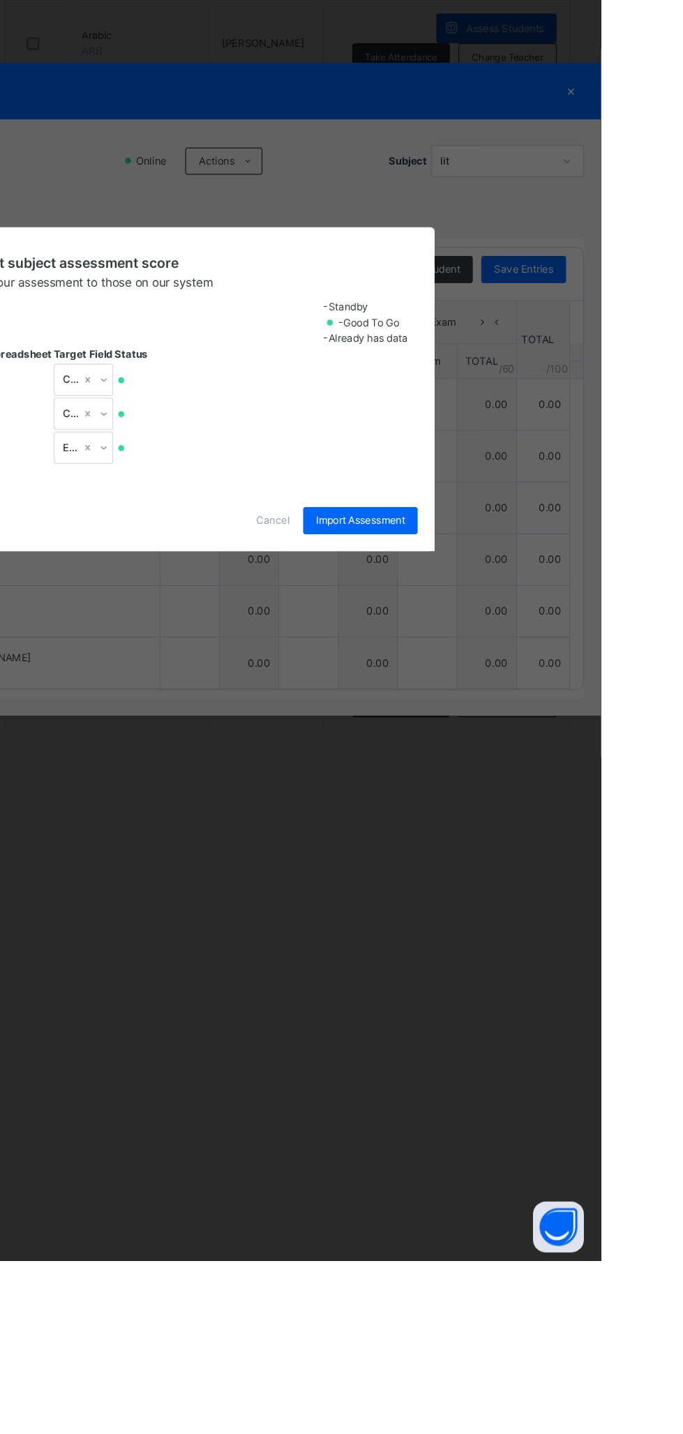
click at [427, 832] on span "Cancel" at bounding box center [413, 825] width 28 height 13
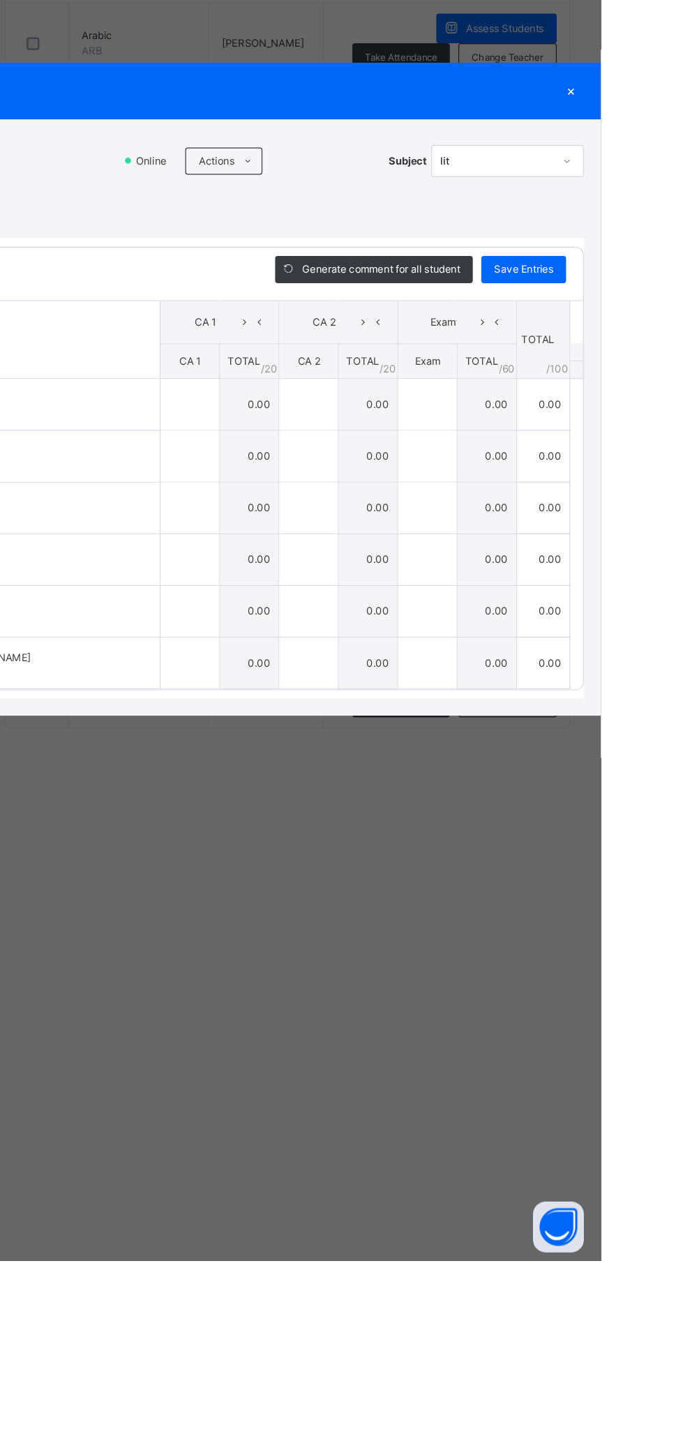
click at [382, 536] on span "Actions" at bounding box center [366, 529] width 29 height 13
click at [0, 0] on li "Upload/map score sheet" at bounding box center [0, 0] width 0 height 0
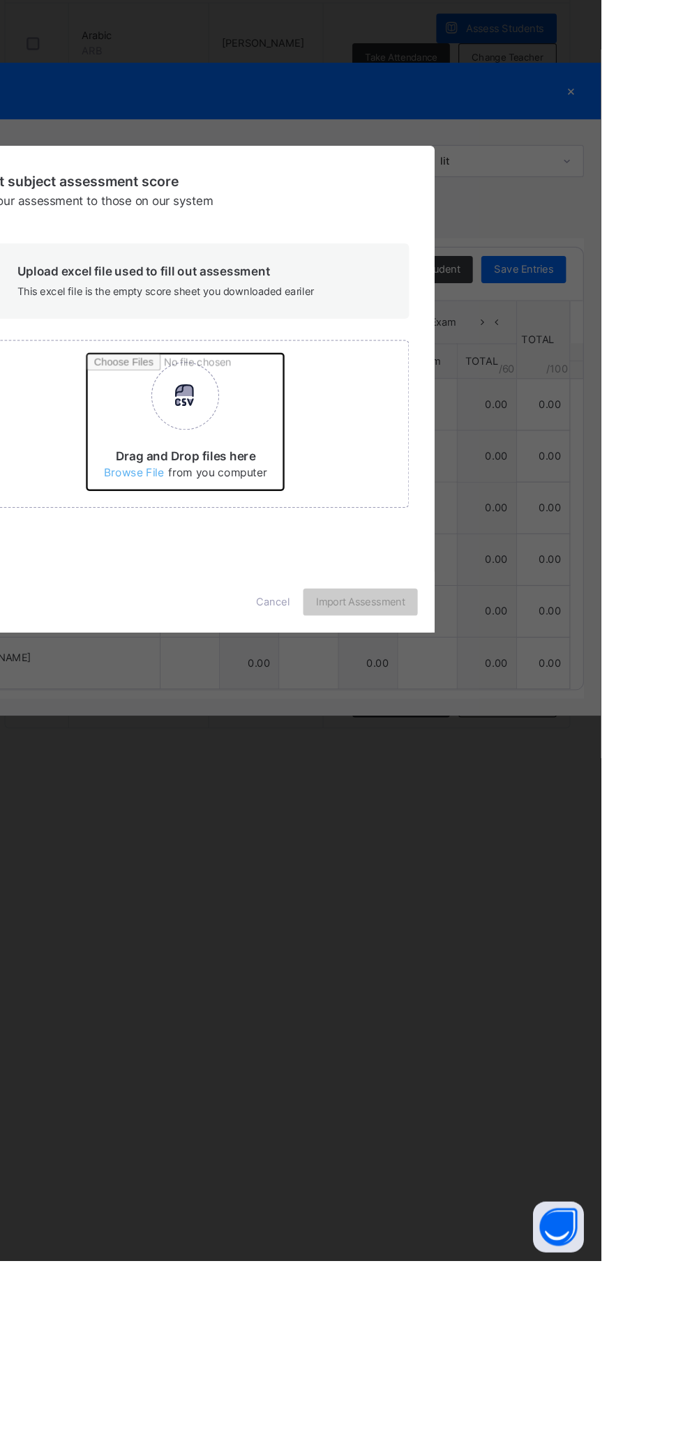
click at [428, 810] on input "Drag and Drop files here Select your Excel file Browse file Maximum size 2.5mb" at bounding box center [443, 749] width 366 height 122
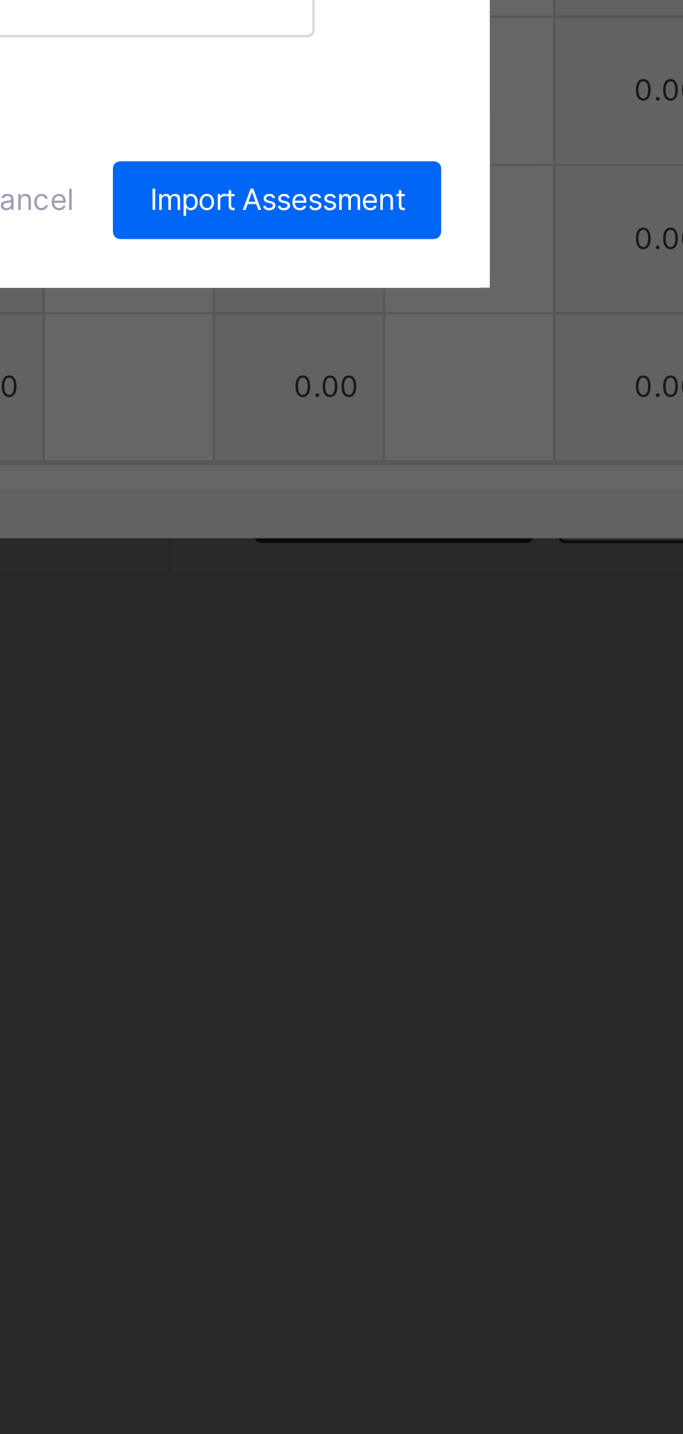
click at [495, 744] on div "CA 1" at bounding box center [357, 733] width 276 height 21
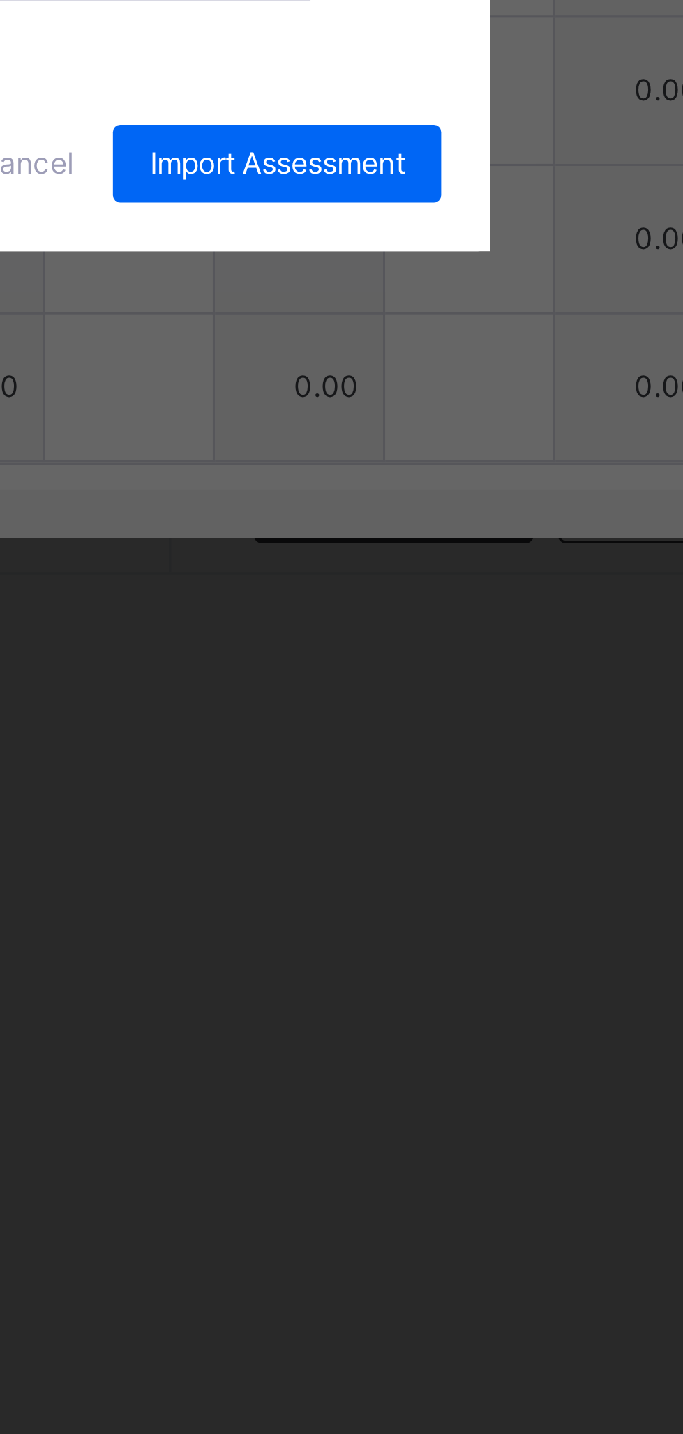
click at [495, 782] on div "CA 2" at bounding box center [357, 771] width 276 height 21
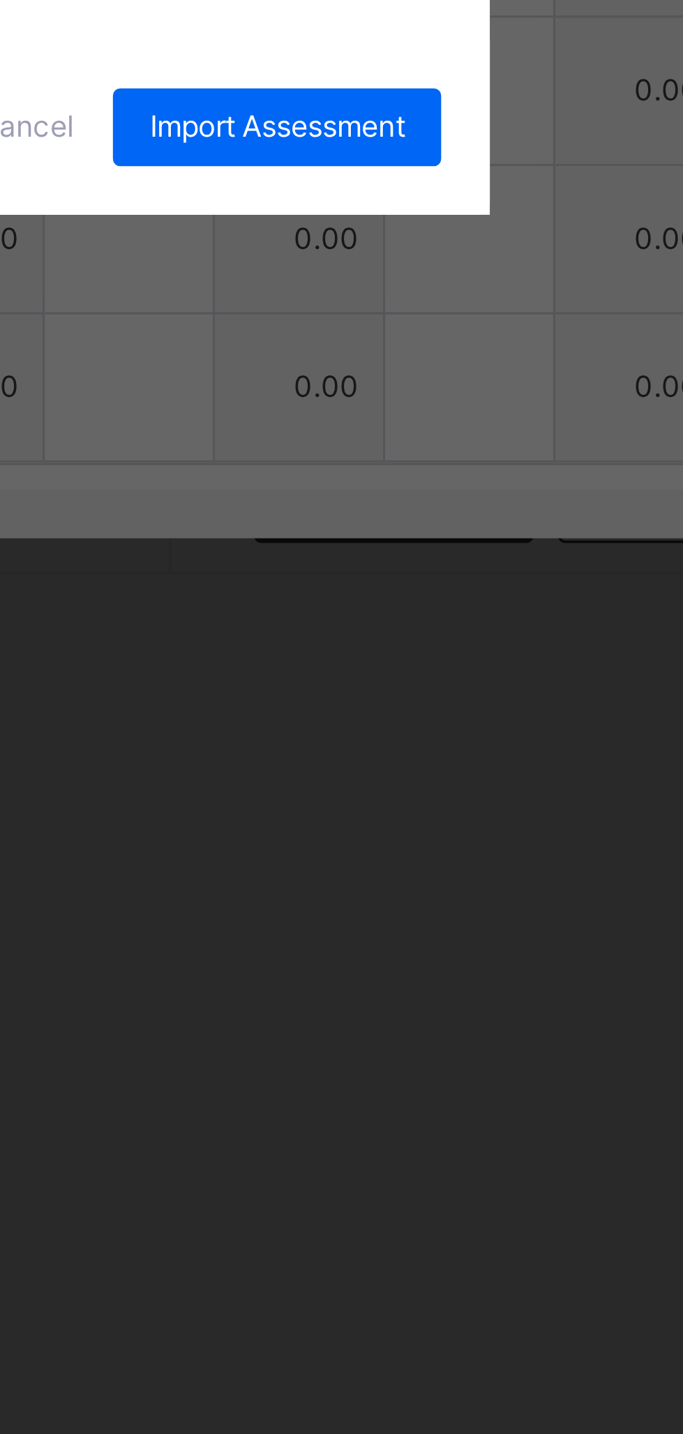
click at [495, 820] on div "Exam" at bounding box center [357, 809] width 276 height 21
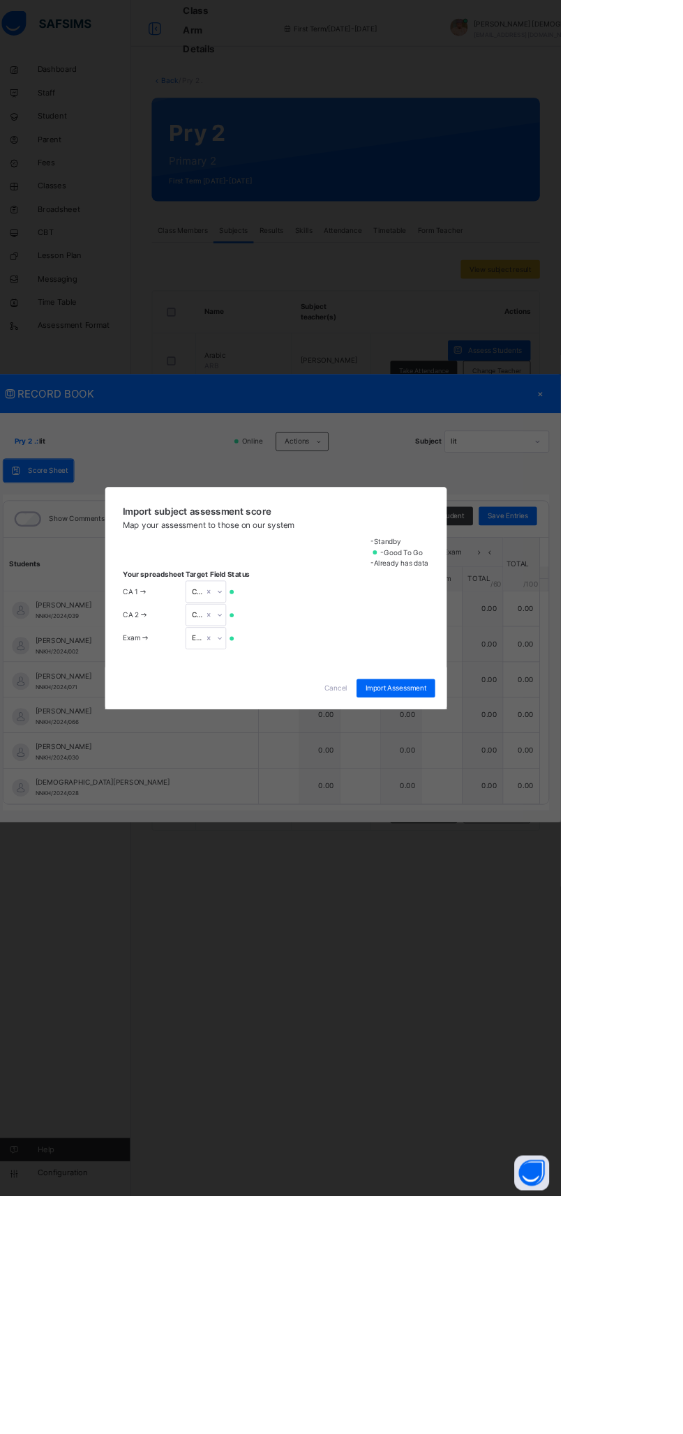
click at [522, 832] on span "Import Assessment" at bounding box center [485, 825] width 73 height 13
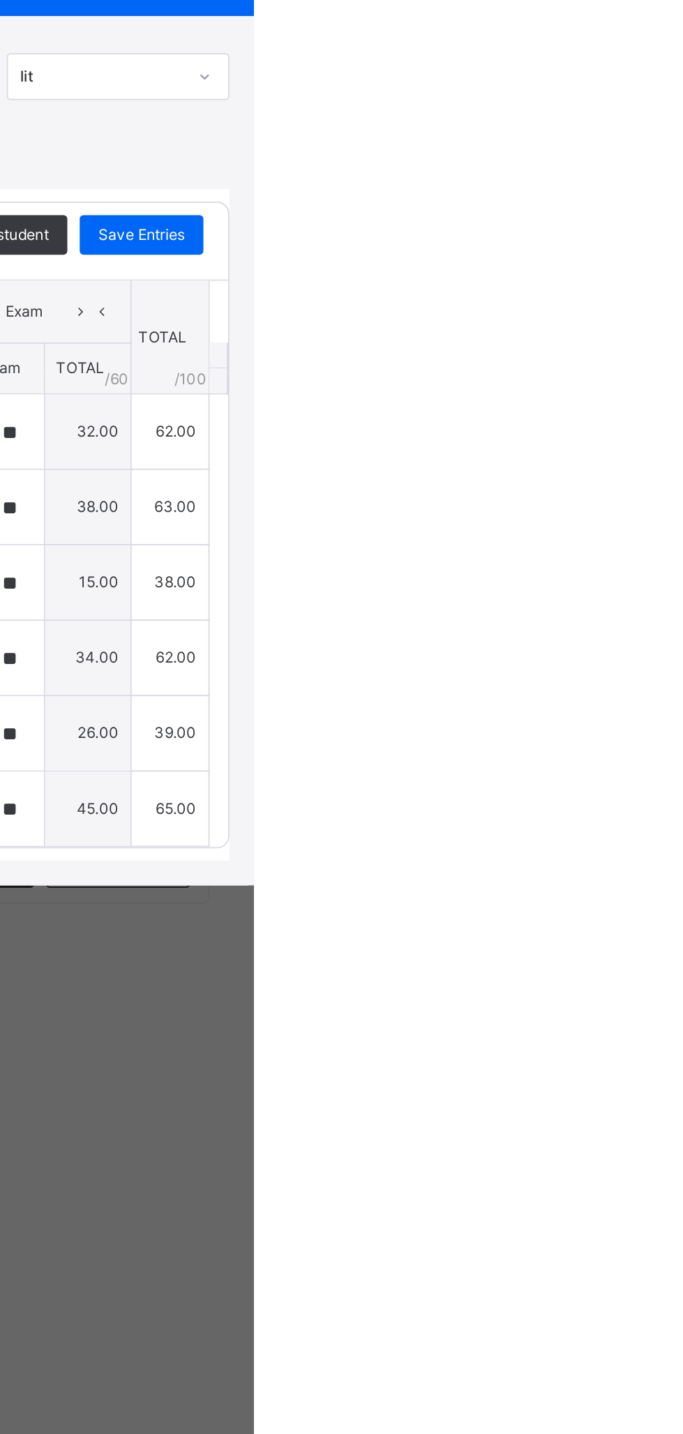
click at [669, 481] on div "×" at bounding box center [658, 472] width 21 height 19
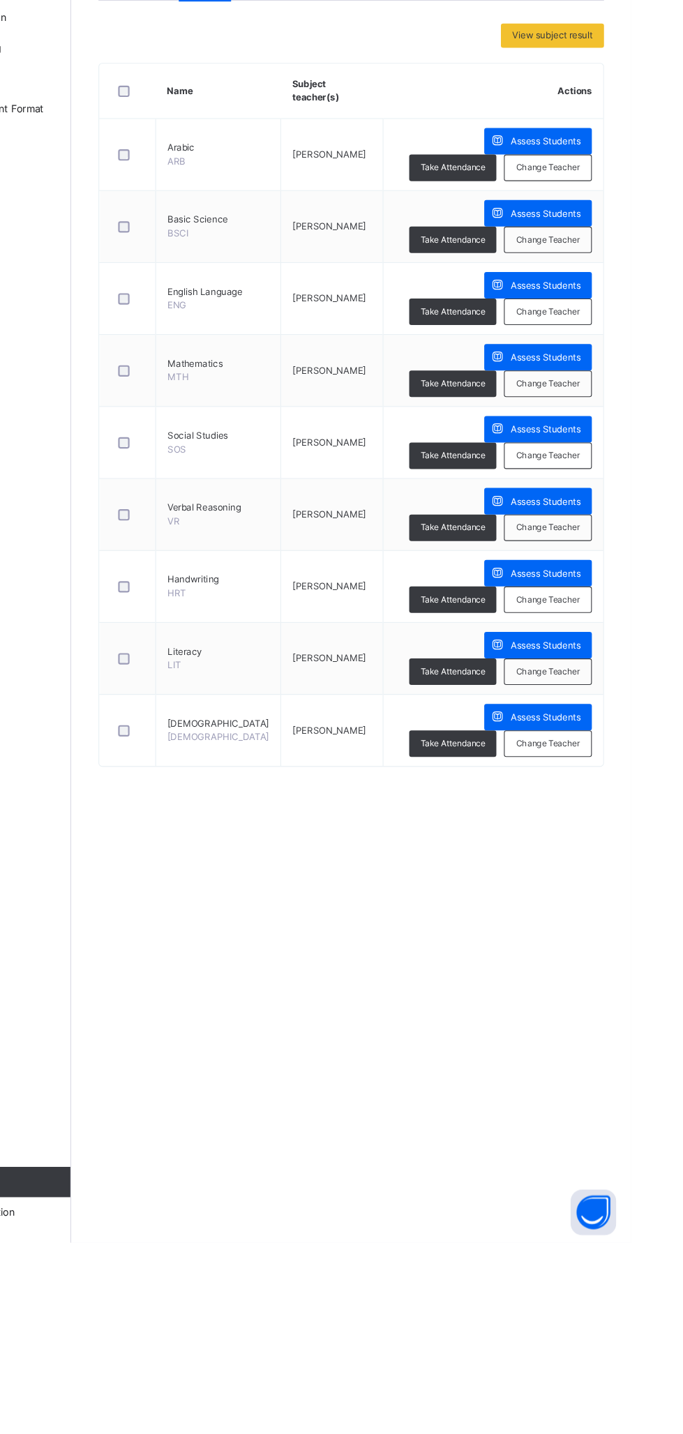
click at [572, 952] on span "Assess Students" at bounding box center [604, 951] width 64 height 13
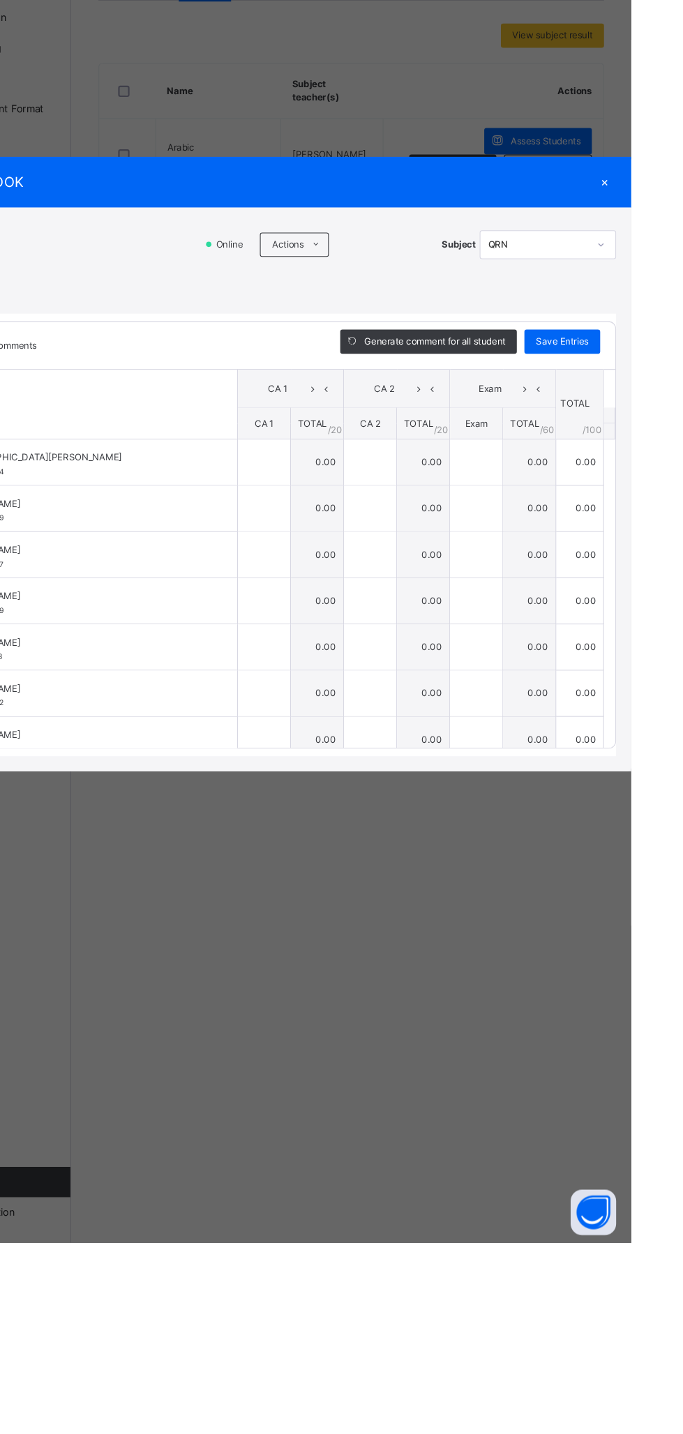
click at [398, 521] on icon at bounding box center [393, 515] width 10 height 11
click at [0, 0] on li "Upload/map score sheet" at bounding box center [0, 0] width 0 height 0
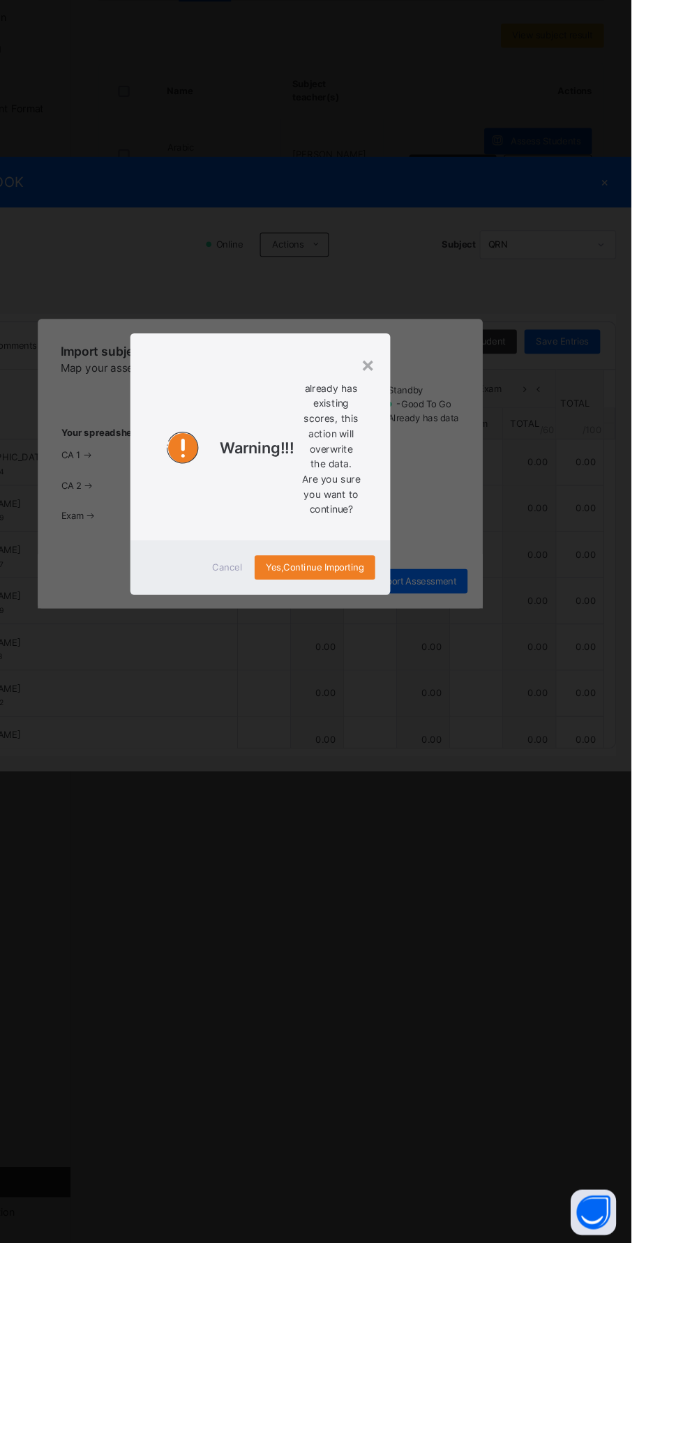
click at [325, 819] on span "Cancel" at bounding box center [311, 812] width 28 height 13
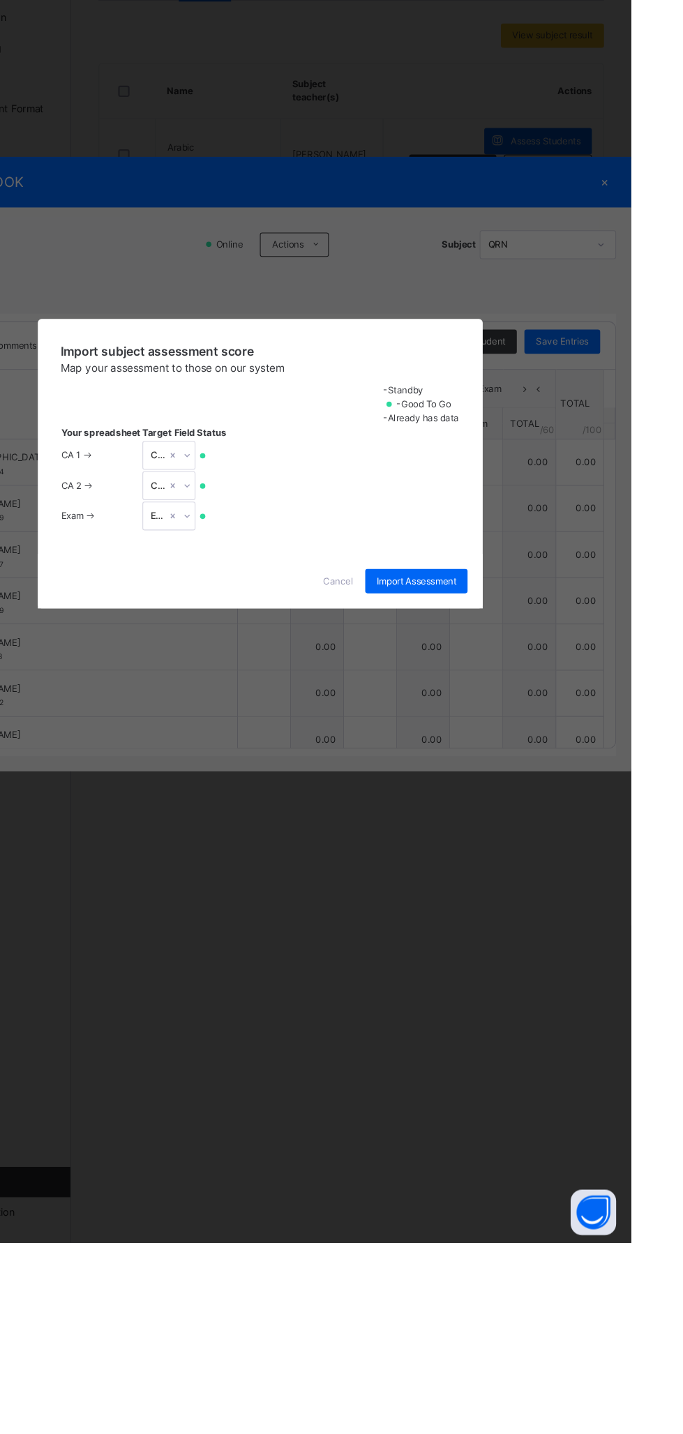
click at [427, 832] on span "Cancel" at bounding box center [413, 825] width 28 height 13
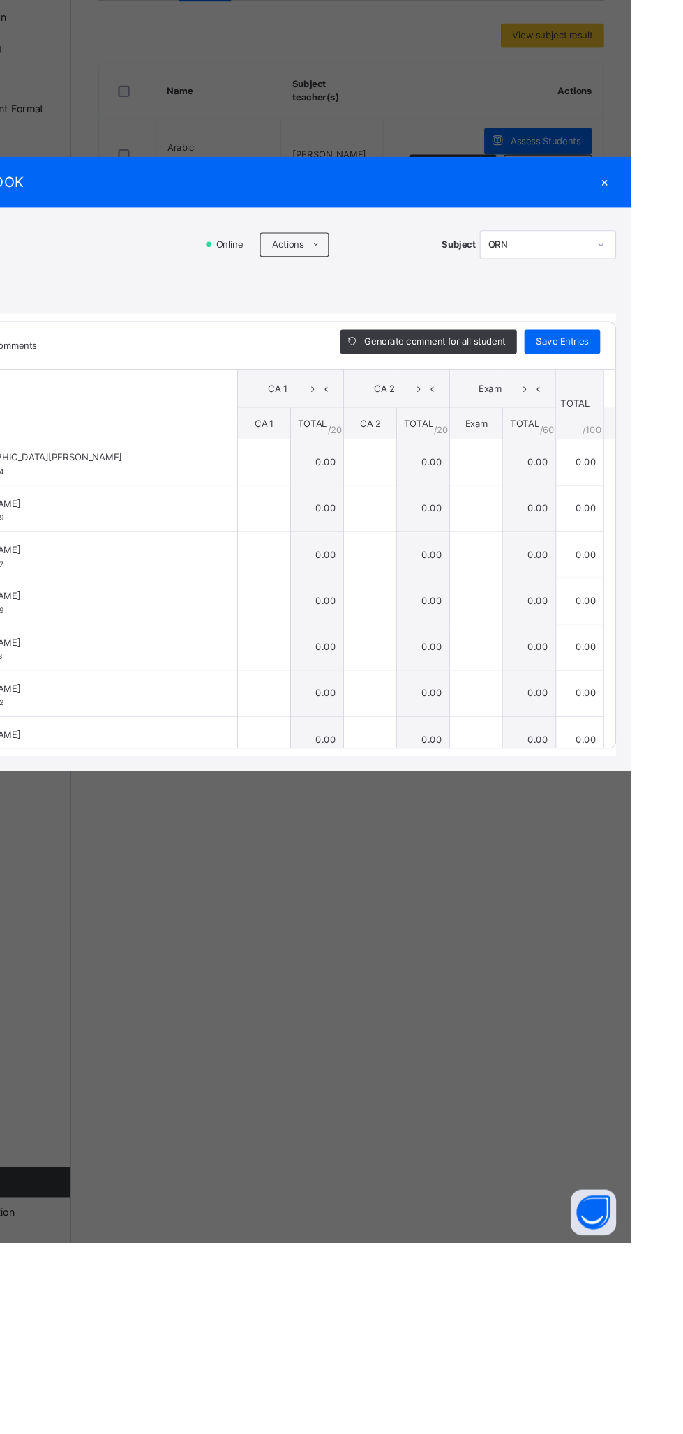
click at [404, 527] on span at bounding box center [393, 515] width 22 height 22
click at [0, 0] on li "Upload/map score sheet" at bounding box center [0, 0] width 0 height 0
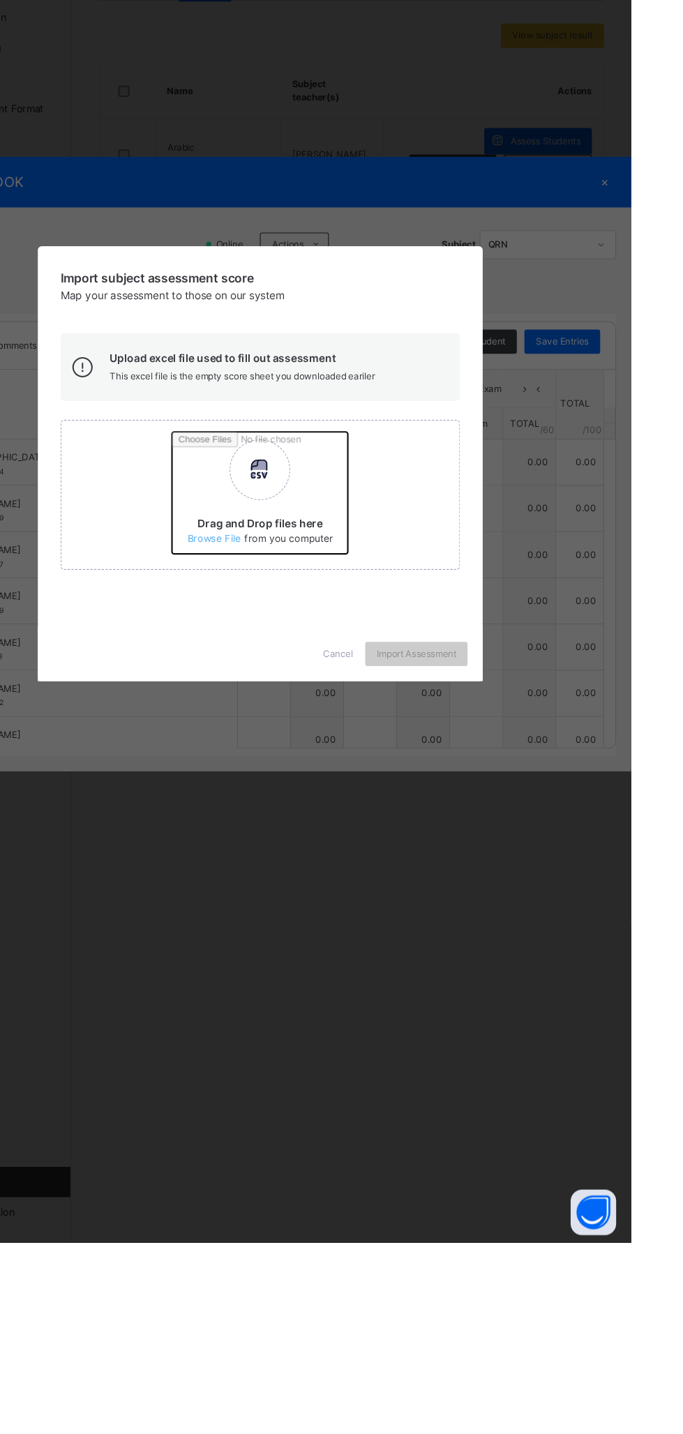
click at [449, 810] on input "Drag and Drop files here Select your Excel file Browse file Maximum size 2.5mb" at bounding box center [443, 749] width 366 height 122
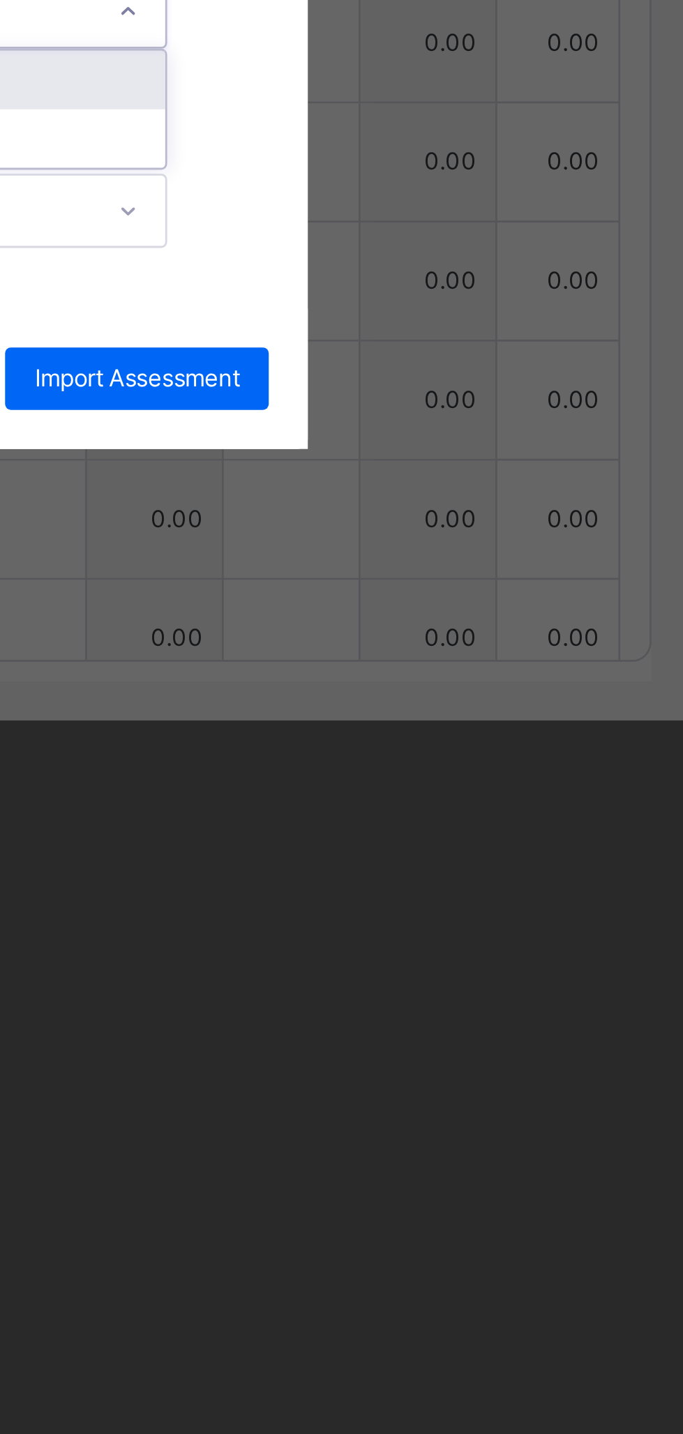
click at [495, 782] on div "CA 2" at bounding box center [357, 771] width 276 height 21
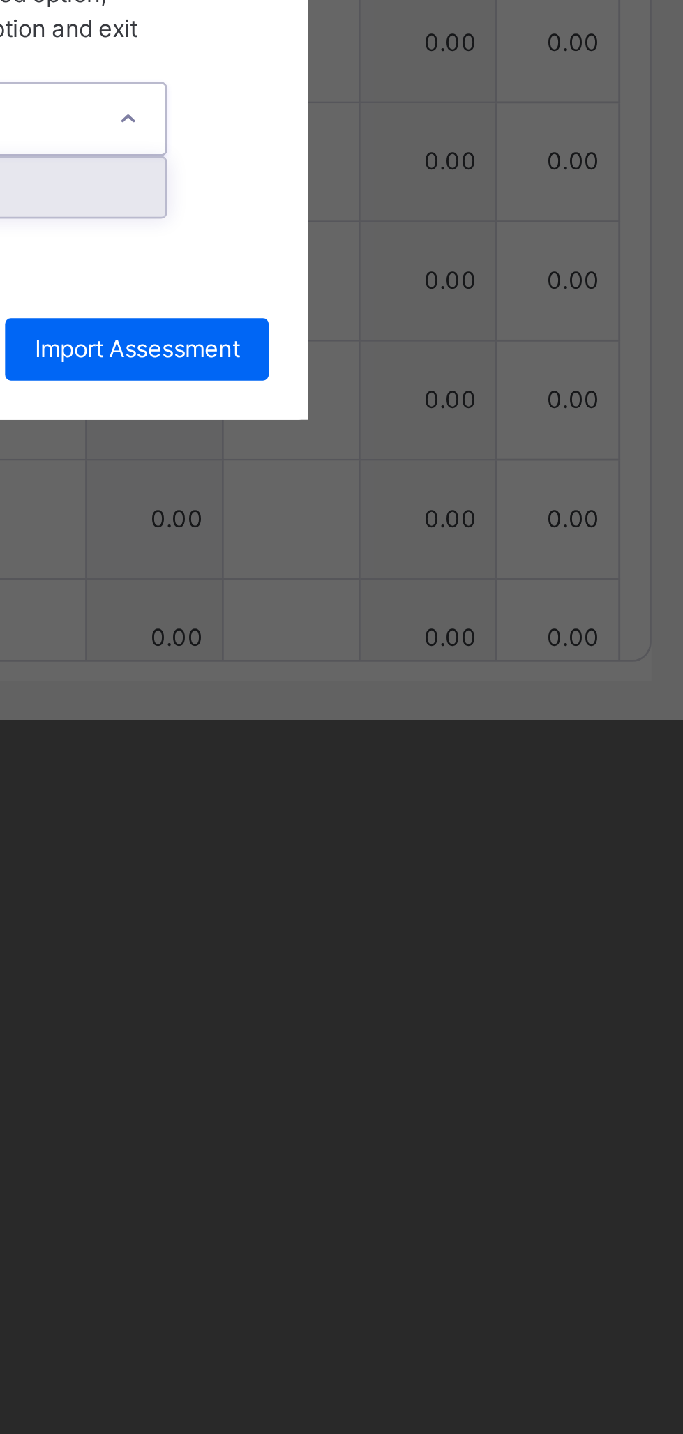
click at [495, 820] on div "Exam" at bounding box center [357, 809] width 276 height 21
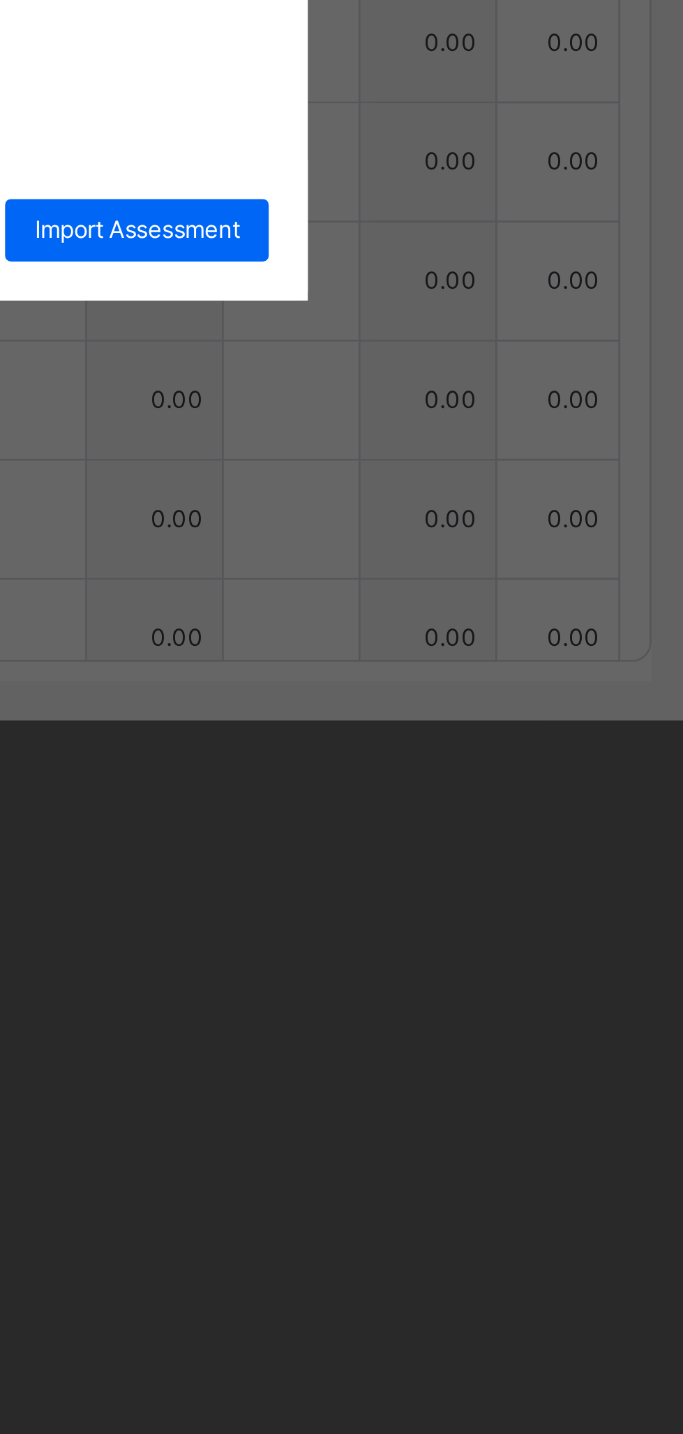
click at [522, 832] on span "Import Assessment" at bounding box center [485, 825] width 73 height 13
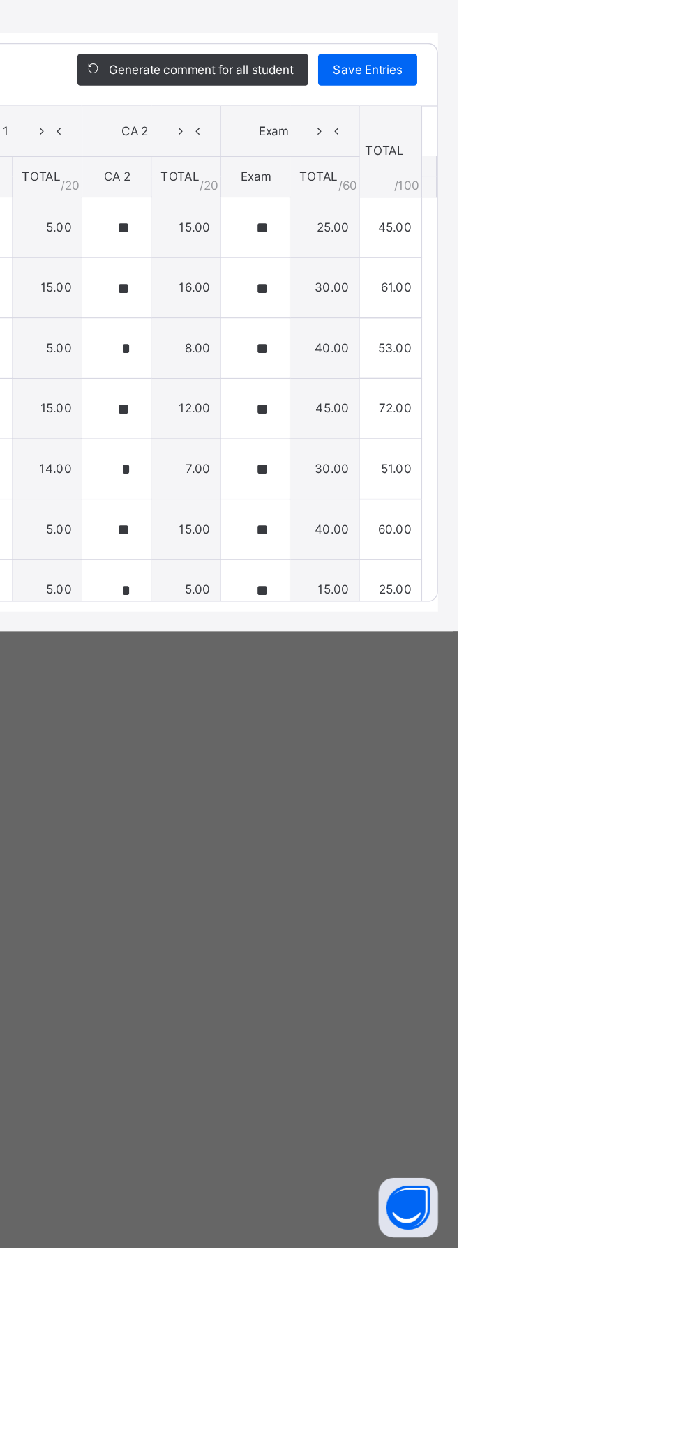
click at [669, 467] on div "×" at bounding box center [658, 458] width 21 height 19
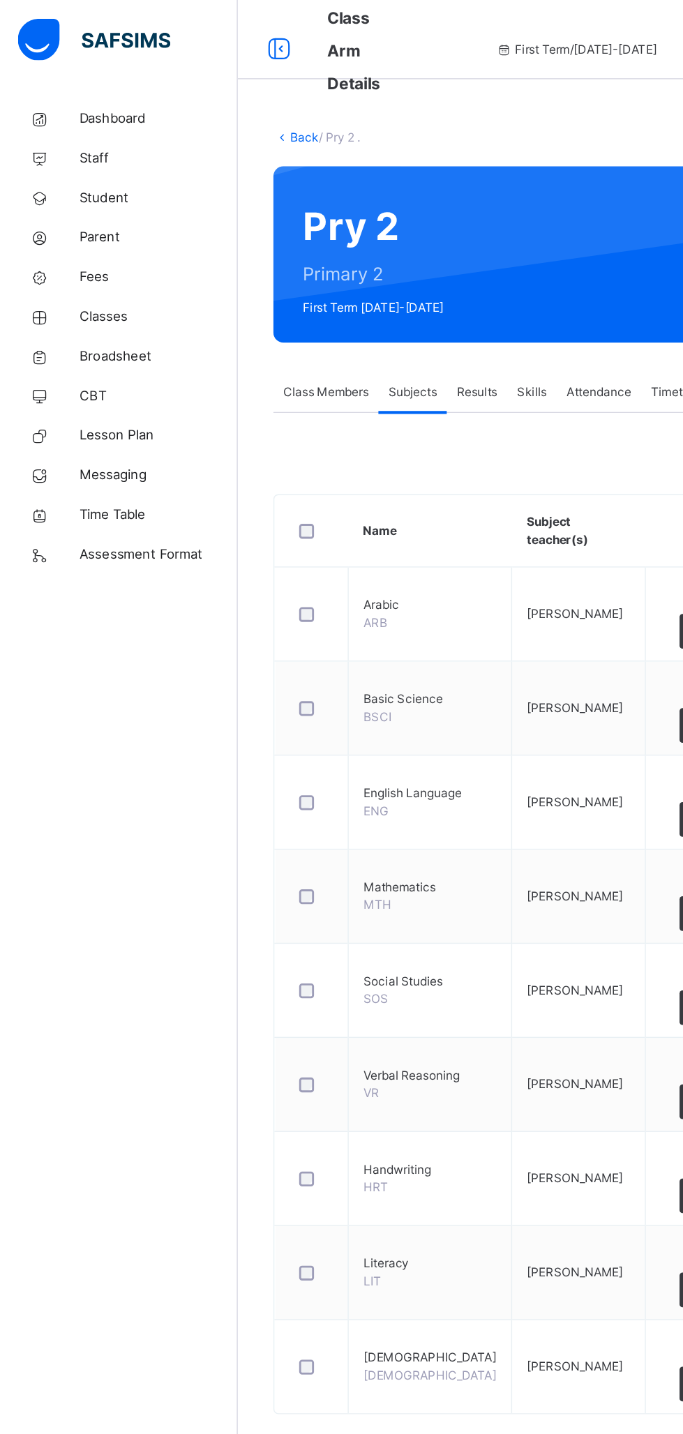
click at [84, 229] on span "Classes" at bounding box center [112, 223] width 112 height 14
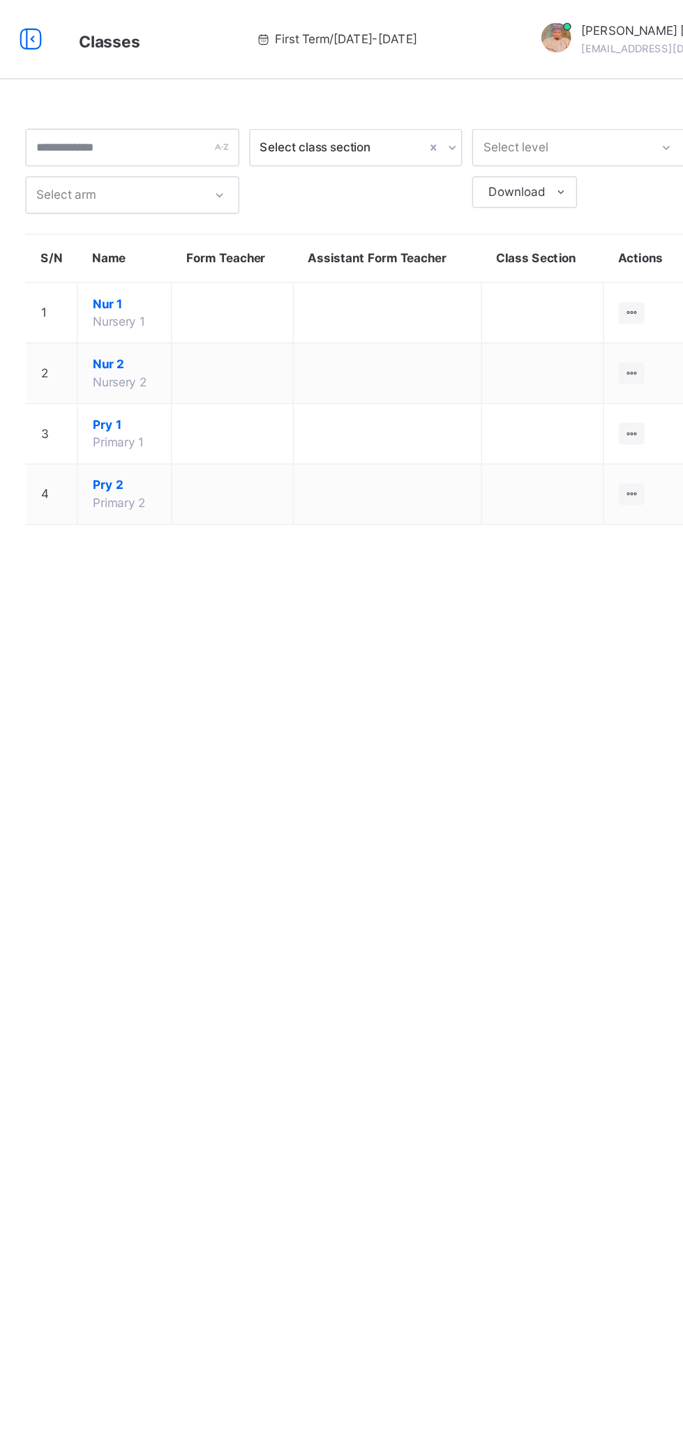
click at [622, 262] on icon at bounding box center [620, 262] width 12 height 10
click at [0, 0] on div "View Class" at bounding box center [0, 0] width 0 height 0
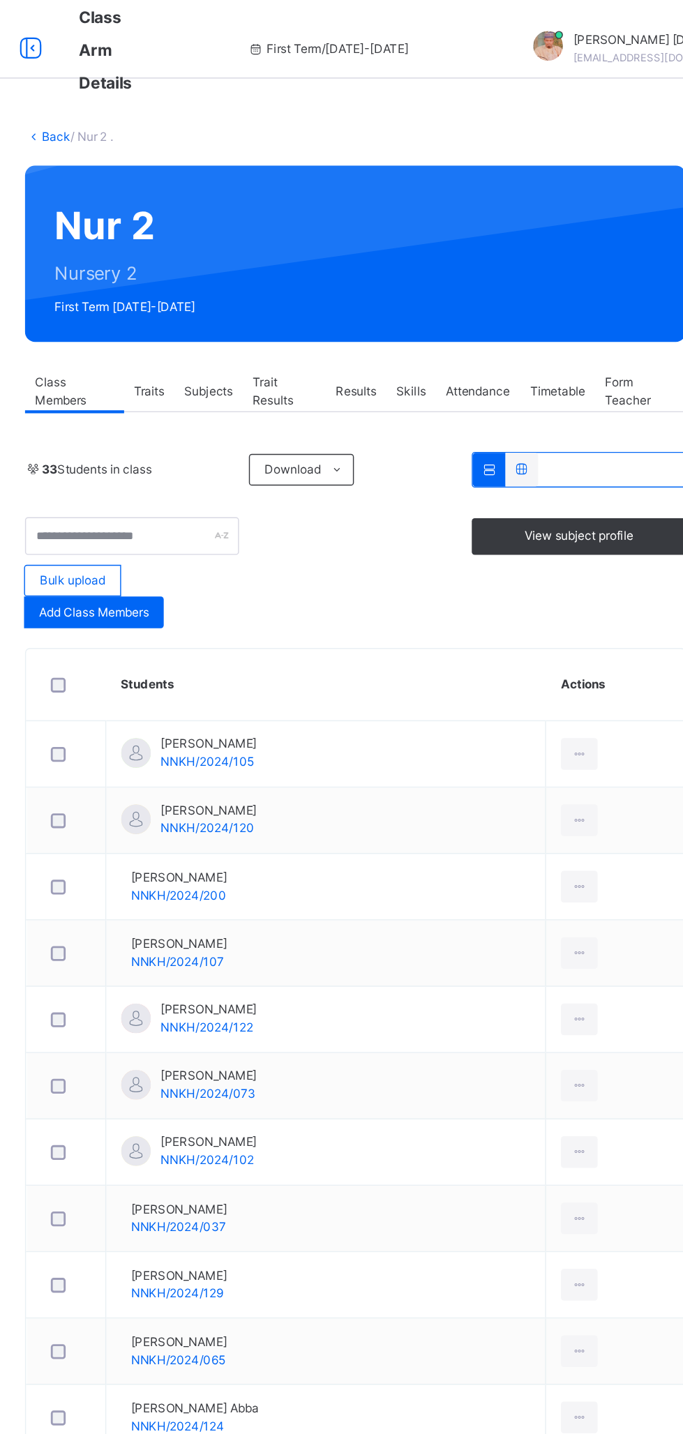
click at [322, 280] on span "Subjects" at bounding box center [322, 276] width 34 height 13
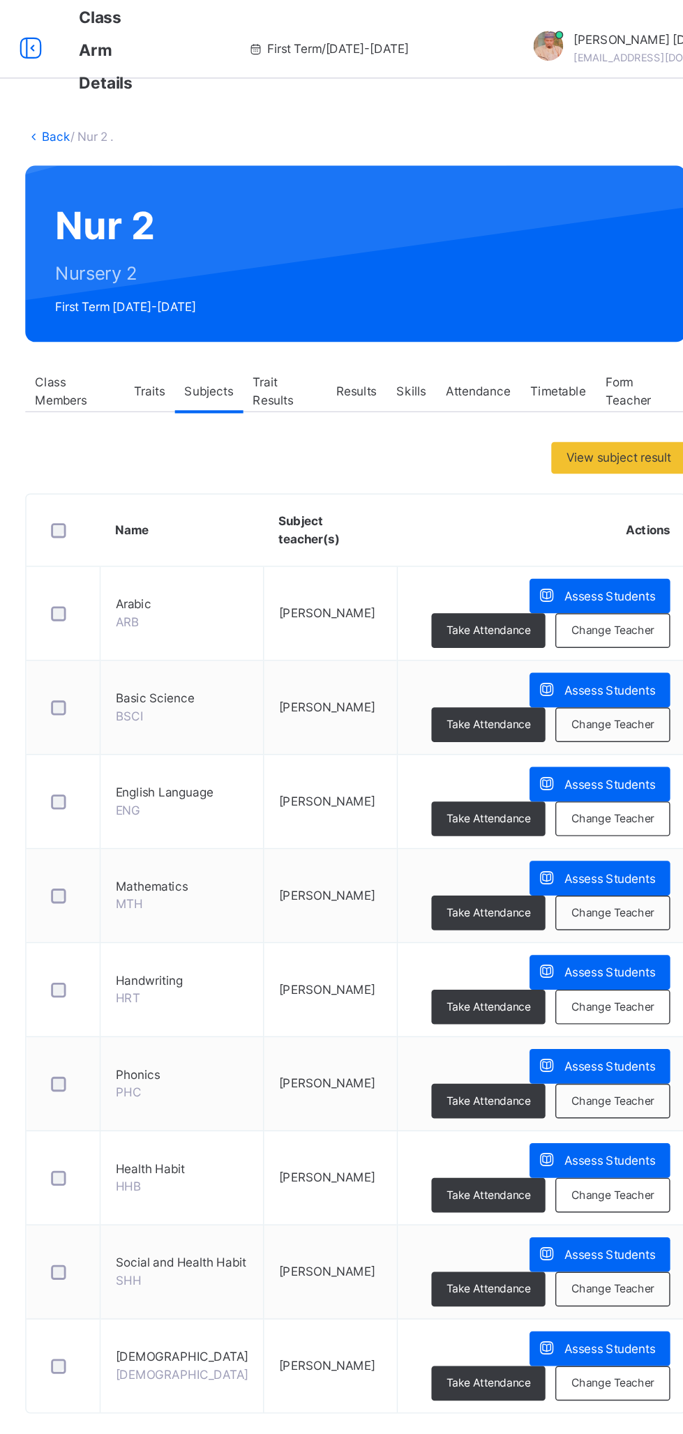
click at [615, 417] on span "Assess Students" at bounding box center [604, 420] width 64 height 13
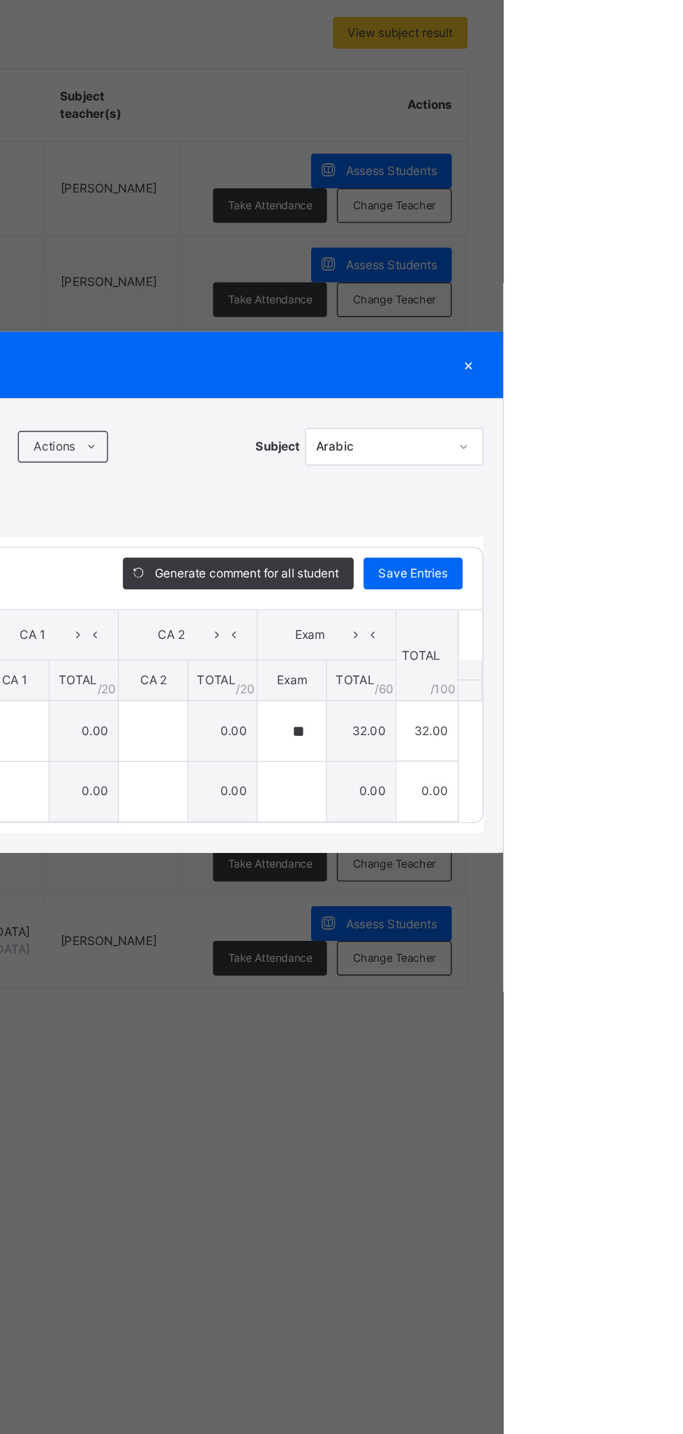
click at [669, 566] on div "×" at bounding box center [658, 557] width 21 height 19
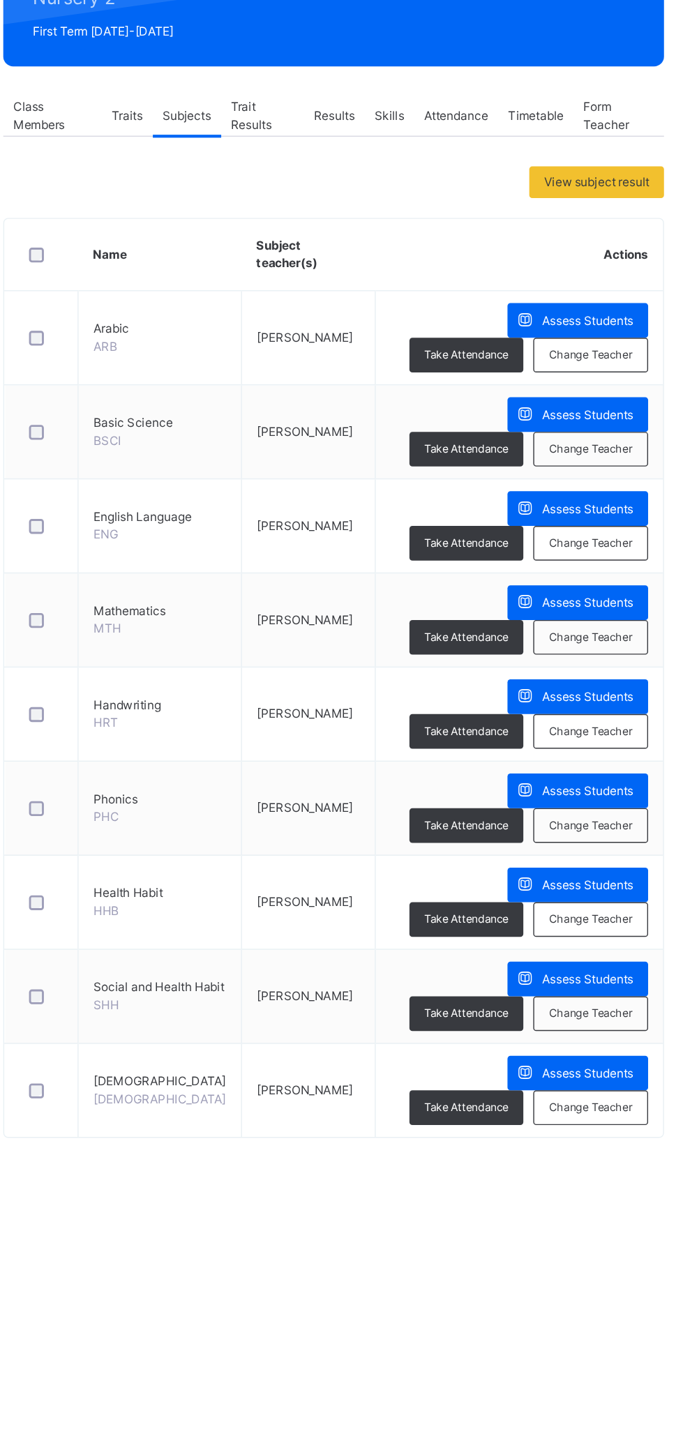
click at [594, 481] on span "Assess Students" at bounding box center [604, 487] width 64 height 13
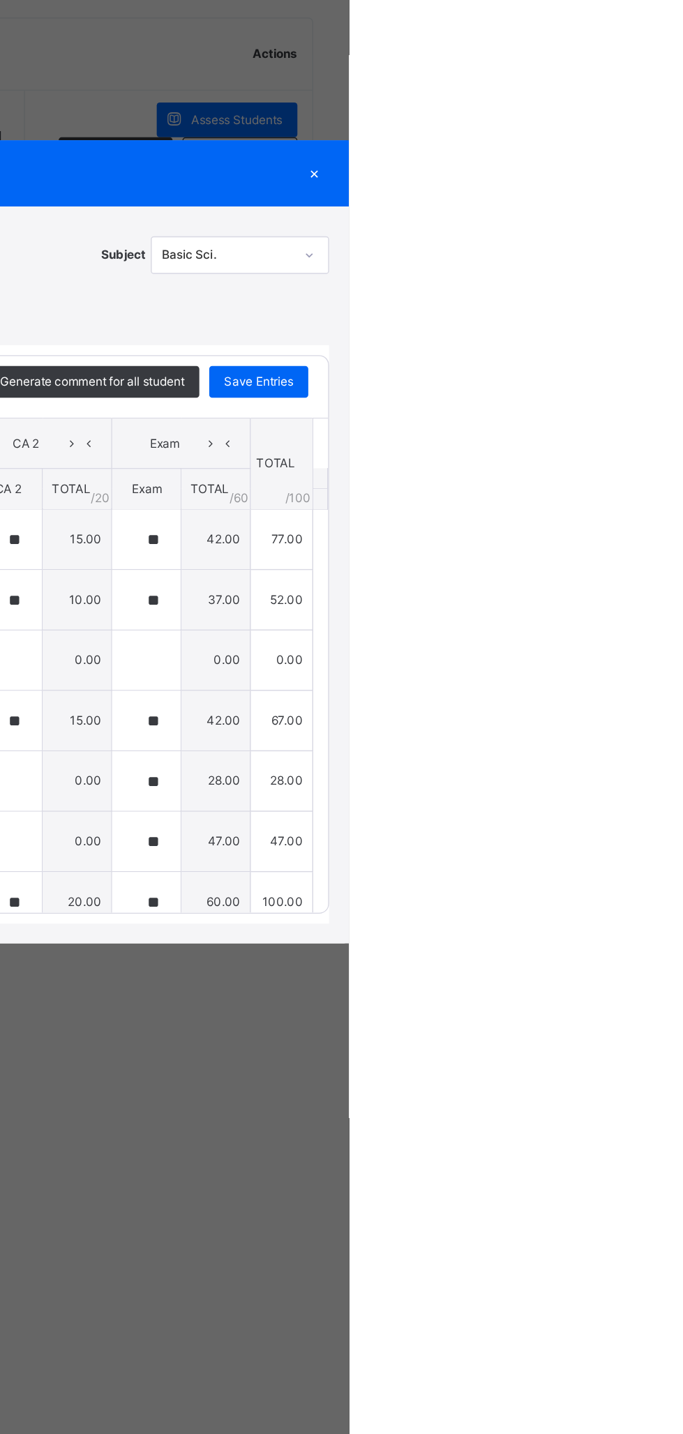
click at [669, 467] on div "×" at bounding box center [658, 458] width 21 height 19
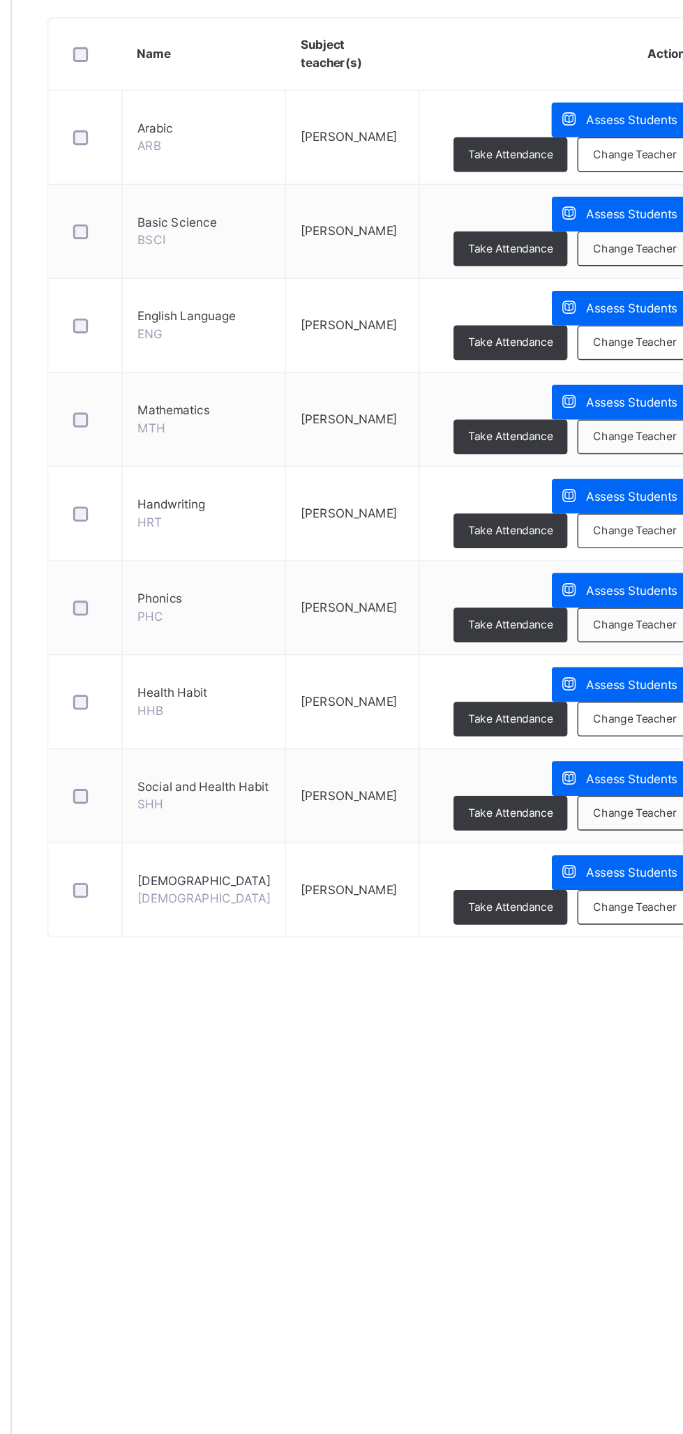
click at [600, 550] on span "Assess Students" at bounding box center [604, 553] width 64 height 13
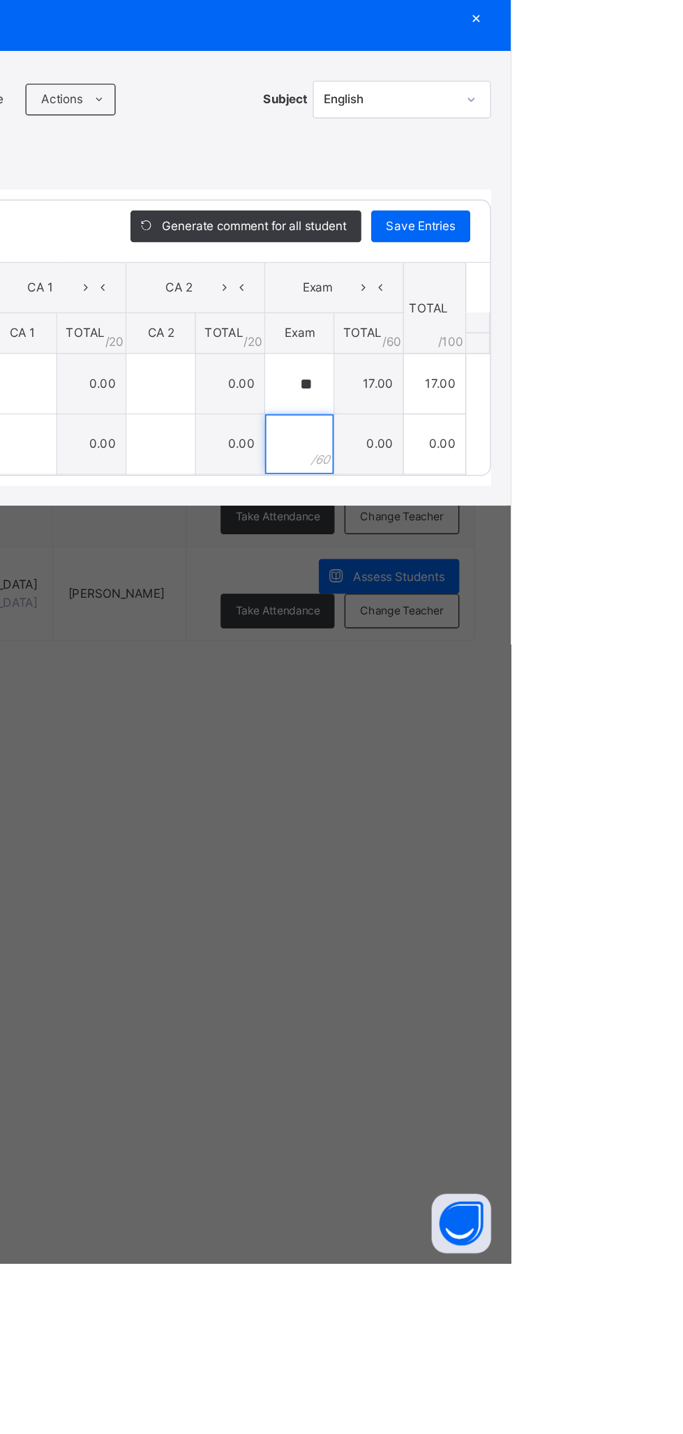
click at [558, 878] on div at bounding box center [534, 857] width 48 height 42
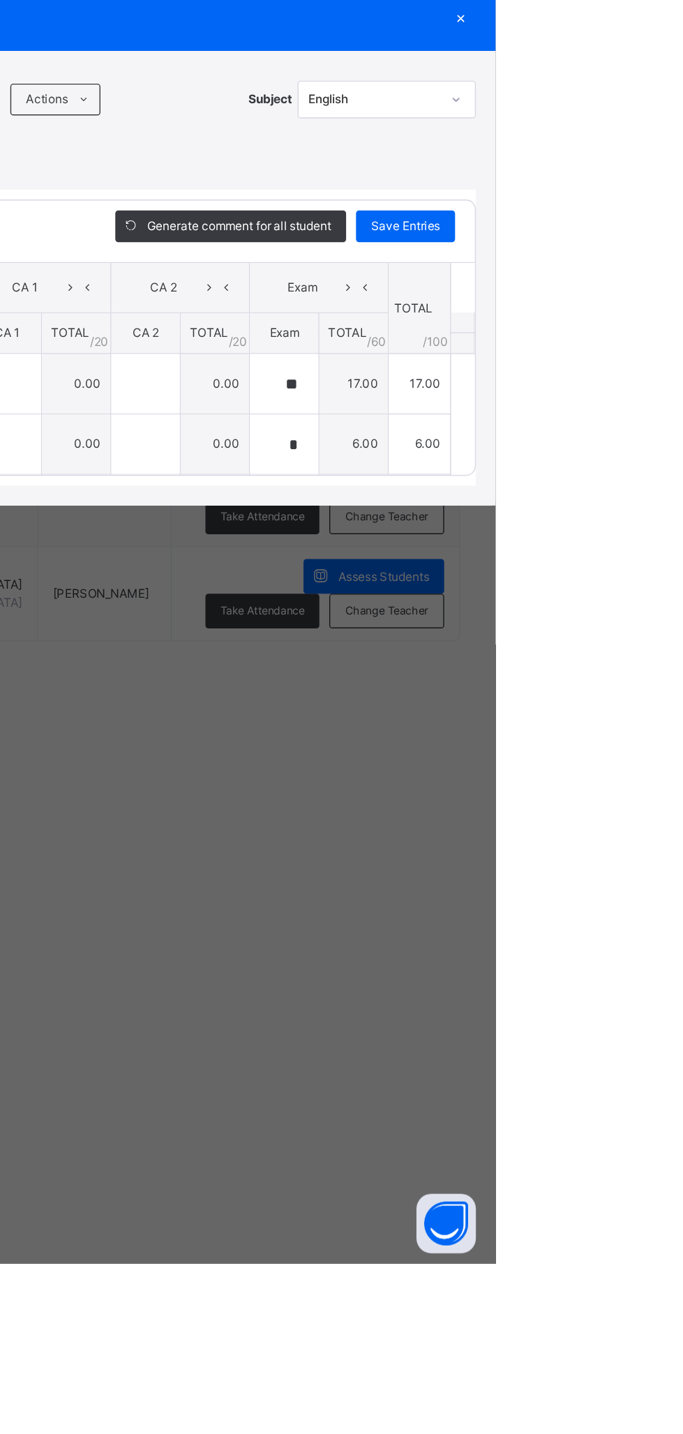
click at [669, 566] on div "×" at bounding box center [658, 557] width 21 height 19
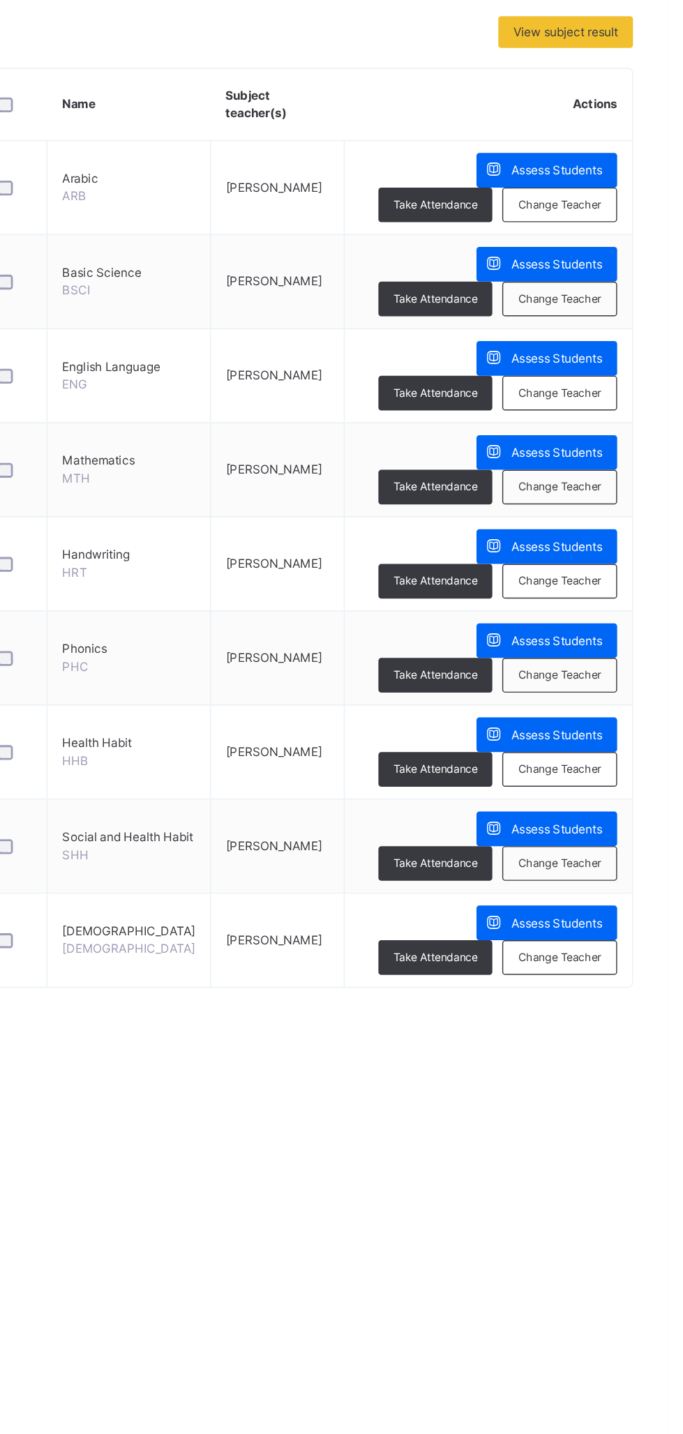
click at [610, 614] on span "Assess Students" at bounding box center [604, 619] width 64 height 13
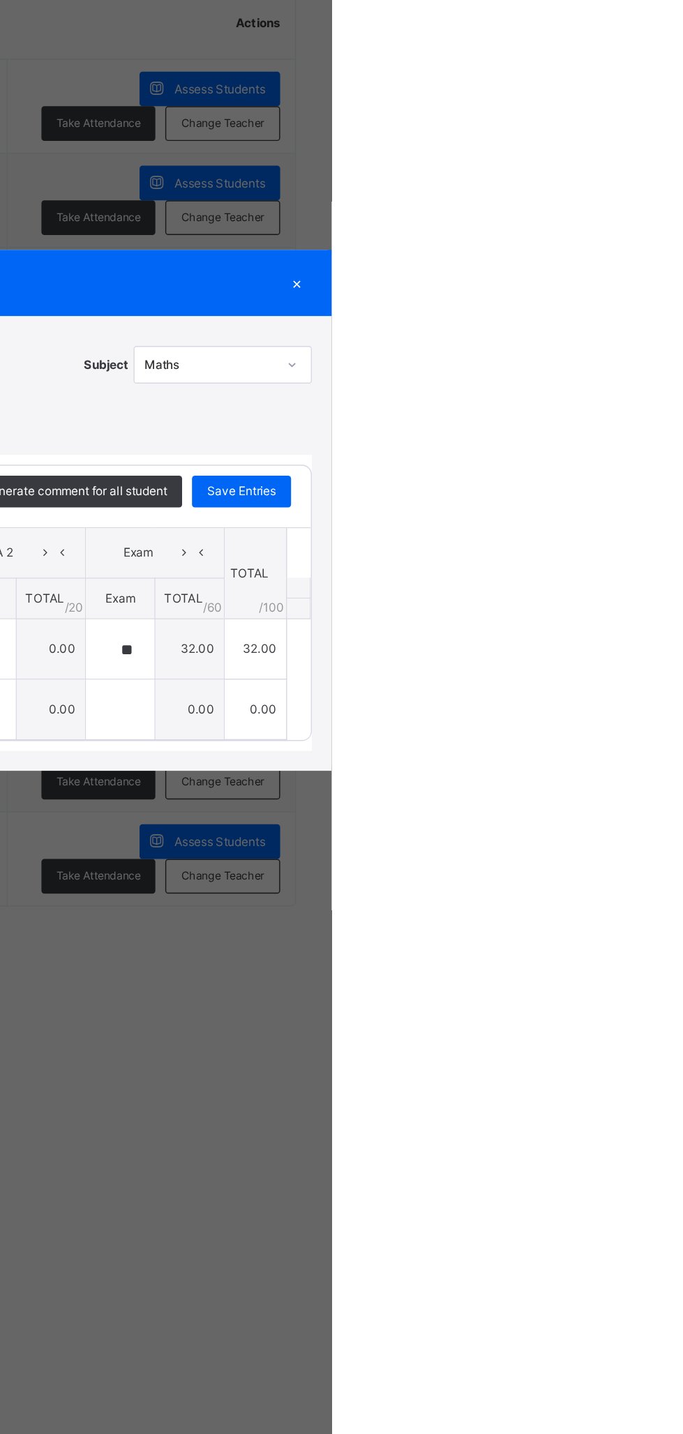
click at [669, 566] on div "×" at bounding box center [658, 557] width 21 height 19
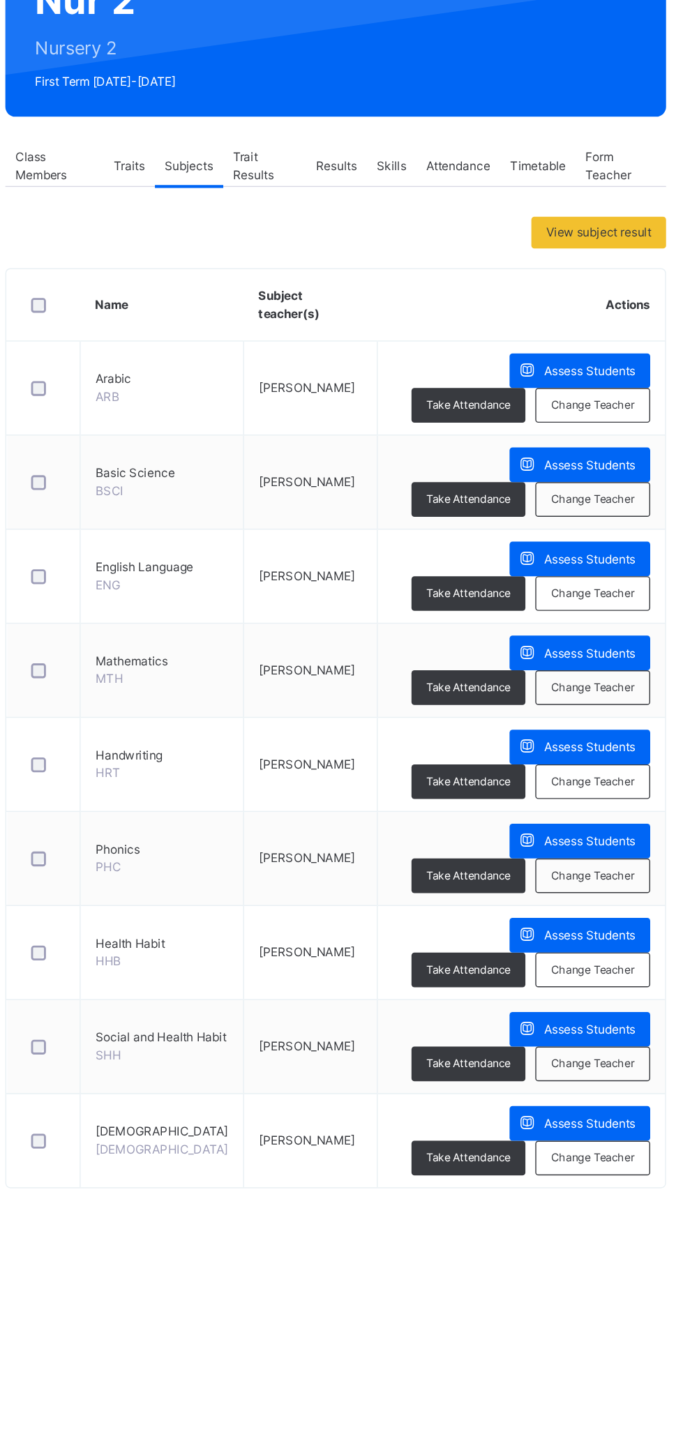
click at [600, 679] on span "Assess Students" at bounding box center [604, 685] width 64 height 13
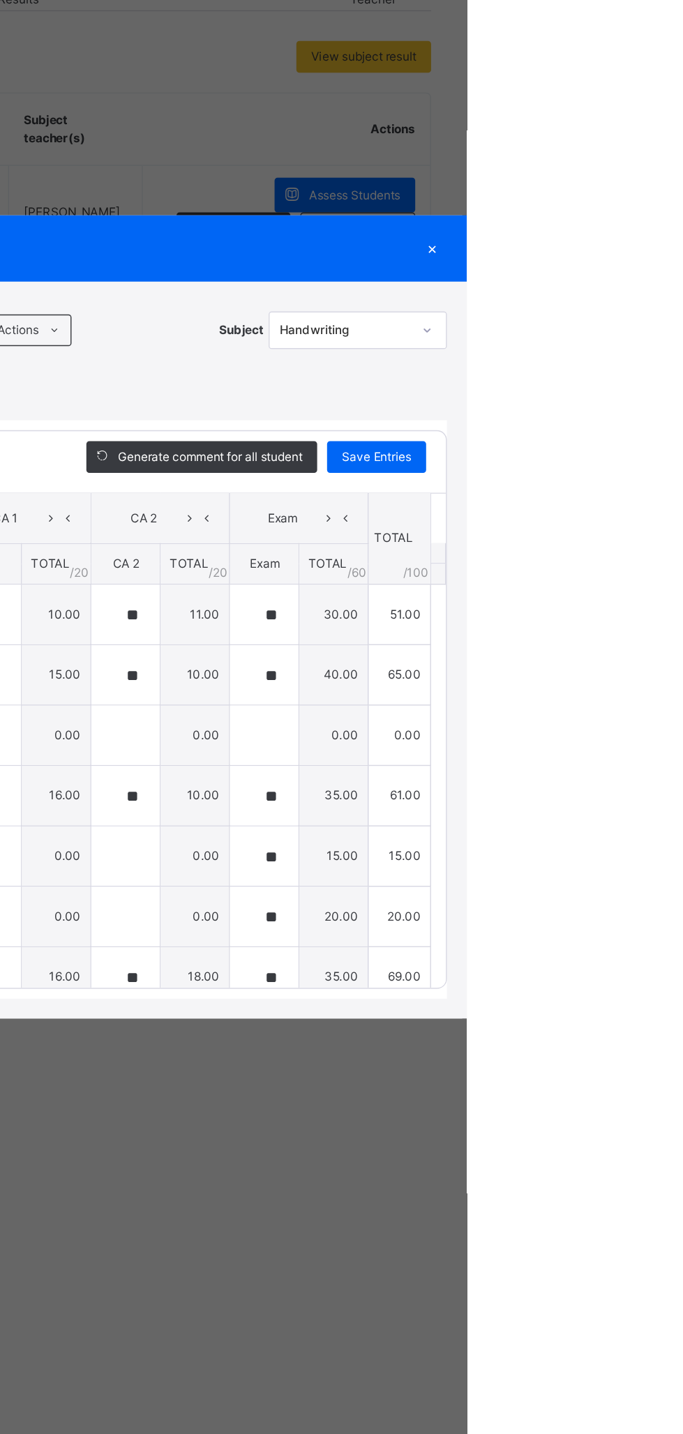
click at [669, 467] on div "×" at bounding box center [658, 458] width 21 height 19
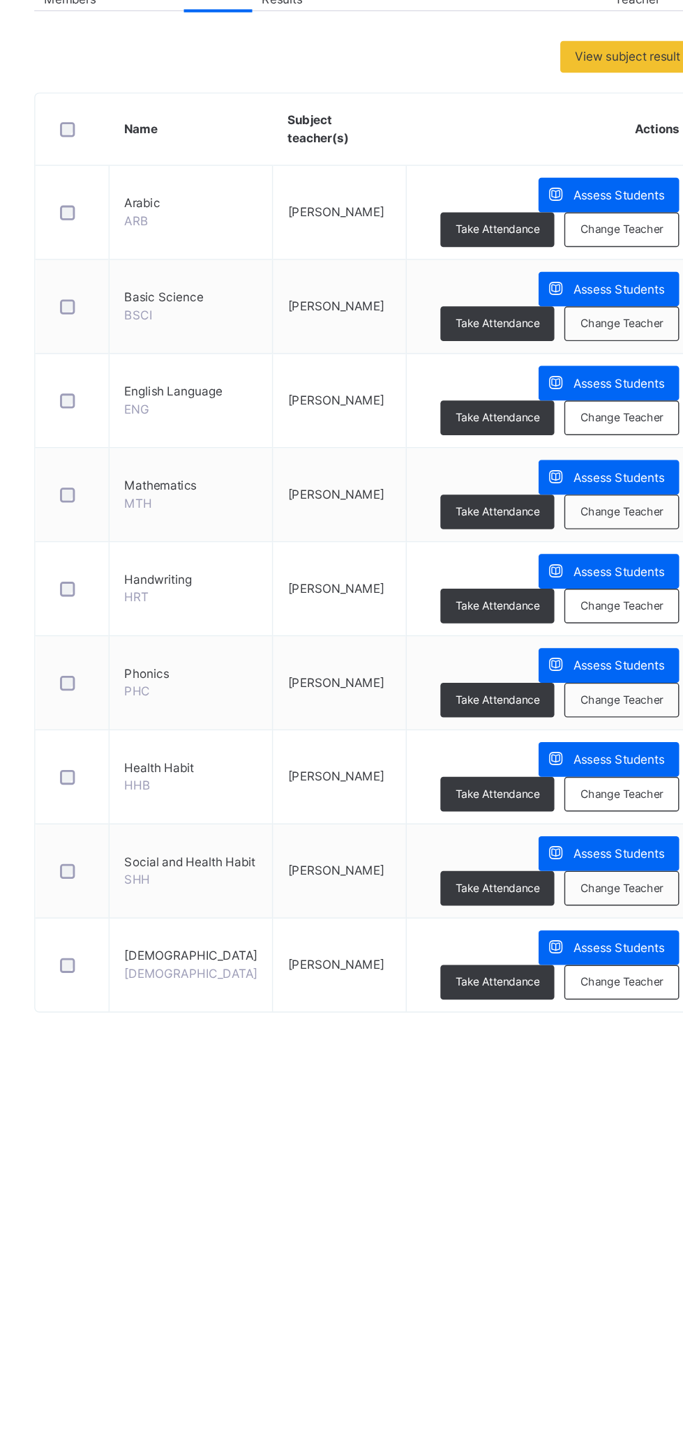
click at [596, 746] on span "Assess Students" at bounding box center [604, 752] width 64 height 13
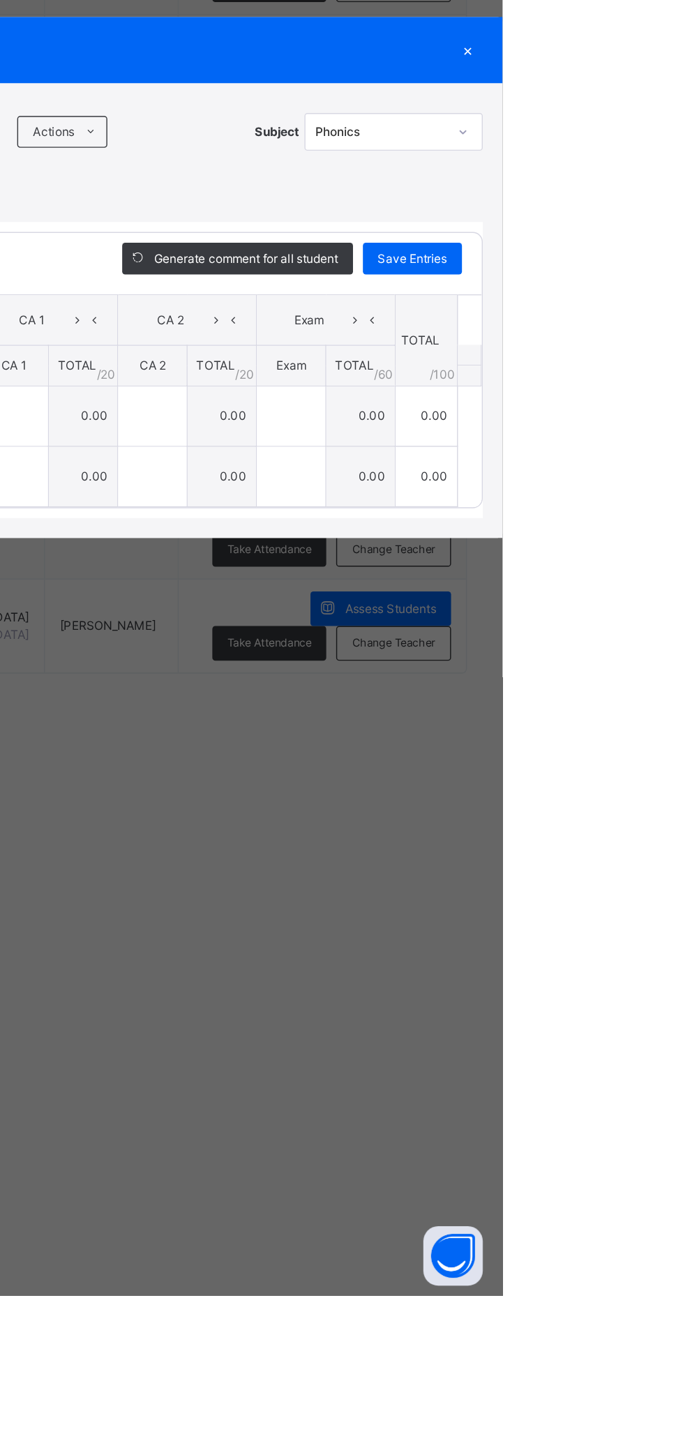
click at [405, 626] on div "Actions" at bounding box center [372, 614] width 63 height 22
click at [0, 0] on li "Upload/map score sheet" at bounding box center [0, 0] width 0 height 0
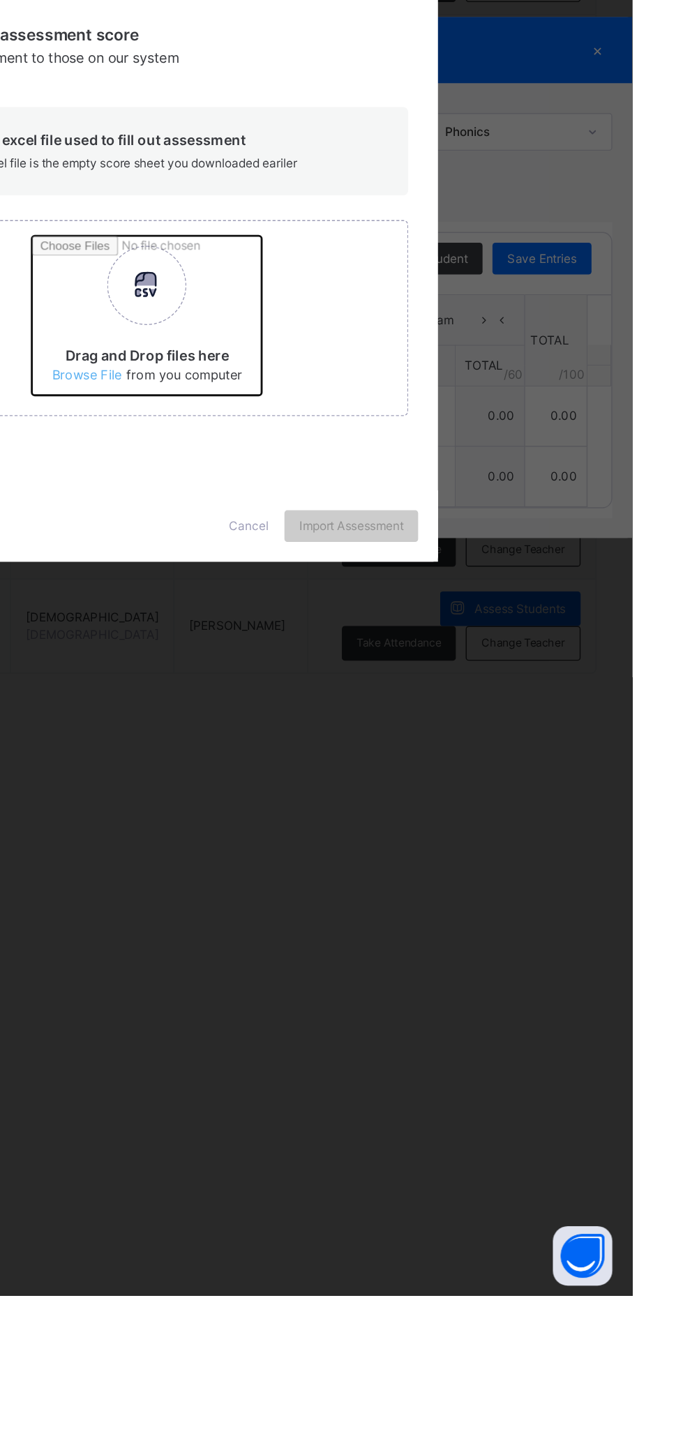
click at [442, 810] on input "Drag and Drop files here Select your Excel file Browse file Maximum size 2.5mb" at bounding box center [443, 749] width 366 height 122
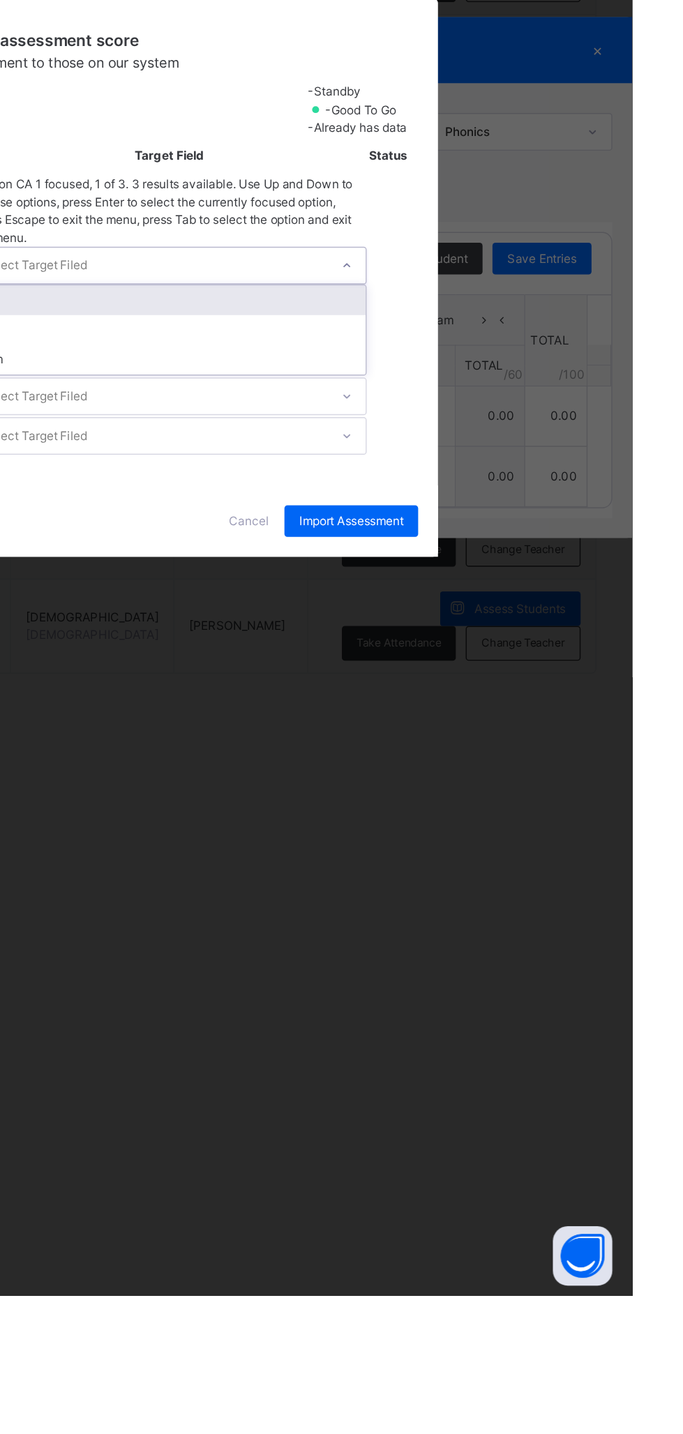
click at [495, 744] on div "CA 1" at bounding box center [357, 733] width 276 height 21
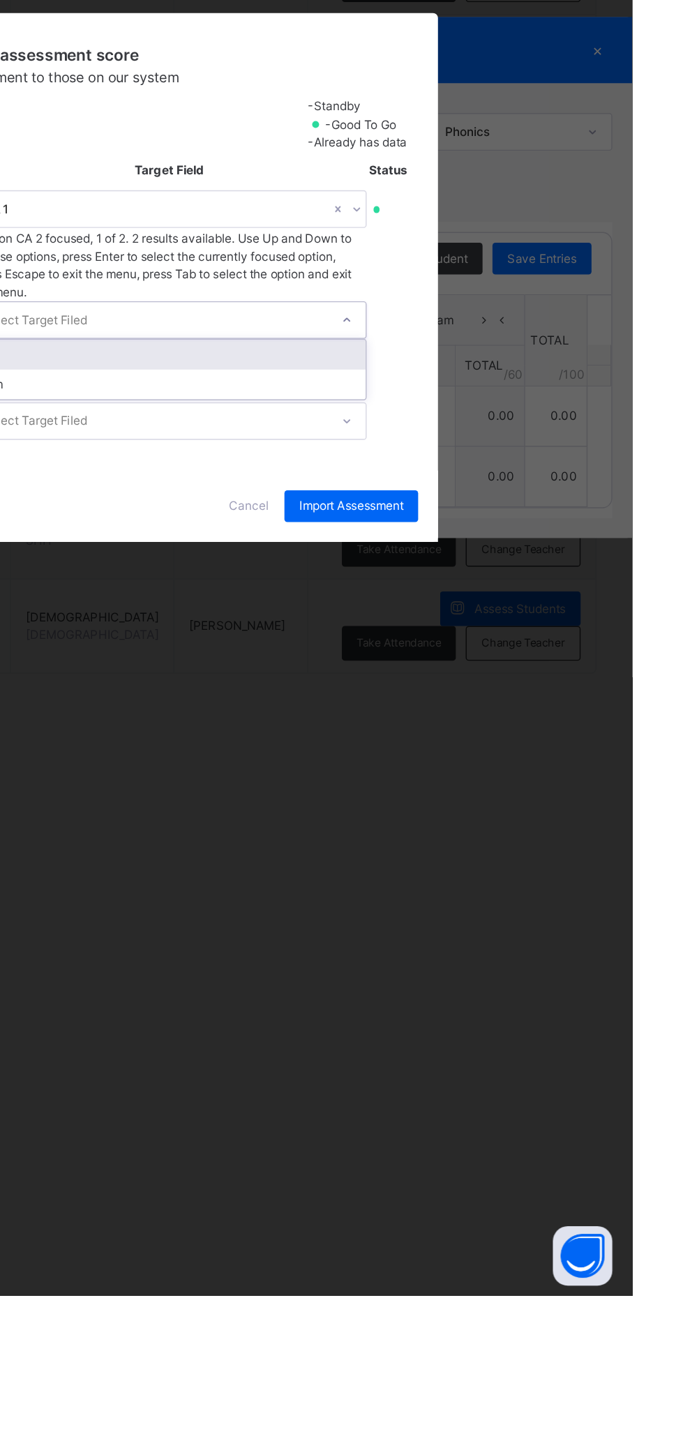
click at [495, 782] on div "CA 2" at bounding box center [357, 771] width 276 height 21
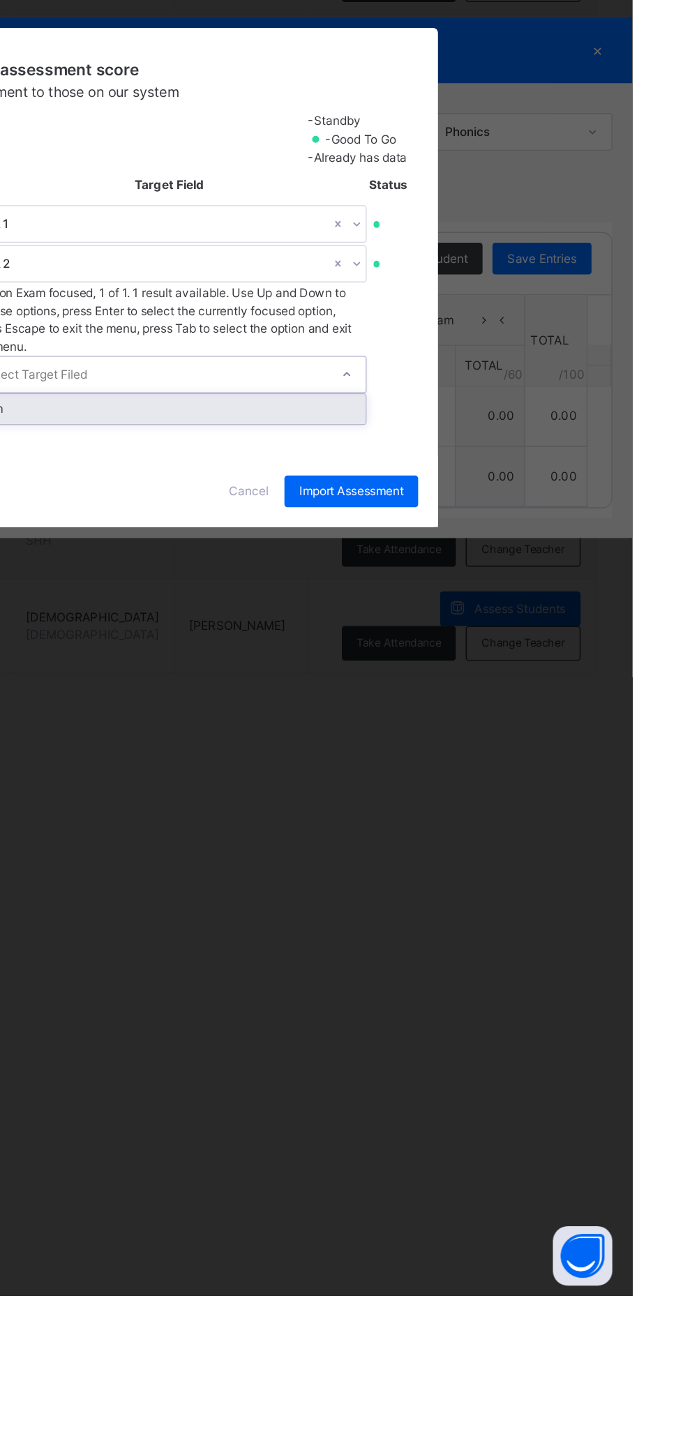
click at [495, 820] on div "Exam" at bounding box center [357, 809] width 276 height 21
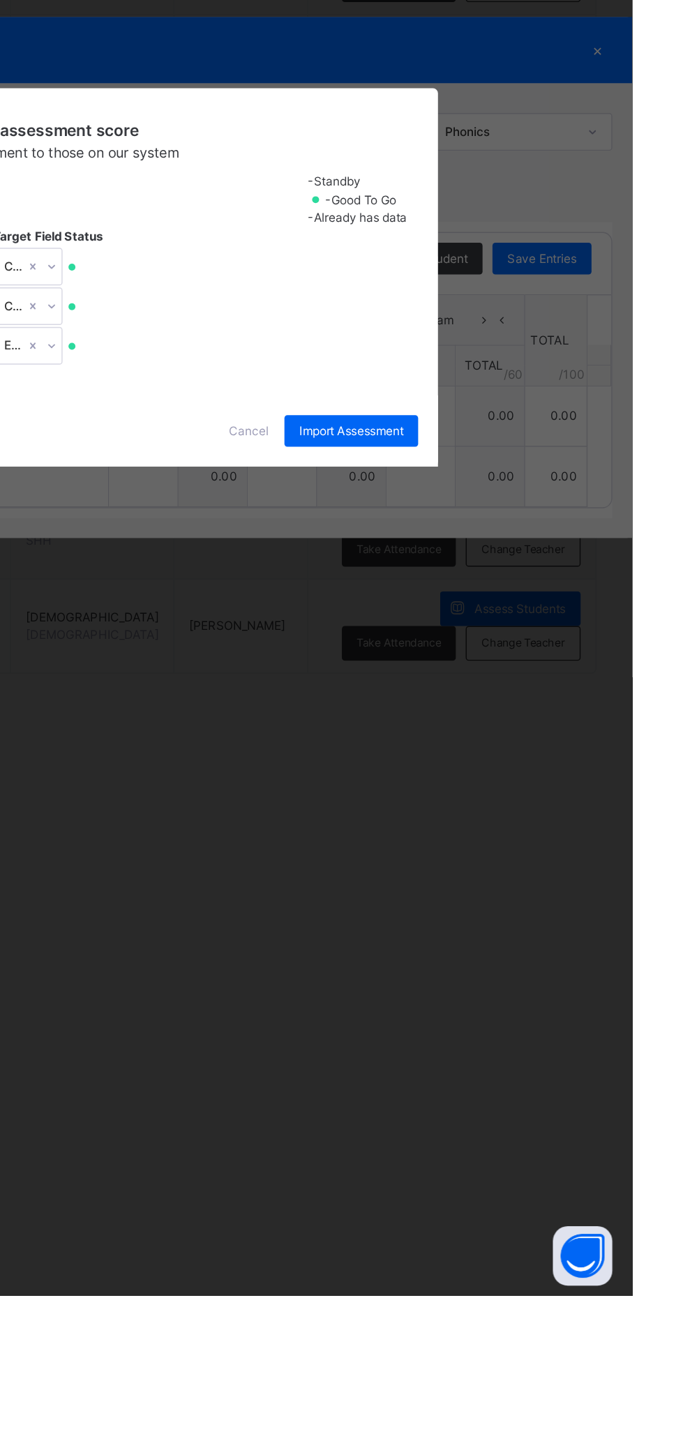
click at [522, 832] on span "Import Assessment" at bounding box center [485, 825] width 73 height 13
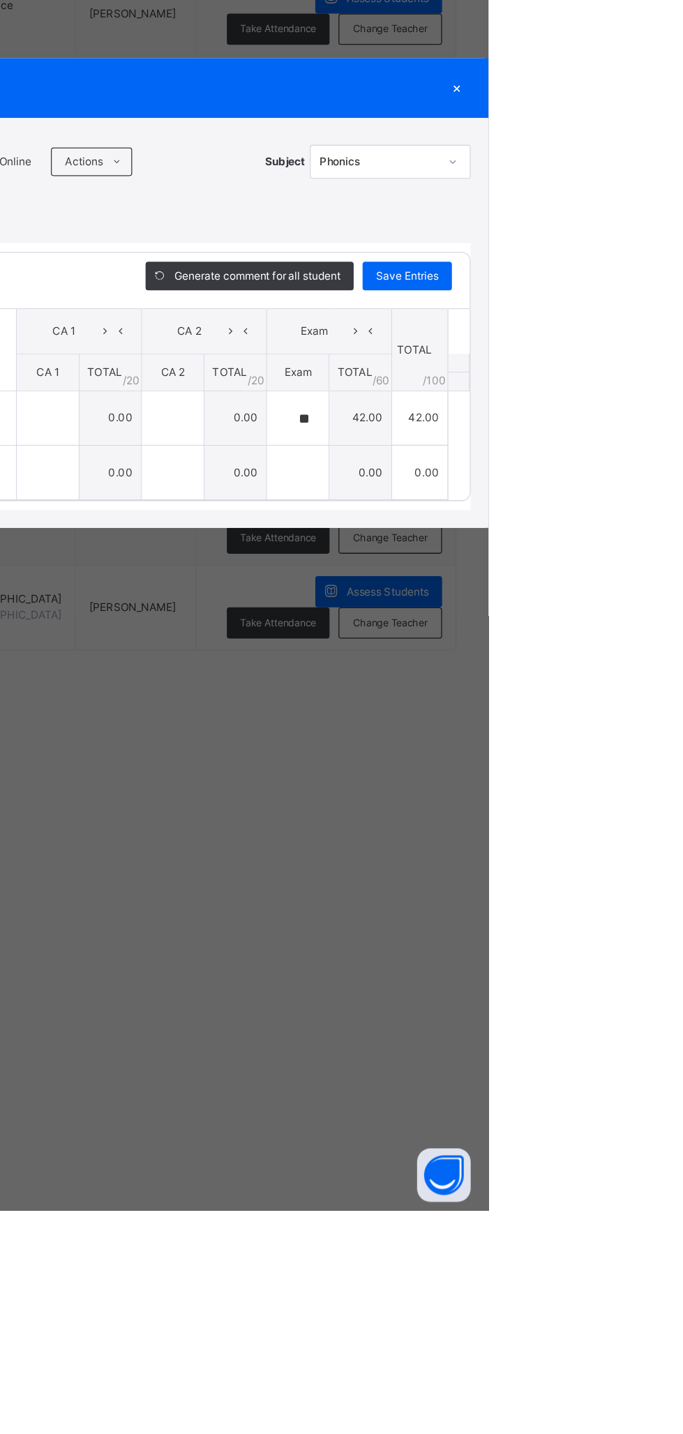
click at [669, 566] on div "×" at bounding box center [658, 557] width 21 height 19
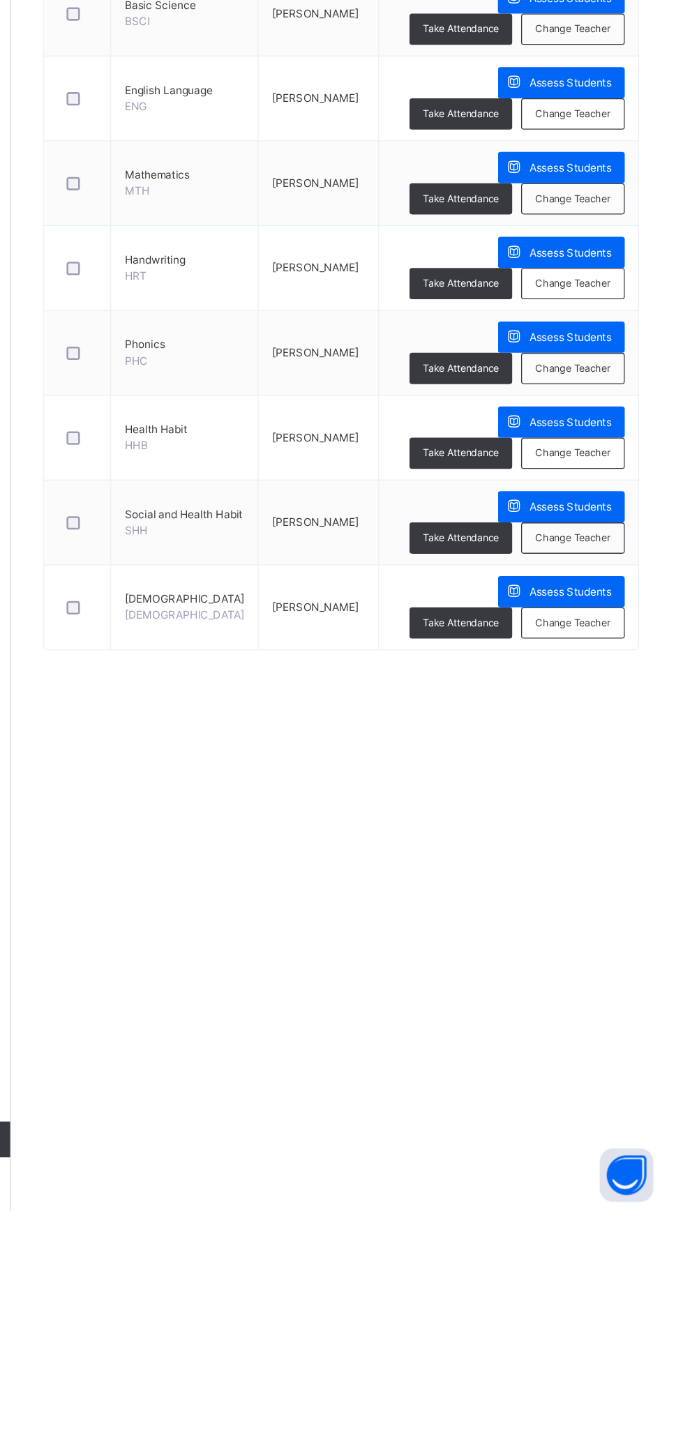
click at [614, 815] on span "Assess Students" at bounding box center [604, 818] width 64 height 13
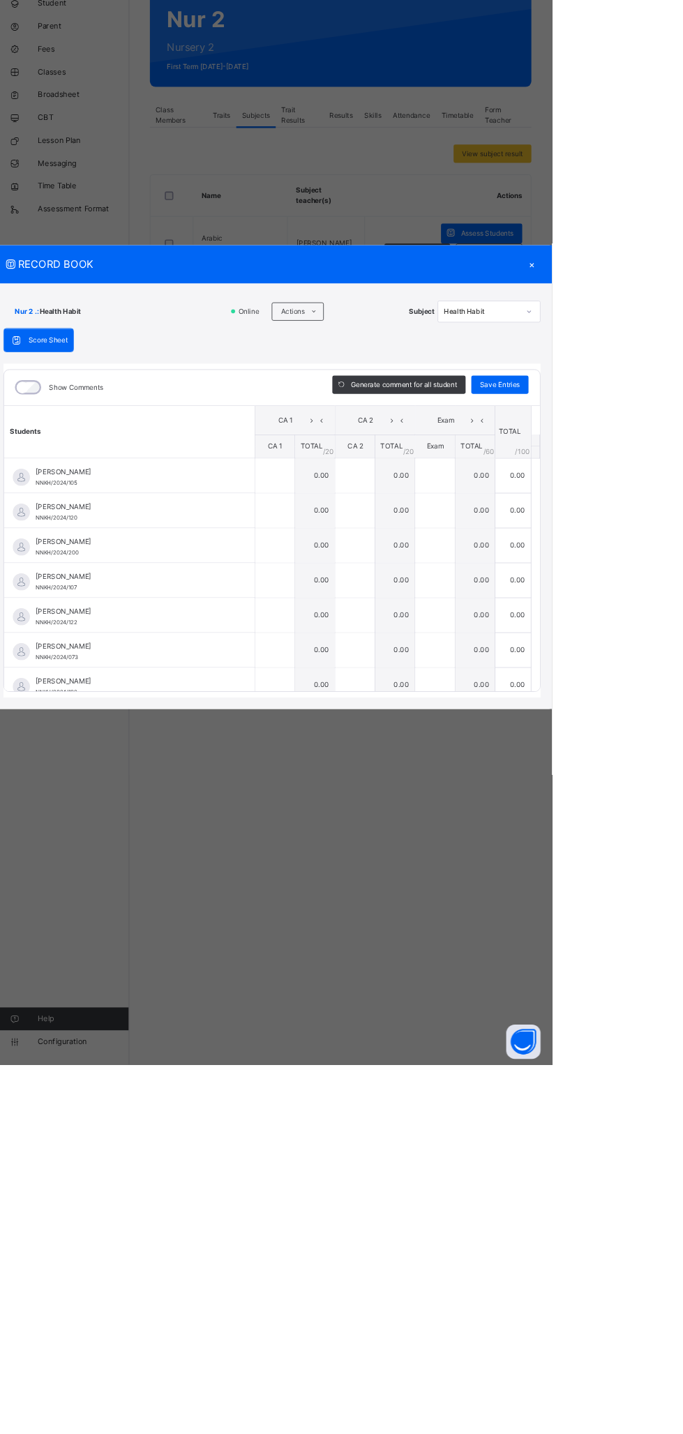
click at [398, 521] on icon at bounding box center [393, 515] width 10 height 11
click at [0, 0] on li "Upload/map score sheet" at bounding box center [0, 0] width 0 height 0
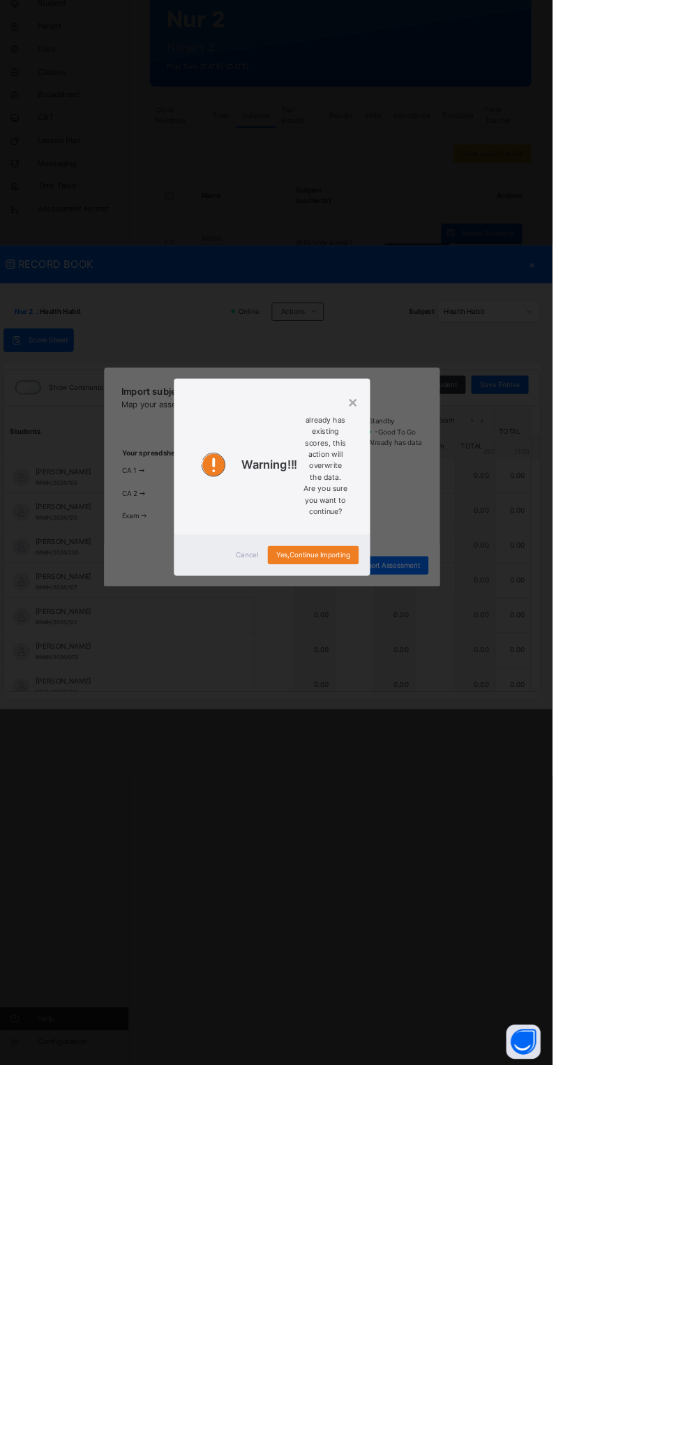
click at [325, 819] on span "Cancel" at bounding box center [311, 812] width 28 height 13
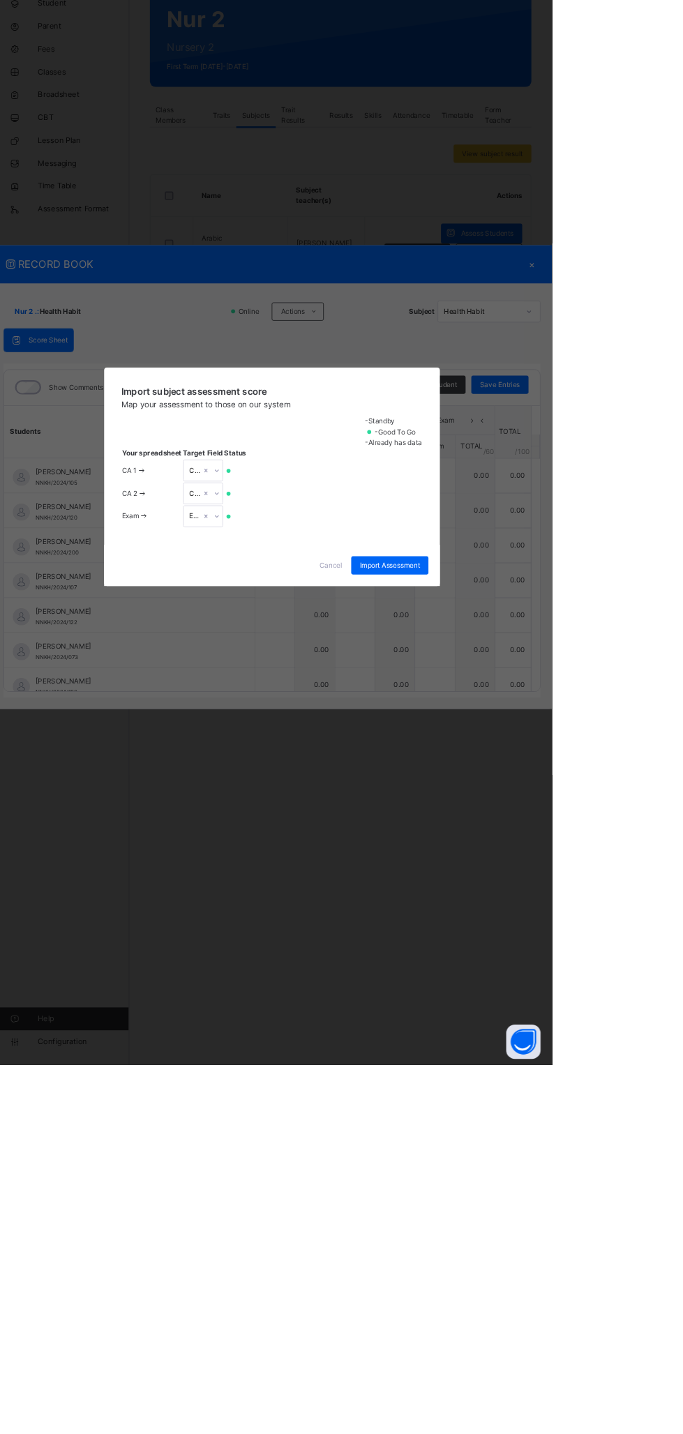
click at [427, 832] on span "Cancel" at bounding box center [413, 825] width 28 height 13
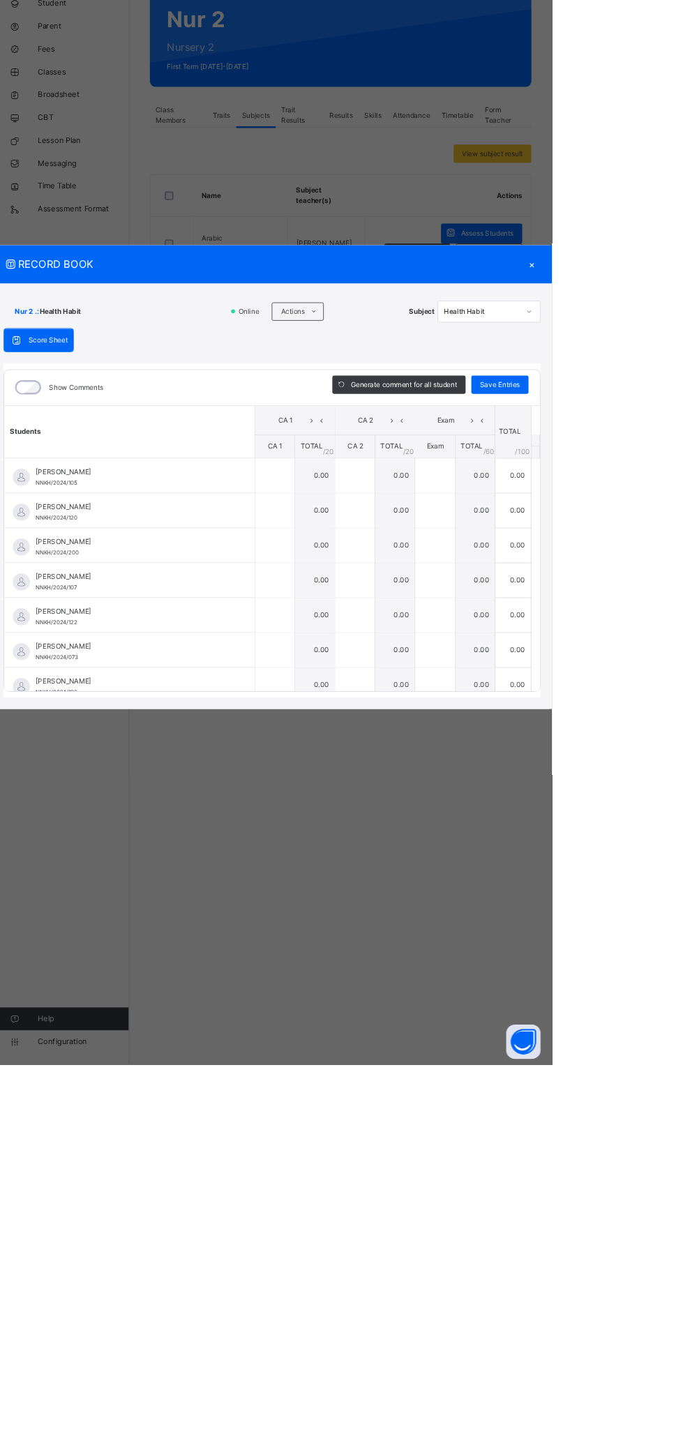
click at [398, 521] on icon at bounding box center [393, 515] width 10 height 11
click at [0, 0] on li "Upload/map score sheet" at bounding box center [0, 0] width 0 height 0
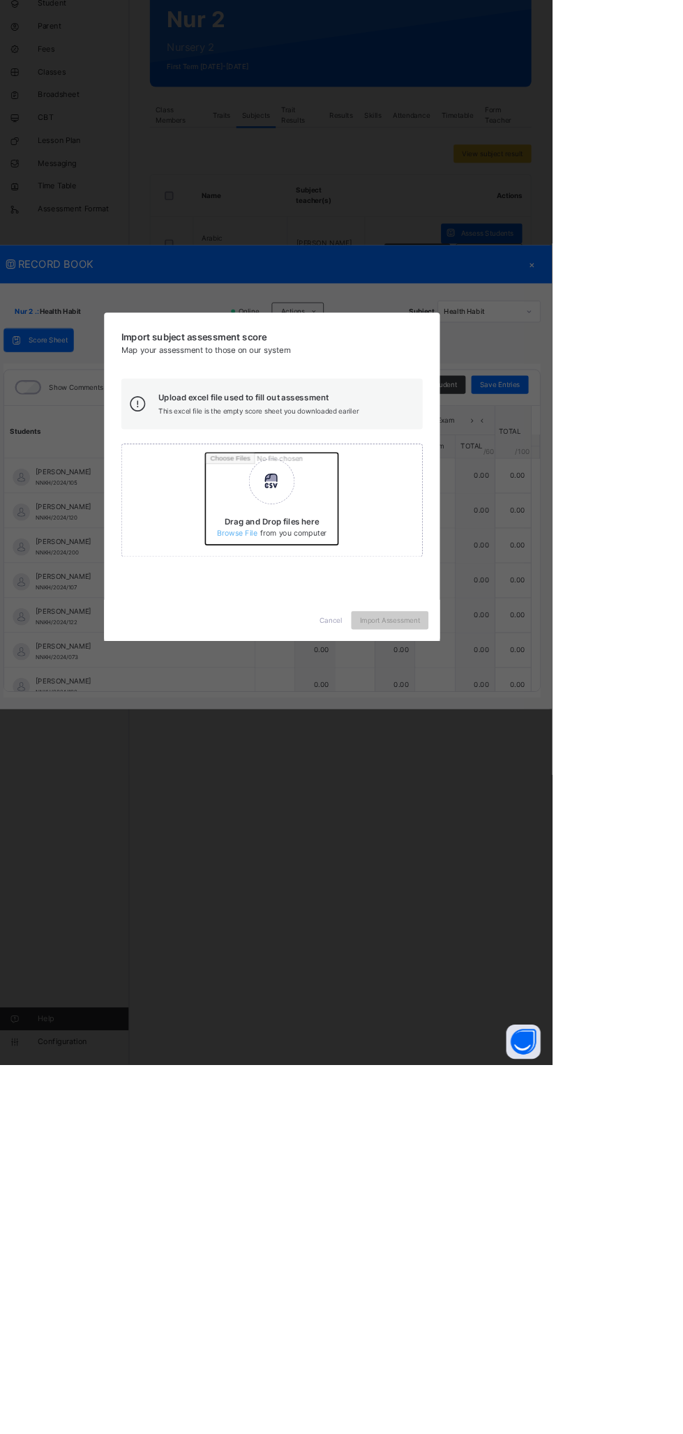
click at [468, 810] on input "Drag and Drop files here Select your Excel file Browse file Maximum size 2.5mb" at bounding box center [443, 749] width 366 height 122
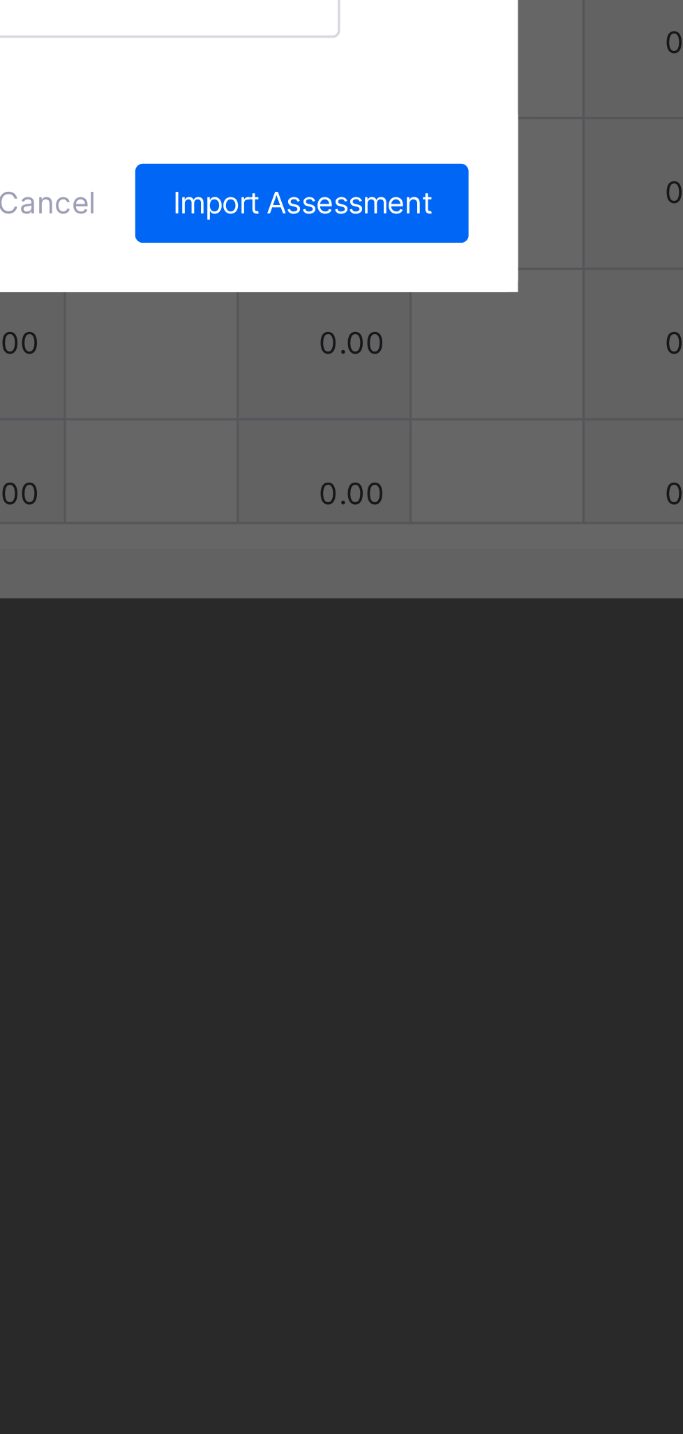
click at [495, 744] on div "CA 1" at bounding box center [357, 733] width 276 height 21
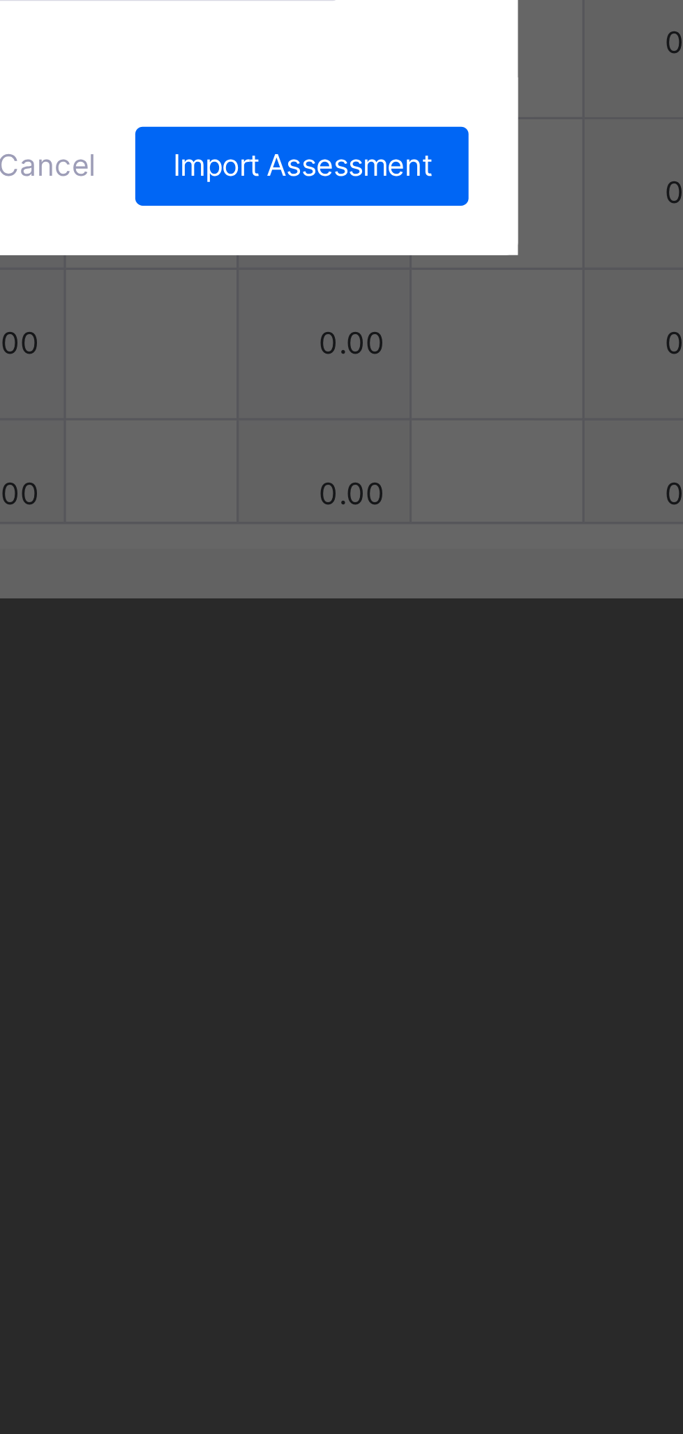
click at [495, 782] on div "CA 2" at bounding box center [357, 771] width 276 height 21
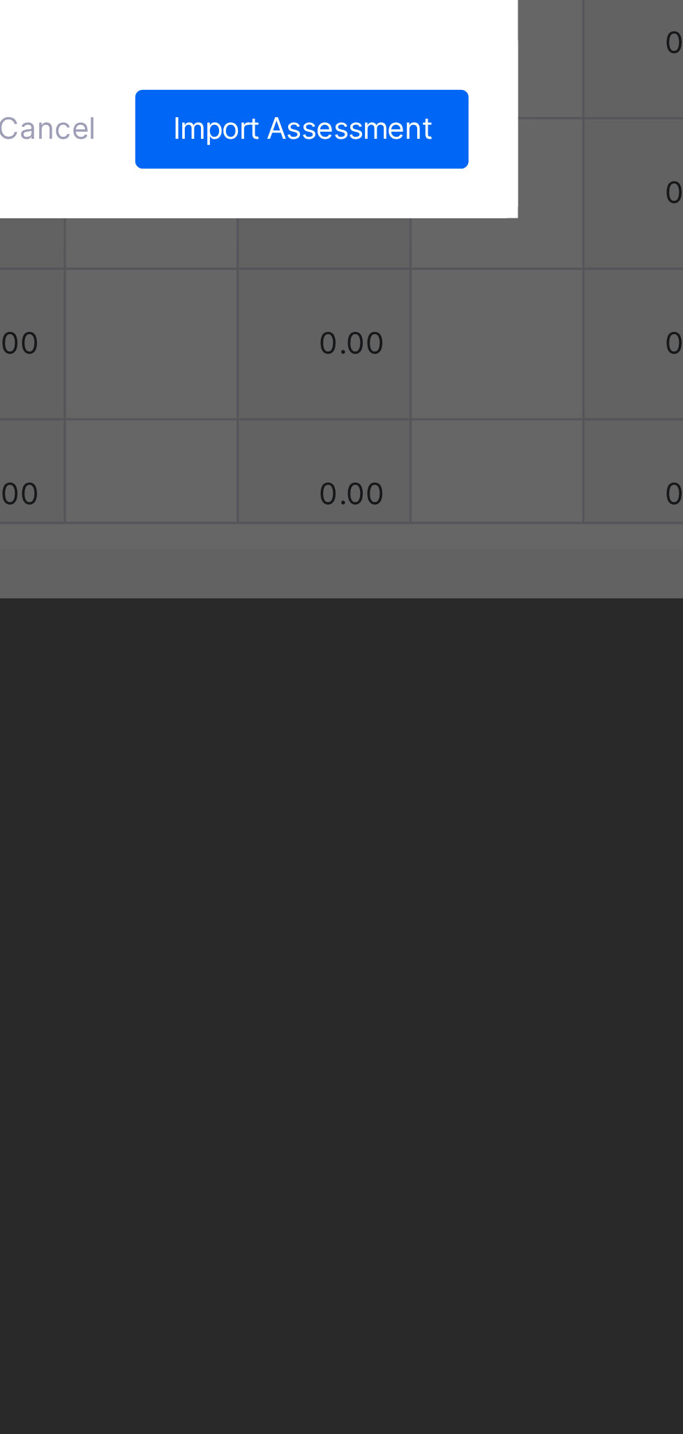
click at [495, 820] on div "Exam" at bounding box center [357, 809] width 276 height 21
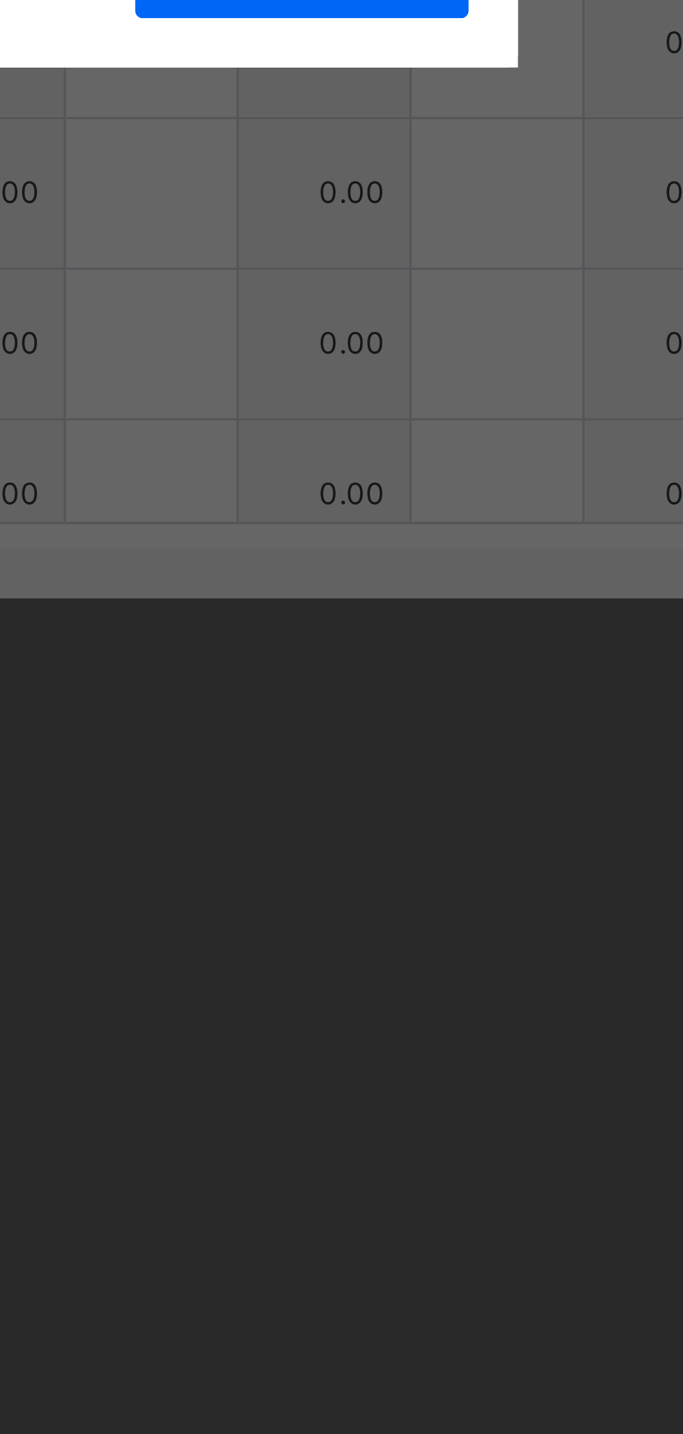
click at [522, 832] on span "Import Assessment" at bounding box center [485, 825] width 73 height 13
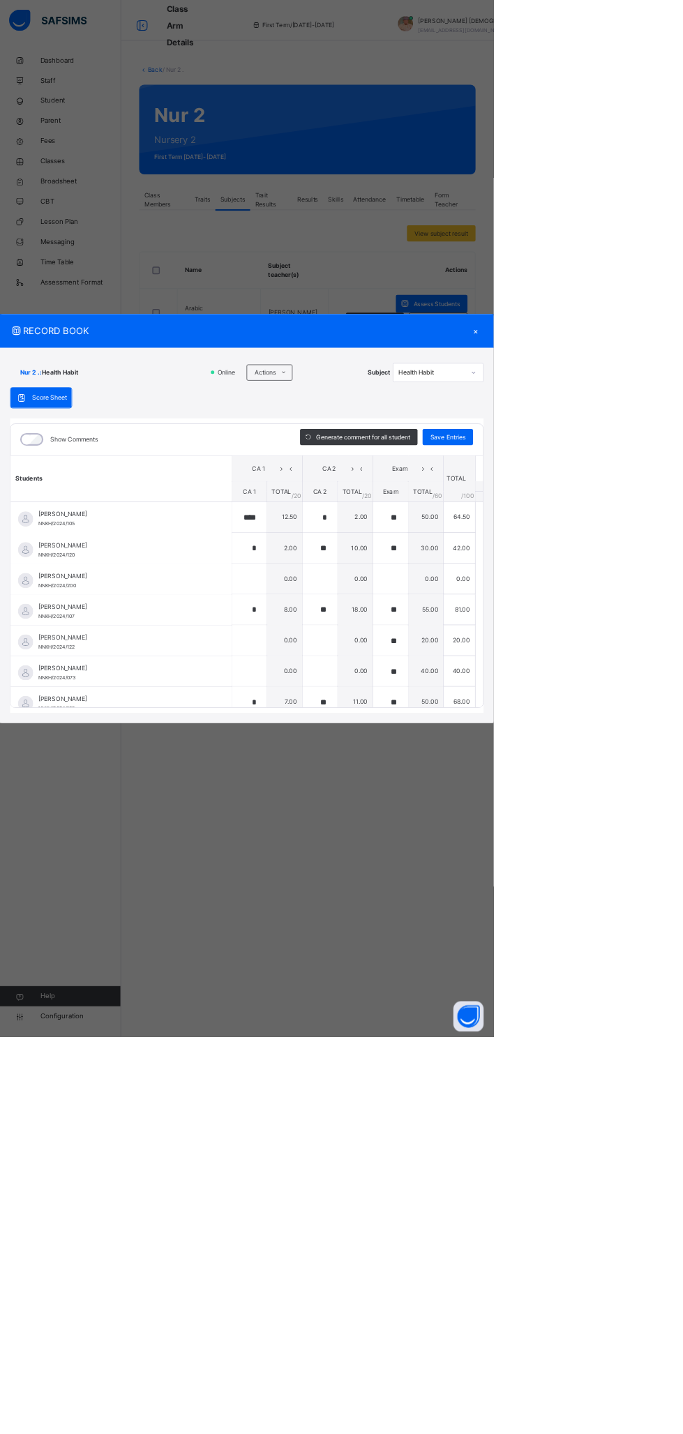
click at [669, 467] on div "×" at bounding box center [658, 458] width 21 height 19
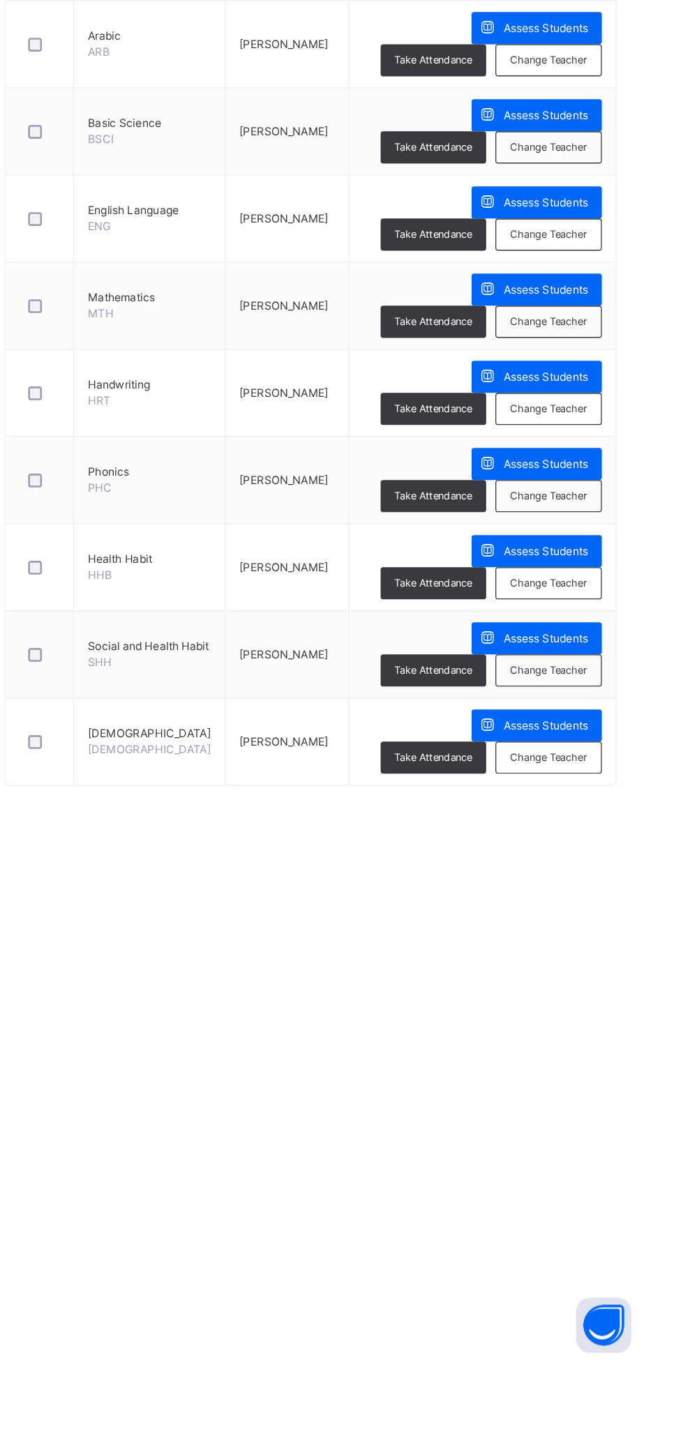
click at [609, 881] on span "Assess Students" at bounding box center [604, 884] width 64 height 13
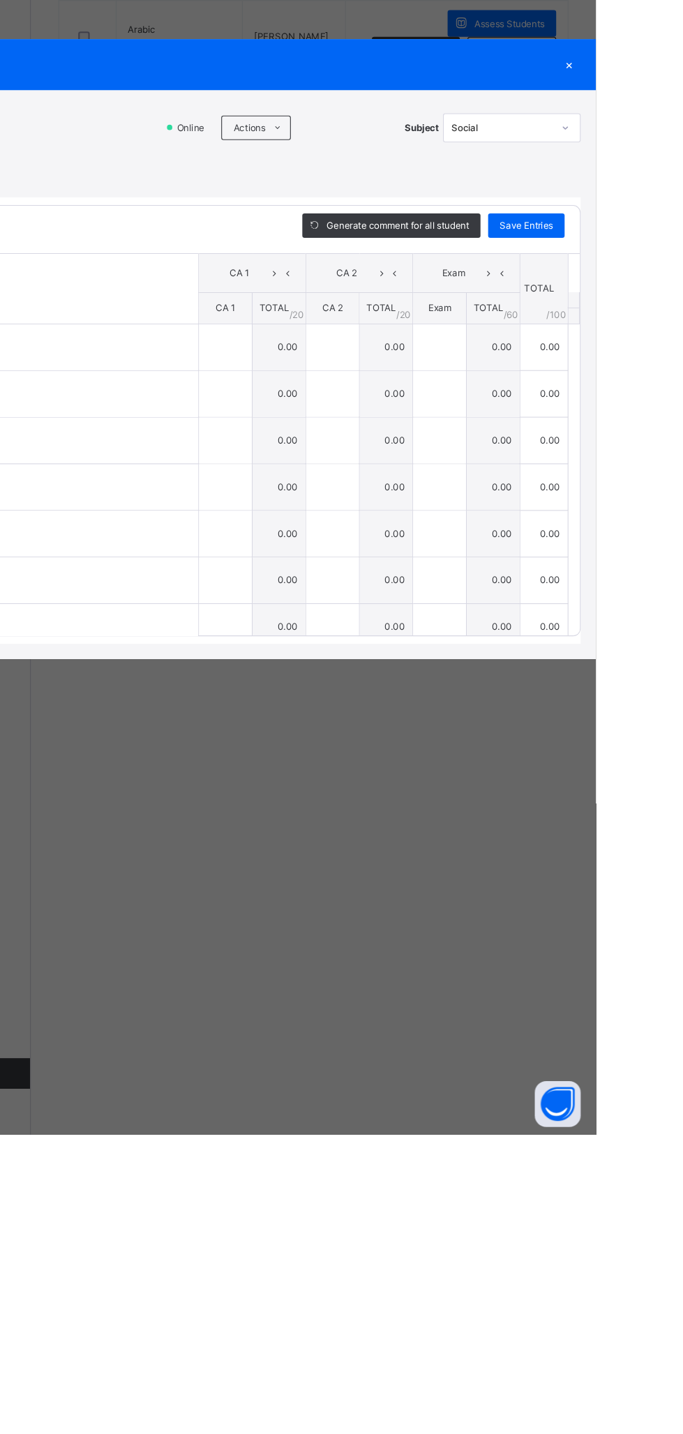
click at [398, 521] on icon at bounding box center [393, 515] width 10 height 11
click at [0, 0] on li "Upload/map score sheet" at bounding box center [0, 0] width 0 height 0
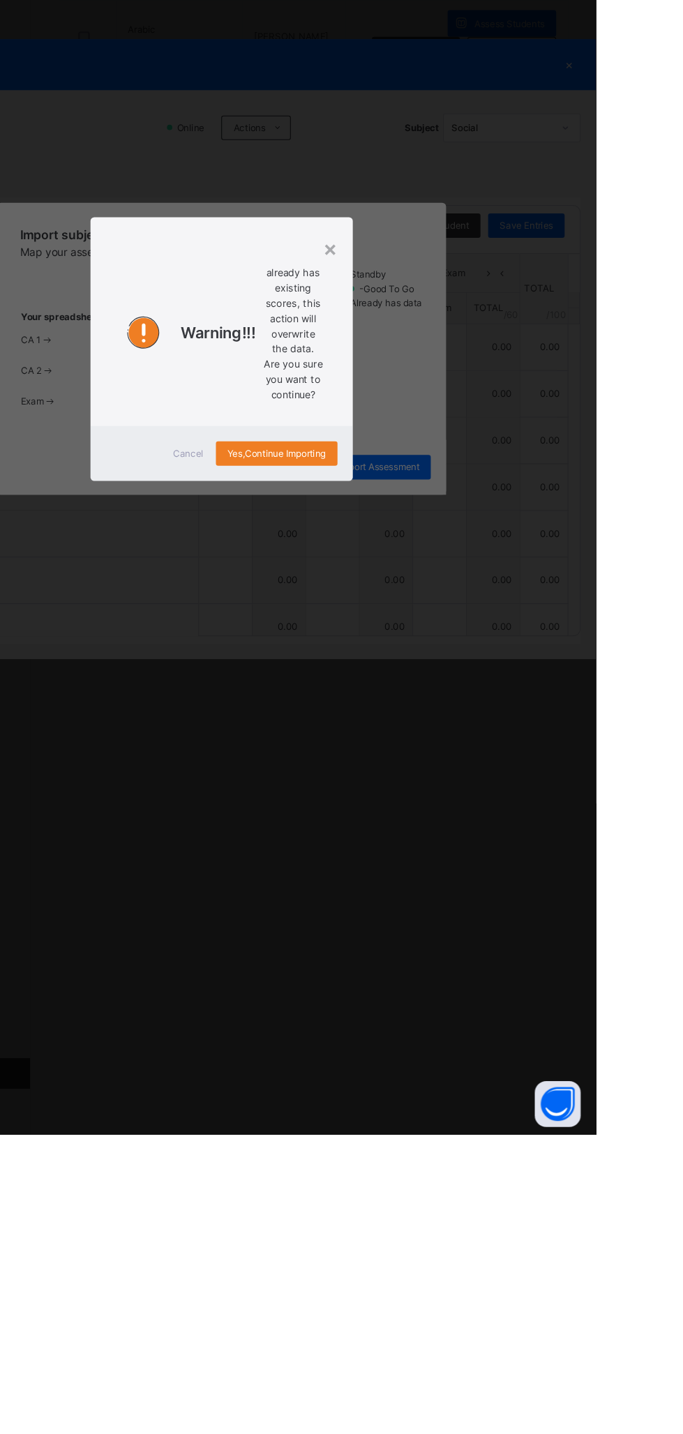
click at [336, 824] on div "Cancel" at bounding box center [311, 813] width 50 height 22
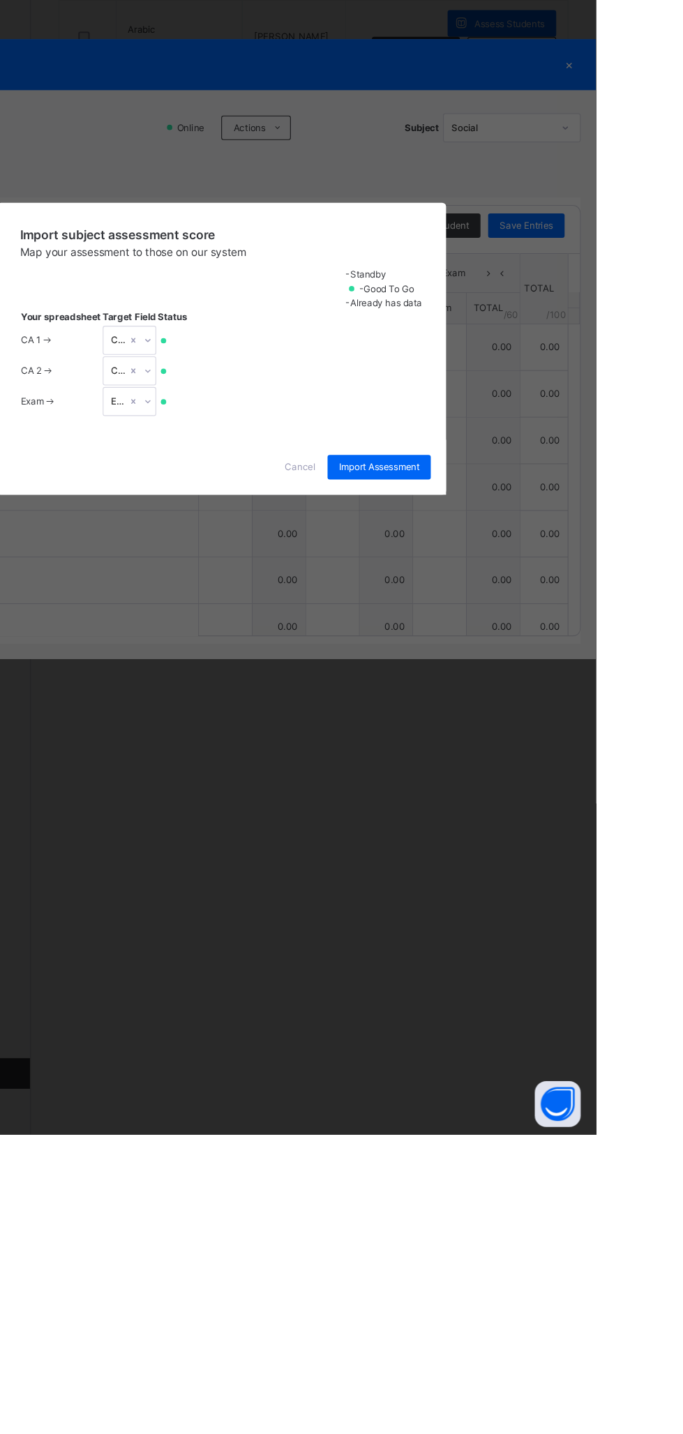
click at [427, 832] on span "Cancel" at bounding box center [413, 825] width 28 height 13
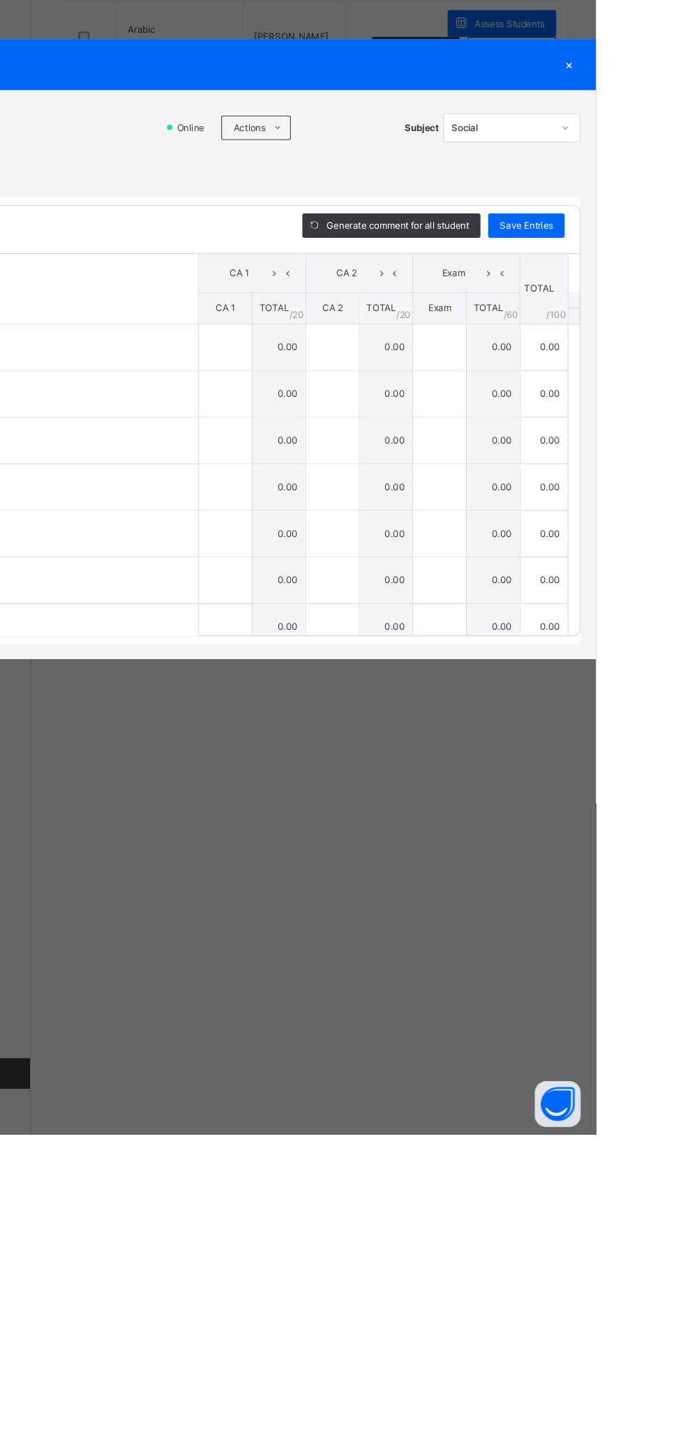
click at [404, 527] on span at bounding box center [393, 515] width 22 height 22
click at [0, 0] on li "Upload/map score sheet" at bounding box center [0, 0] width 0 height 0
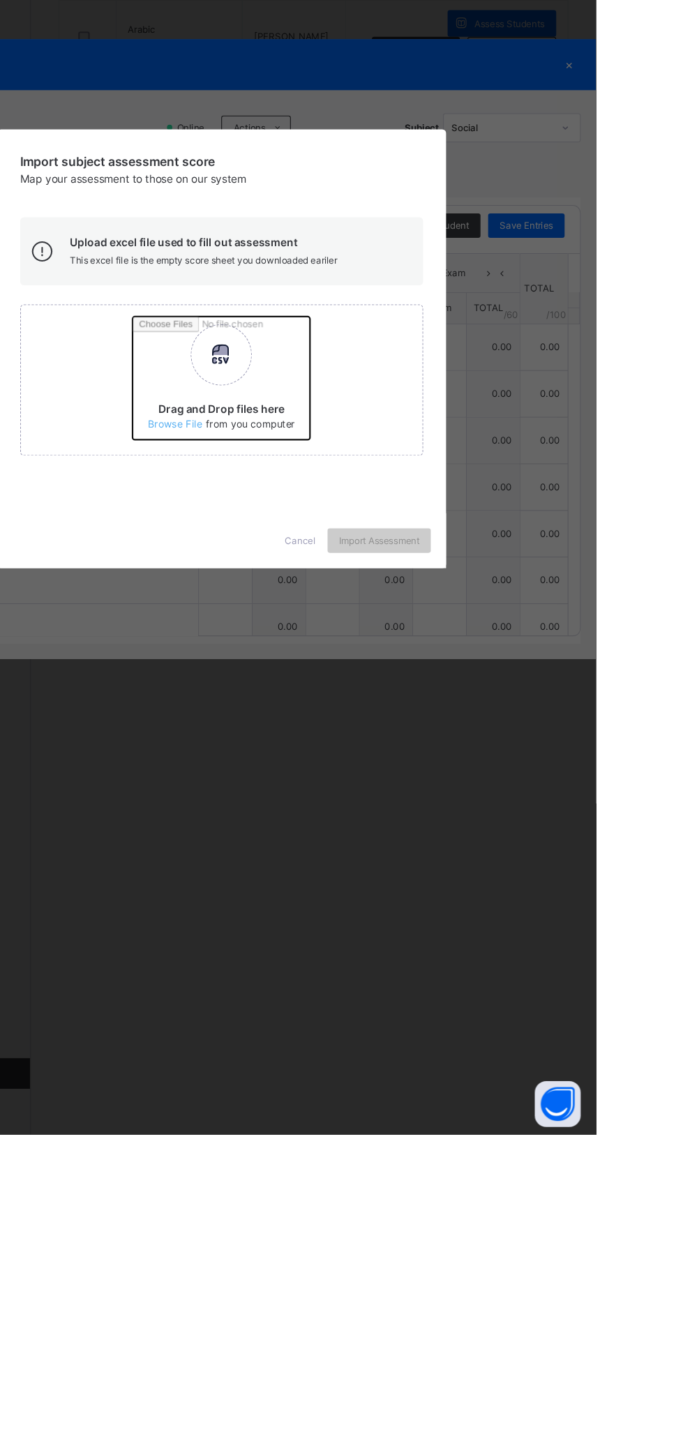
click at [446, 810] on input "Drag and Drop files here Select your Excel file Browse file Maximum size 2.5mb" at bounding box center [443, 749] width 366 height 122
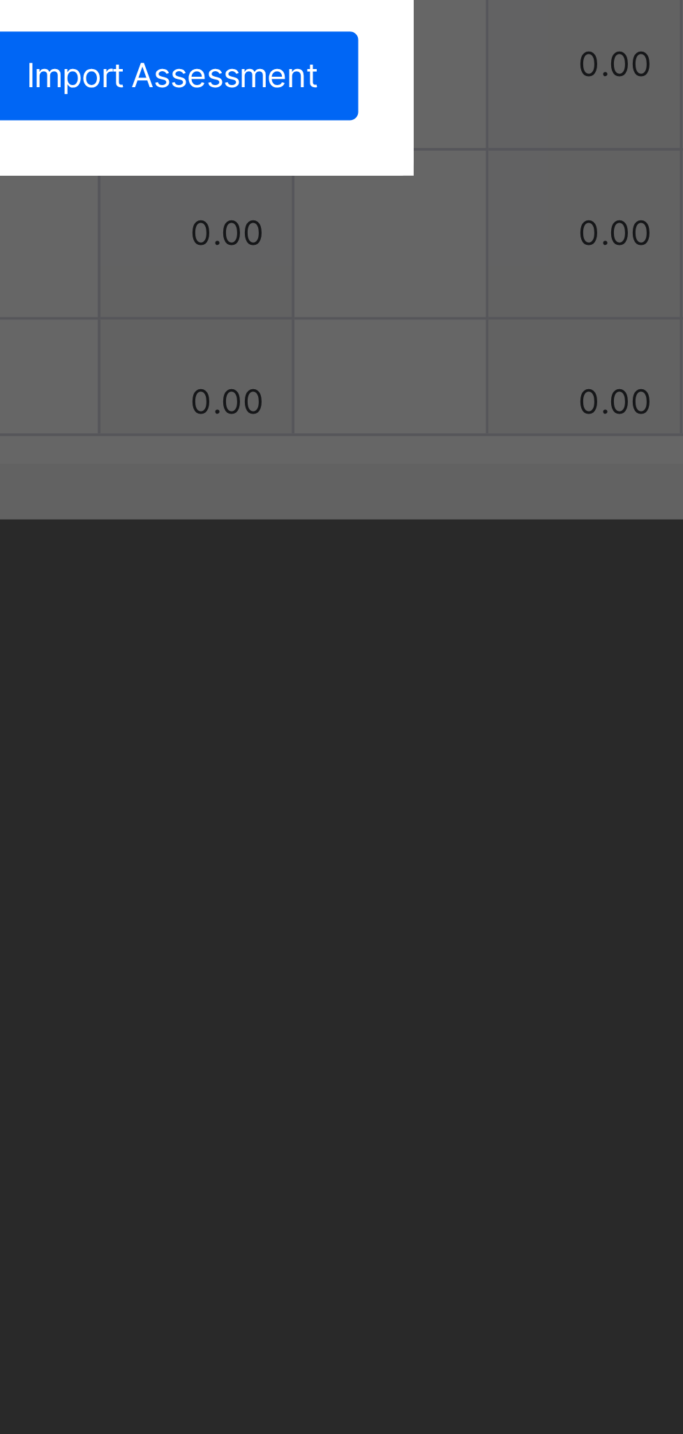
click at [495, 744] on div "CA 1" at bounding box center [357, 733] width 276 height 21
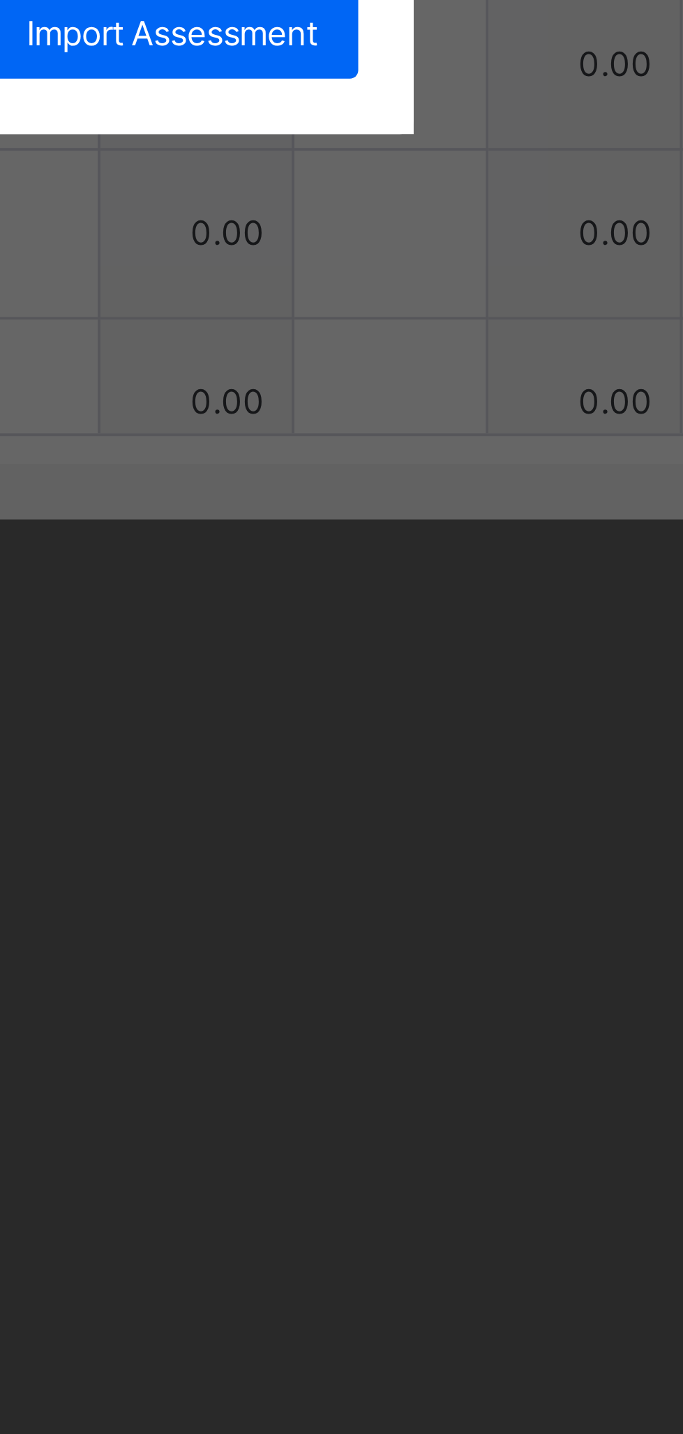
click at [495, 782] on div "CA 2" at bounding box center [357, 771] width 276 height 21
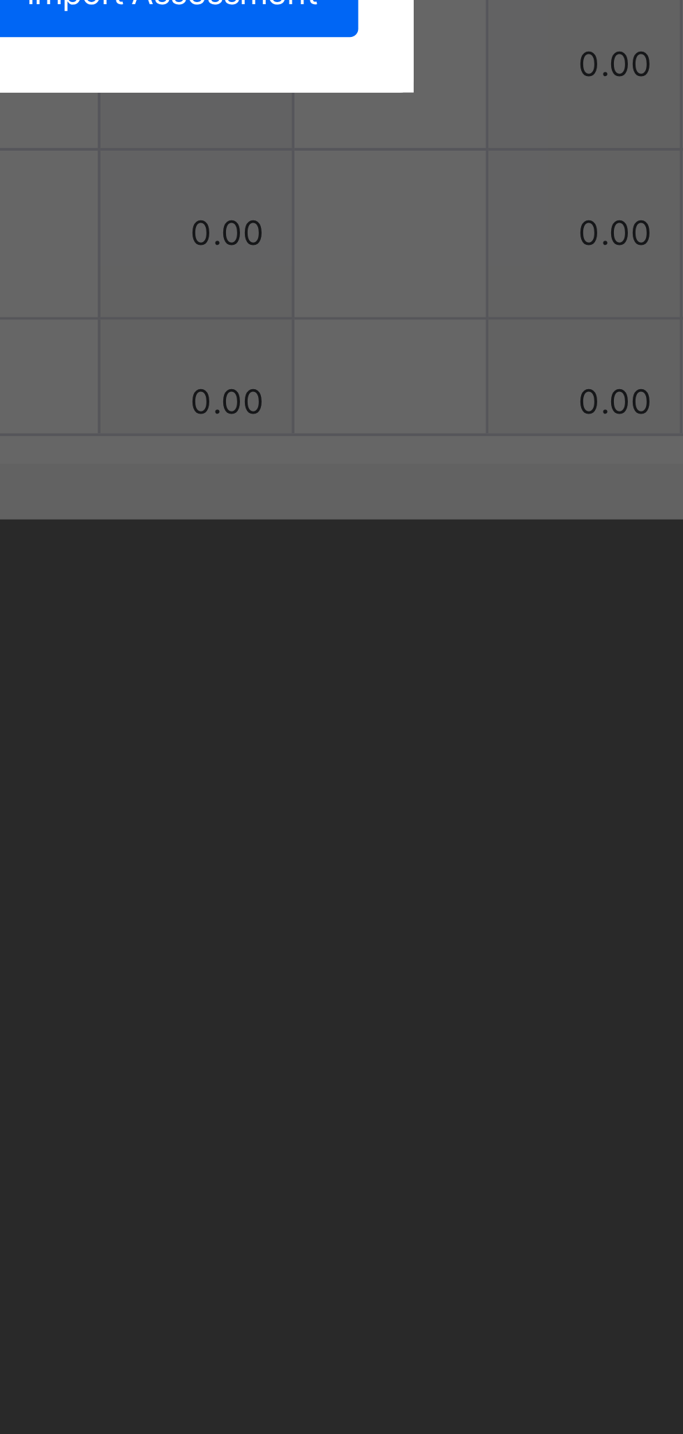
click at [495, 820] on div "Exam" at bounding box center [357, 809] width 276 height 21
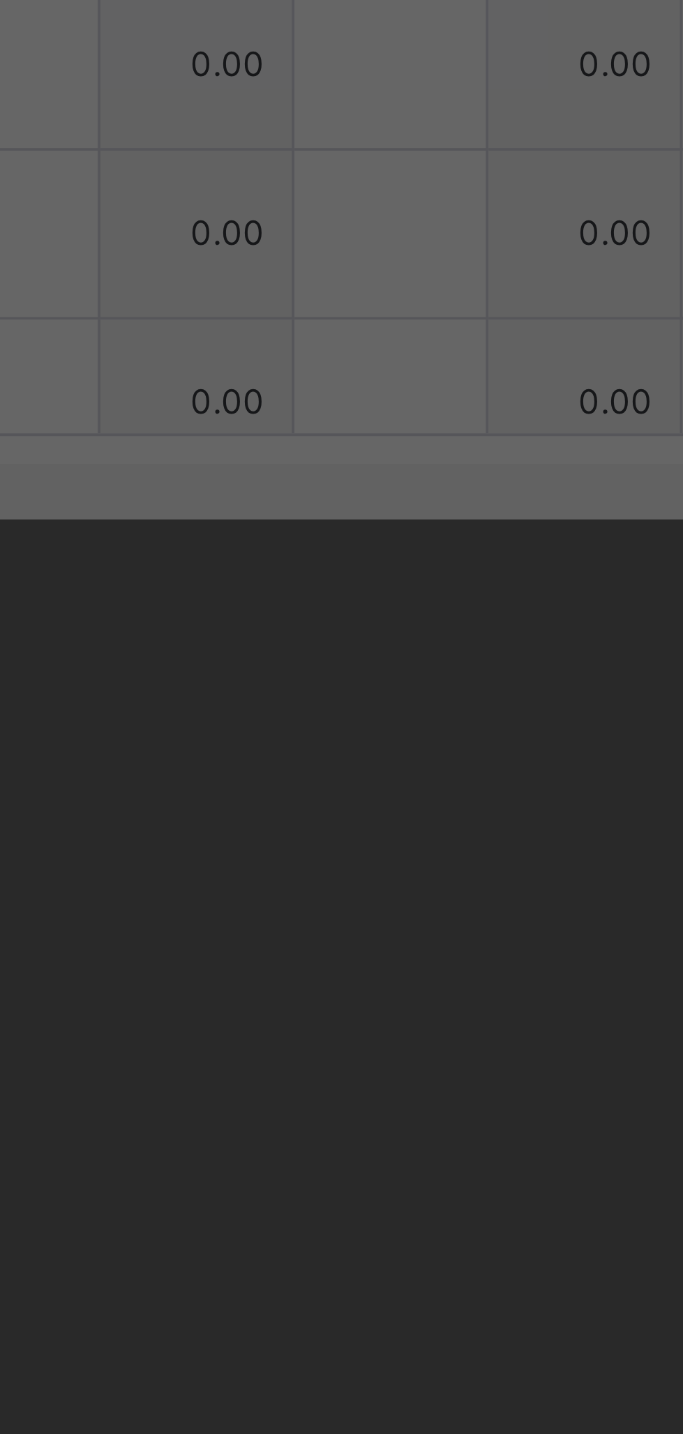
click at [522, 832] on span "Import Assessment" at bounding box center [485, 825] width 73 height 13
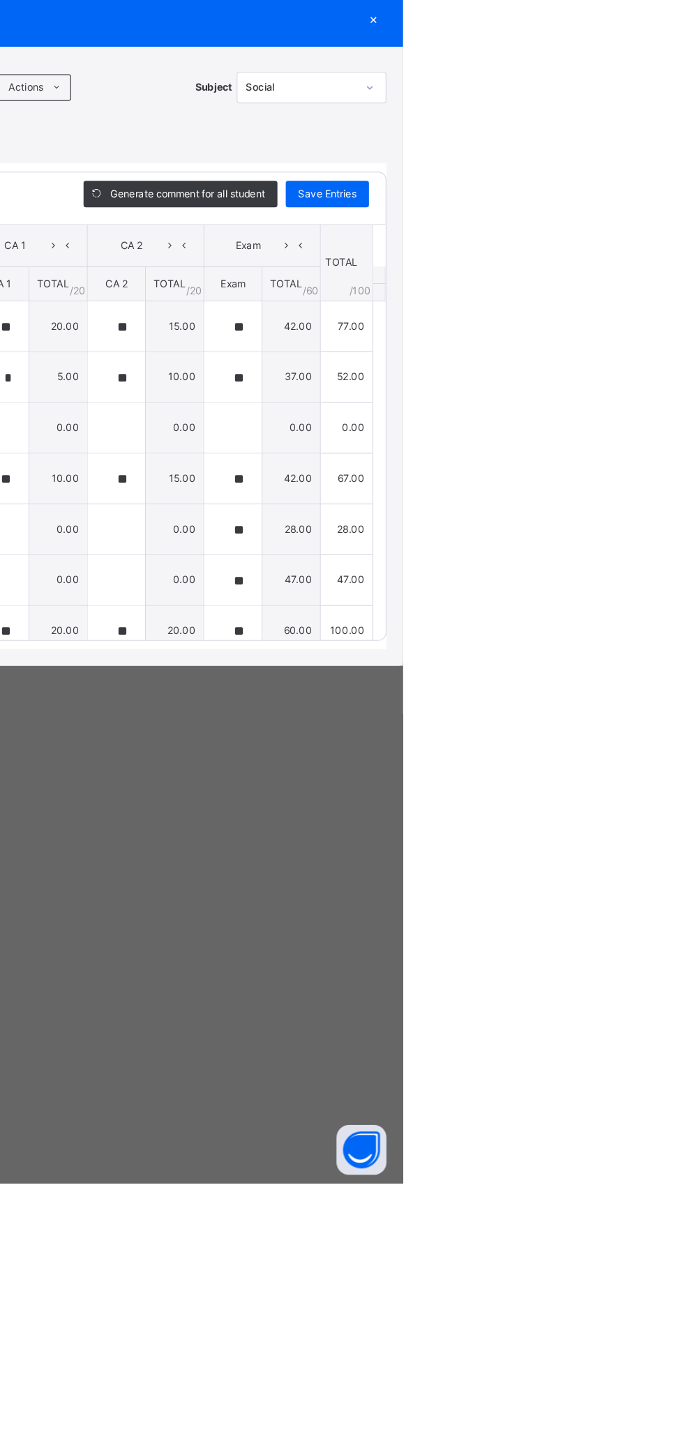
click at [669, 467] on div "×" at bounding box center [658, 458] width 21 height 19
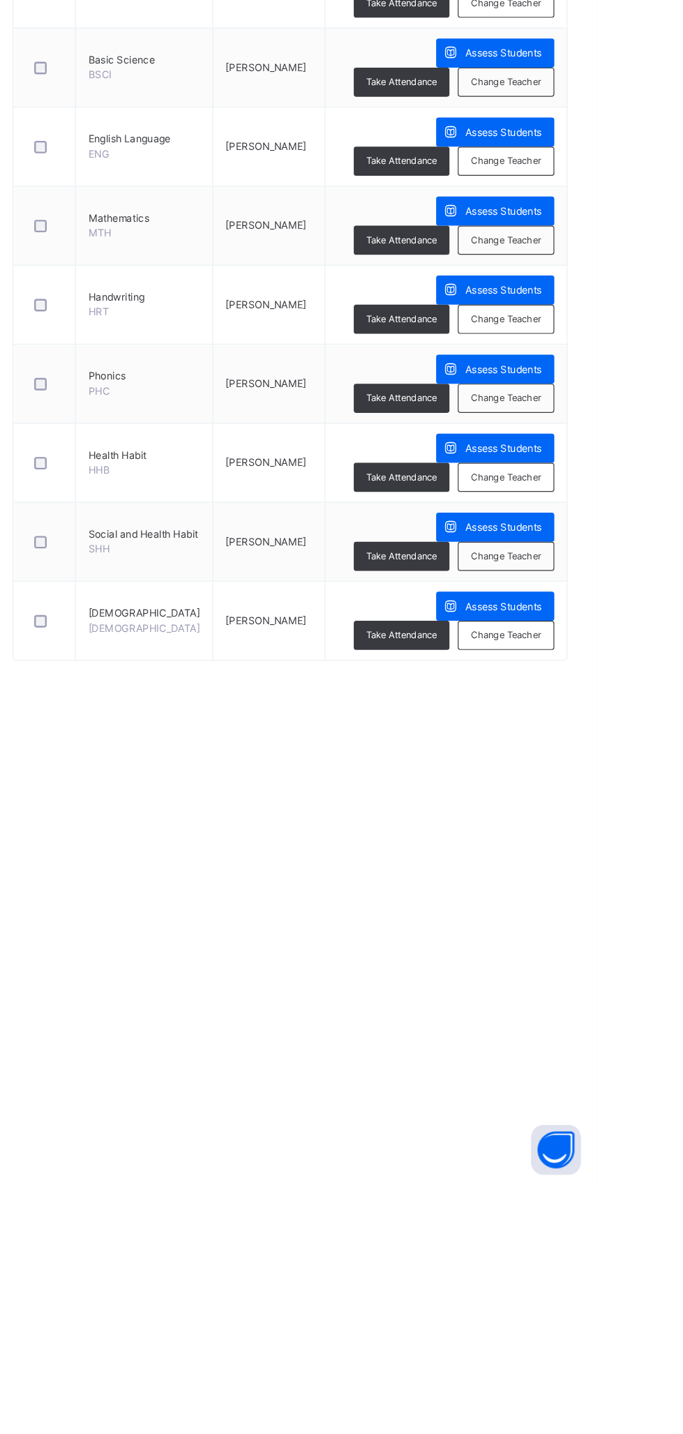
click at [596, 947] on span "Assess Students" at bounding box center [604, 951] width 64 height 13
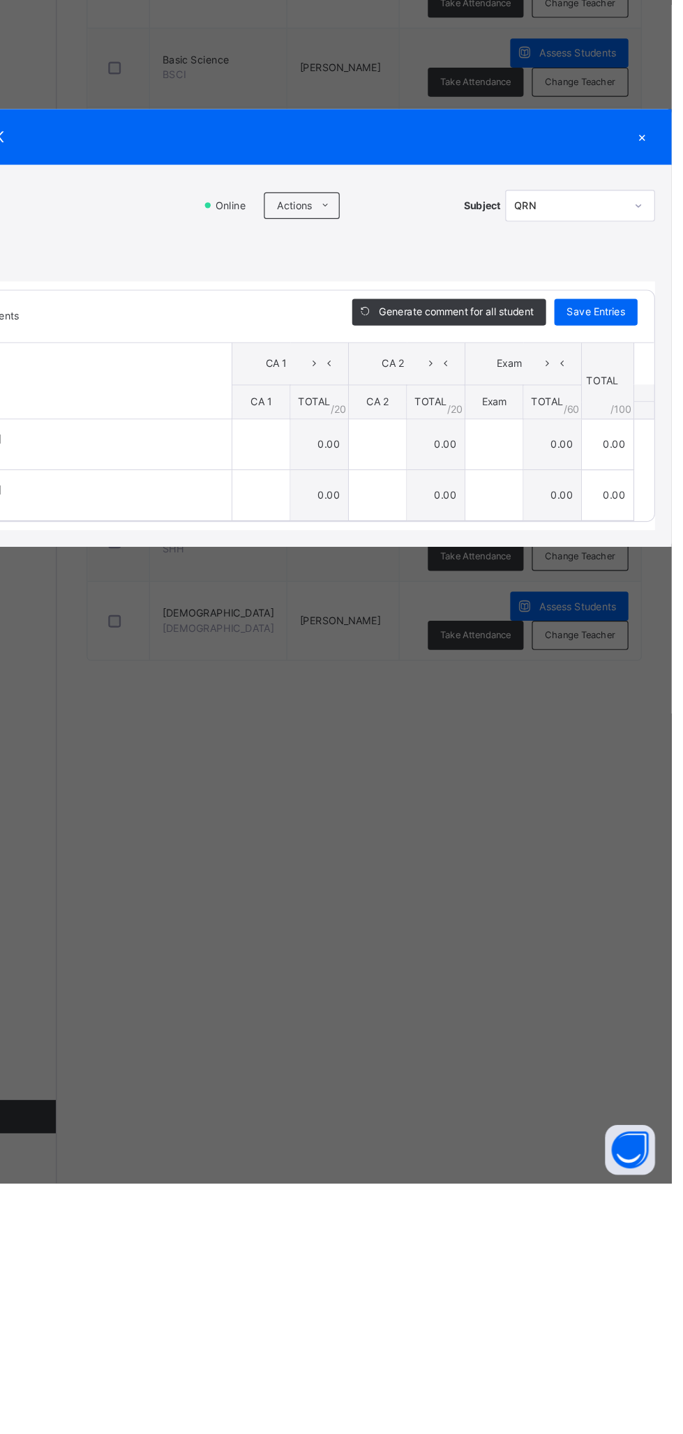
click at [404, 626] on span at bounding box center [393, 614] width 22 height 22
click at [0, 0] on li "Upload/map score sheet" at bounding box center [0, 0] width 0 height 0
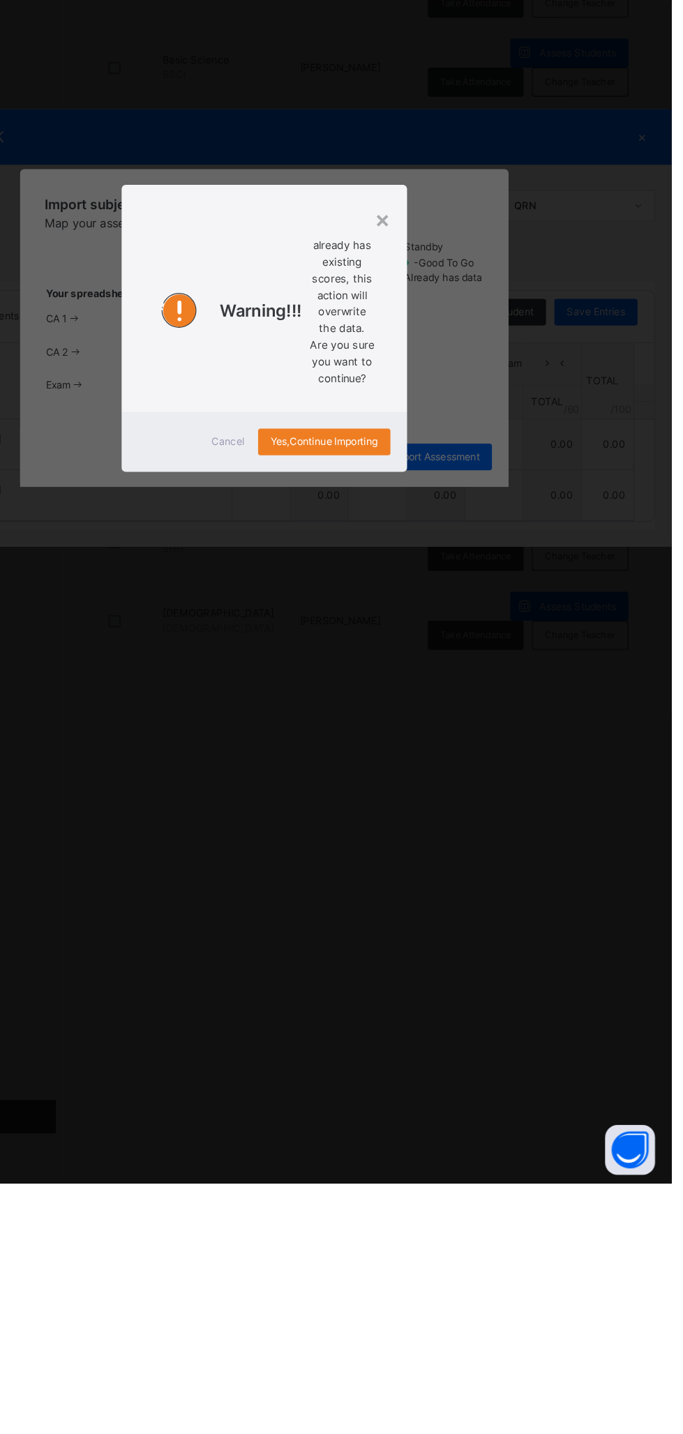
click at [325, 819] on span "Cancel" at bounding box center [311, 812] width 28 height 13
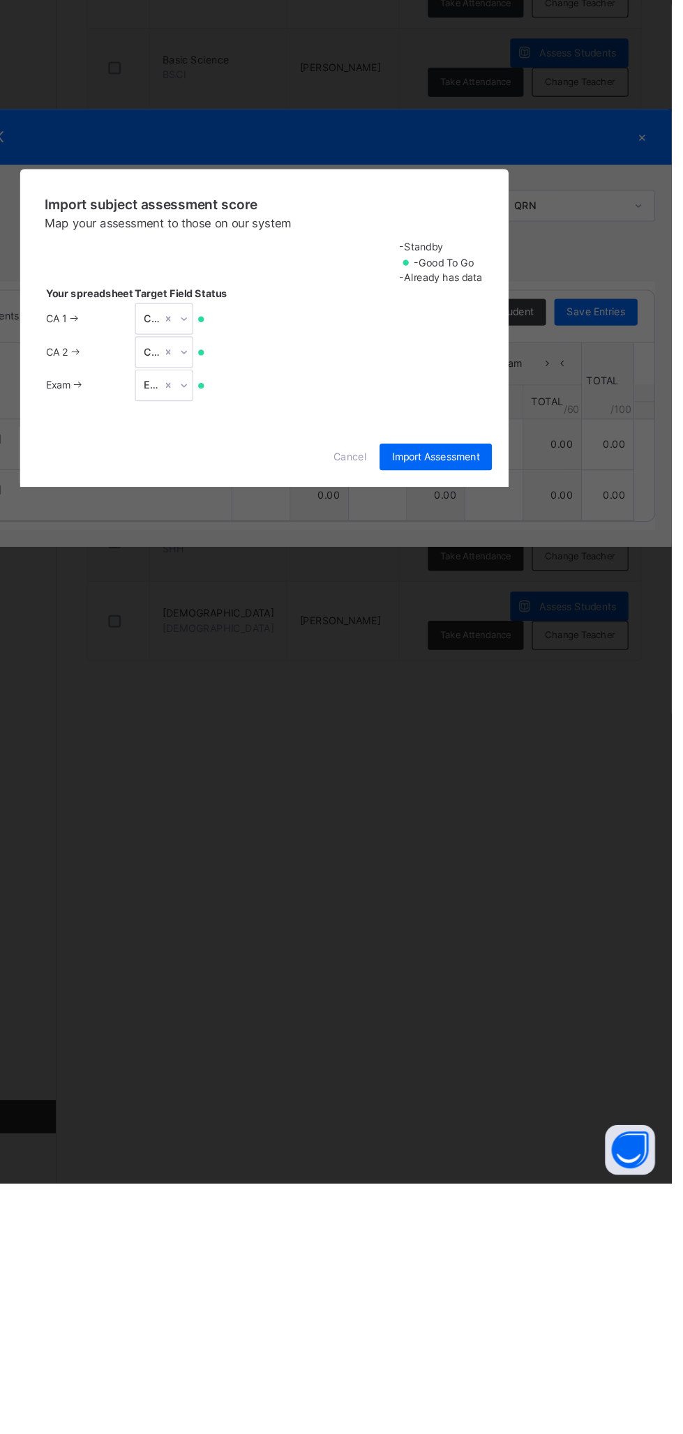
click at [427, 832] on span "Cancel" at bounding box center [413, 825] width 28 height 13
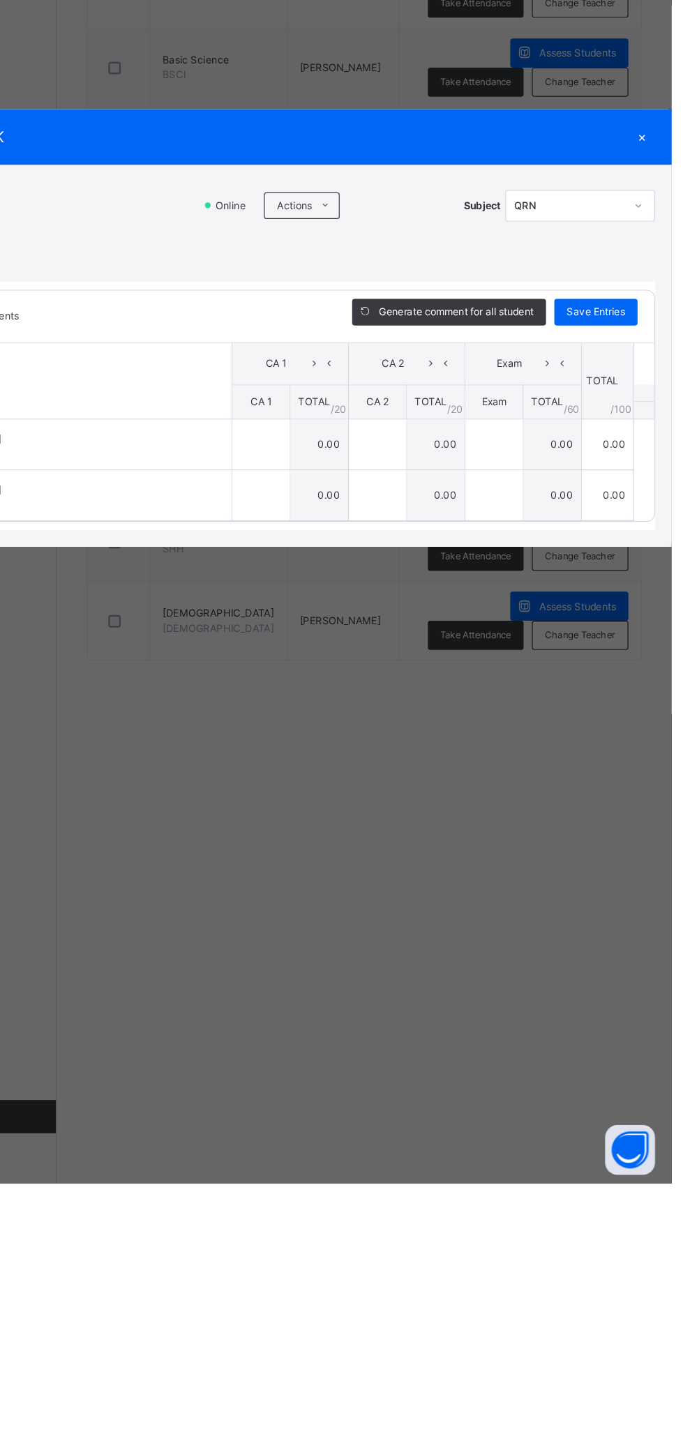
click at [398, 620] on icon at bounding box center [393, 614] width 10 height 11
click at [0, 0] on li "Upload/map score sheet" at bounding box center [0, 0] width 0 height 0
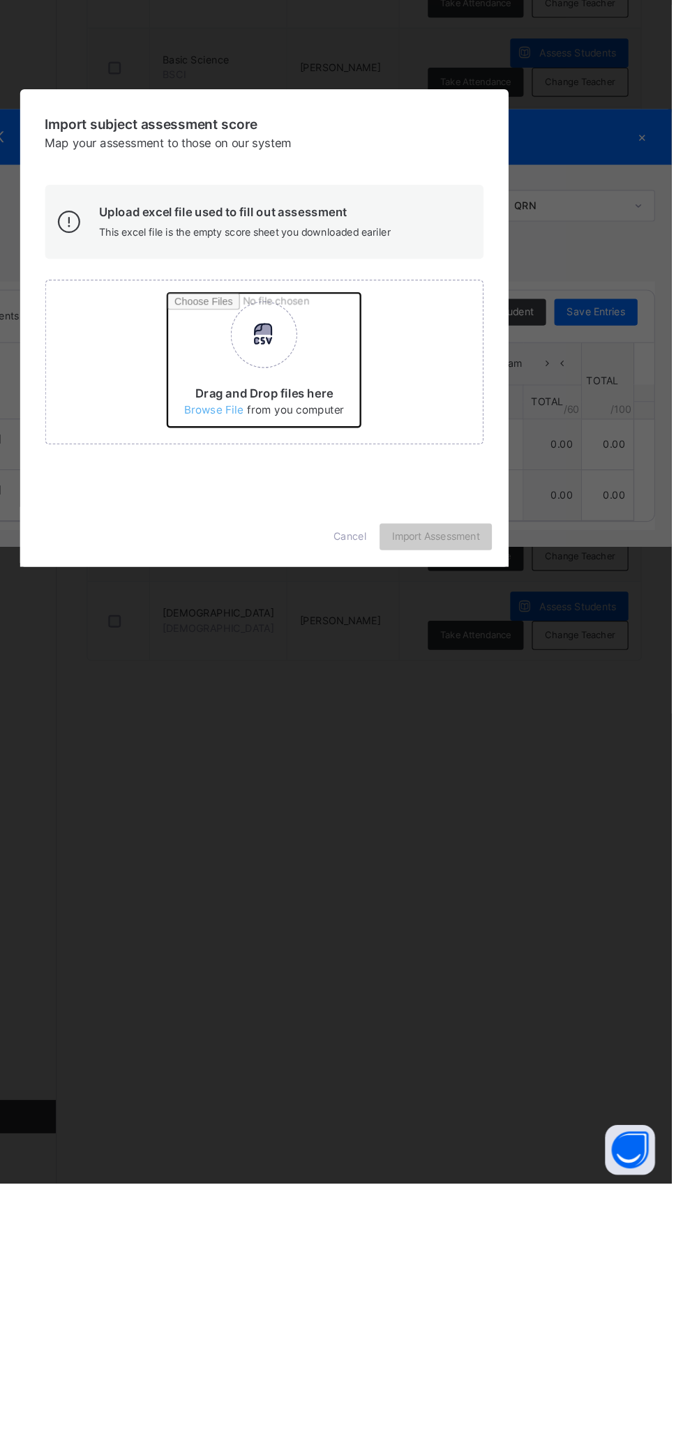
click at [472, 810] on input "Drag and Drop files here Select your Excel file Browse file Maximum size 2.5mb" at bounding box center [443, 749] width 366 height 122
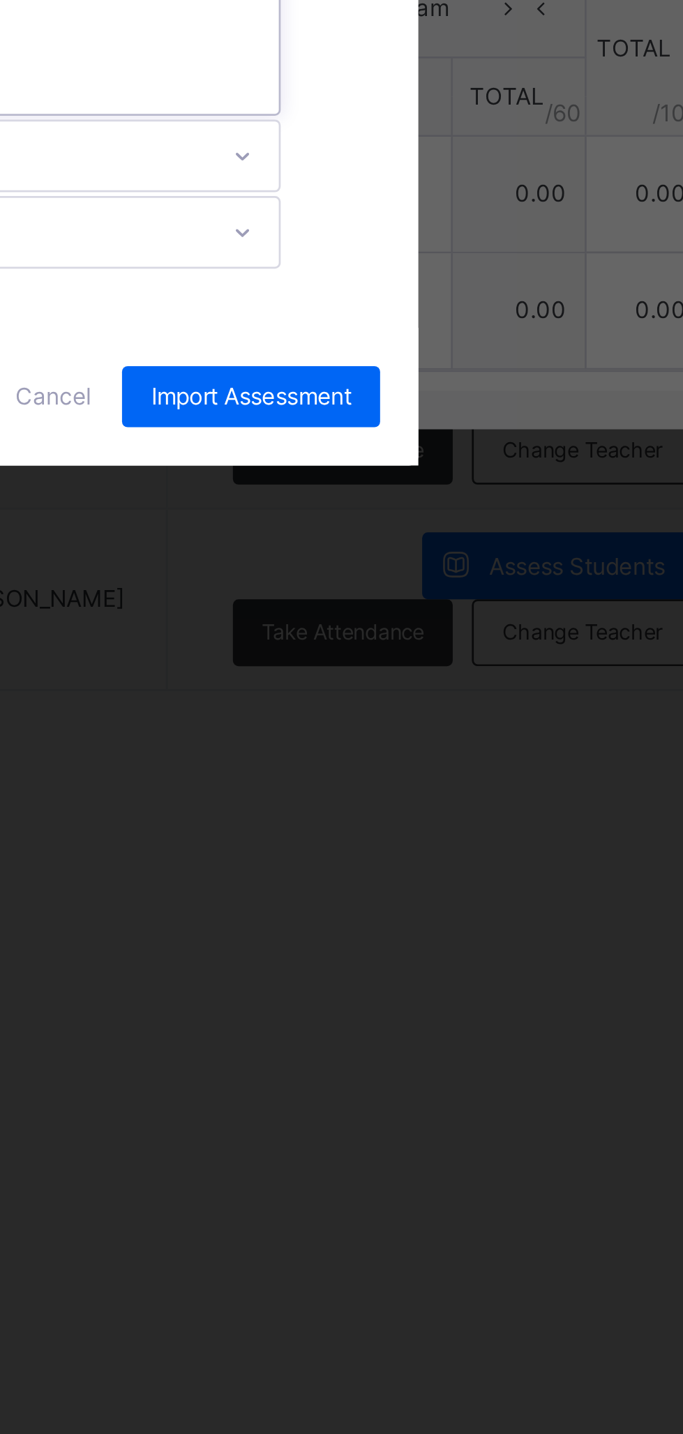
click at [495, 744] on div "CA 1" at bounding box center [357, 733] width 276 height 21
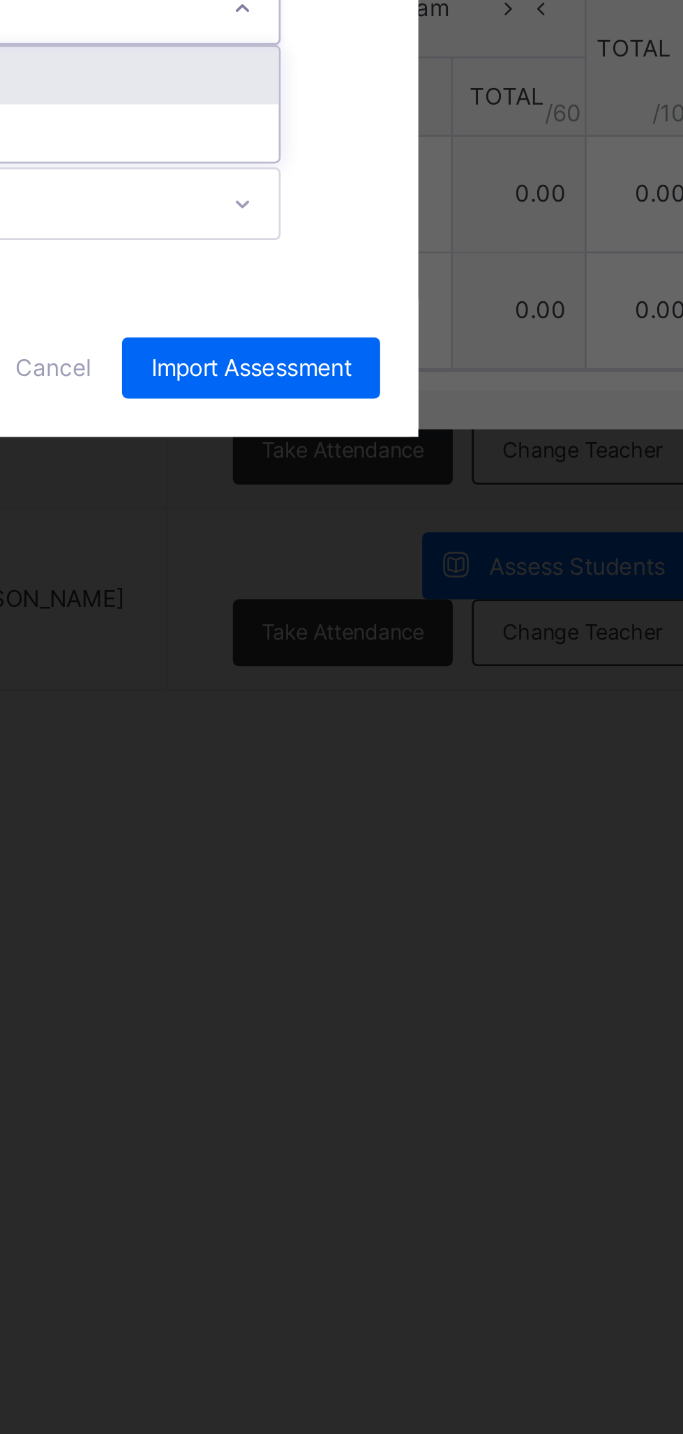
click at [495, 782] on div "CA 2" at bounding box center [357, 771] width 276 height 21
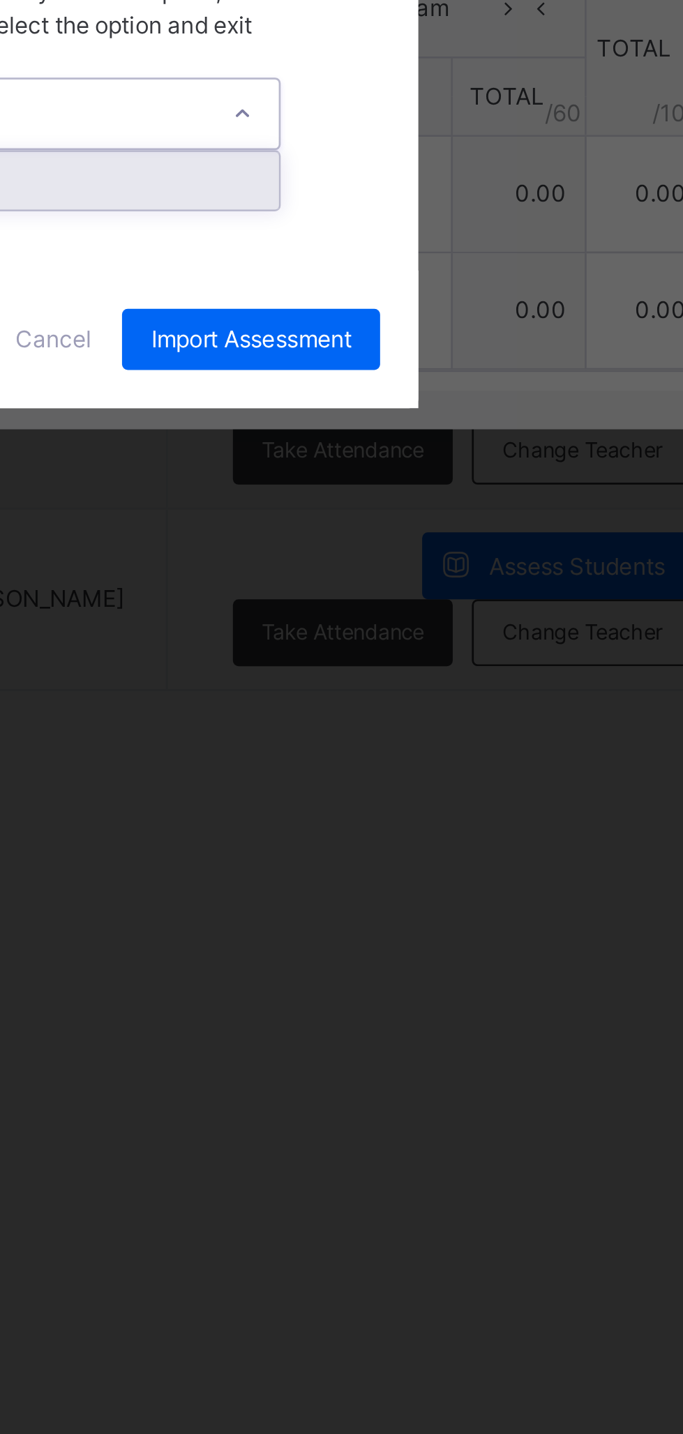
click at [495, 820] on div "Exam" at bounding box center [357, 809] width 276 height 21
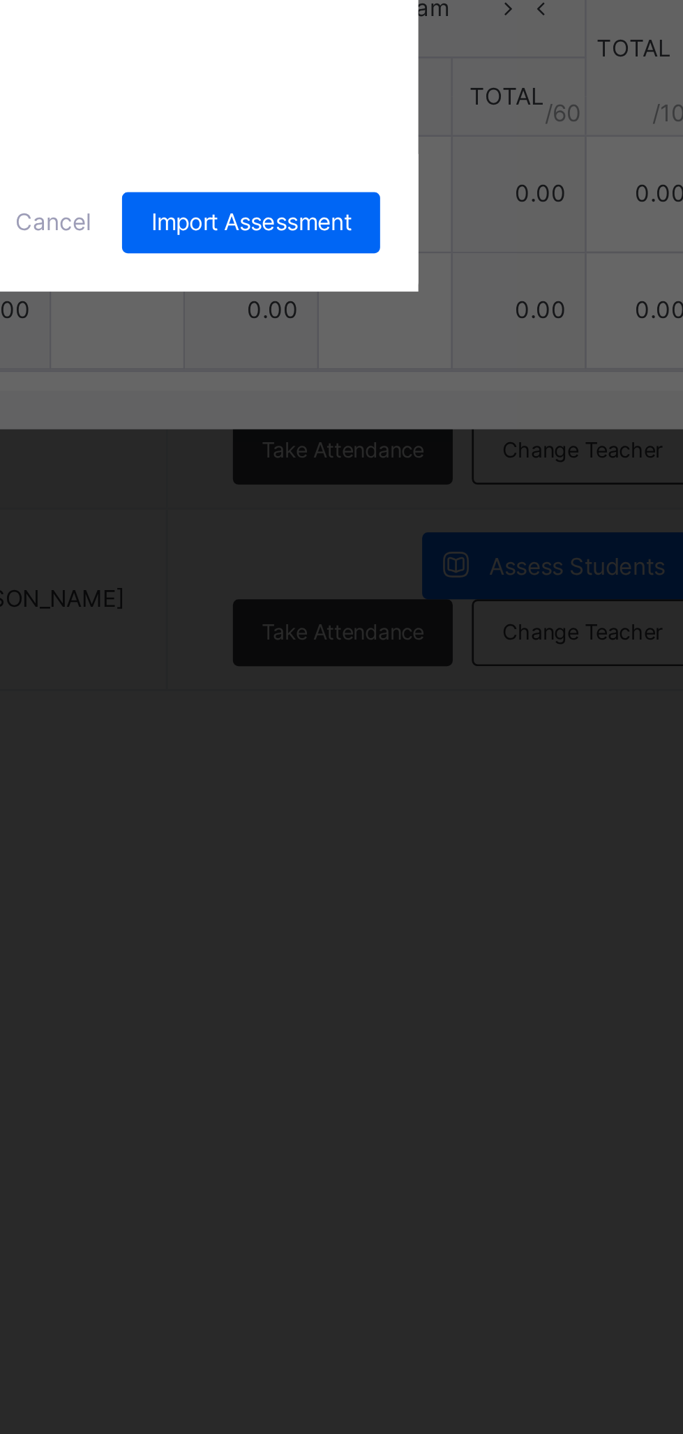
click at [522, 832] on span "Import Assessment" at bounding box center [485, 825] width 73 height 13
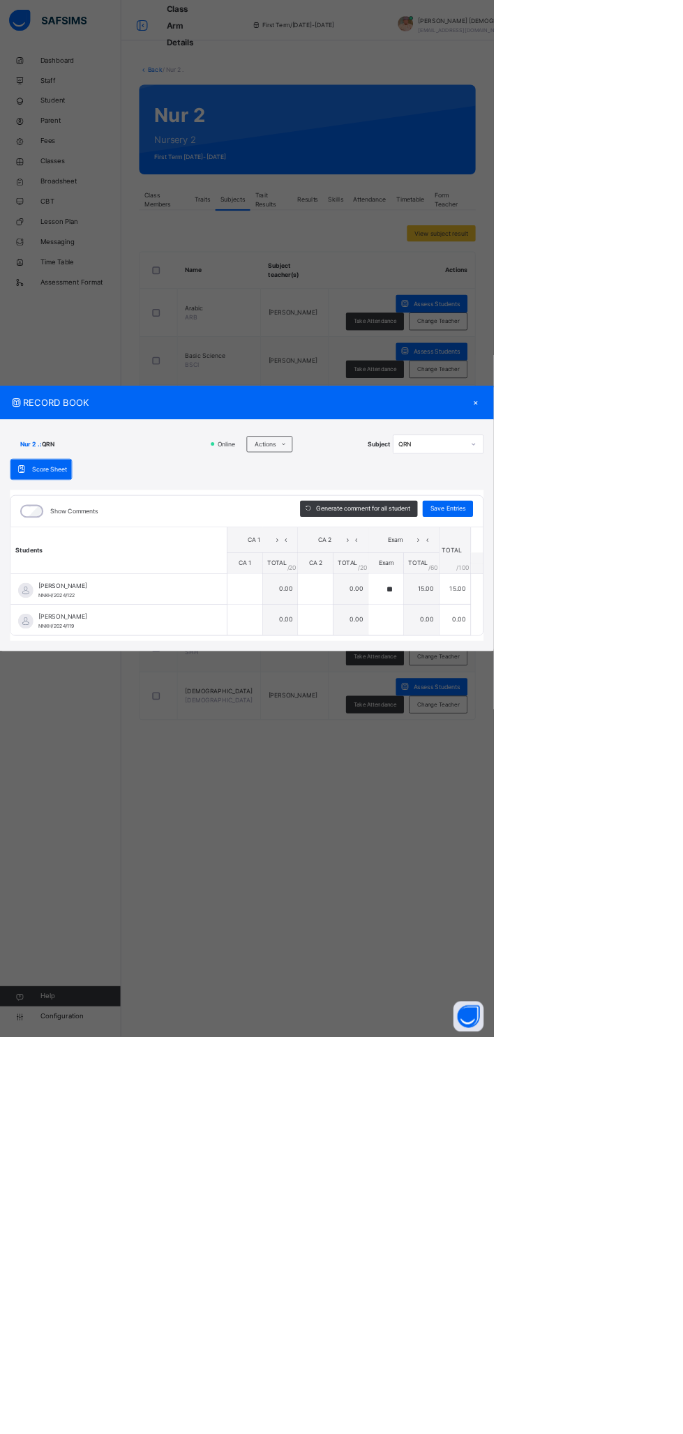
click at [669, 566] on div "×" at bounding box center [658, 557] width 21 height 19
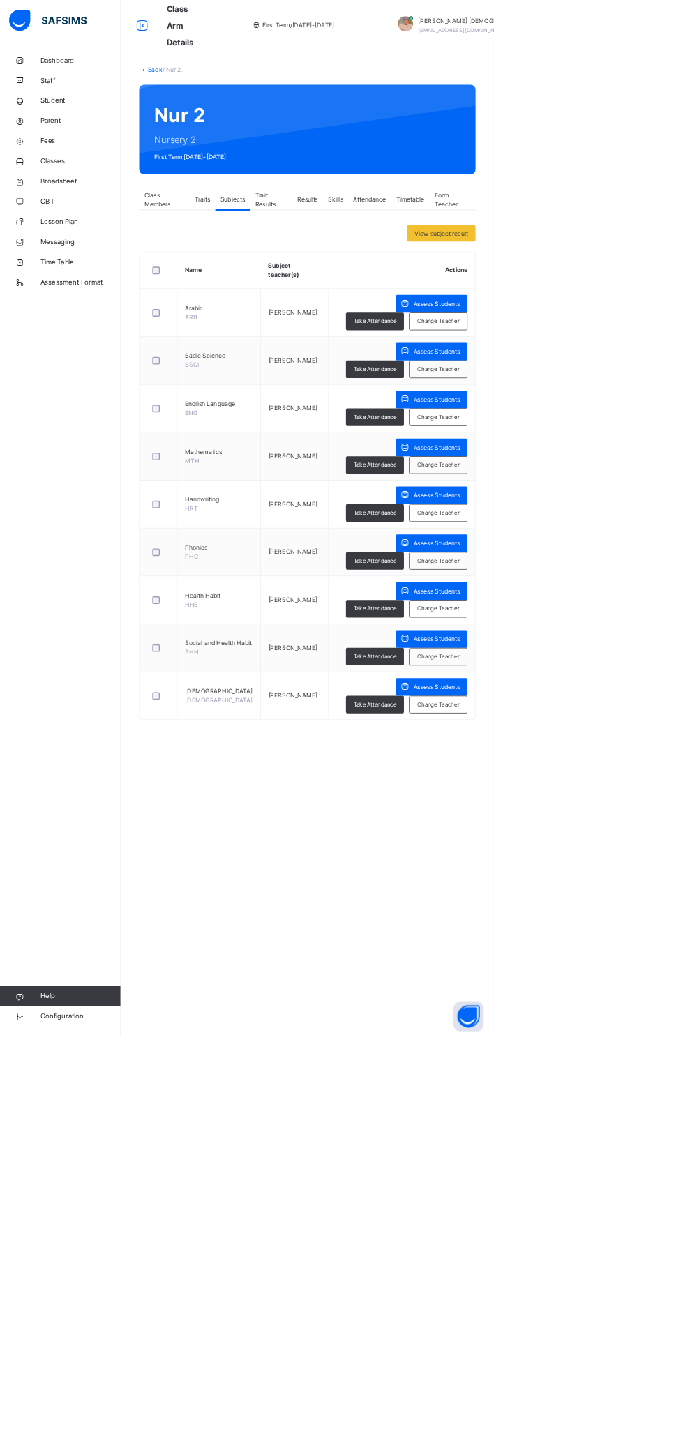
click at [81, 224] on span "Classes" at bounding box center [112, 223] width 112 height 14
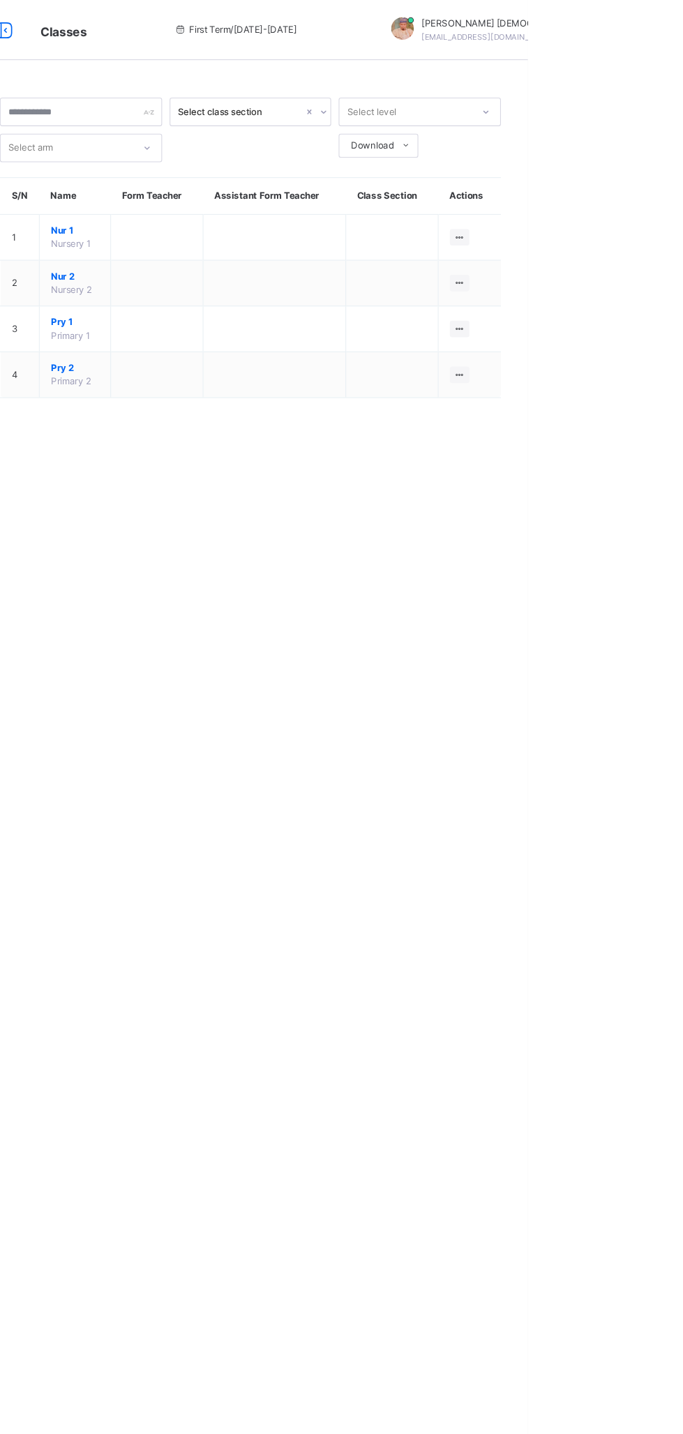
click at [619, 303] on icon at bounding box center [620, 305] width 12 height 10
click at [0, 0] on div "View Class" at bounding box center [0, 0] width 0 height 0
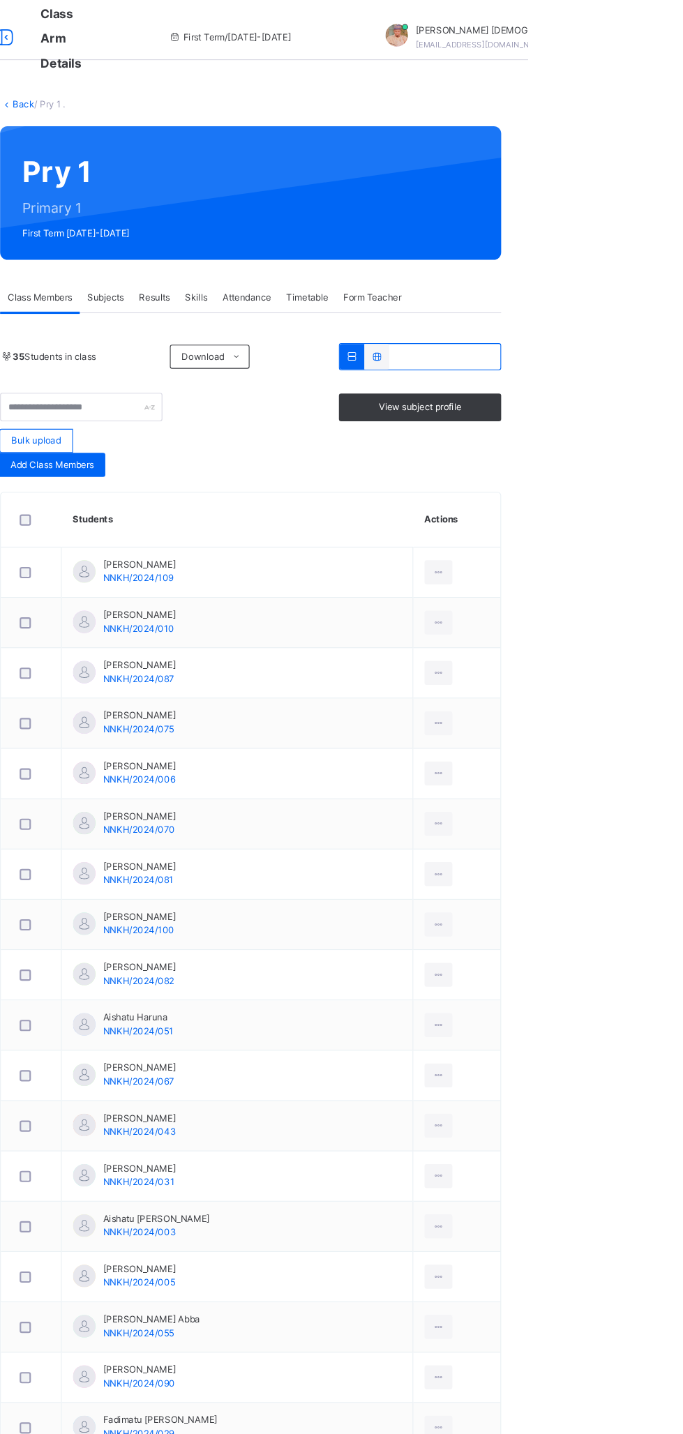
click at [303, 279] on span "Subjects" at bounding box center [290, 276] width 34 height 13
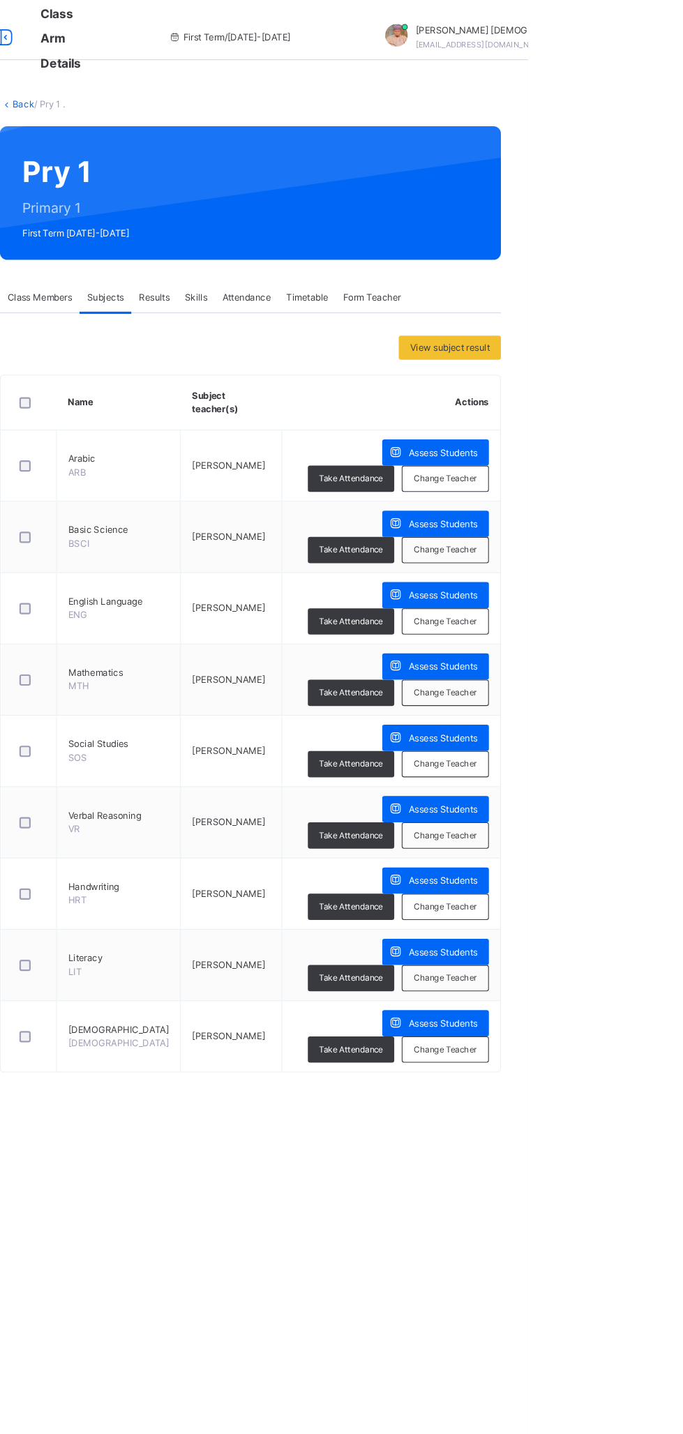
click at [572, 418] on span "Assess Students" at bounding box center [604, 420] width 64 height 13
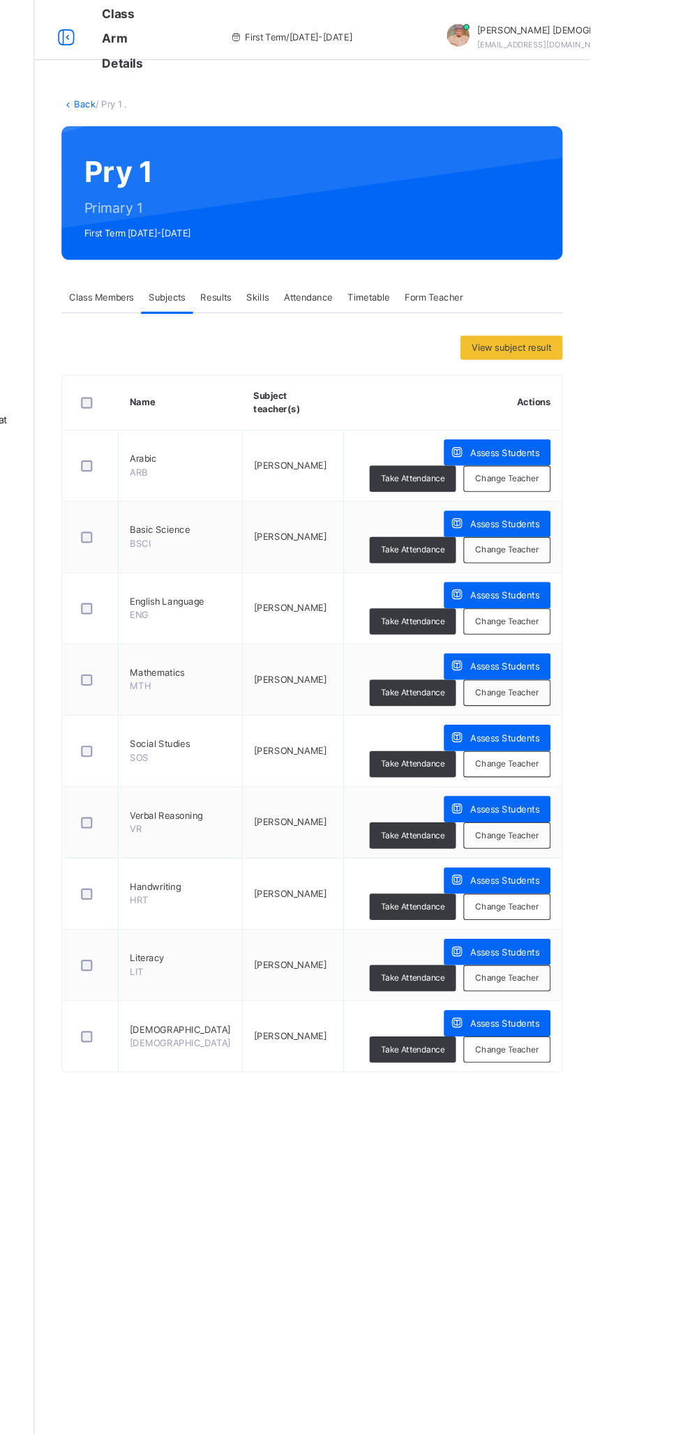
click at [572, 421] on span "Assess Students" at bounding box center [604, 420] width 64 height 13
